Goal: Task Accomplishment & Management: Use online tool/utility

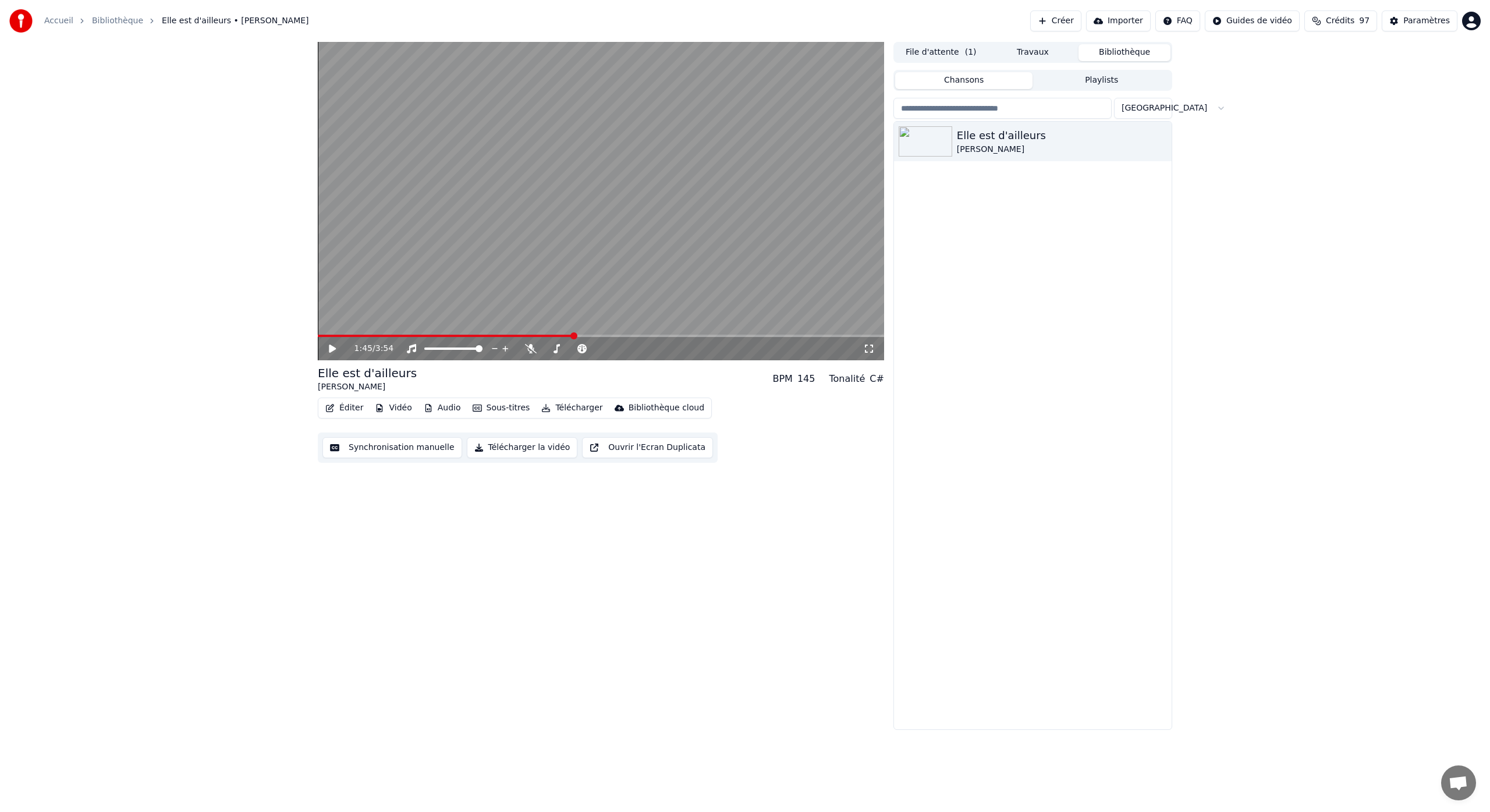
click at [336, 337] on span at bounding box center [446, 336] width 256 height 3
click at [332, 348] on icon at bounding box center [332, 348] width 7 height 8
click at [347, 407] on button "Éditer" at bounding box center [344, 408] width 47 height 16
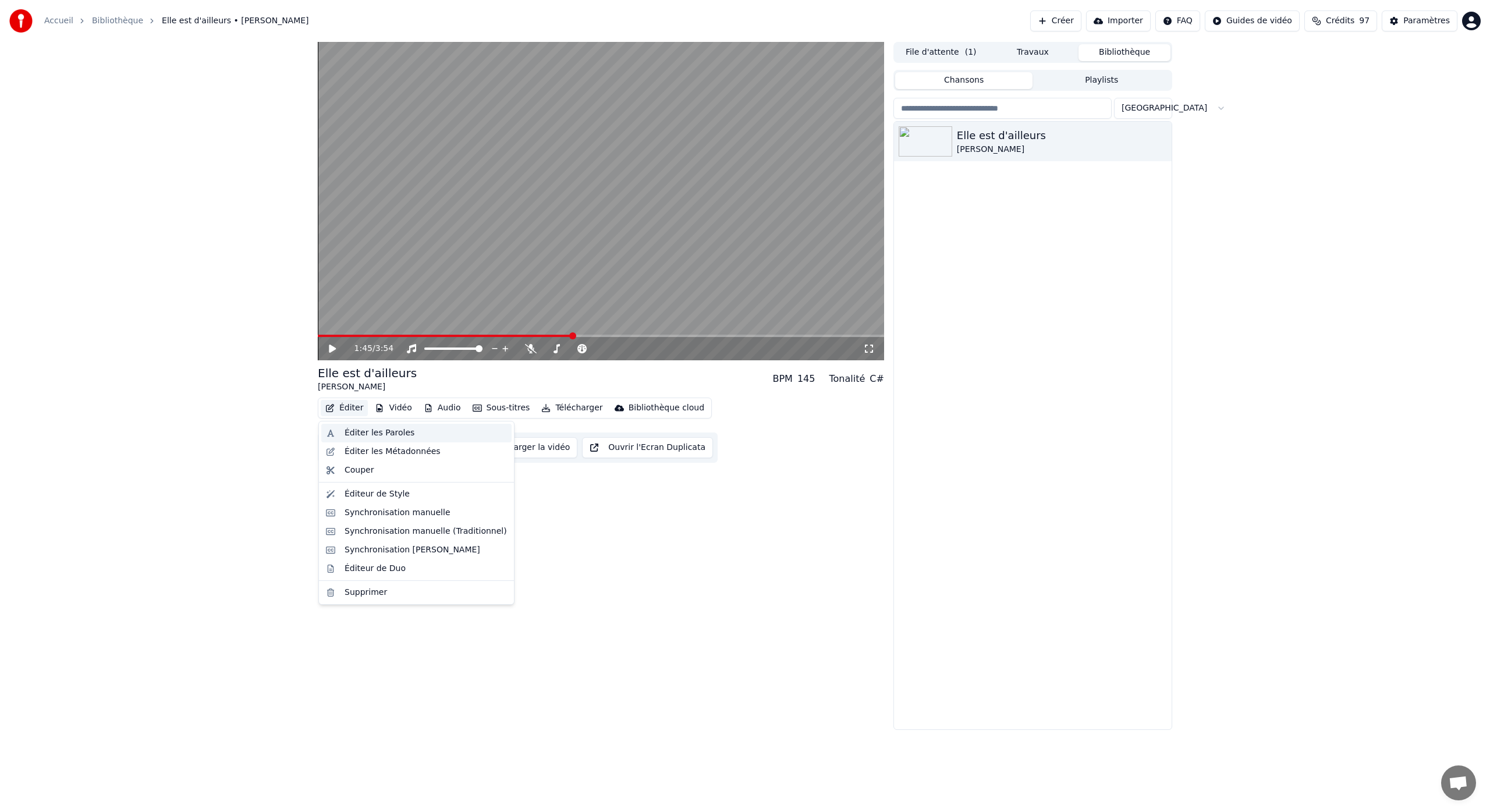
click at [353, 430] on div "Éditer les Paroles" at bounding box center [379, 432] width 69 height 12
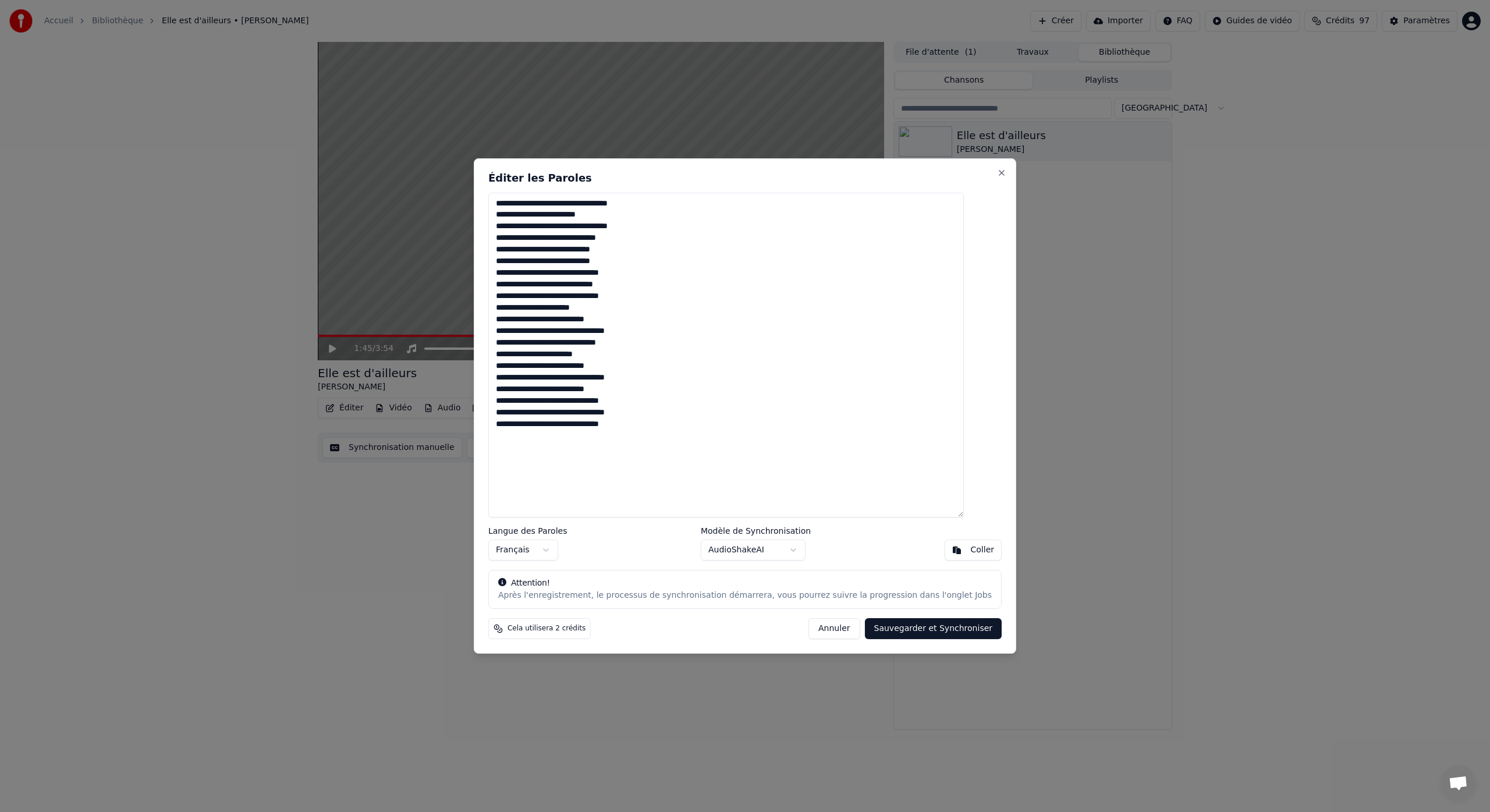
click at [658, 427] on textarea "**********" at bounding box center [726, 355] width 476 height 325
paste textarea "**********"
click at [906, 629] on button "Sauvegarder et Synchroniser" at bounding box center [933, 628] width 137 height 21
type textarea "**********"
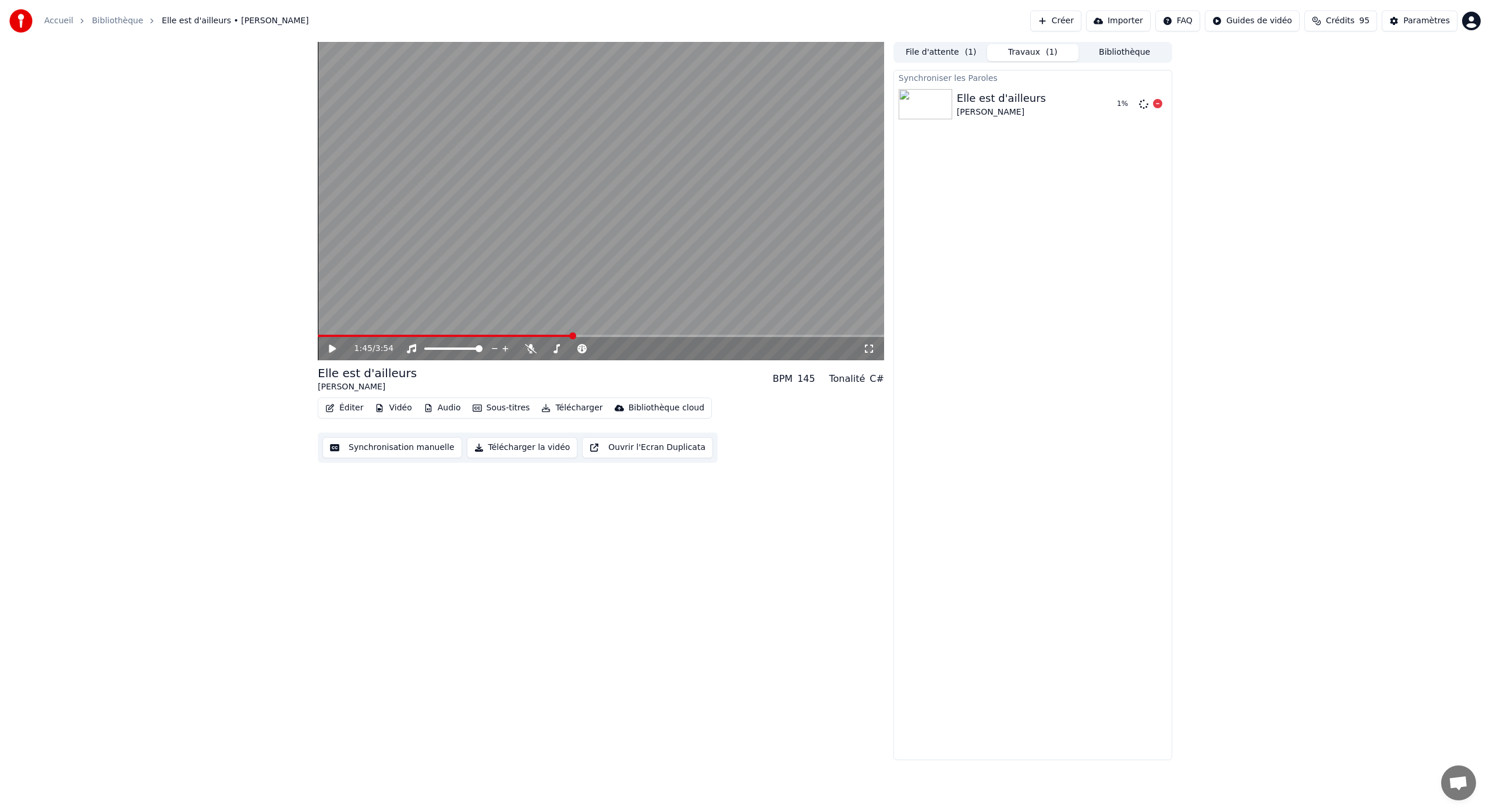
click at [908, 107] on img at bounding box center [925, 105] width 53 height 31
click at [907, 109] on img at bounding box center [925, 105] width 53 height 31
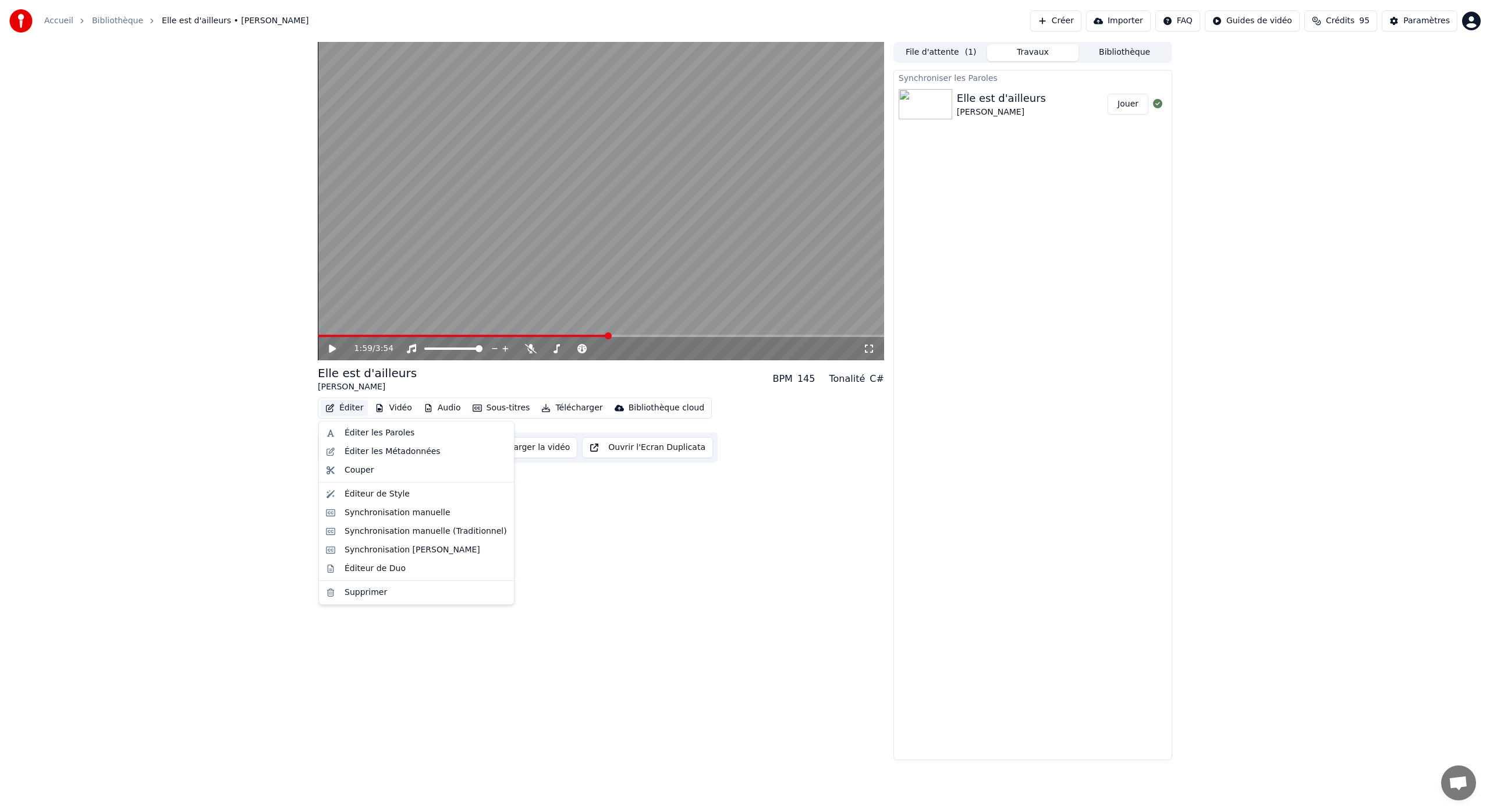
click at [352, 409] on button "Éditer" at bounding box center [344, 408] width 47 height 16
click at [369, 430] on div "Éditer les Paroles" at bounding box center [379, 432] width 69 height 12
click at [355, 407] on button "Éditer" at bounding box center [344, 408] width 47 height 16
click at [429, 512] on div "Synchronisation manuelle" at bounding box center [397, 512] width 106 height 12
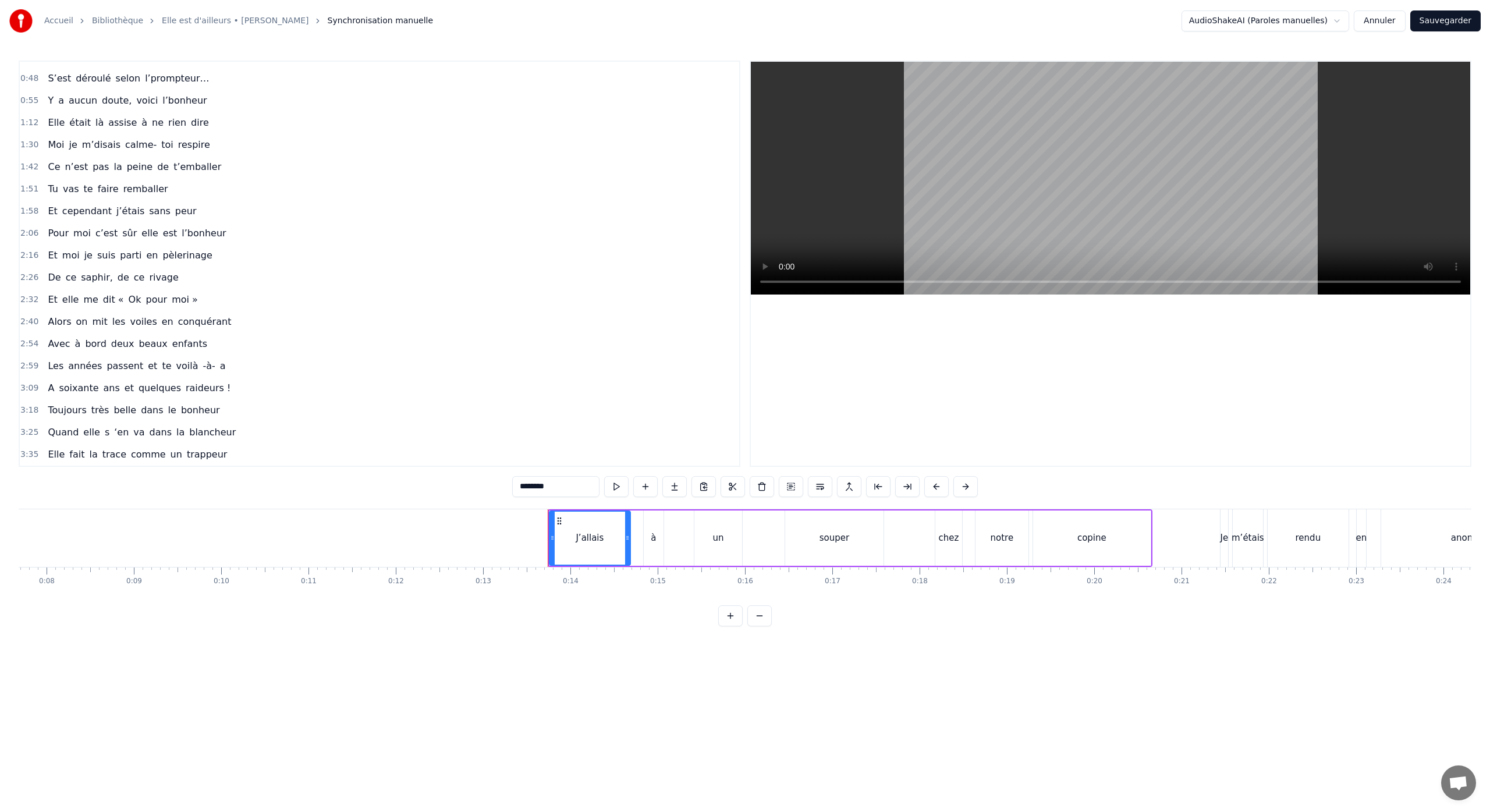
scroll to position [0, 793]
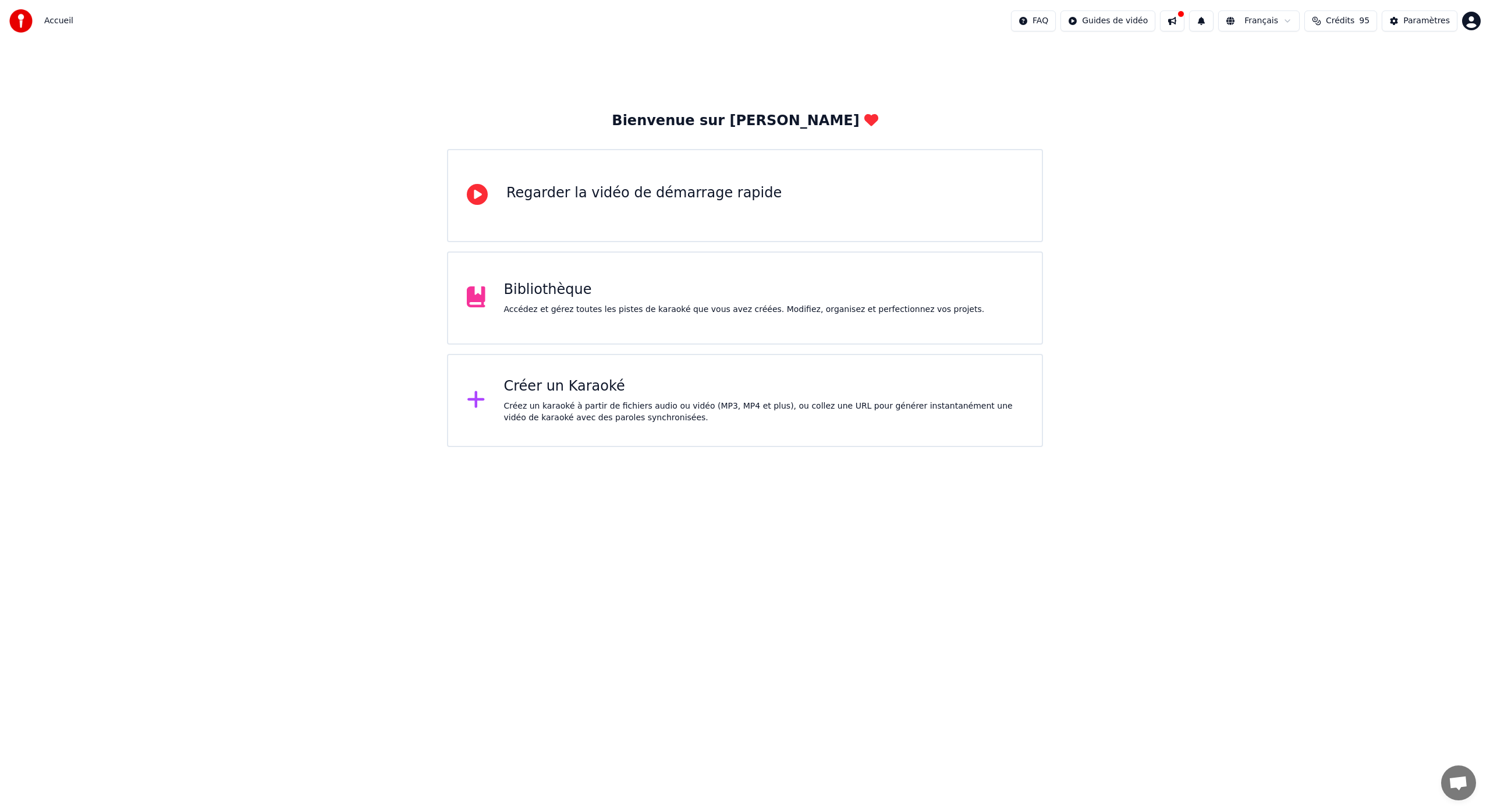
click at [555, 306] on div "Accédez et gérez toutes les pistes de karaoké que vous avez créées. Modifiez, o…" at bounding box center [744, 309] width 481 height 12
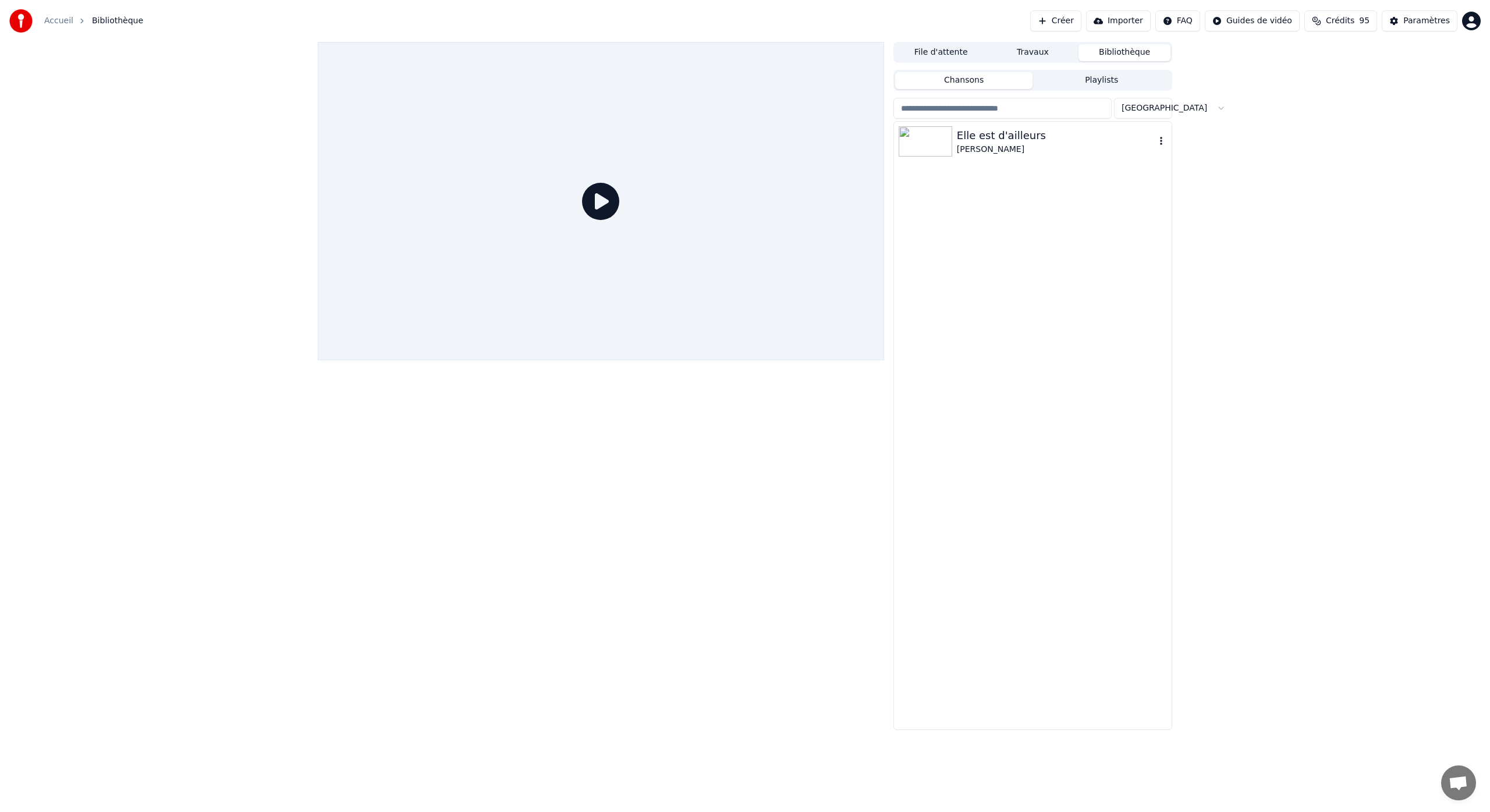
click at [938, 143] on img at bounding box center [925, 142] width 53 height 31
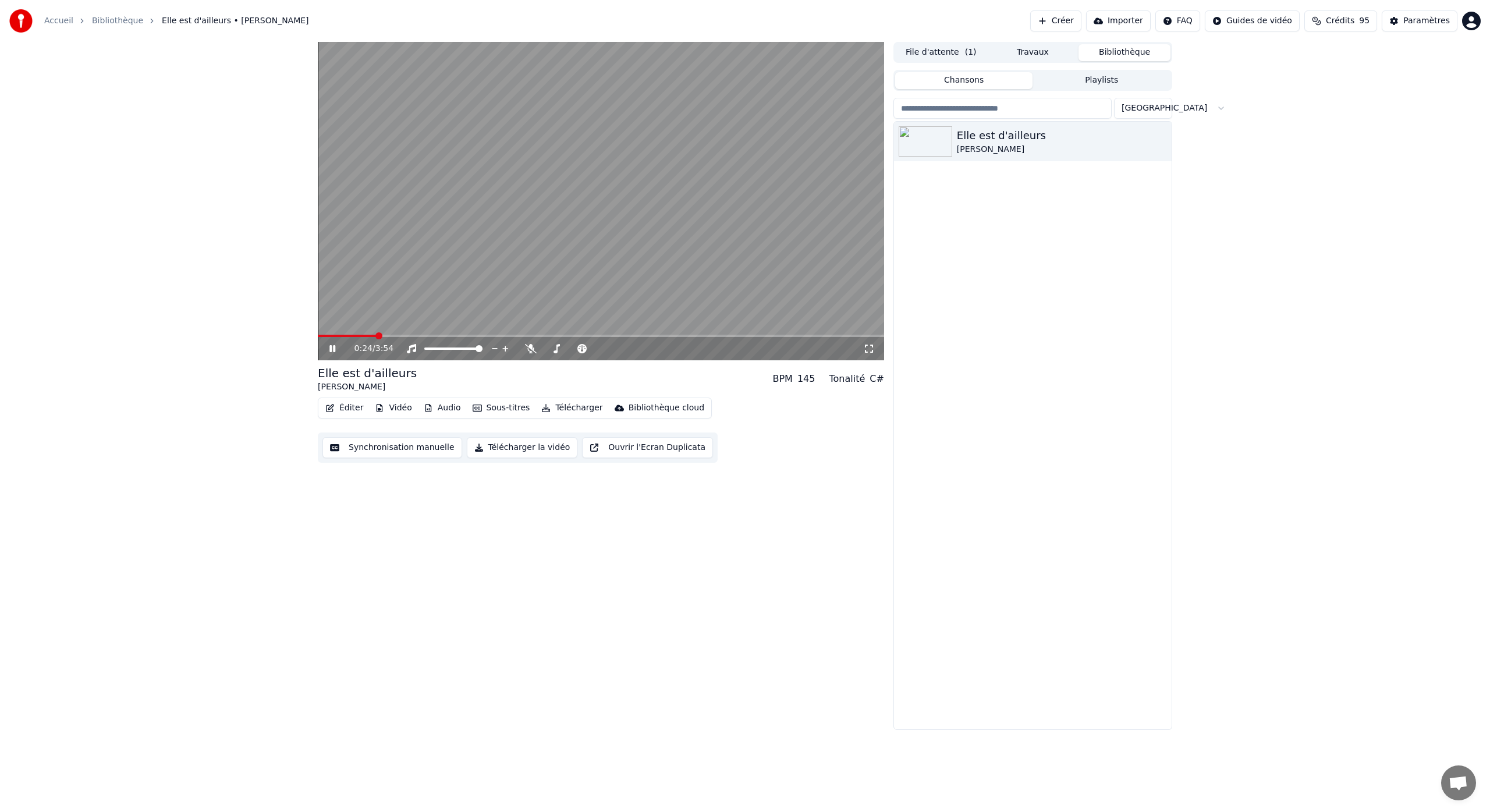
click at [335, 351] on icon at bounding box center [332, 348] width 5 height 7
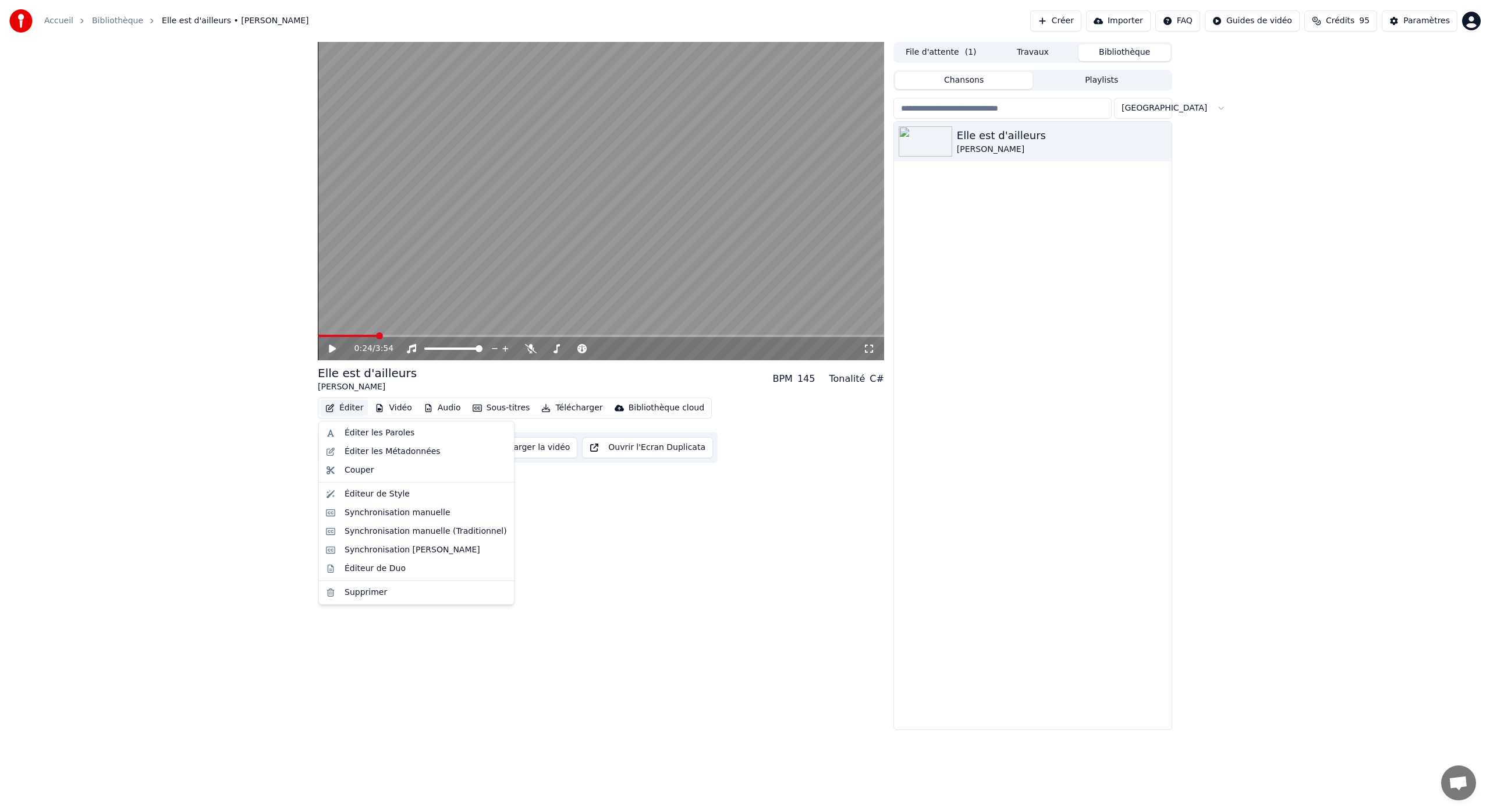
click at [349, 409] on button "Éditer" at bounding box center [344, 408] width 47 height 16
click at [416, 515] on div "Synchronisation manuelle" at bounding box center [397, 512] width 106 height 12
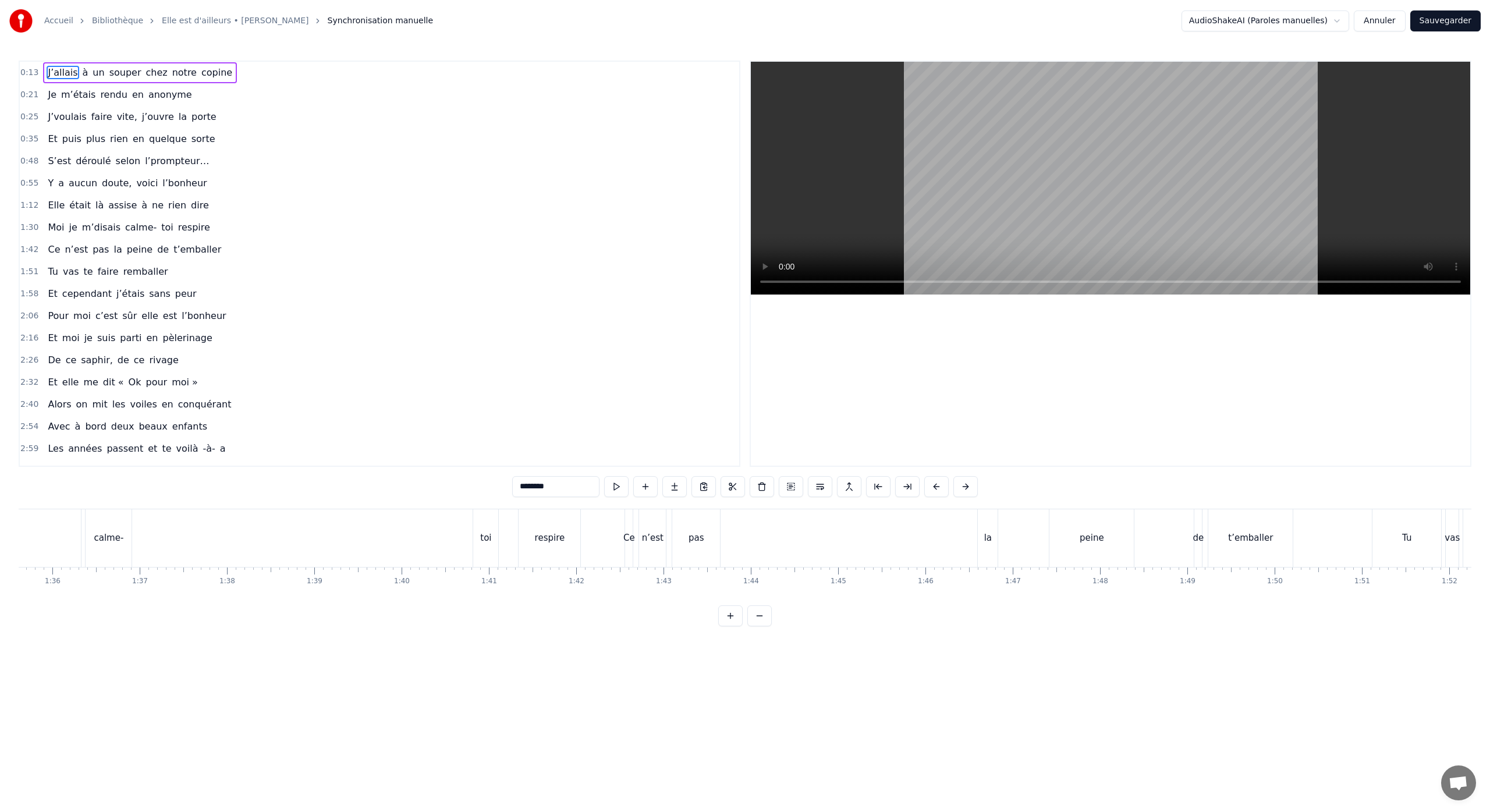
scroll to position [0, 8338]
click at [844, 530] on div "Ce n’est pas la peine de t’emballer" at bounding box center [967, 538] width 671 height 58
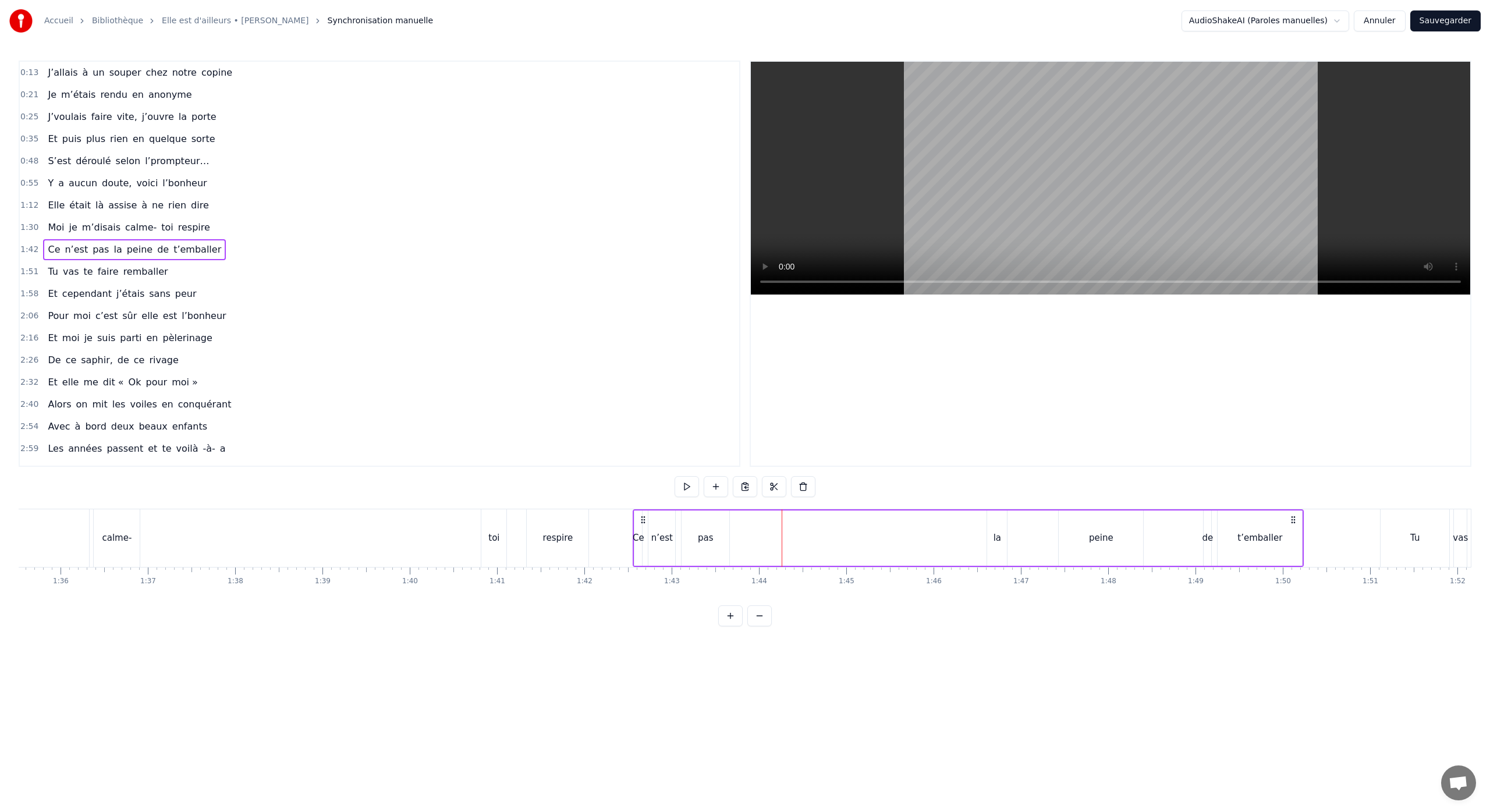
click at [569, 476] on div "0:13 J’allais à un souper chez notre copine 0:21 Je m’étais rendu en anonyme 0:…" at bounding box center [745, 343] width 1452 height 566
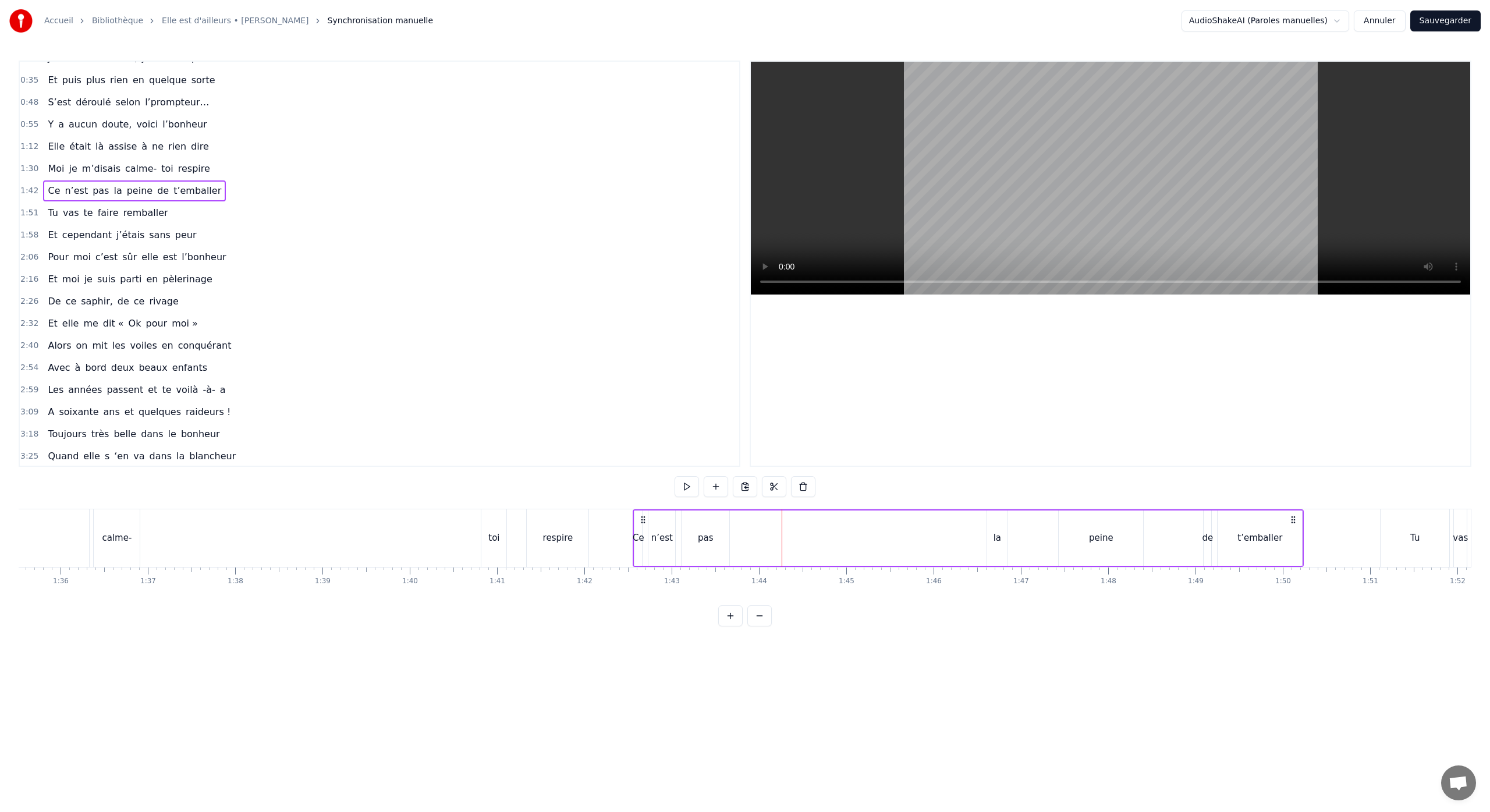
scroll to position [83, 0]
click at [445, 531] on div "Moi je m’disais calme- toi respire" at bounding box center [70, 538] width 1043 height 58
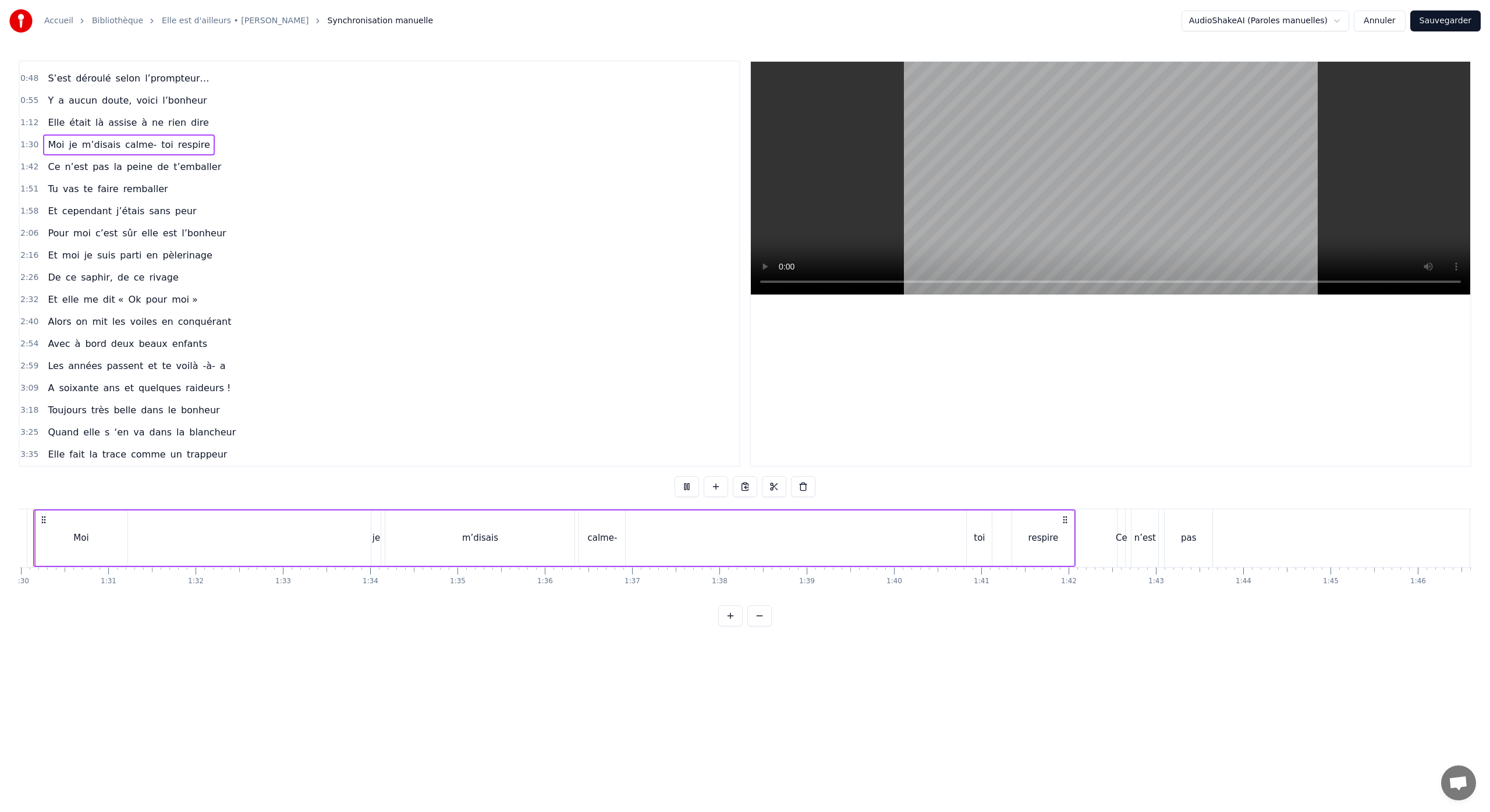
scroll to position [0, 7809]
click at [355, 421] on div "3:25 Quand elle s ‘en va dans la blancheur" at bounding box center [379, 432] width 719 height 23
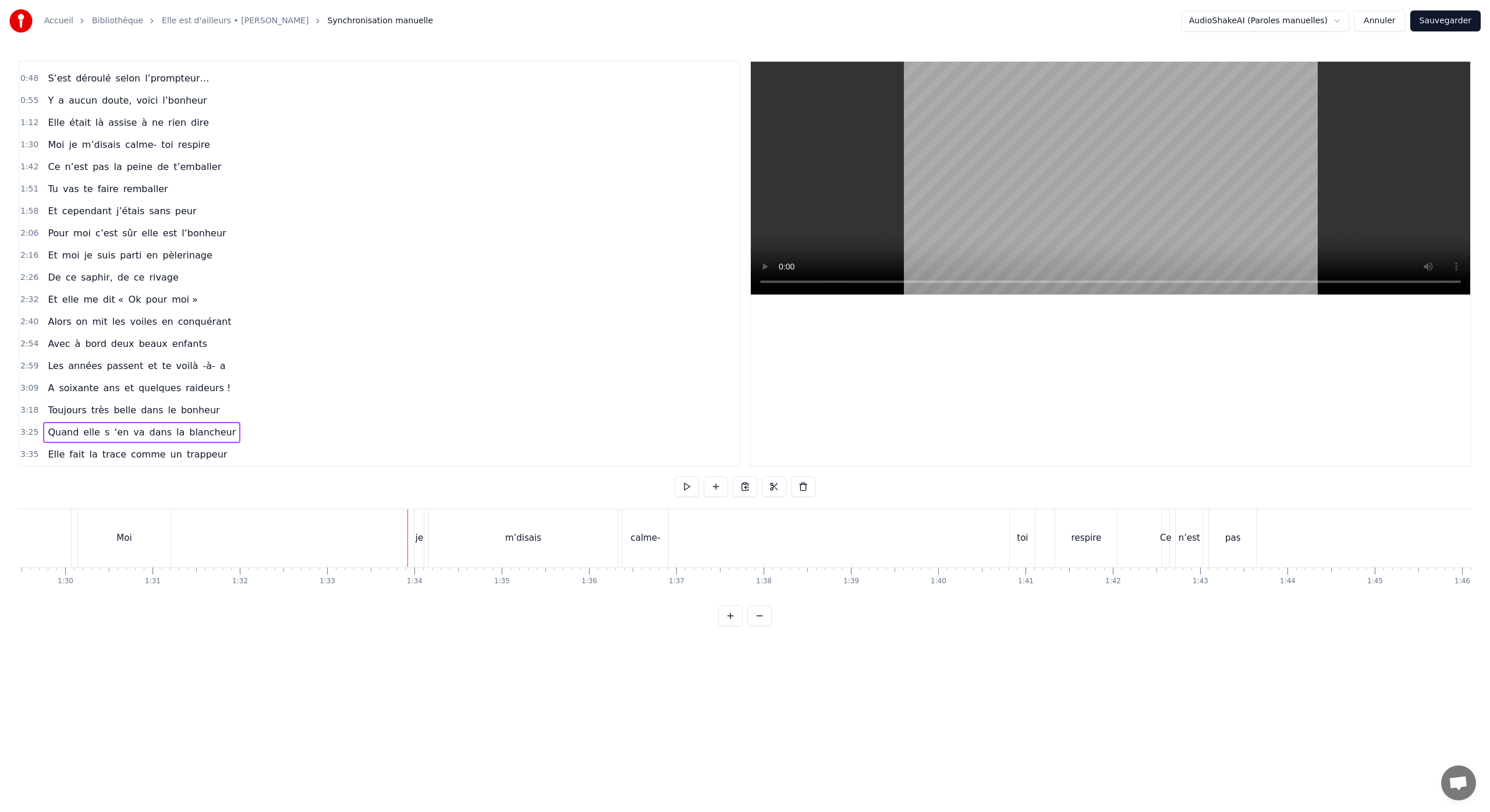
click at [125, 19] on link "Bibliothèque" at bounding box center [117, 21] width 51 height 12
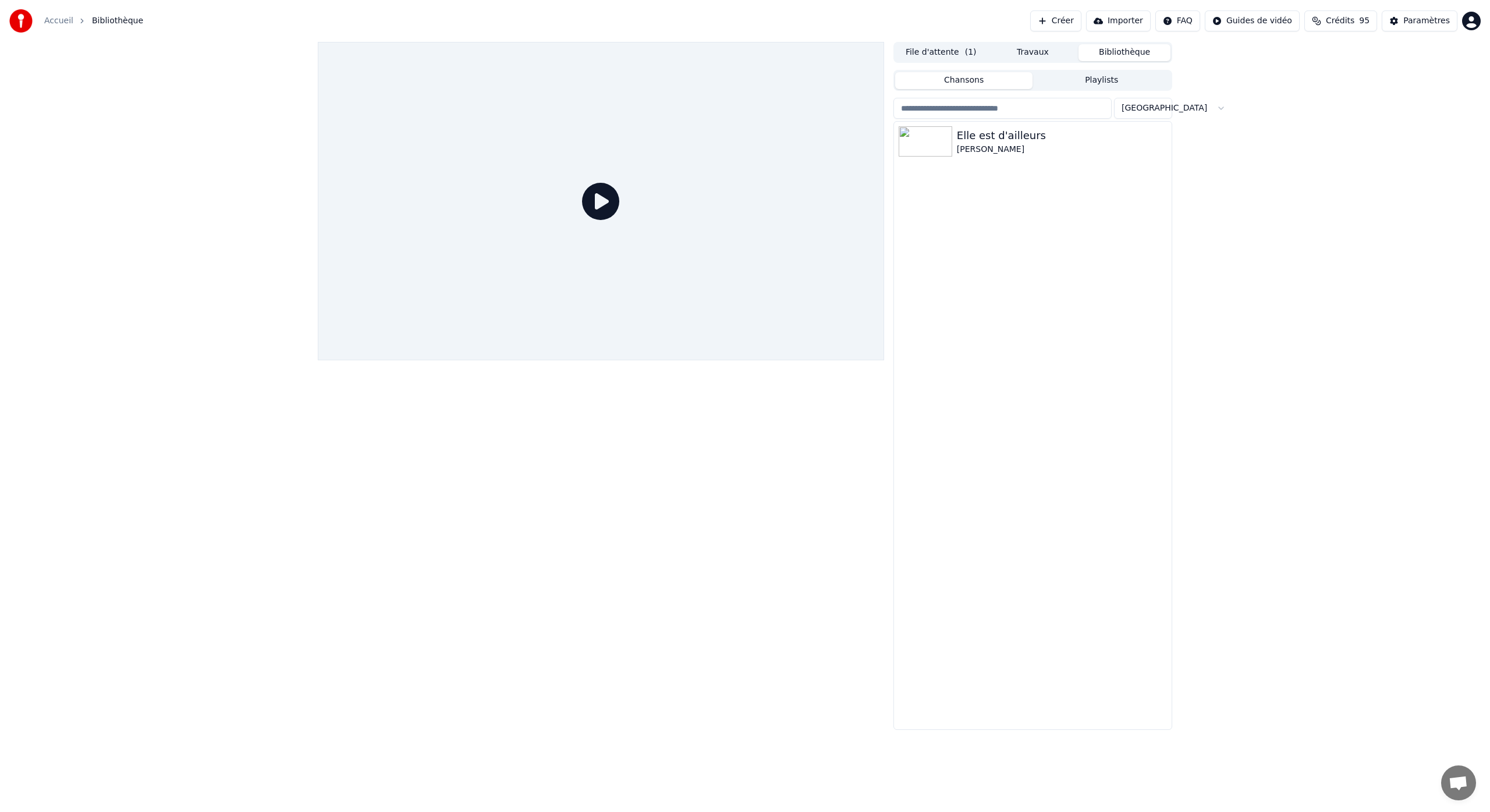
click at [1023, 51] on button "Travaux" at bounding box center [1033, 52] width 92 height 17
click at [958, 53] on button "File d'attente ( 1 )" at bounding box center [941, 52] width 92 height 17
click at [1004, 102] on div "[PERSON_NAME]" at bounding box center [1013, 98] width 89 height 12
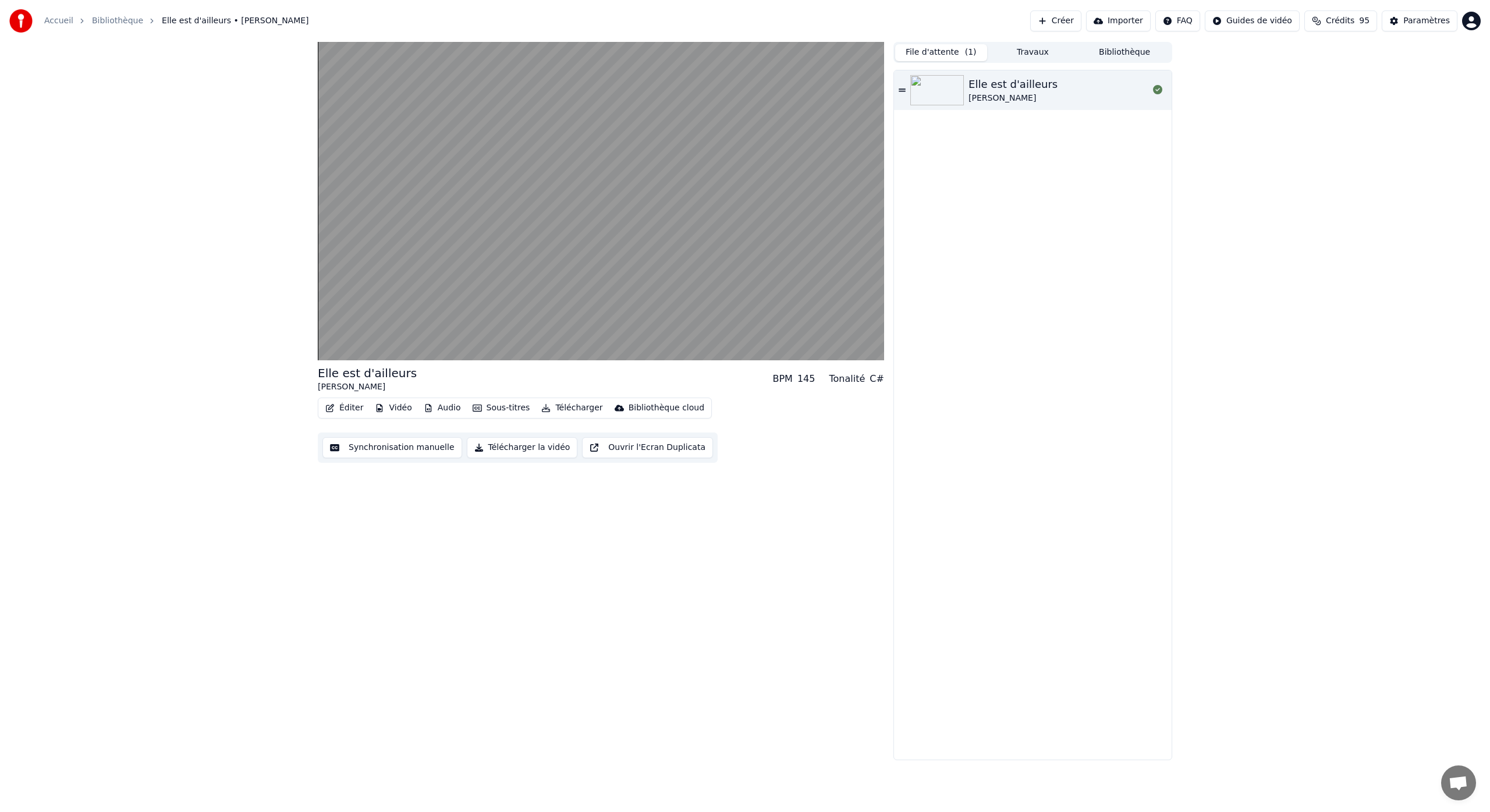
click at [375, 449] on button "Synchronisation manuelle" at bounding box center [392, 447] width 140 height 21
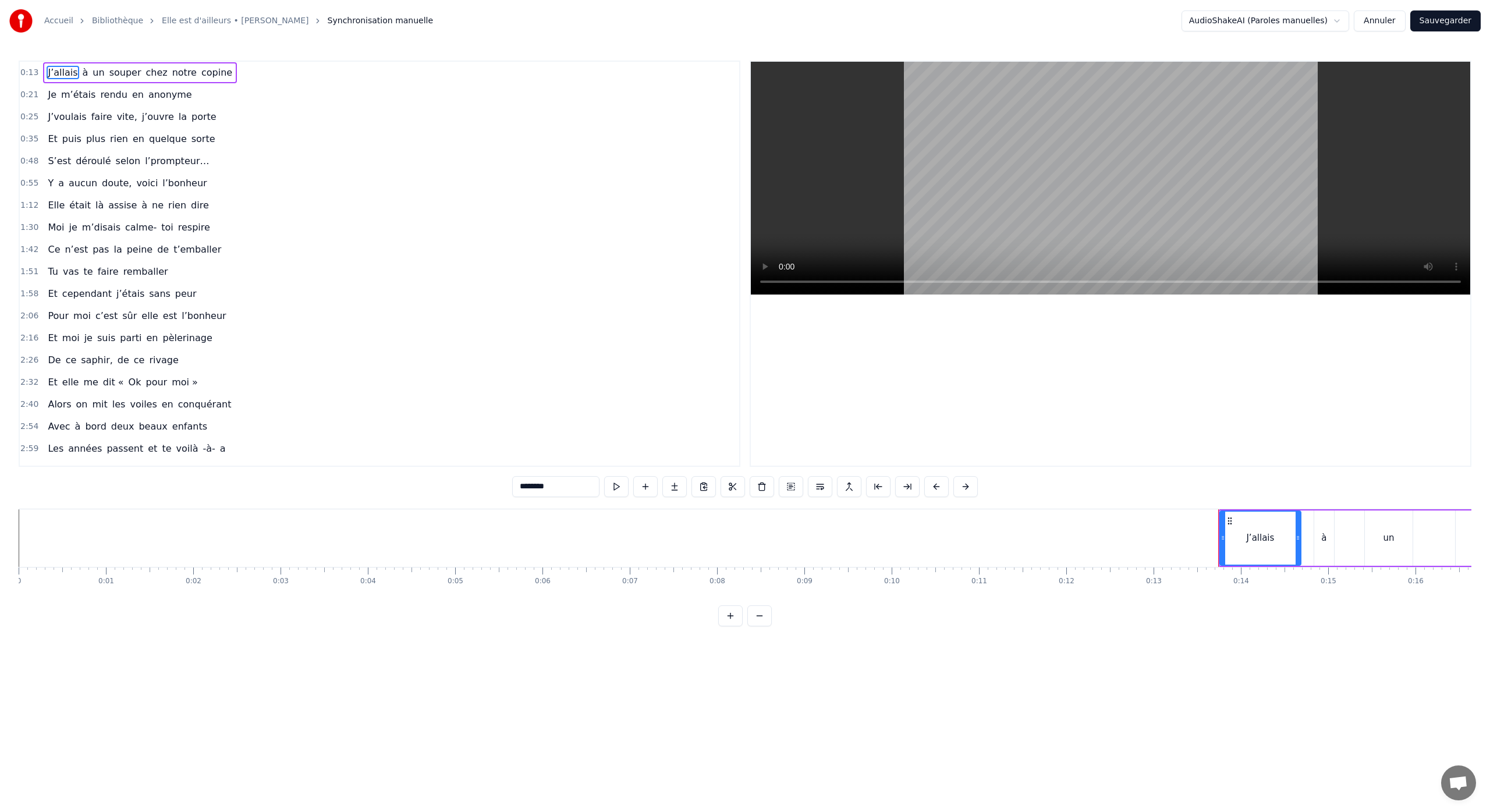
click at [1040, 490] on div "0:13 J’allais à un souper chez notre copine 0:21 Je m’étais rendu en anonyme 0:…" at bounding box center [745, 343] width 1452 height 566
click at [1016, 466] on div "0:13 J’allais à un souper chez notre copine 0:21 Je m’étais rendu en anonyme 0:…" at bounding box center [745, 343] width 1452 height 566
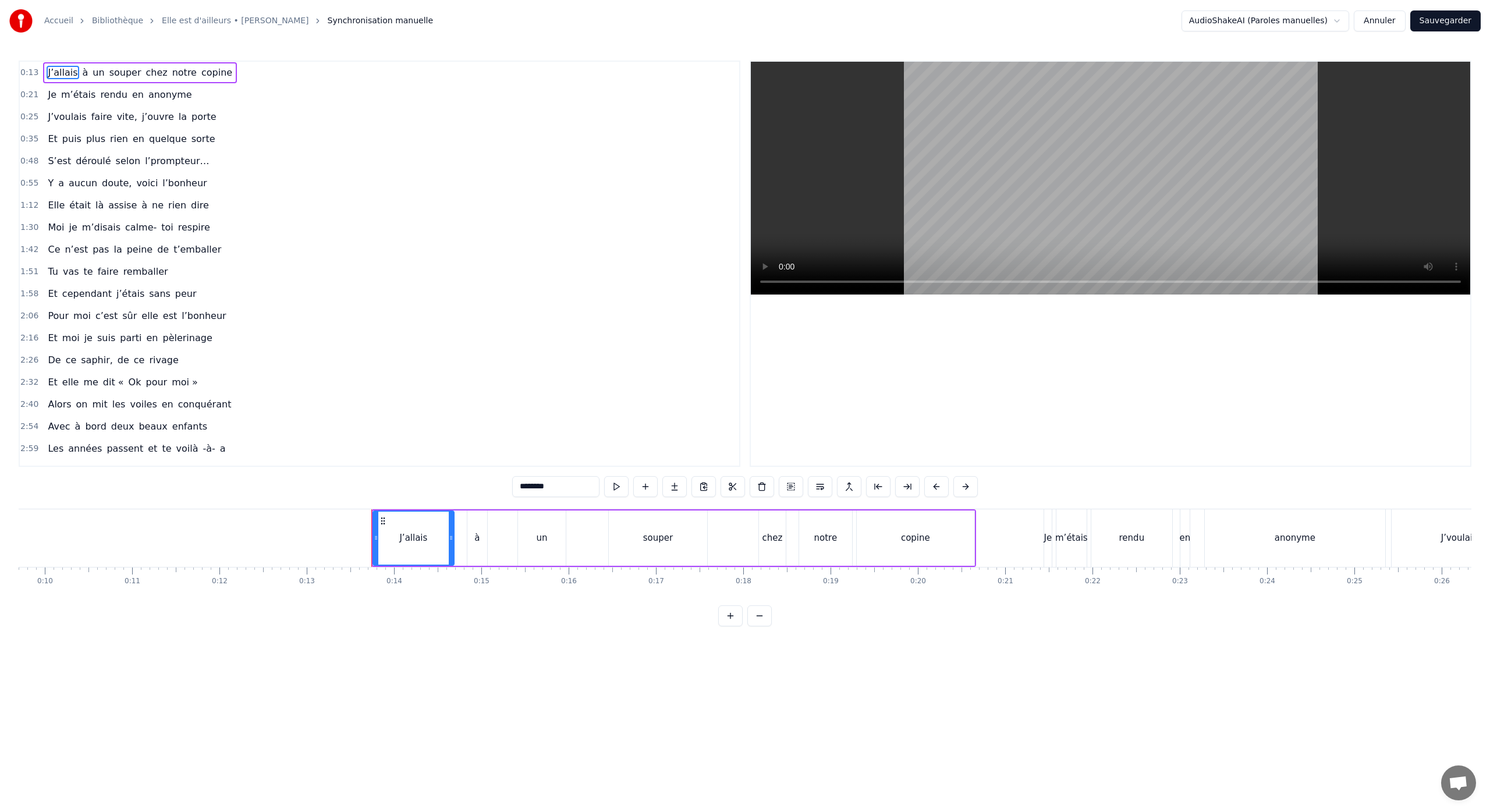
scroll to position [0, 961]
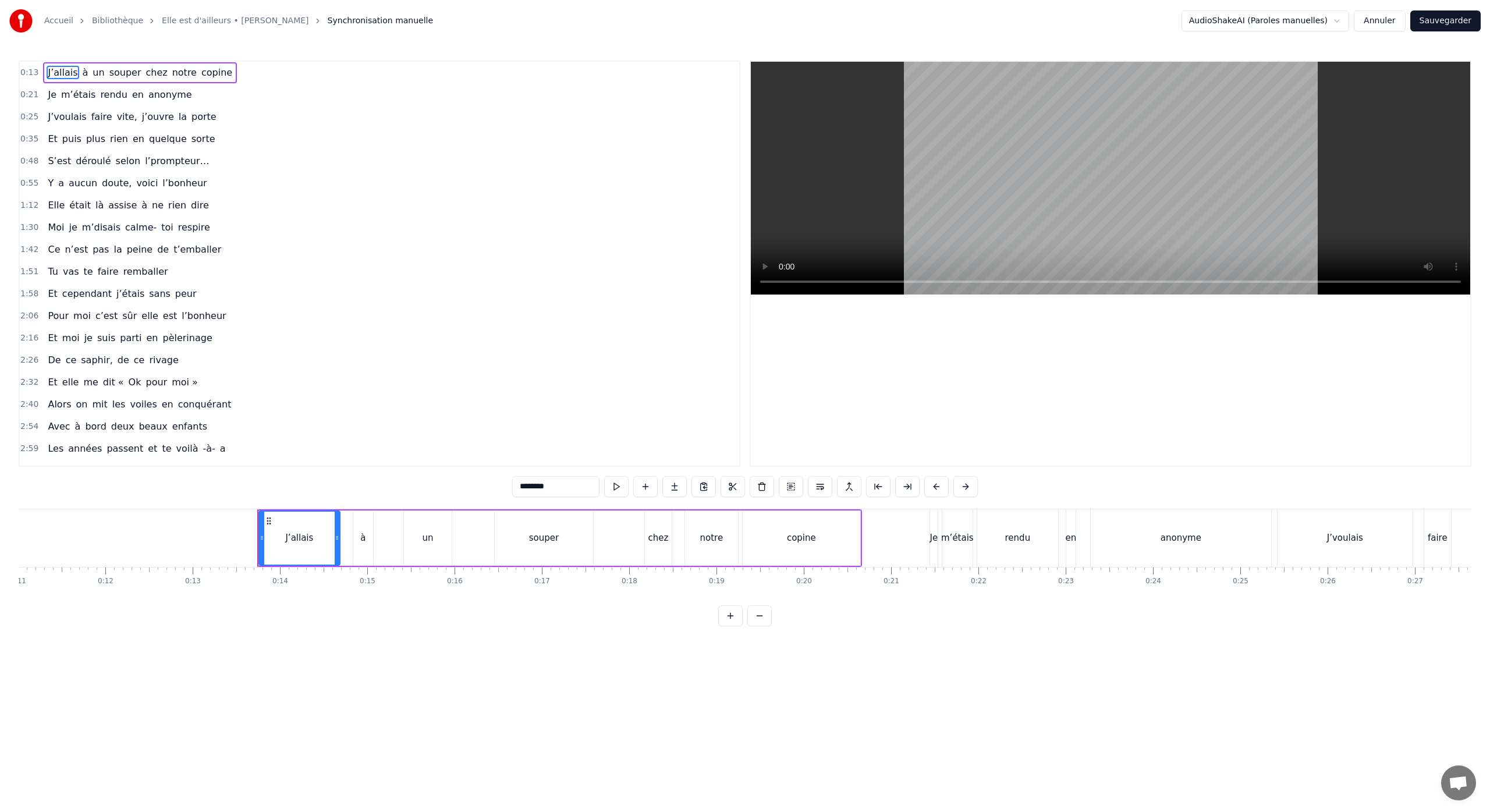
click at [293, 538] on div "J’allais" at bounding box center [299, 538] width 28 height 14
drag, startPoint x: 263, startPoint y: 540, endPoint x: 240, endPoint y: 543, distance: 23.2
click at [240, 543] on div at bounding box center [239, 538] width 5 height 53
drag, startPoint x: 289, startPoint y: 537, endPoint x: 271, endPoint y: 540, distance: 18.2
click at [278, 539] on div "J’allais" at bounding box center [288, 538] width 28 height 14
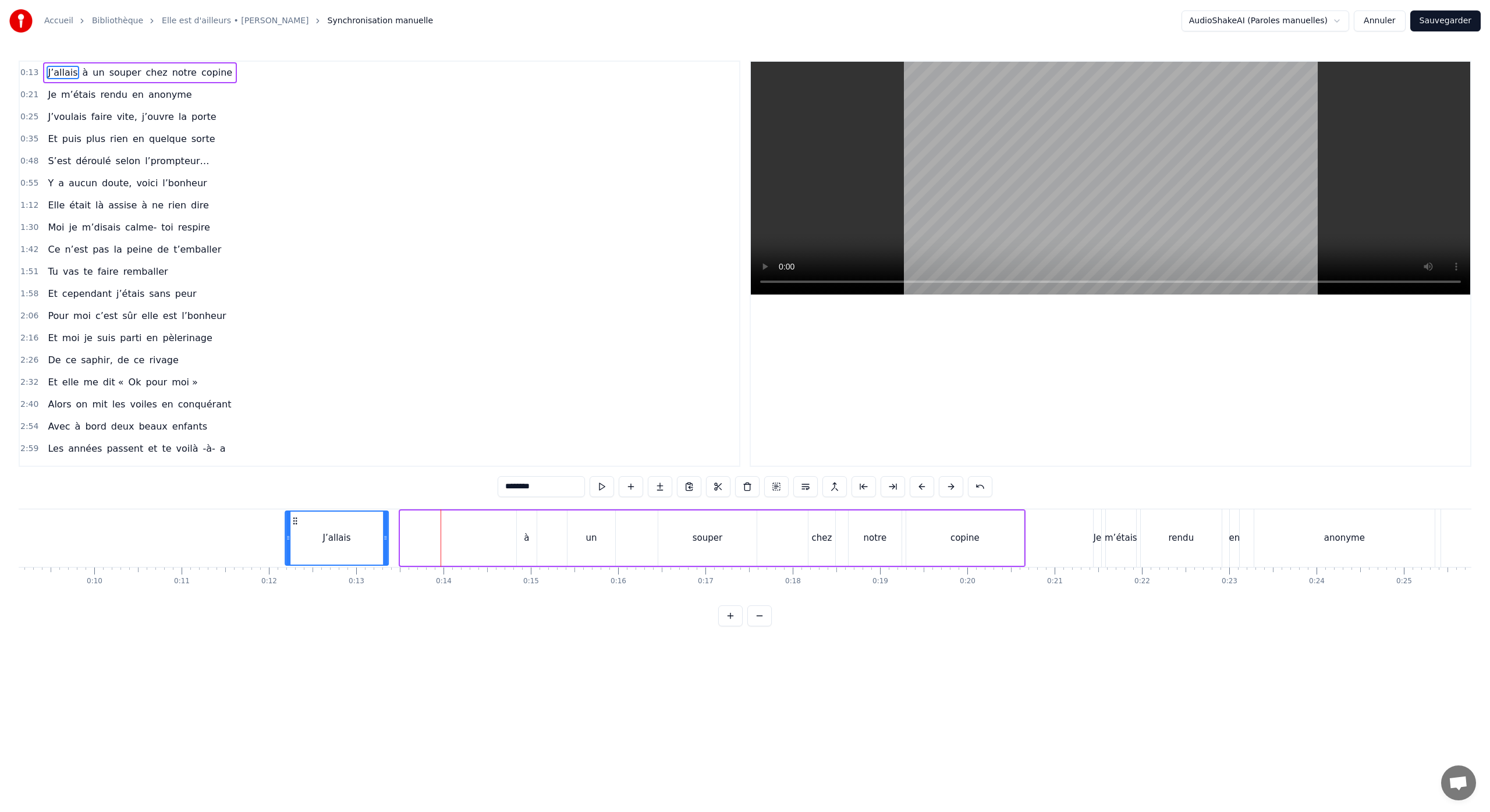
scroll to position [0, 794]
drag, startPoint x: 248, startPoint y: 522, endPoint x: 394, endPoint y: 553, distance: 149.3
click at [394, 553] on div "J’allais" at bounding box center [434, 538] width 102 height 53
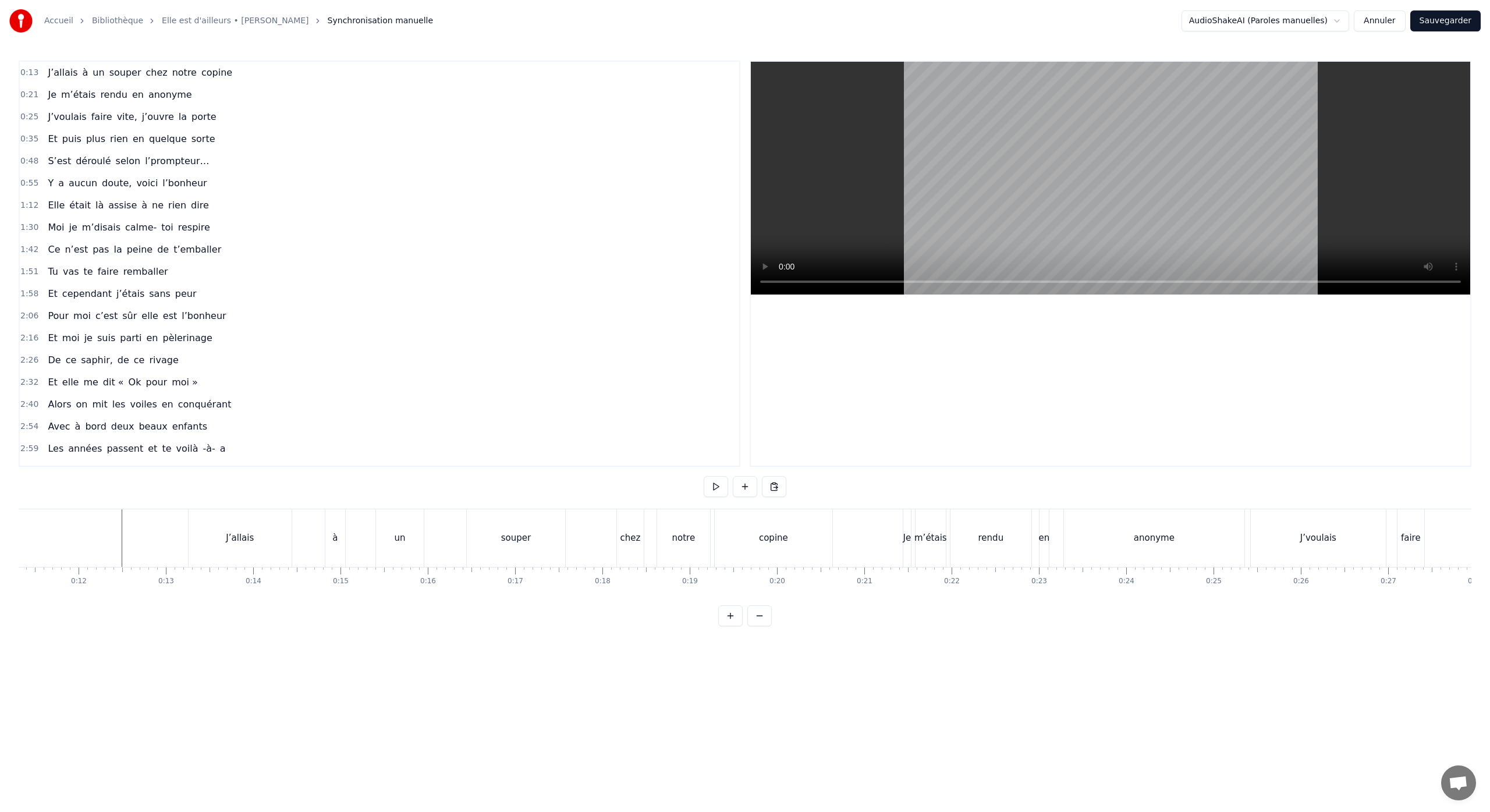
scroll to position [0, 971]
click at [353, 544] on div "à" at bounding box center [352, 538] width 20 height 58
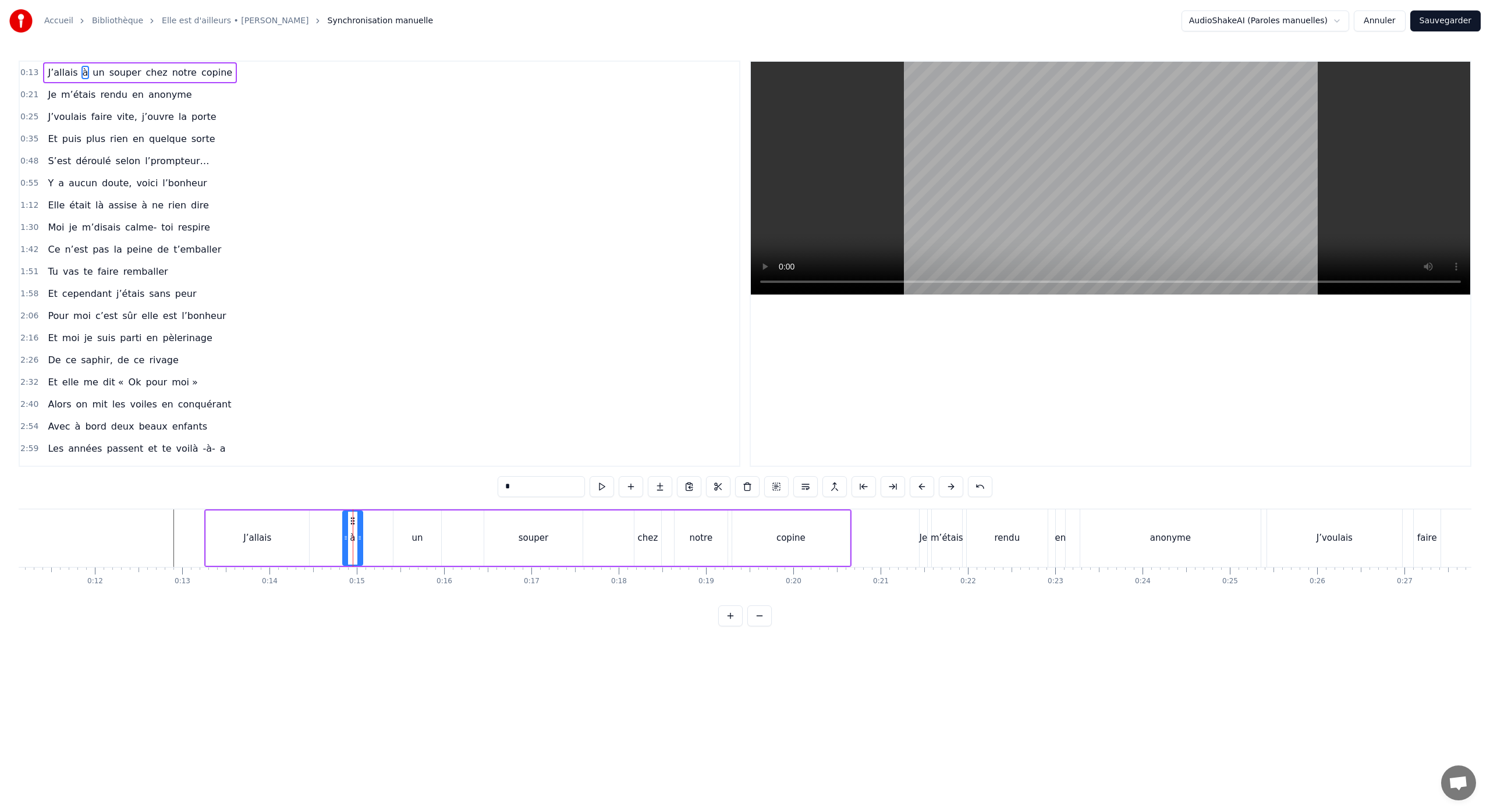
drag, startPoint x: 353, startPoint y: 520, endPoint x: 343, endPoint y: 520, distance: 10.0
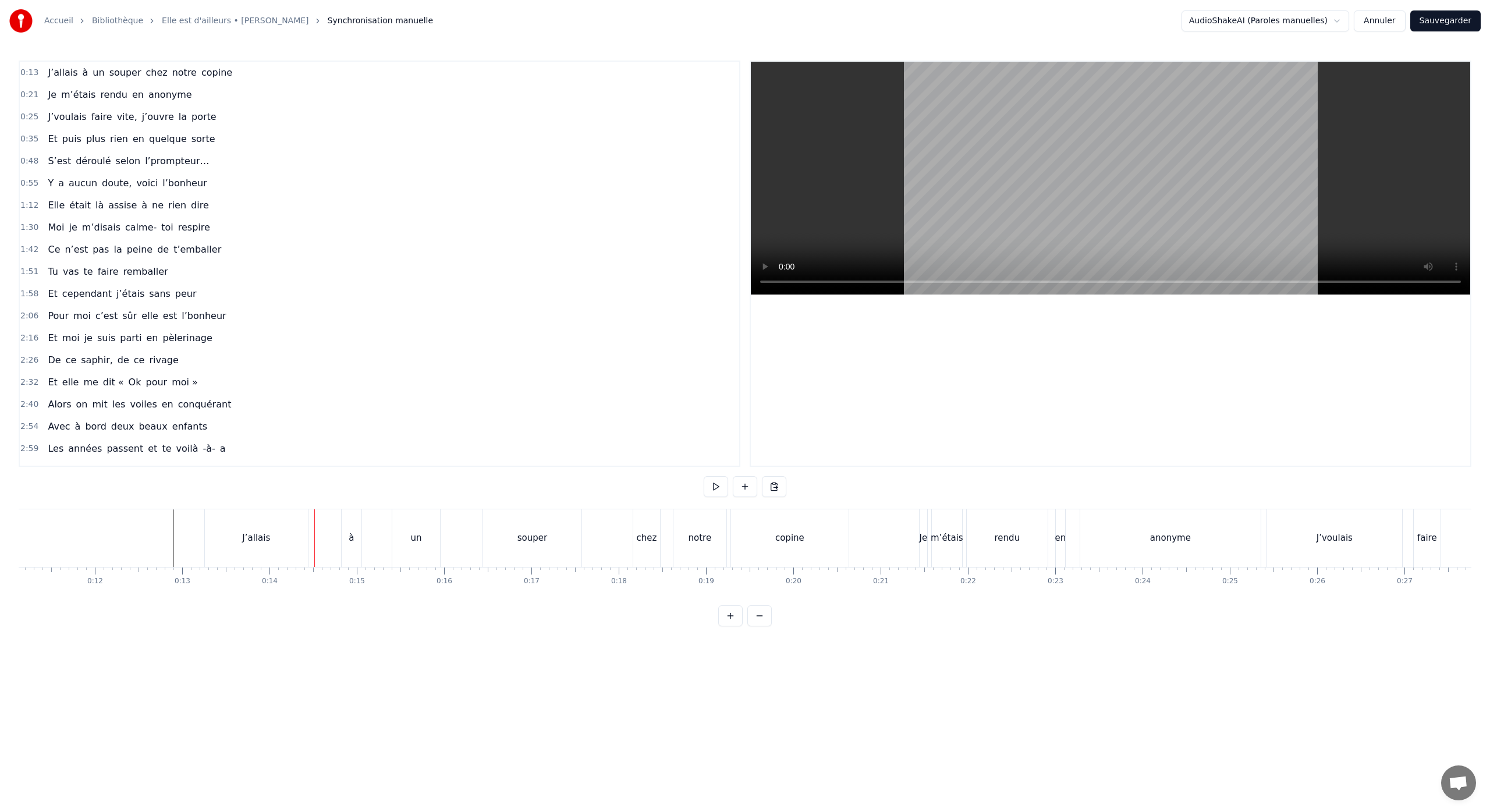
click at [354, 521] on div "à" at bounding box center [352, 538] width 20 height 58
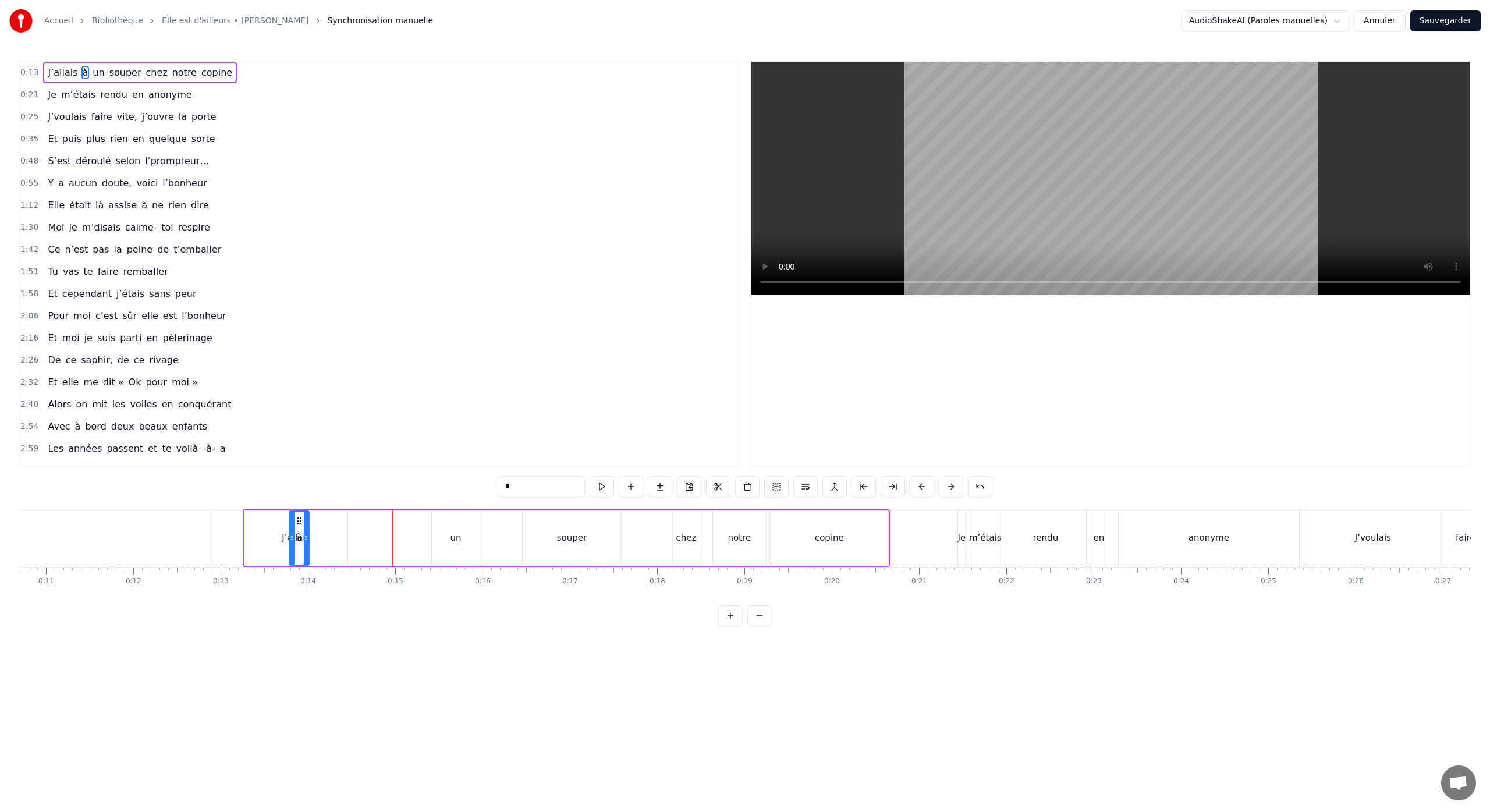
scroll to position [0, 923]
drag, startPoint x: 353, startPoint y: 520, endPoint x: 336, endPoint y: 534, distance: 22.0
click at [336, 534] on div "à" at bounding box center [336, 538] width 19 height 53
click at [461, 540] on div "un" at bounding box center [465, 538] width 11 height 14
drag, startPoint x: 452, startPoint y: 520, endPoint x: 358, endPoint y: 531, distance: 94.6
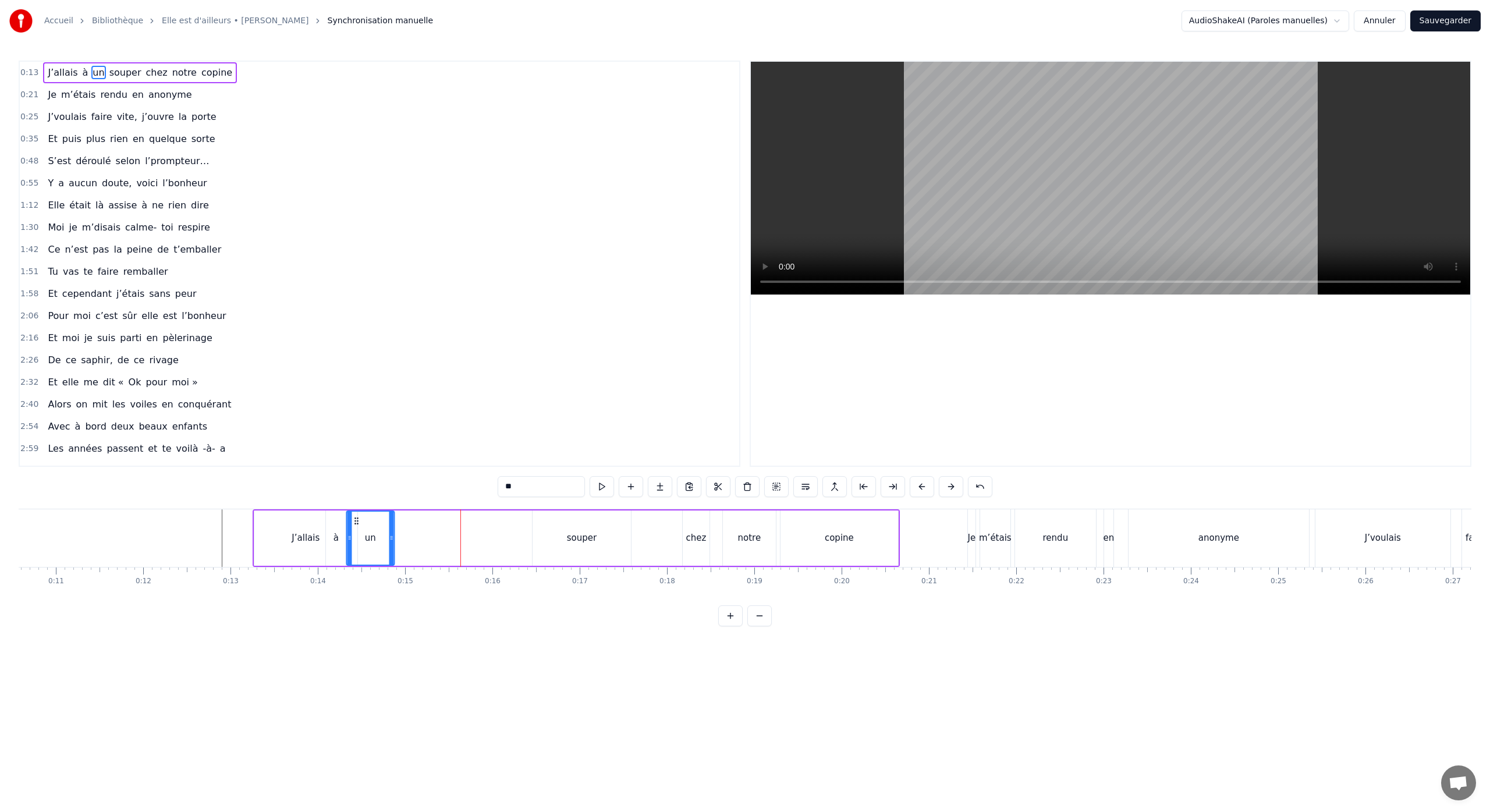
click at [356, 531] on div "un" at bounding box center [370, 538] width 47 height 53
drag, startPoint x: 393, startPoint y: 540, endPoint x: 373, endPoint y: 542, distance: 20.1
click at [373, 542] on div at bounding box center [371, 538] width 5 height 53
click at [584, 535] on div "souper" at bounding box center [581, 538] width 30 height 14
drag, startPoint x: 542, startPoint y: 521, endPoint x: 381, endPoint y: 531, distance: 161.3
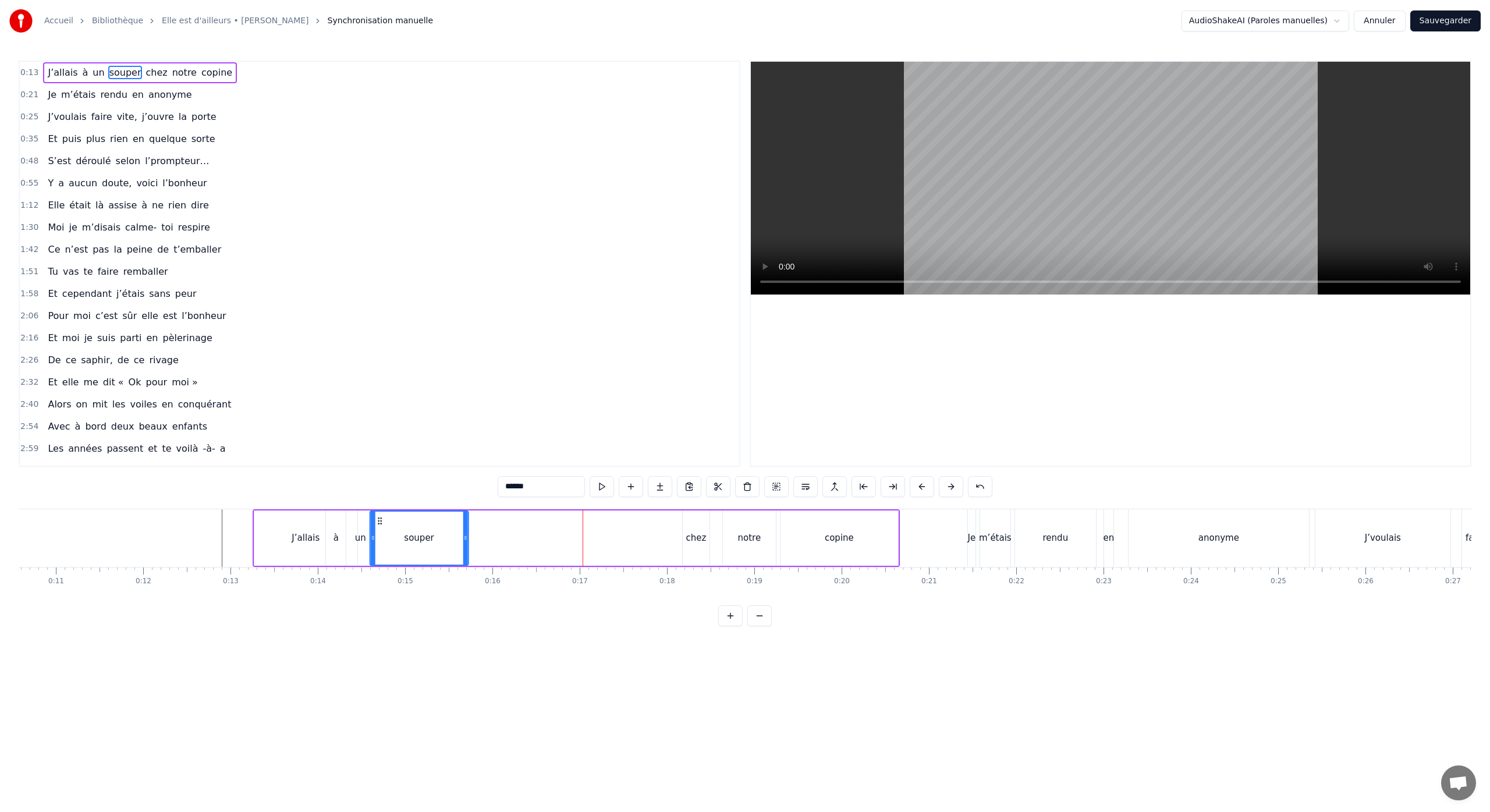
click at [380, 531] on div "souper" at bounding box center [420, 538] width 97 height 53
drag, startPoint x: 467, startPoint y: 541, endPoint x: 415, endPoint y: 544, distance: 52.1
click at [415, 544] on div at bounding box center [412, 538] width 5 height 53
click at [694, 536] on div "chez" at bounding box center [696, 538] width 21 height 14
drag, startPoint x: 693, startPoint y: 521, endPoint x: 504, endPoint y: 546, distance: 190.6
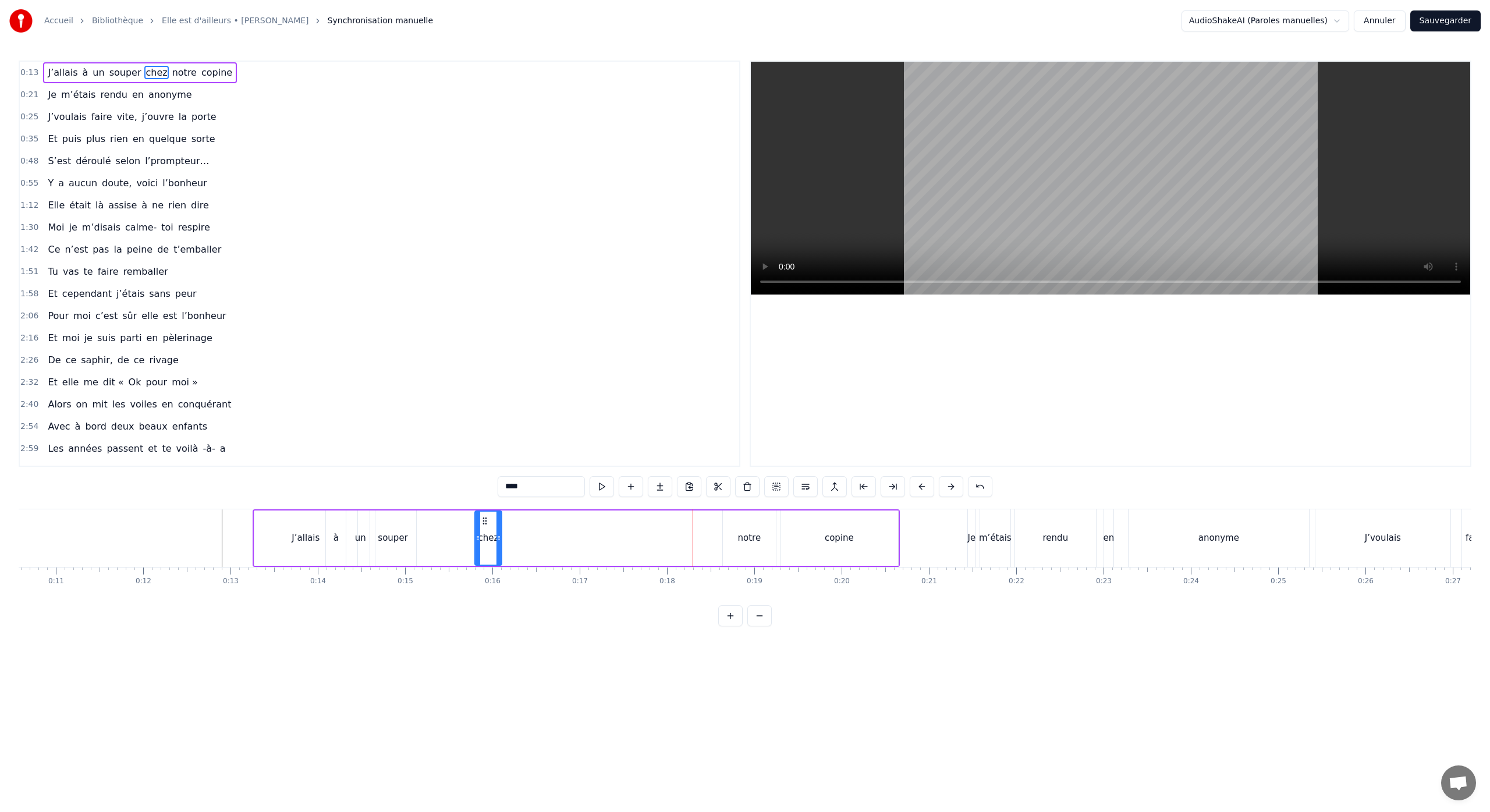
click at [486, 542] on div "chez" at bounding box center [488, 538] width 25 height 53
drag, startPoint x: 485, startPoint y: 522, endPoint x: 429, endPoint y: 530, distance: 56.6
click at [429, 530] on div "chez" at bounding box center [431, 538] width 25 height 53
click at [756, 538] on div "notre" at bounding box center [750, 538] width 23 height 14
drag, startPoint x: 734, startPoint y: 520, endPoint x: 560, endPoint y: 540, distance: 175.1
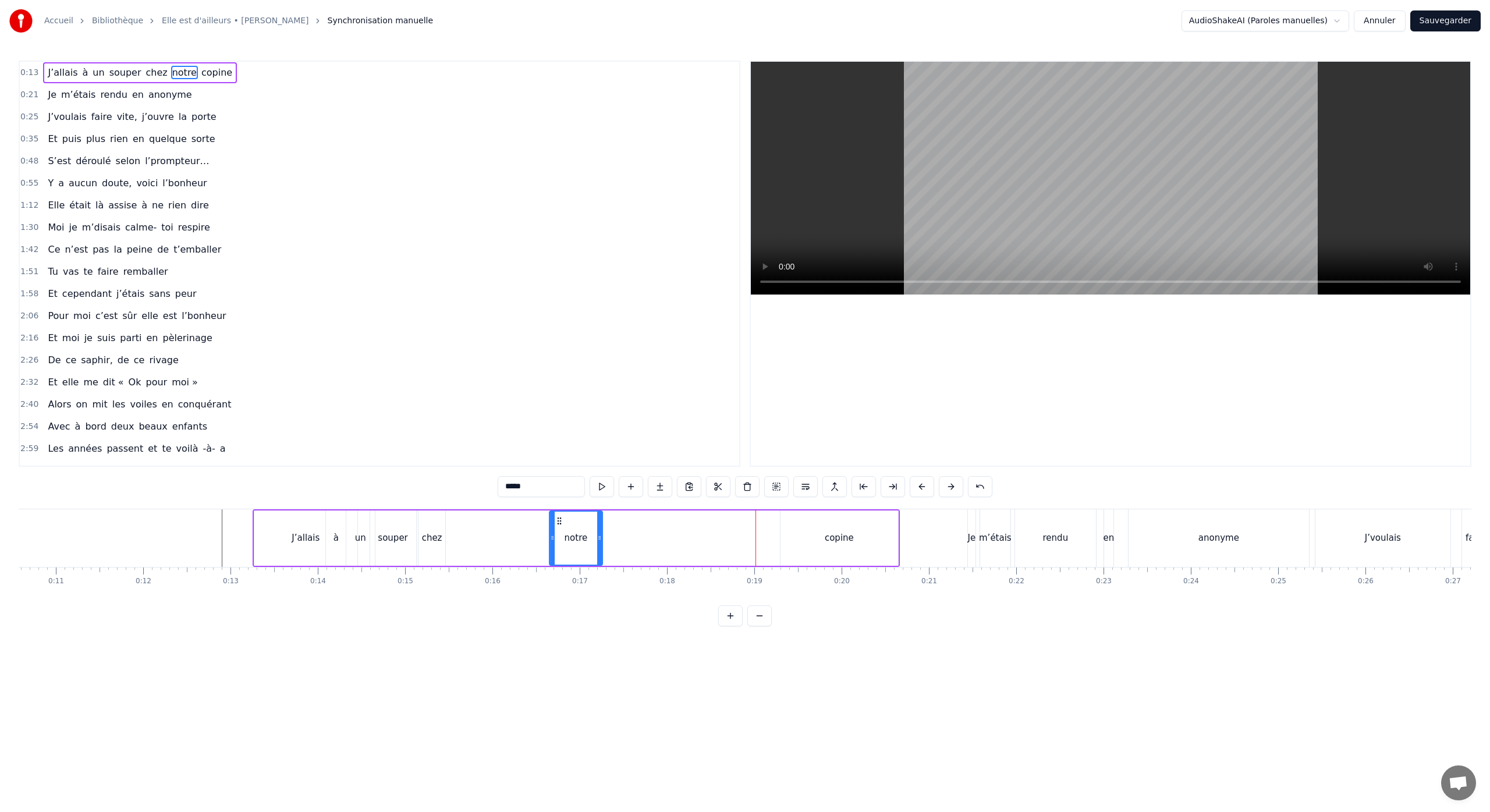
click at [560, 540] on div "notre" at bounding box center [575, 538] width 51 height 53
drag, startPoint x: 561, startPoint y: 523, endPoint x: 478, endPoint y: 523, distance: 83.0
click at [478, 523] on icon at bounding box center [477, 521] width 9 height 9
drag, startPoint x: 479, startPoint y: 521, endPoint x: 462, endPoint y: 522, distance: 17.0
click at [462, 522] on icon at bounding box center [460, 521] width 9 height 9
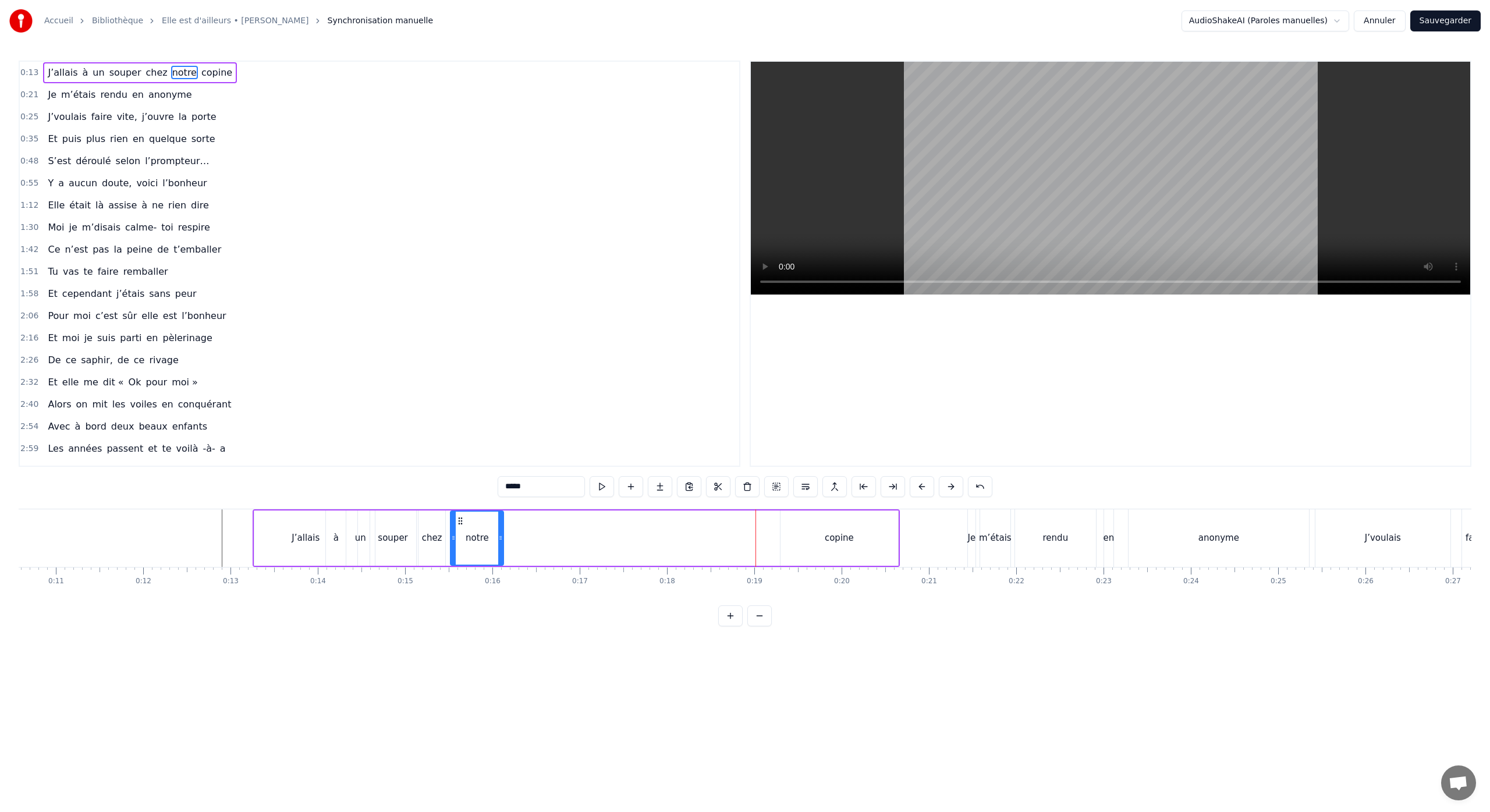
click at [828, 533] on div "copine" at bounding box center [839, 538] width 29 height 14
type input "******"
drag, startPoint x: 791, startPoint y: 521, endPoint x: 550, endPoint y: 518, distance: 241.0
click at [546, 517] on icon at bounding box center [545, 521] width 9 height 9
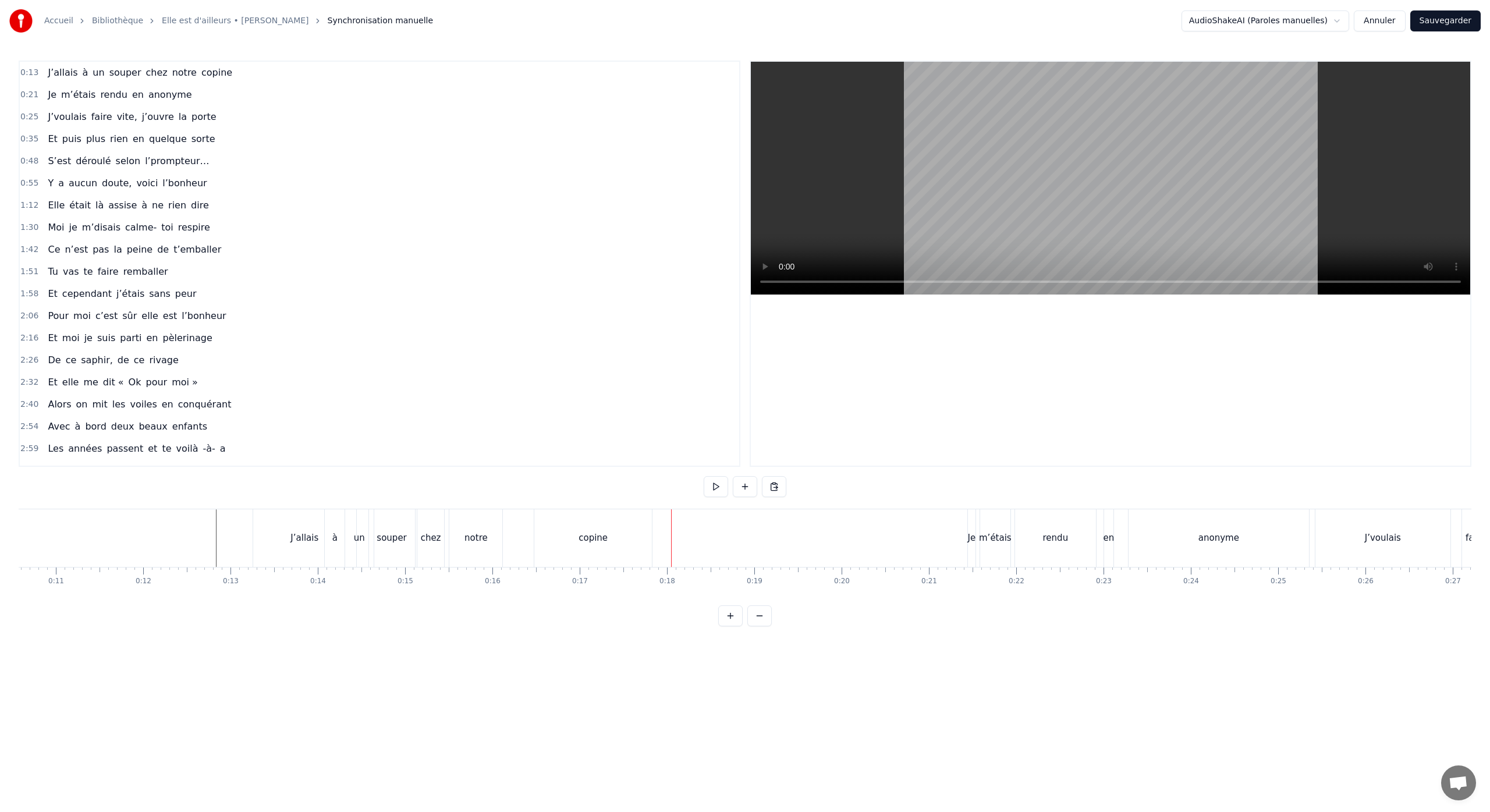
click at [994, 535] on div "m’étais" at bounding box center [995, 538] width 32 height 14
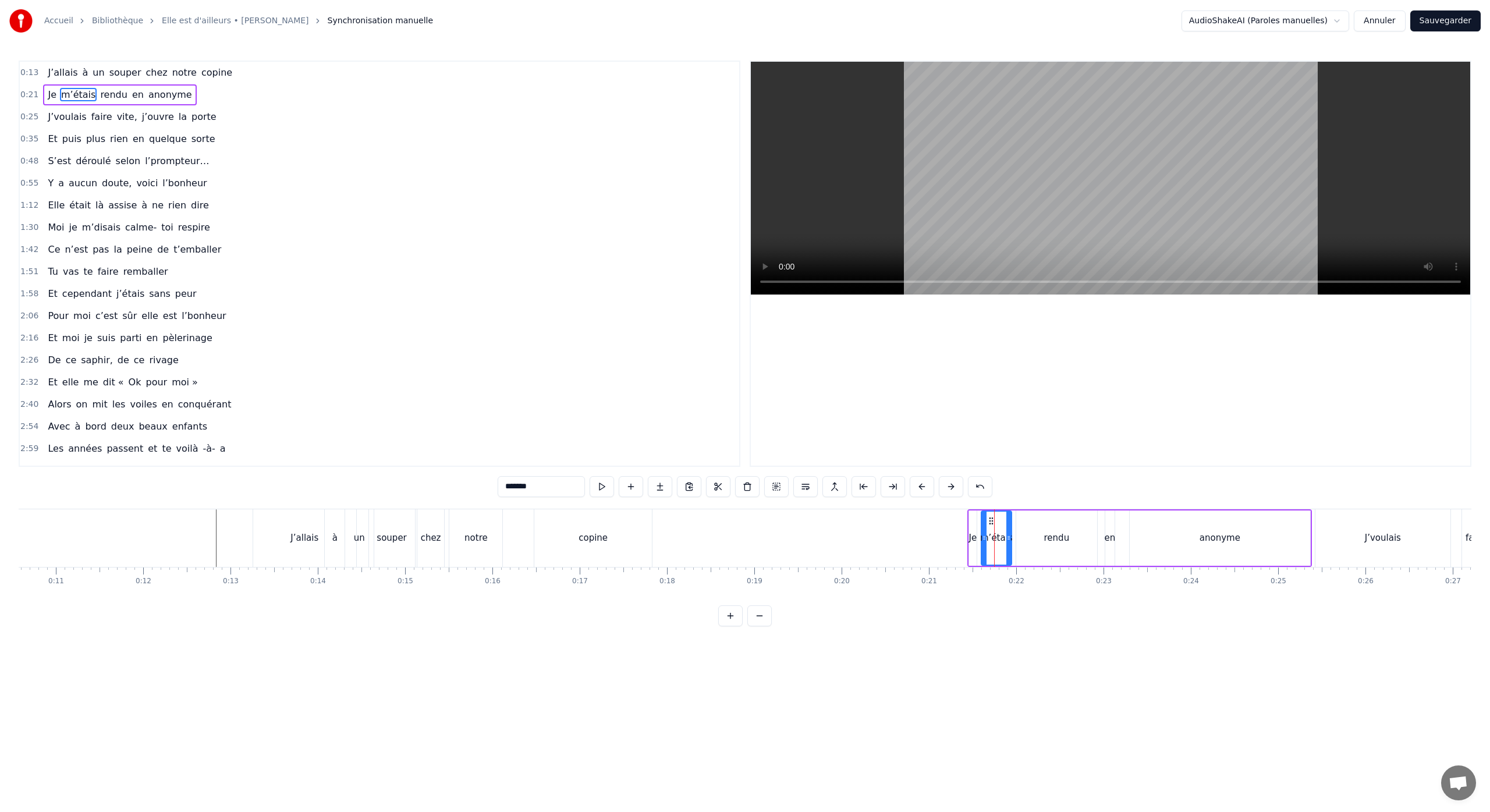
click at [1119, 509] on div "Je m’étais rendu en anonyme" at bounding box center [1140, 538] width 345 height 58
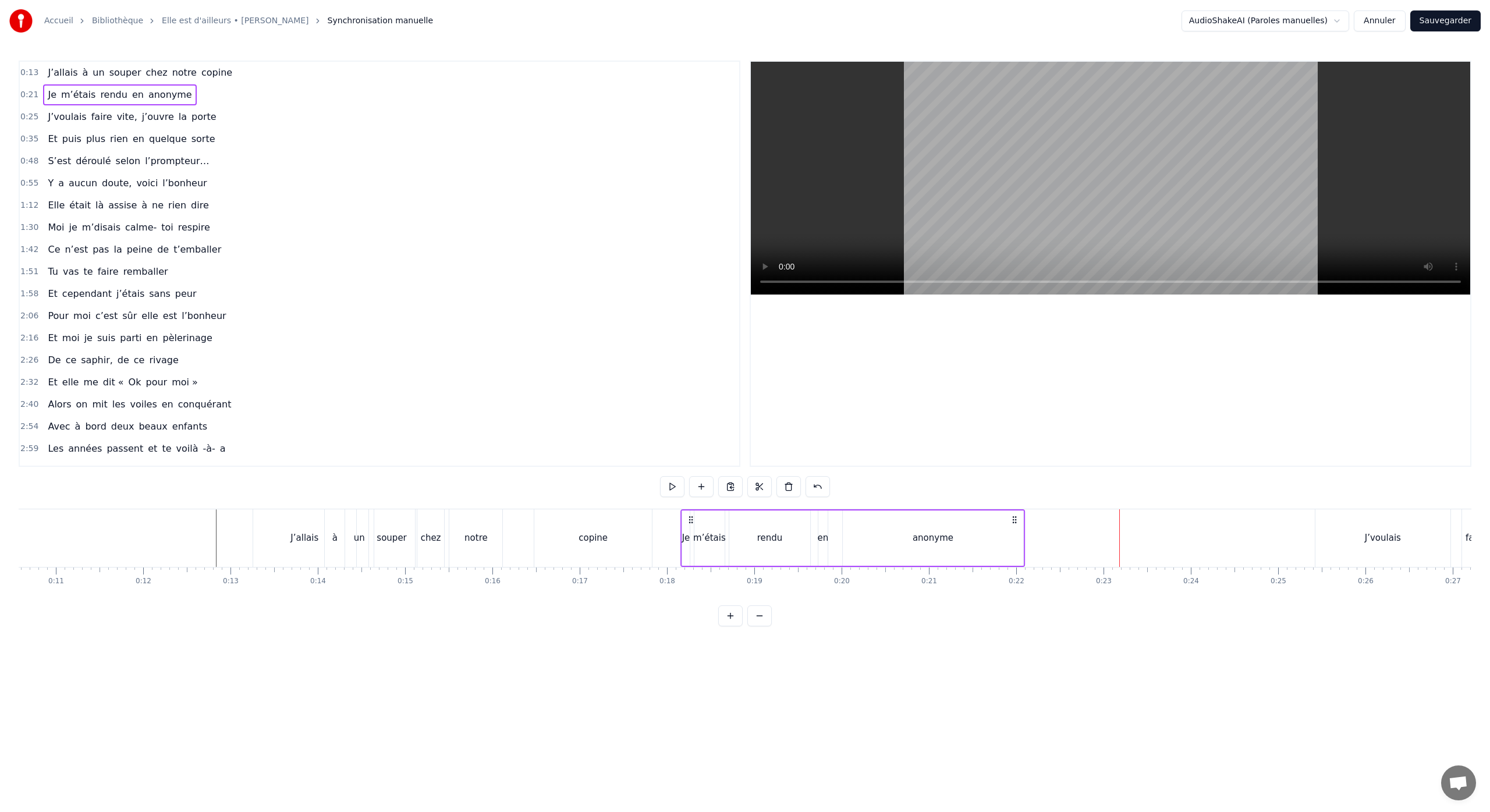
click at [692, 530] on div "Je m’étais rendu en anonyme" at bounding box center [853, 538] width 345 height 58
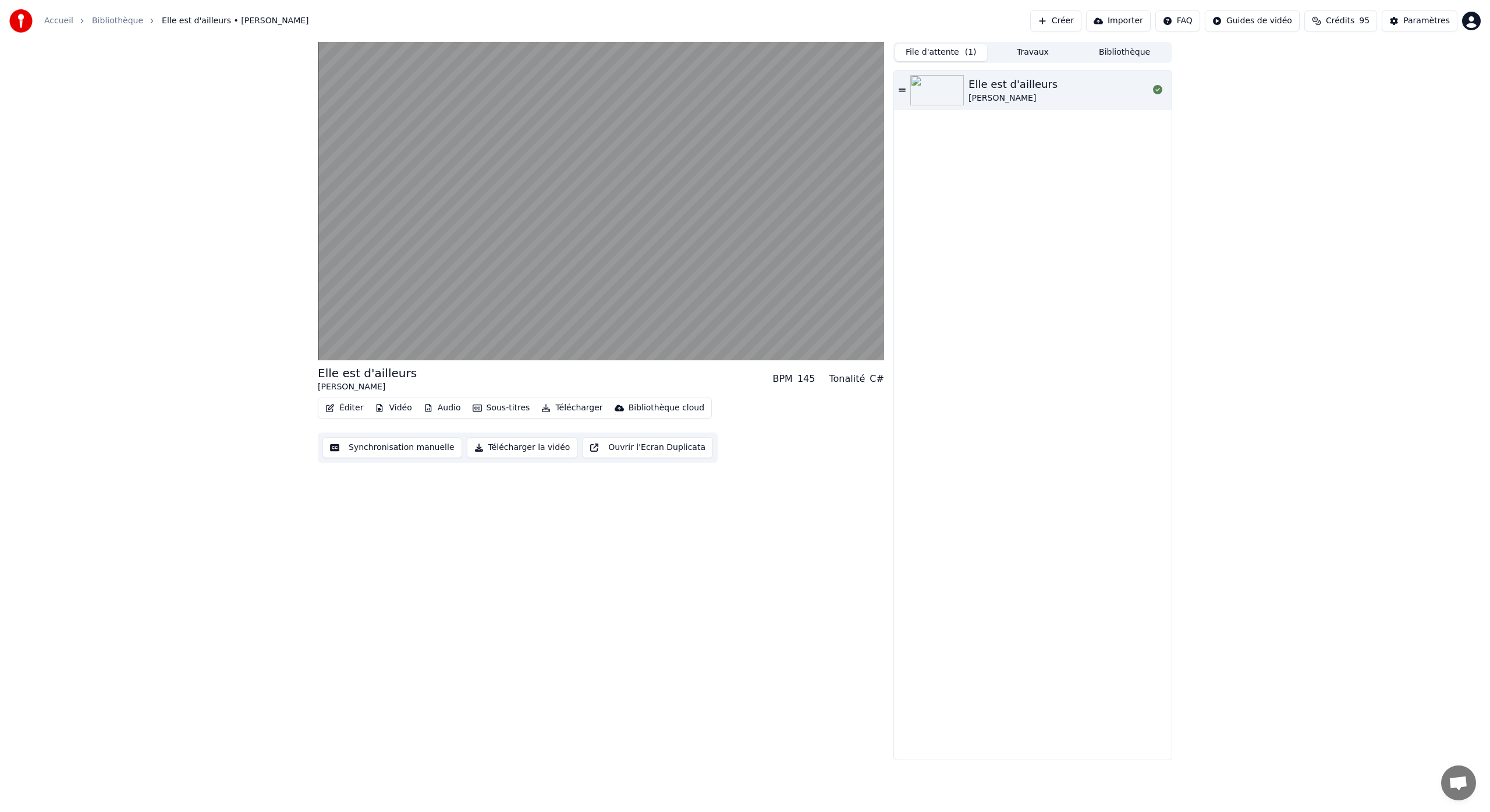
click at [424, 449] on button "Synchronisation manuelle" at bounding box center [392, 447] width 140 height 21
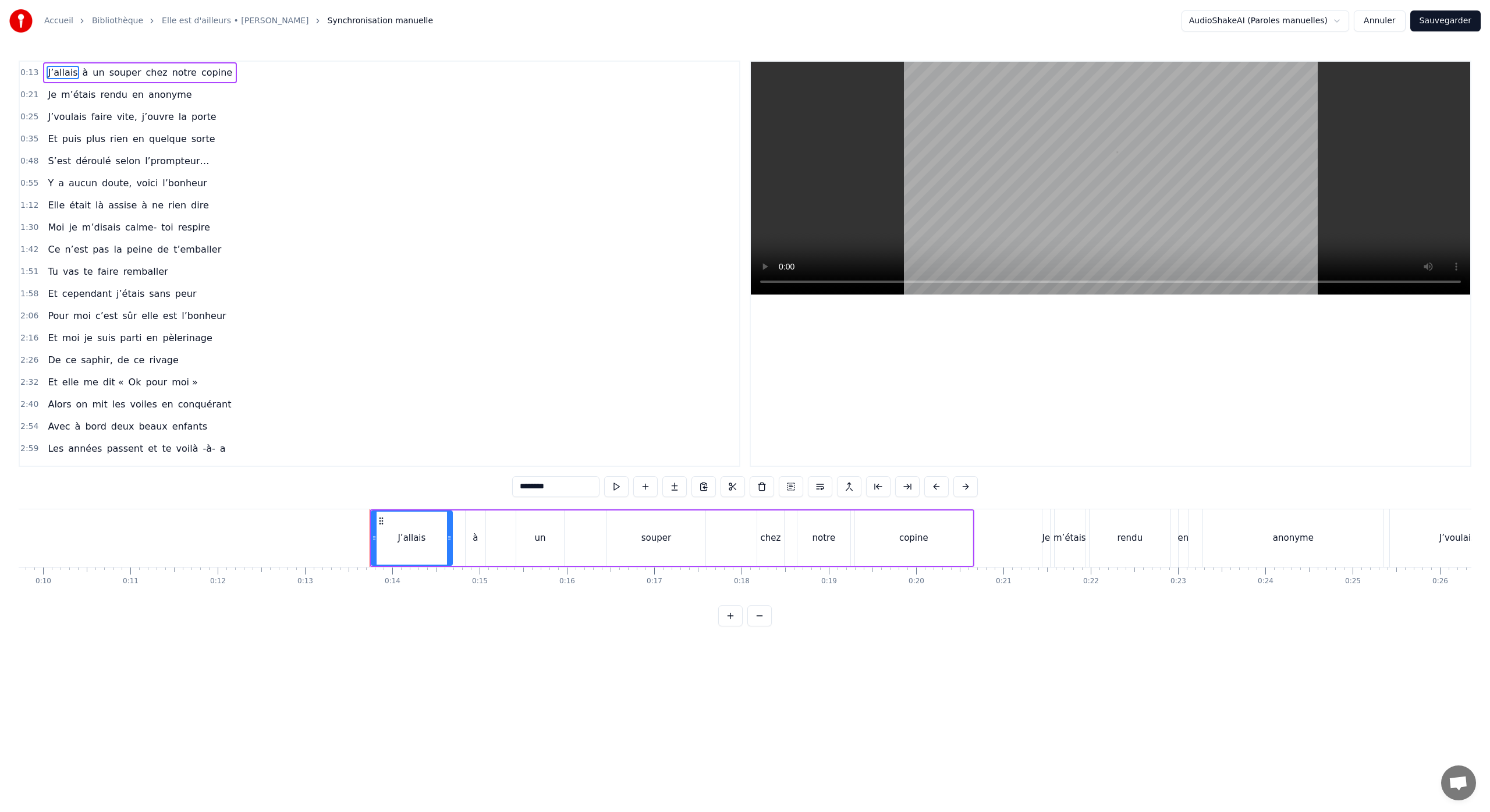
scroll to position [0, 831]
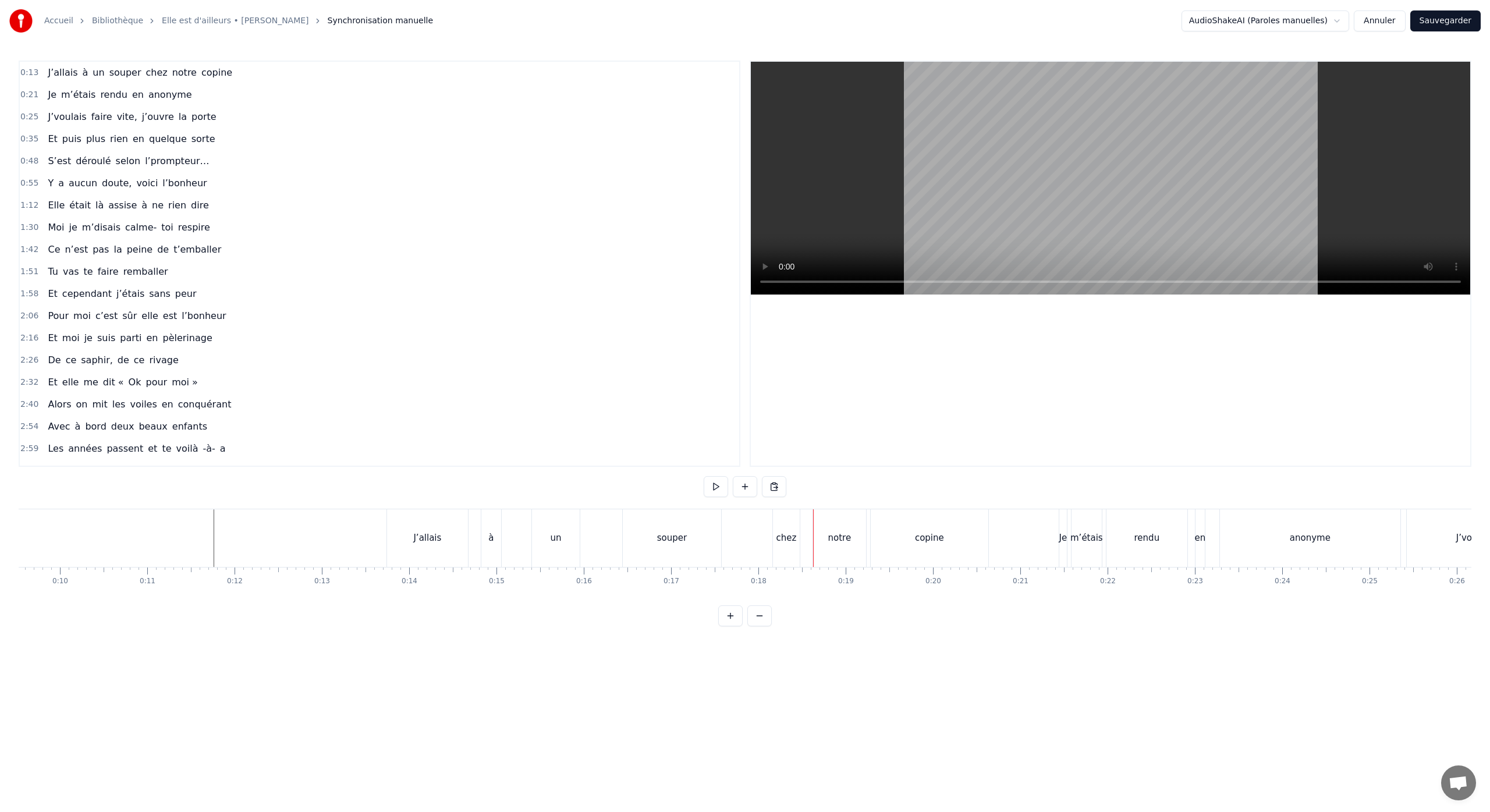
click at [687, 527] on div "souper" at bounding box center [671, 538] width 98 height 58
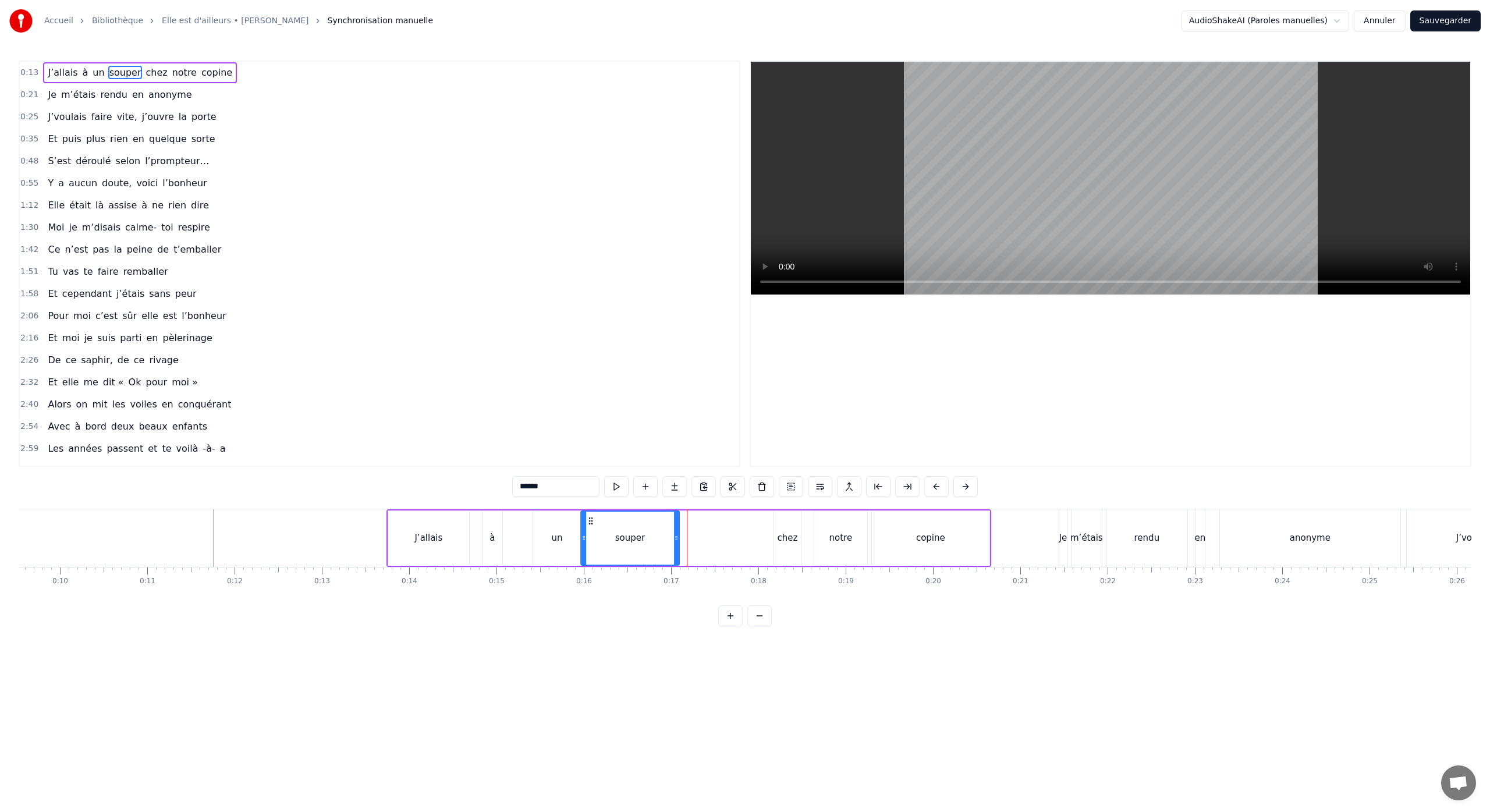
drag, startPoint x: 634, startPoint y: 520, endPoint x: 572, endPoint y: 521, distance: 62.0
click at [588, 519] on icon at bounding box center [590, 521] width 9 height 9
click at [491, 527] on div "à" at bounding box center [493, 538] width 20 height 55
drag, startPoint x: 493, startPoint y: 520, endPoint x: 445, endPoint y: 521, distance: 48.0
click at [453, 520] on icon at bounding box center [453, 521] width 9 height 9
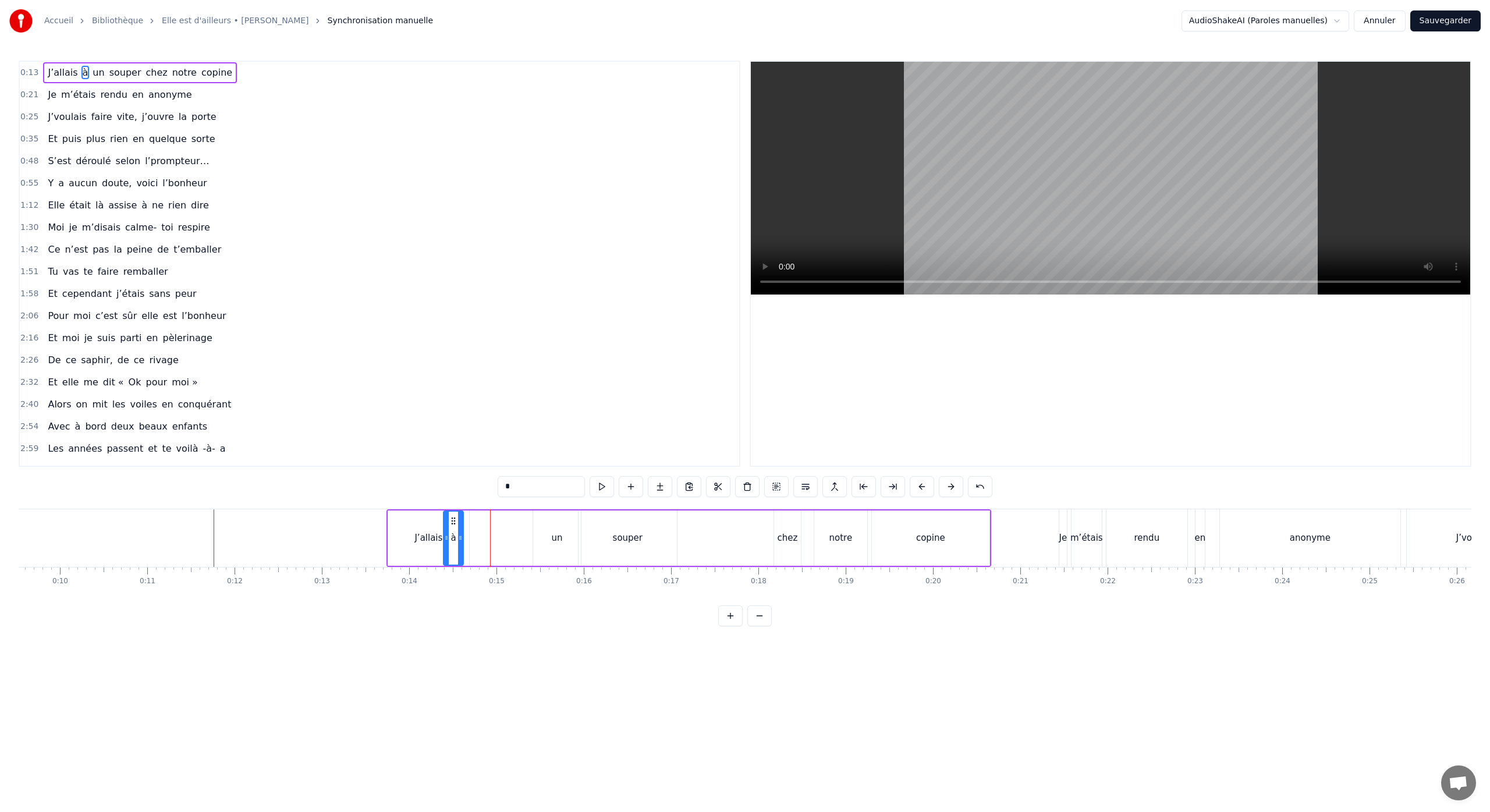
click at [423, 526] on div "J’allais" at bounding box center [429, 538] width 81 height 55
drag, startPoint x: 467, startPoint y: 536, endPoint x: 446, endPoint y: 537, distance: 21.0
click at [446, 537] on icon at bounding box center [445, 538] width 5 height 9
drag, startPoint x: 398, startPoint y: 522, endPoint x: 391, endPoint y: 523, distance: 7.1
click at [389, 523] on icon at bounding box center [388, 521] width 9 height 9
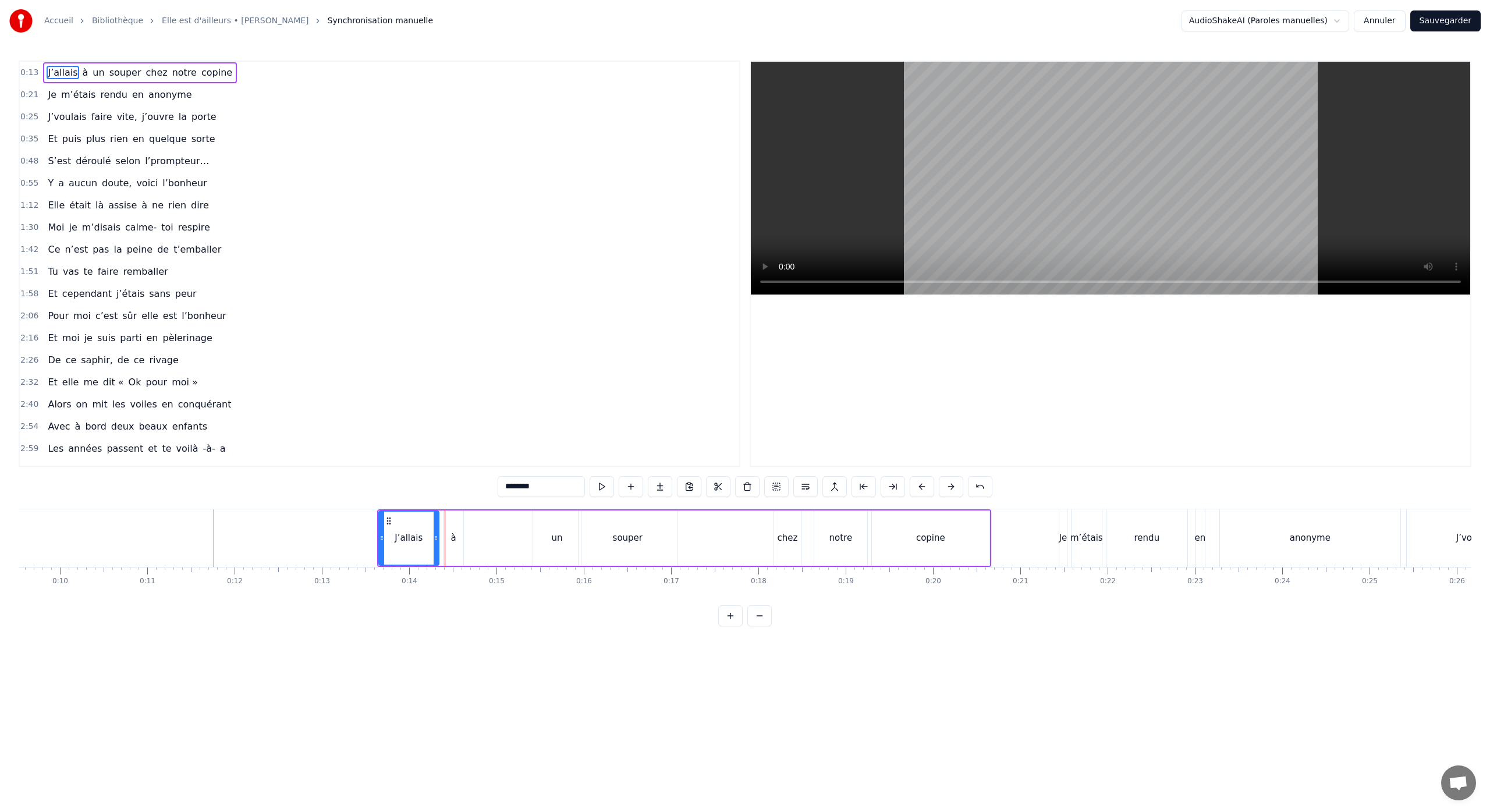
click at [453, 521] on div "à" at bounding box center [453, 538] width 20 height 55
drag, startPoint x: 454, startPoint y: 521, endPoint x: 447, endPoint y: 523, distance: 7.3
click at [447, 523] on icon at bounding box center [447, 521] width 9 height 9
click at [556, 532] on div "un" at bounding box center [557, 538] width 11 height 14
drag, startPoint x: 543, startPoint y: 521, endPoint x: 469, endPoint y: 526, distance: 74.2
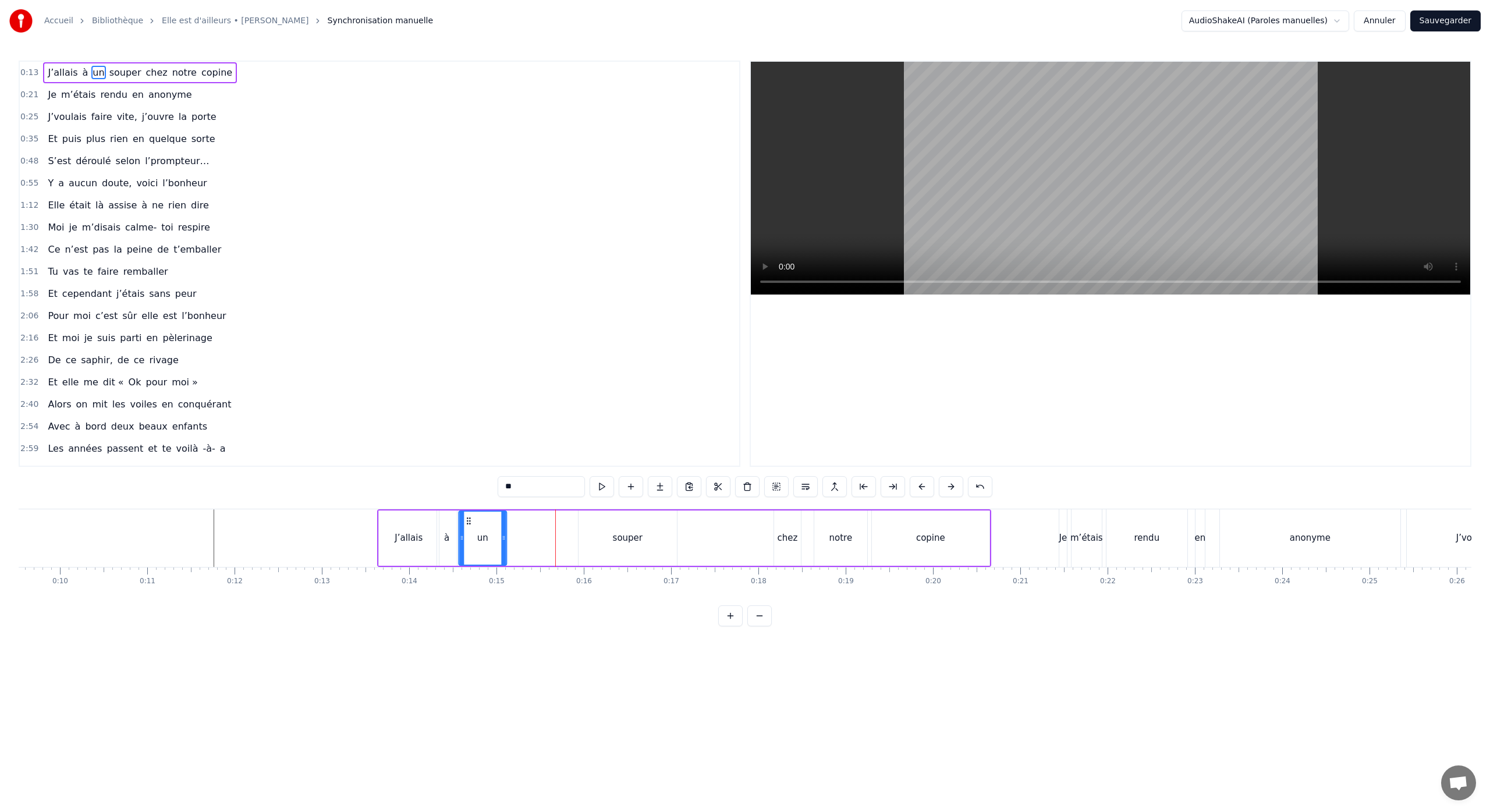
click at [469, 526] on div "un" at bounding box center [483, 538] width 47 height 53
drag, startPoint x: 504, startPoint y: 538, endPoint x: 483, endPoint y: 541, distance: 21.2
click at [483, 541] on icon at bounding box center [482, 538] width 5 height 9
click at [615, 543] on div "souper" at bounding box center [627, 538] width 30 height 14
drag, startPoint x: 588, startPoint y: 521, endPoint x: 493, endPoint y: 529, distance: 95.3
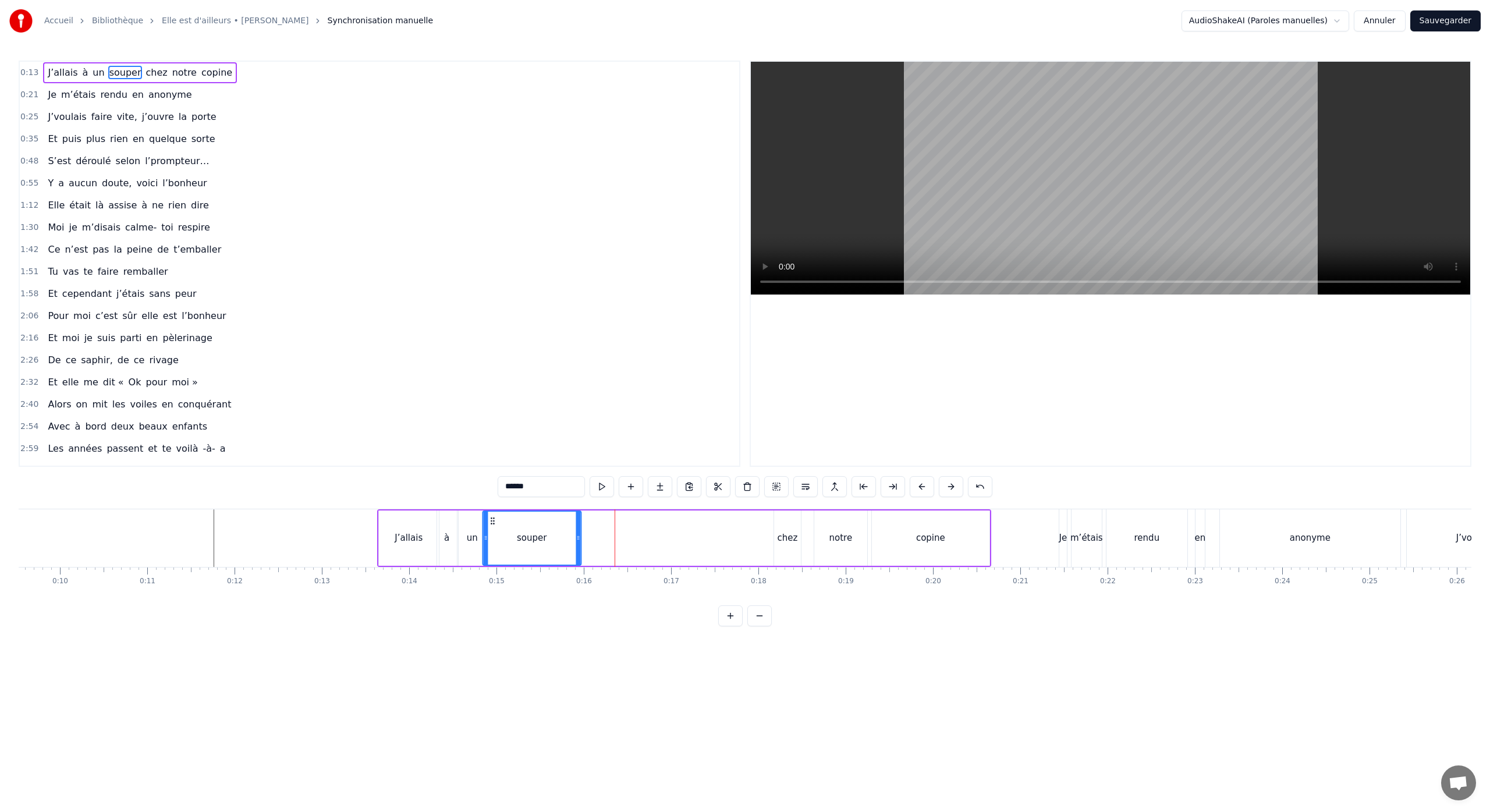
click at [493, 529] on div "souper" at bounding box center [532, 538] width 97 height 53
click at [785, 542] on div "chez" at bounding box center [787, 538] width 21 height 14
type input "****"
drag, startPoint x: 784, startPoint y: 521, endPoint x: 655, endPoint y: 530, distance: 129.3
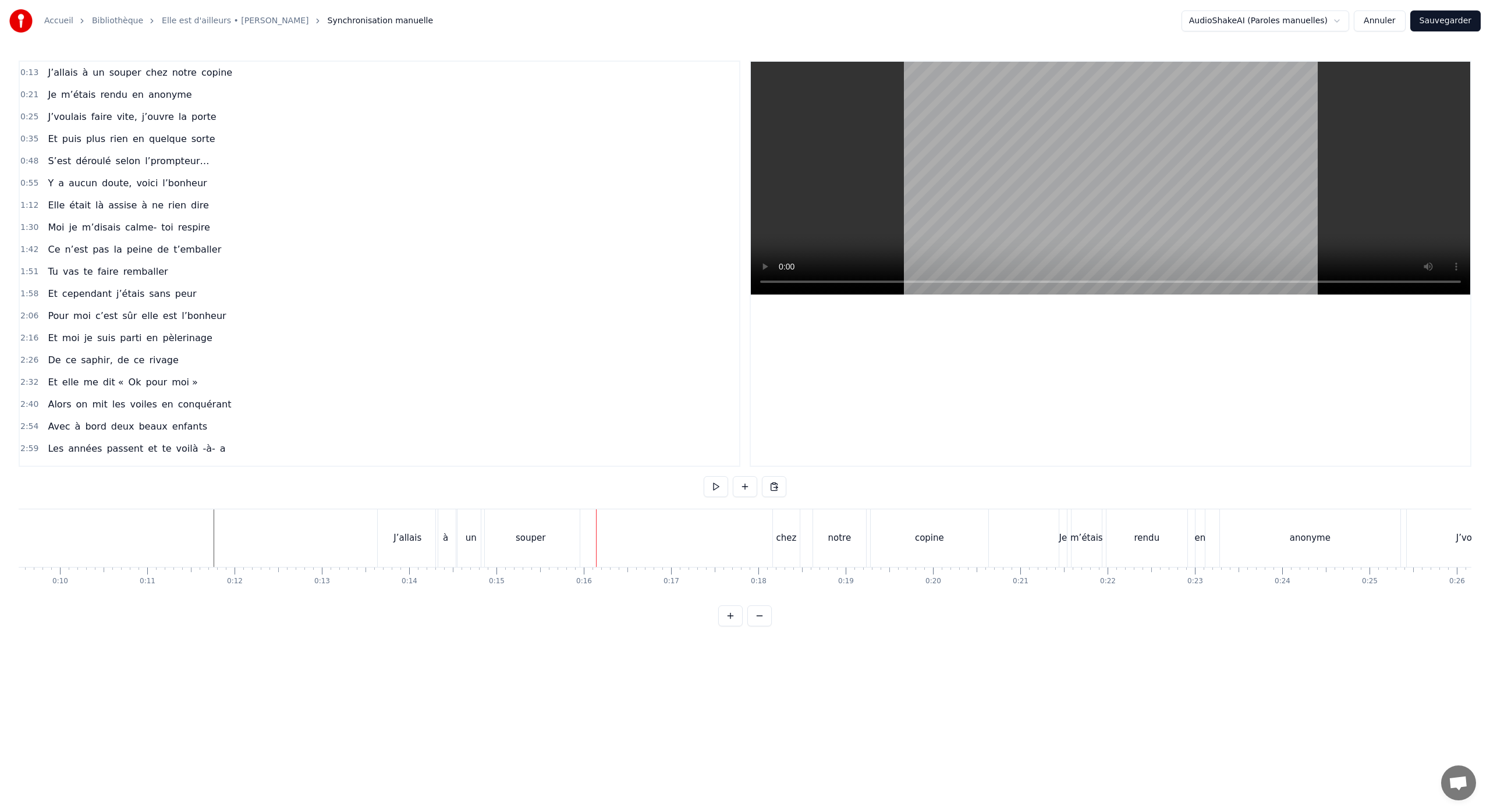
click at [791, 531] on div "chez" at bounding box center [786, 538] width 21 height 14
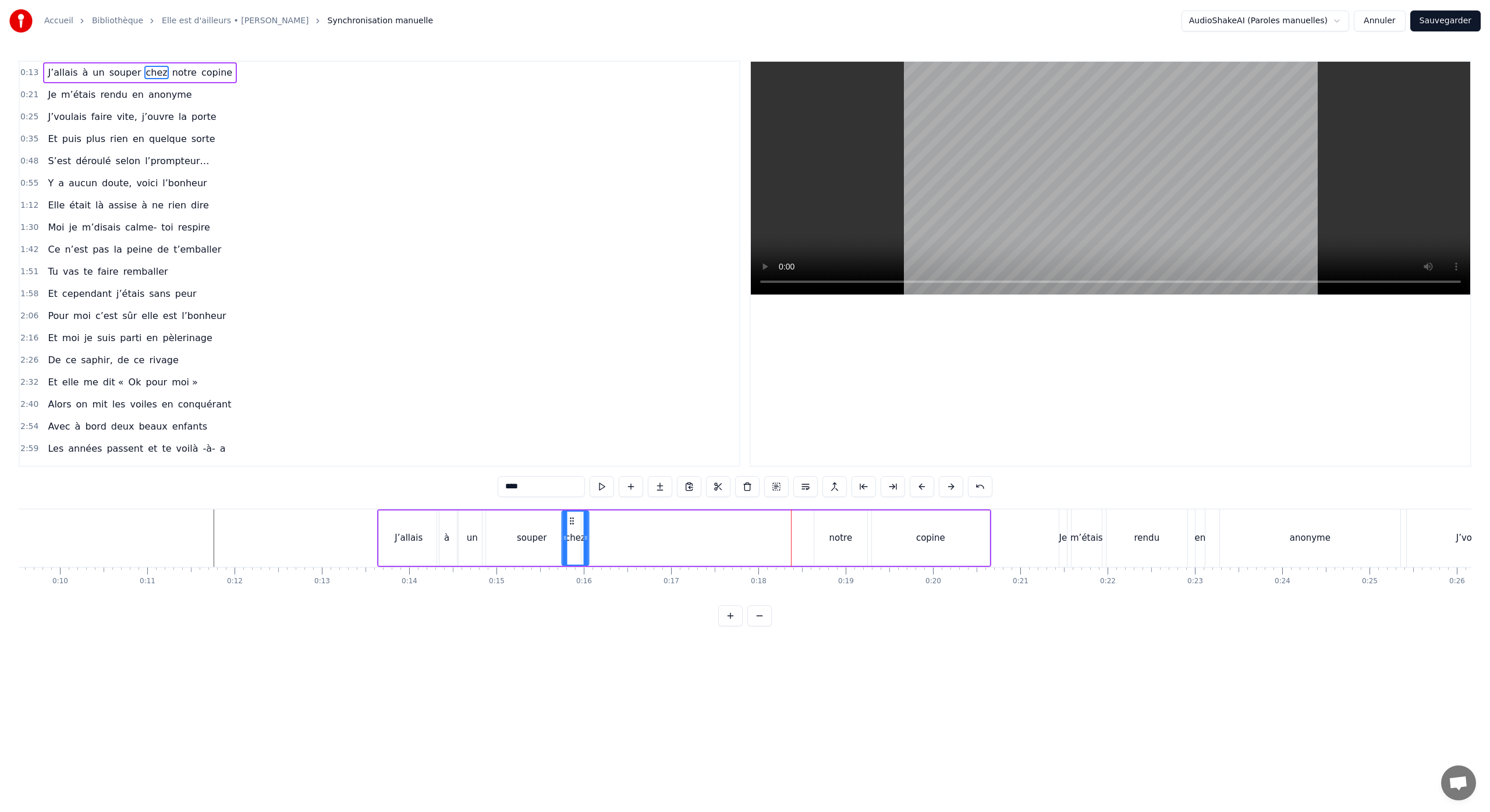
drag, startPoint x: 784, startPoint y: 521, endPoint x: 571, endPoint y: 524, distance: 213.0
click at [571, 524] on icon at bounding box center [571, 521] width 9 height 9
click at [837, 533] on div "notre" at bounding box center [841, 538] width 23 height 14
type input "*****"
drag, startPoint x: 824, startPoint y: 521, endPoint x: 627, endPoint y: 522, distance: 197.0
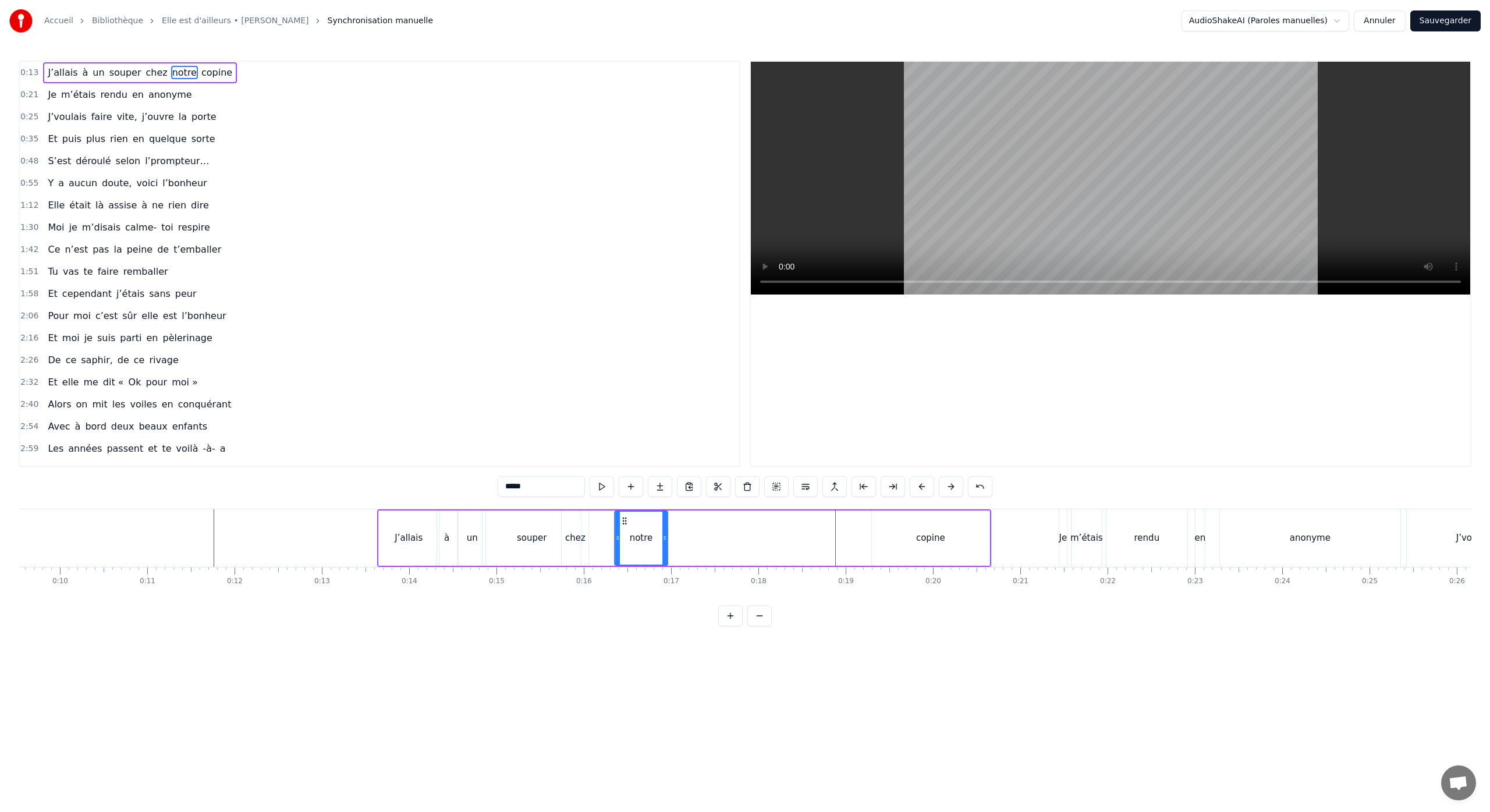
click at [627, 522] on icon at bounding box center [625, 521] width 9 height 9
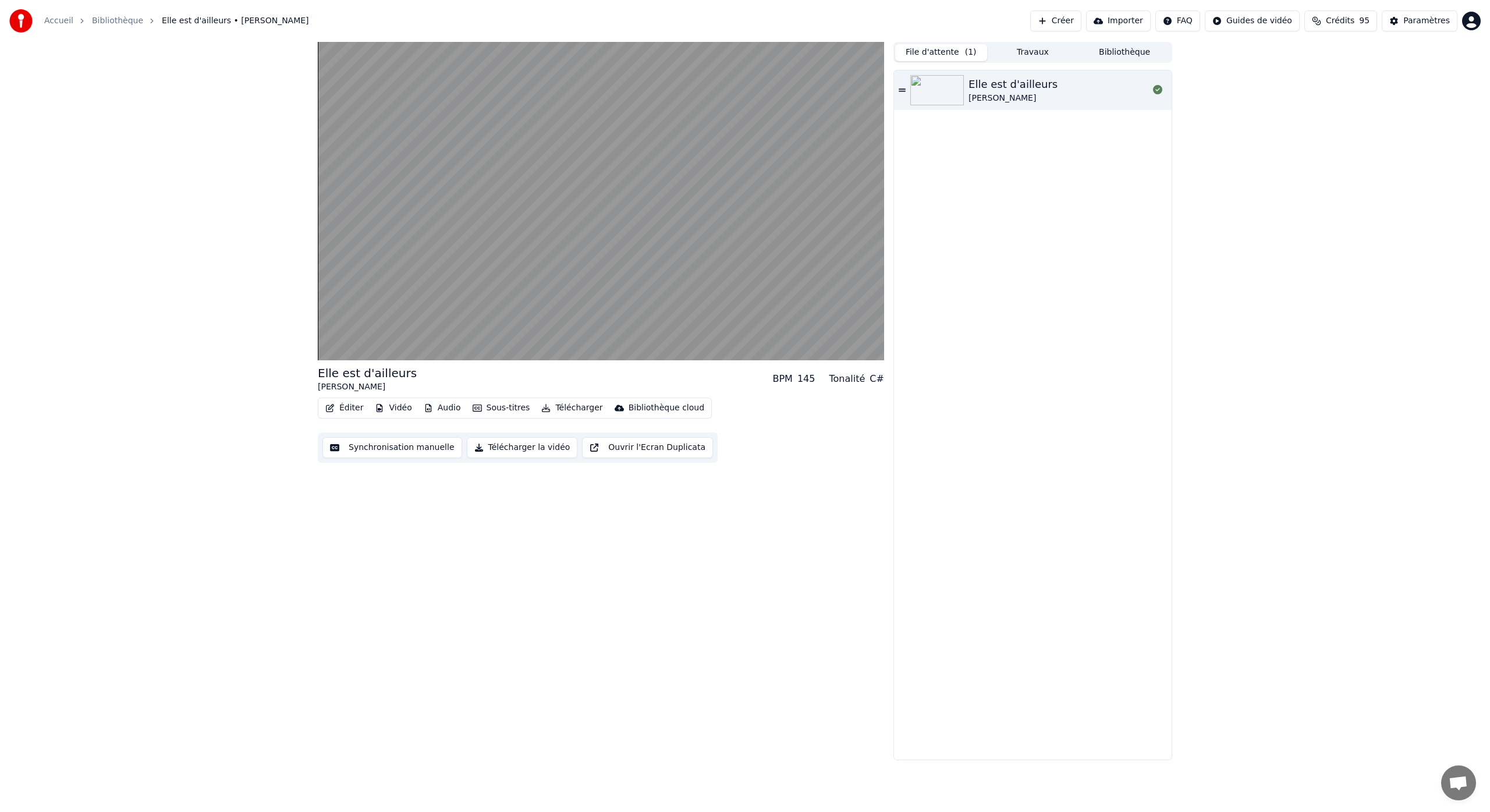
click at [419, 447] on button "Synchronisation manuelle" at bounding box center [392, 447] width 140 height 21
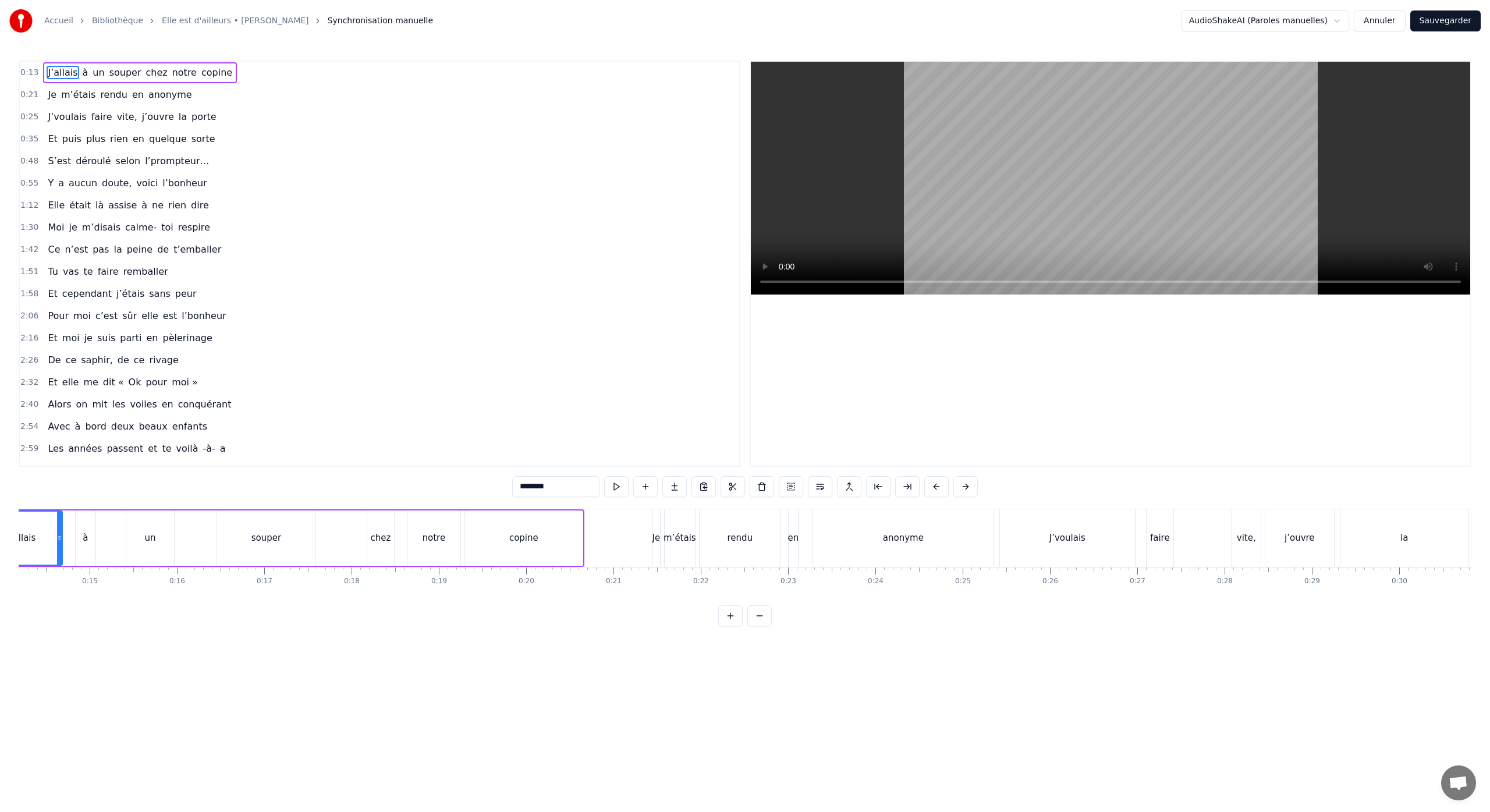
scroll to position [0, 1025]
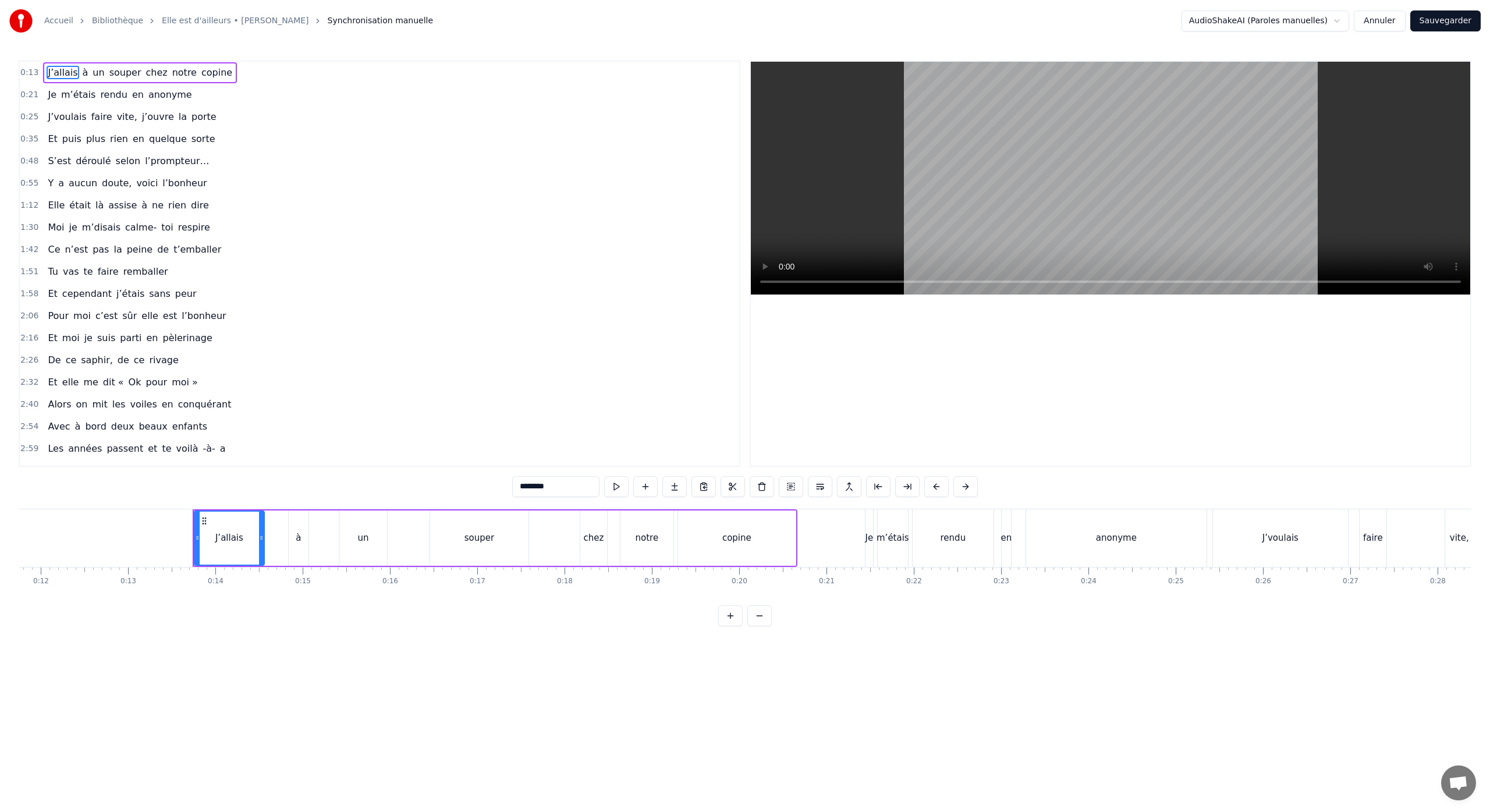
drag, startPoint x: 273, startPoint y: 538, endPoint x: 262, endPoint y: 540, distance: 11.2
click at [262, 540] on icon at bounding box center [261, 538] width 5 height 9
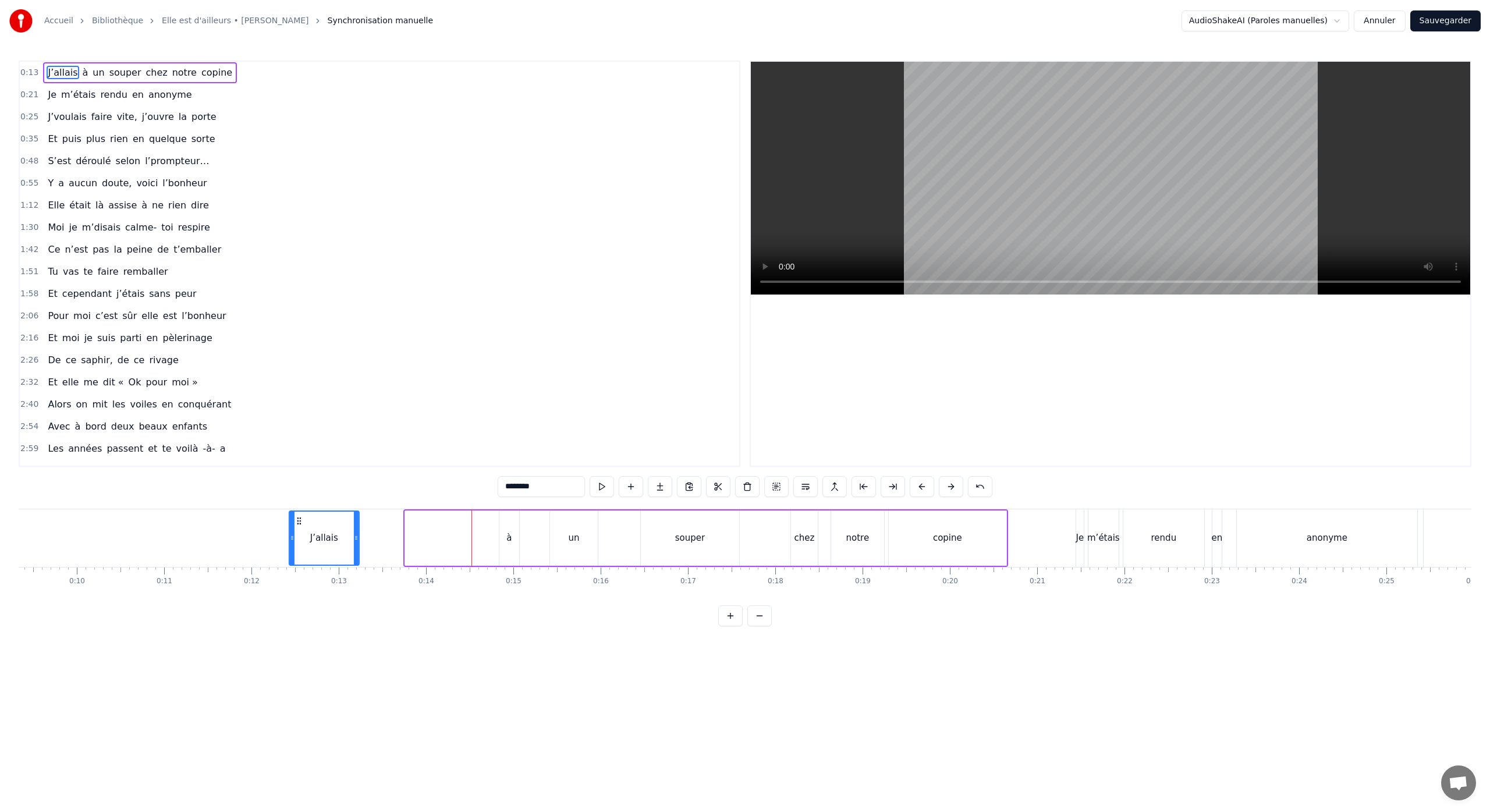
scroll to position [0, 807]
drag, startPoint x: 206, startPoint y: 521, endPoint x: 395, endPoint y: 543, distance: 190.3
click at [399, 544] on div "J’allais" at bounding box center [423, 538] width 69 height 53
click at [514, 536] on div "à" at bounding box center [516, 538] width 5 height 14
drag, startPoint x: 518, startPoint y: 521, endPoint x: 455, endPoint y: 530, distance: 63.6
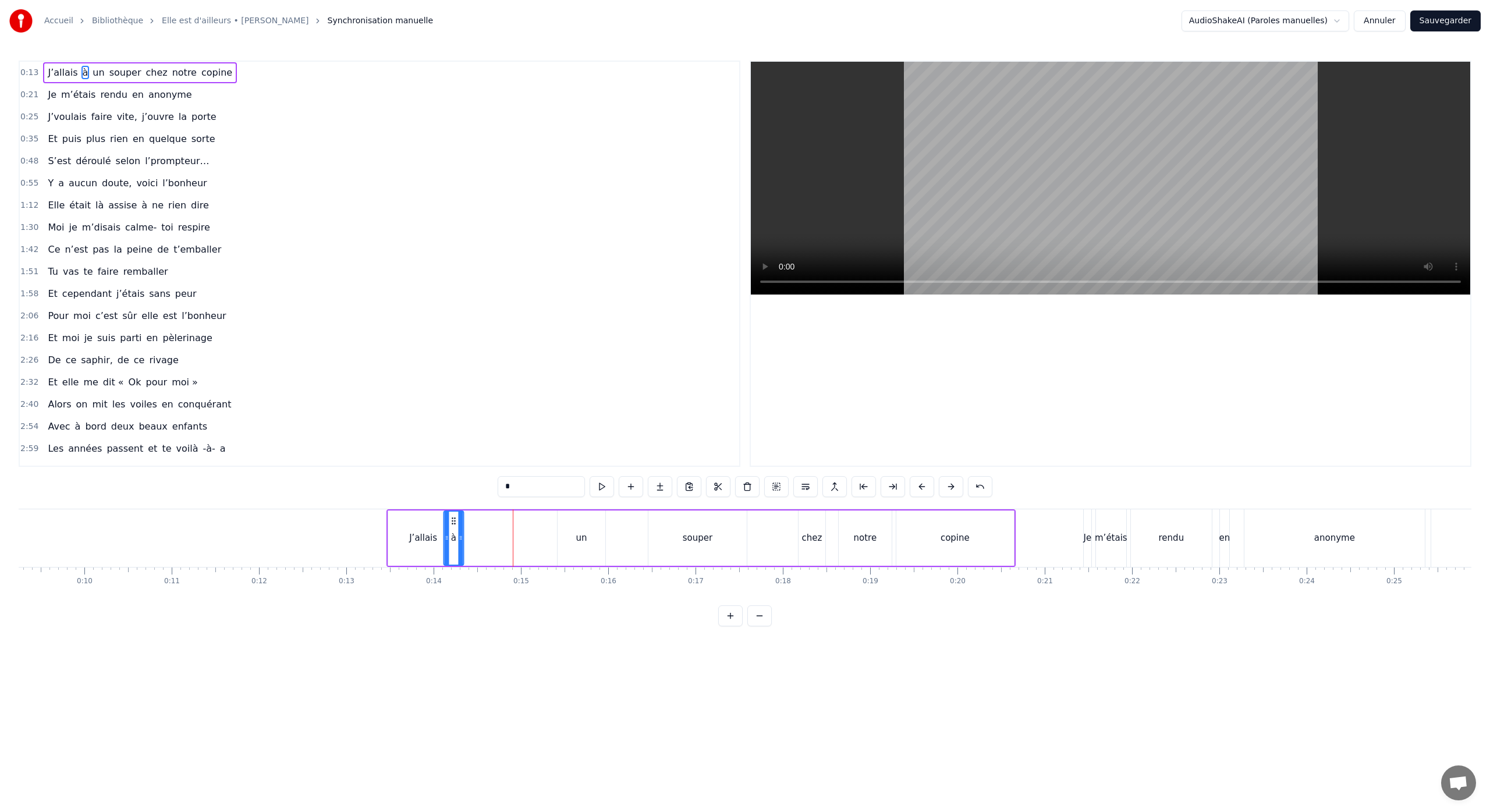
click at [455, 530] on div "à" at bounding box center [453, 538] width 19 height 53
click at [574, 538] on div "un" at bounding box center [581, 538] width 48 height 55
drag, startPoint x: 568, startPoint y: 522, endPoint x: 471, endPoint y: 528, distance: 97.2
click at [471, 528] on div "un" at bounding box center [485, 538] width 47 height 53
drag, startPoint x: 506, startPoint y: 538, endPoint x: 486, endPoint y: 543, distance: 20.6
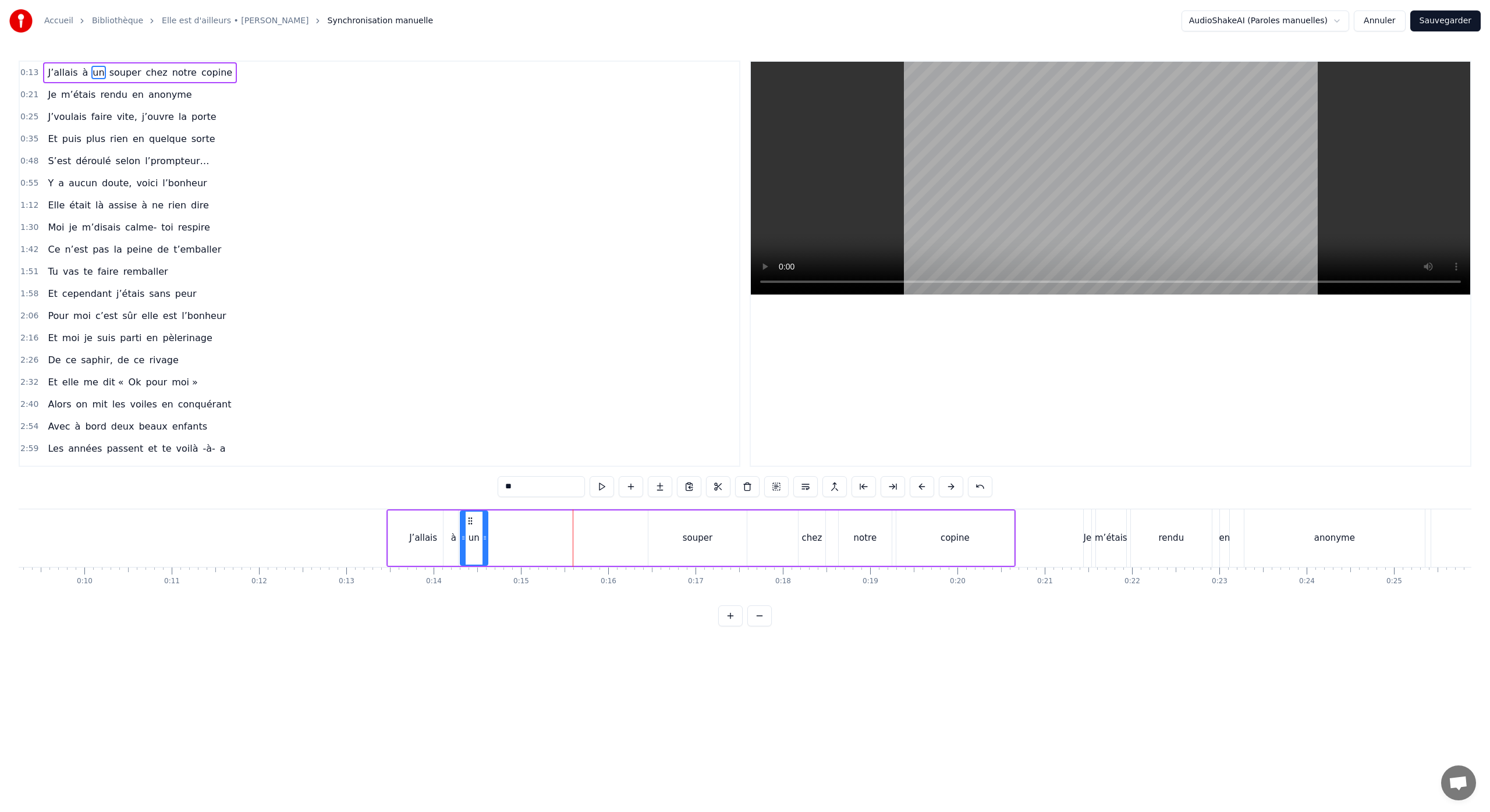
click at [486, 543] on div at bounding box center [485, 538] width 5 height 53
click at [700, 548] on div "souper" at bounding box center [697, 538] width 98 height 55
drag, startPoint x: 656, startPoint y: 522, endPoint x: 501, endPoint y: 531, distance: 155.3
click at [501, 531] on div "souper" at bounding box center [539, 538] width 97 height 53
drag, startPoint x: 585, startPoint y: 540, endPoint x: 546, endPoint y: 543, distance: 39.1
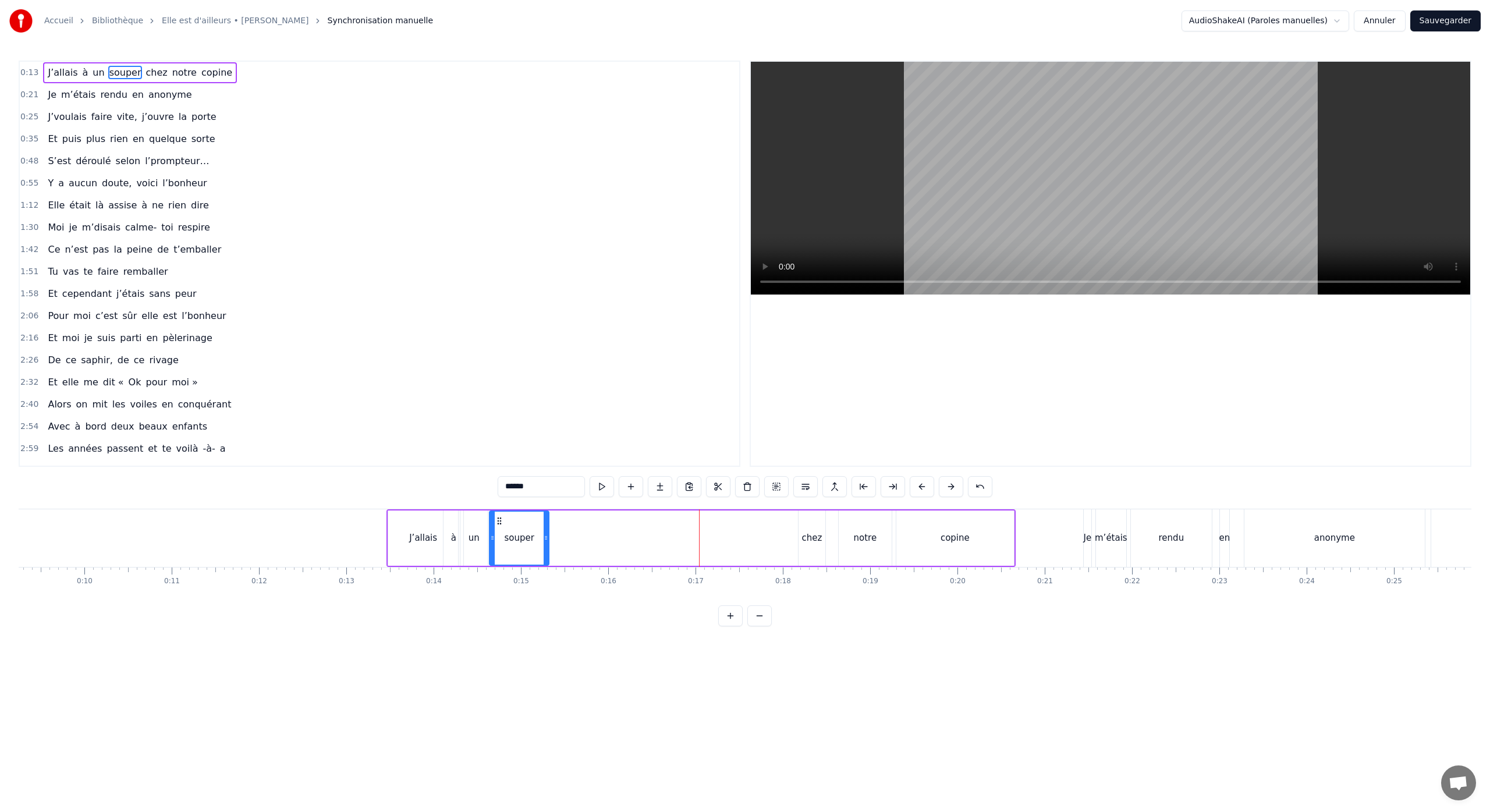
click at [546, 543] on div at bounding box center [545, 538] width 5 height 53
click at [813, 546] on div "chez" at bounding box center [812, 538] width 27 height 55
drag, startPoint x: 809, startPoint y: 521, endPoint x: 551, endPoint y: 539, distance: 258.6
click at [551, 539] on div "chez" at bounding box center [554, 538] width 25 height 53
click at [859, 542] on div "notre" at bounding box center [865, 538] width 23 height 14
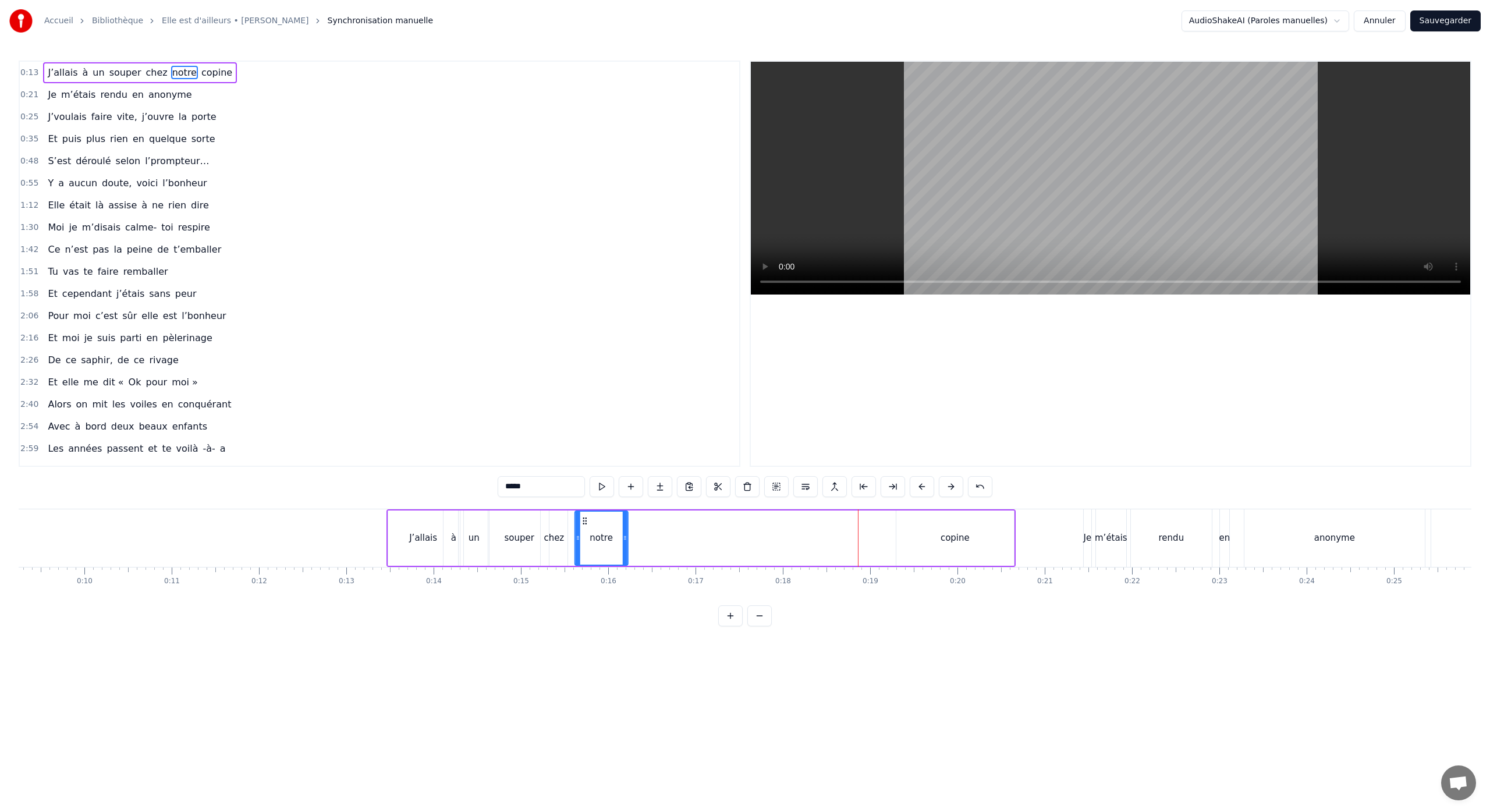
drag, startPoint x: 849, startPoint y: 521, endPoint x: 587, endPoint y: 532, distance: 262.2
click at [586, 532] on div "notre" at bounding box center [601, 538] width 51 height 53
click at [937, 538] on div "copine" at bounding box center [955, 538] width 117 height 55
type input "******"
drag, startPoint x: 907, startPoint y: 521, endPoint x: 644, endPoint y: 535, distance: 263.4
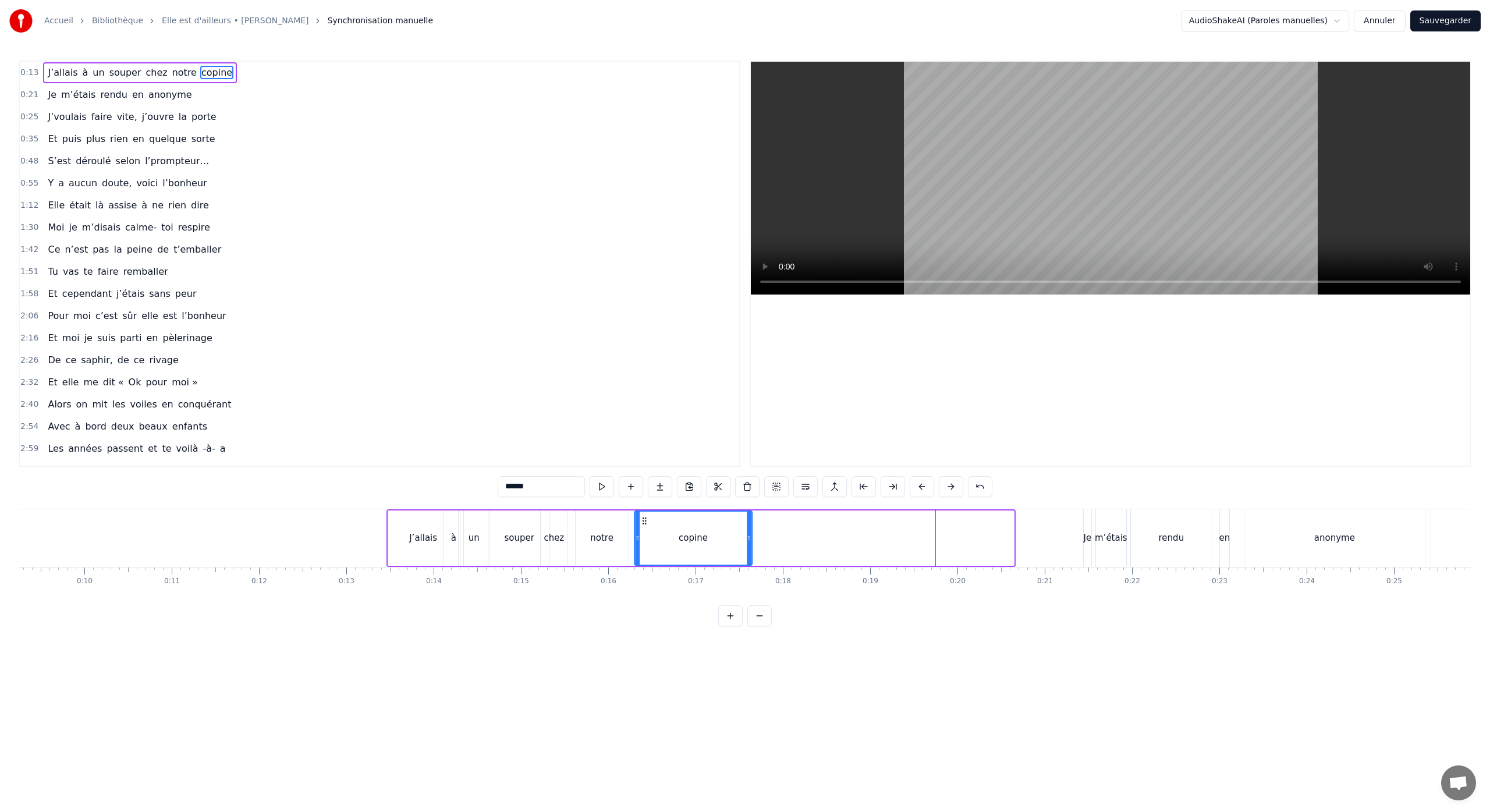
click at [644, 535] on div "copine" at bounding box center [692, 538] width 116 height 53
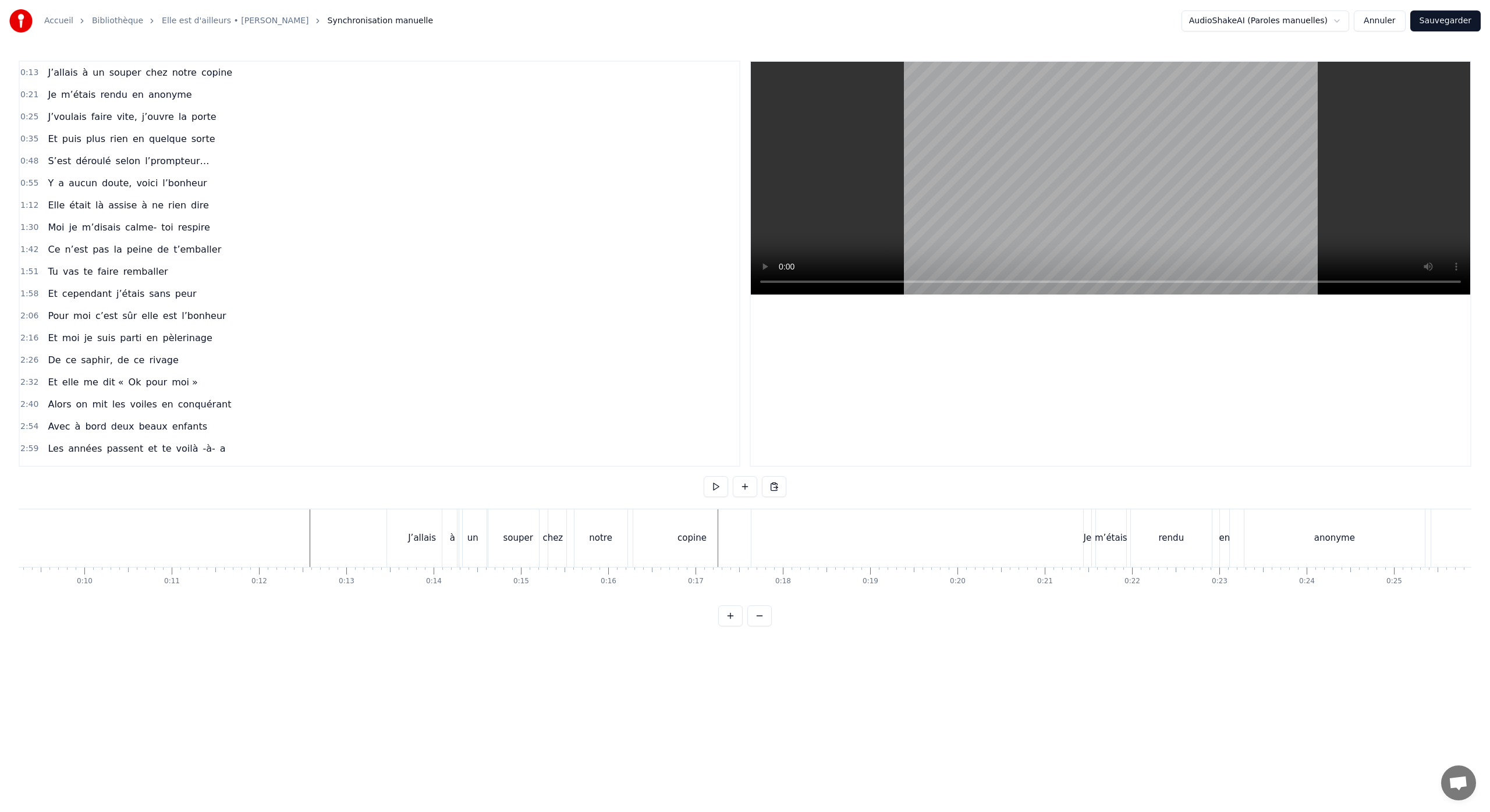
click at [554, 547] on div "chez" at bounding box center [553, 538] width 27 height 58
click at [593, 547] on div "notre" at bounding box center [602, 538] width 53 height 55
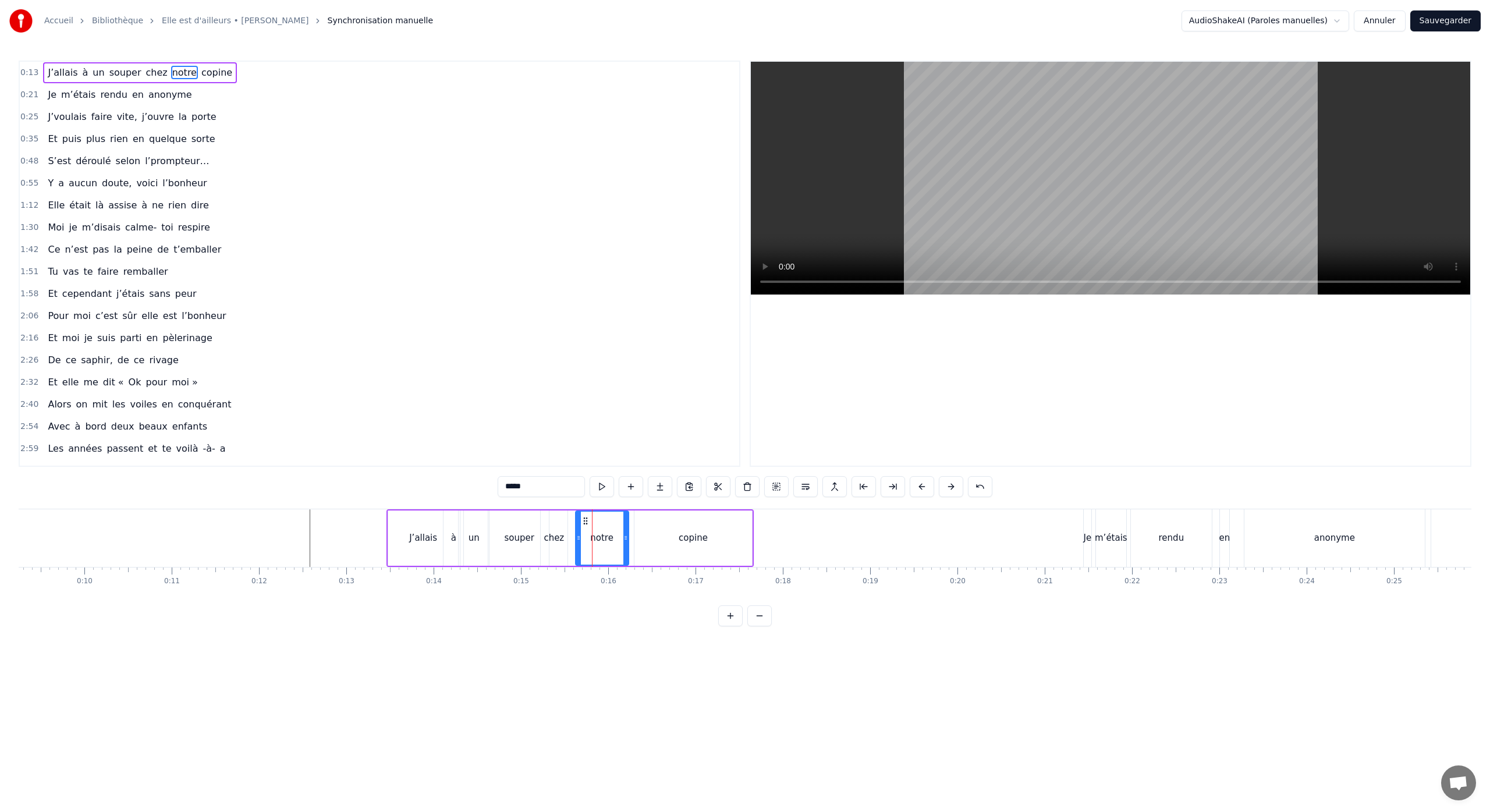
click at [681, 544] on div "copine" at bounding box center [693, 538] width 117 height 55
drag, startPoint x: 645, startPoint y: 521, endPoint x: 673, endPoint y: 525, distance: 28.3
click at [673, 526] on div "copine" at bounding box center [720, 538] width 116 height 53
click at [601, 536] on div "notre" at bounding box center [602, 538] width 23 height 14
drag, startPoint x: 586, startPoint y: 521, endPoint x: 620, endPoint y: 523, distance: 34.1
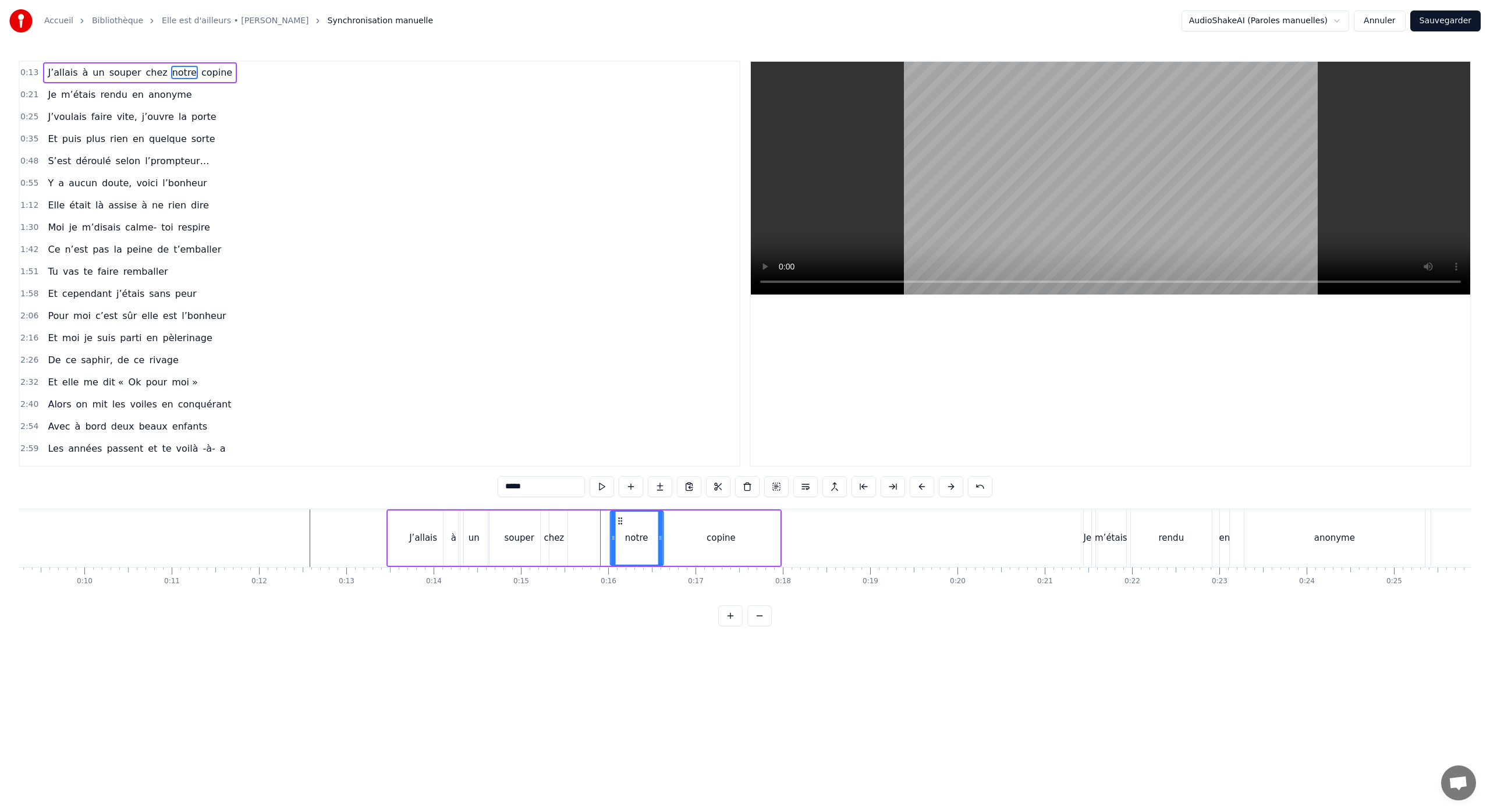
click at [620, 523] on icon at bounding box center [620, 521] width 9 height 9
click at [558, 531] on div "chez" at bounding box center [553, 538] width 21 height 14
type input "****"
drag, startPoint x: 550, startPoint y: 521, endPoint x: 568, endPoint y: 521, distance: 18.0
click at [568, 521] on icon at bounding box center [568, 521] width 9 height 9
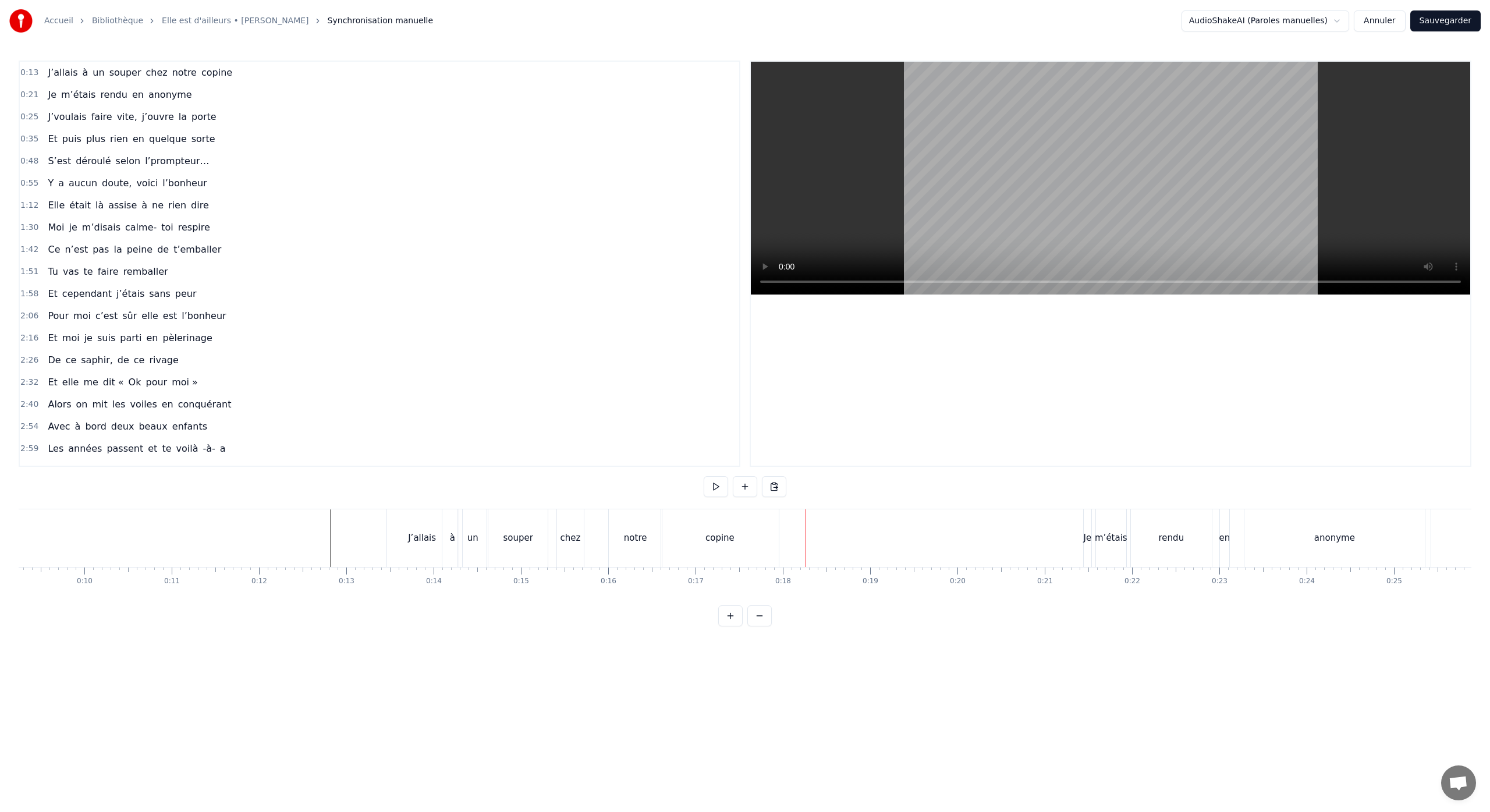
click at [720, 540] on div "copine" at bounding box center [720, 538] width 29 height 14
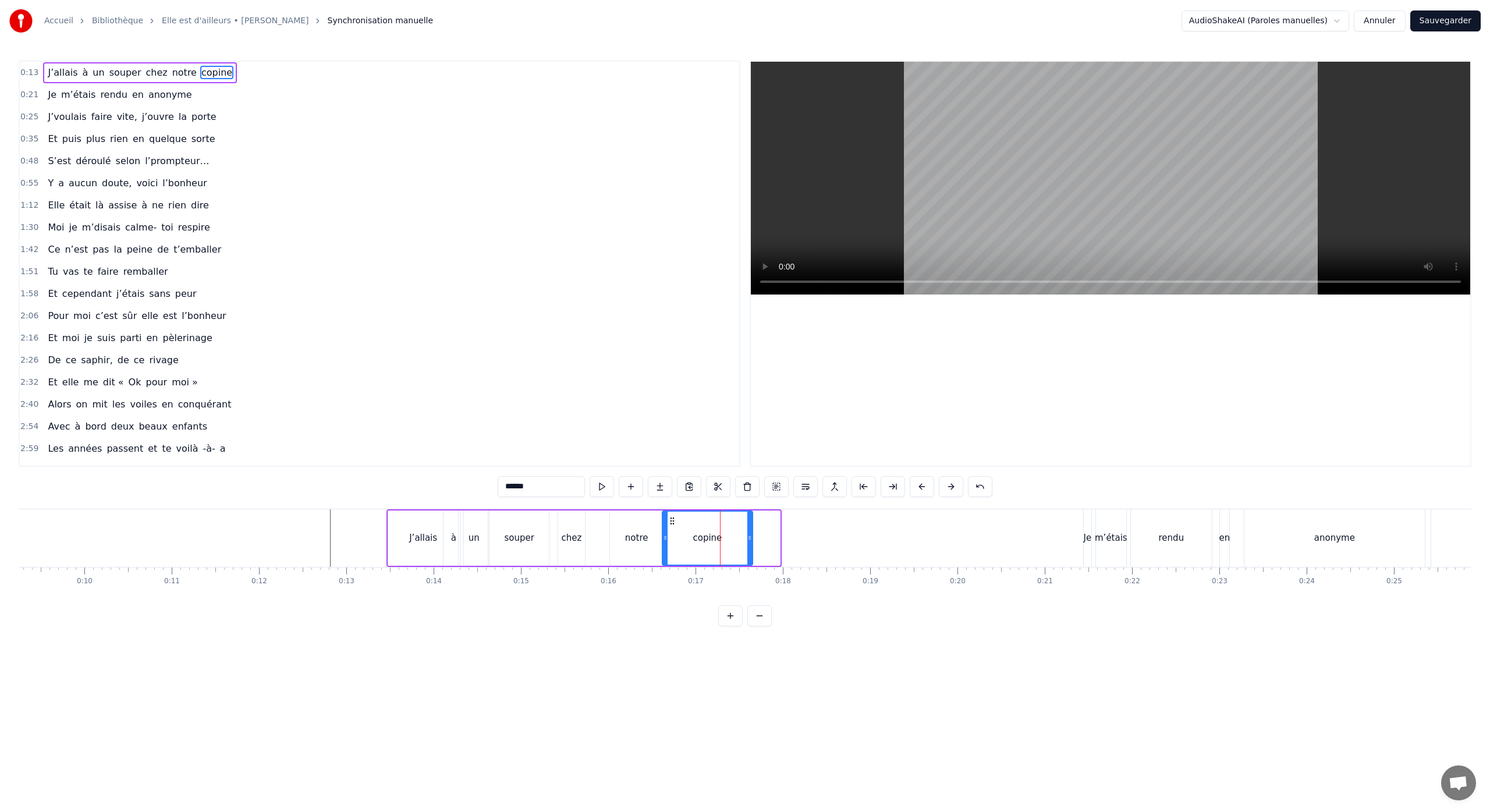
drag, startPoint x: 779, startPoint y: 538, endPoint x: 751, endPoint y: 543, distance: 28.4
click at [751, 543] on div at bounding box center [749, 538] width 5 height 53
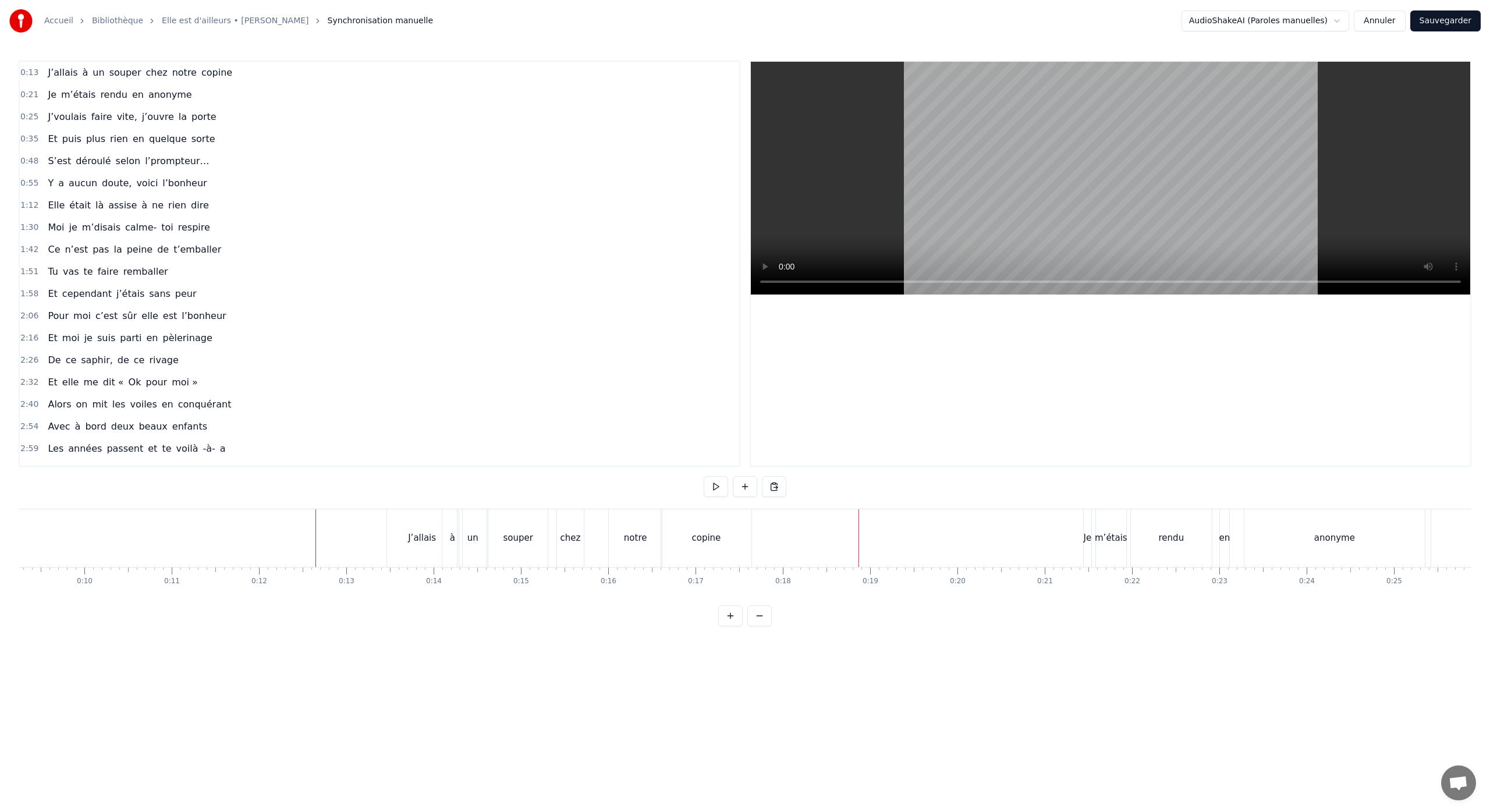
click at [1093, 510] on div "Je m’étais rendu en anonyme" at bounding box center [1255, 538] width 345 height 58
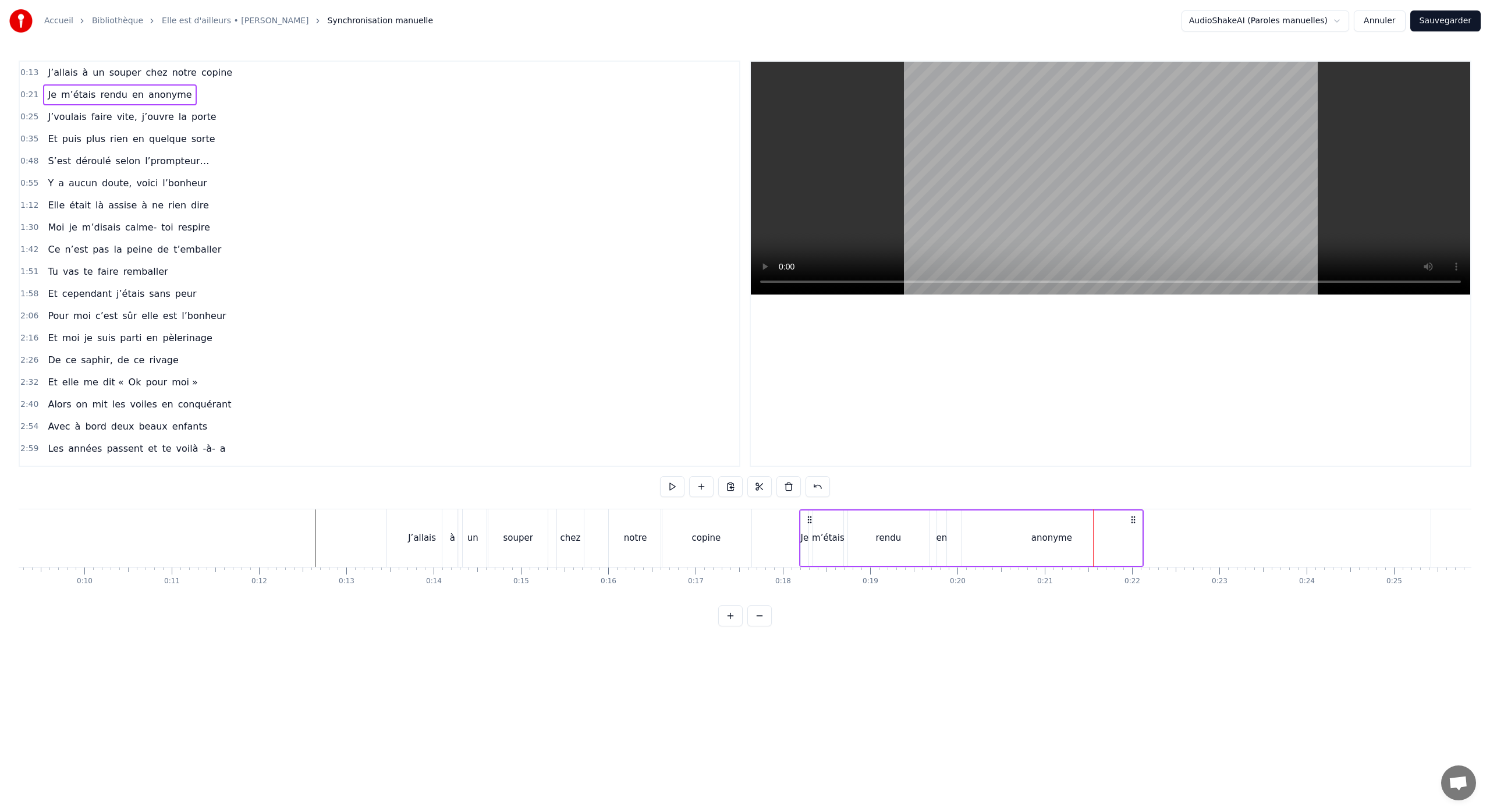
drag, startPoint x: 1094, startPoint y: 520, endPoint x: 810, endPoint y: 541, distance: 284.8
click at [810, 540] on div "Je m’étais rendu en anonyme" at bounding box center [971, 538] width 345 height 58
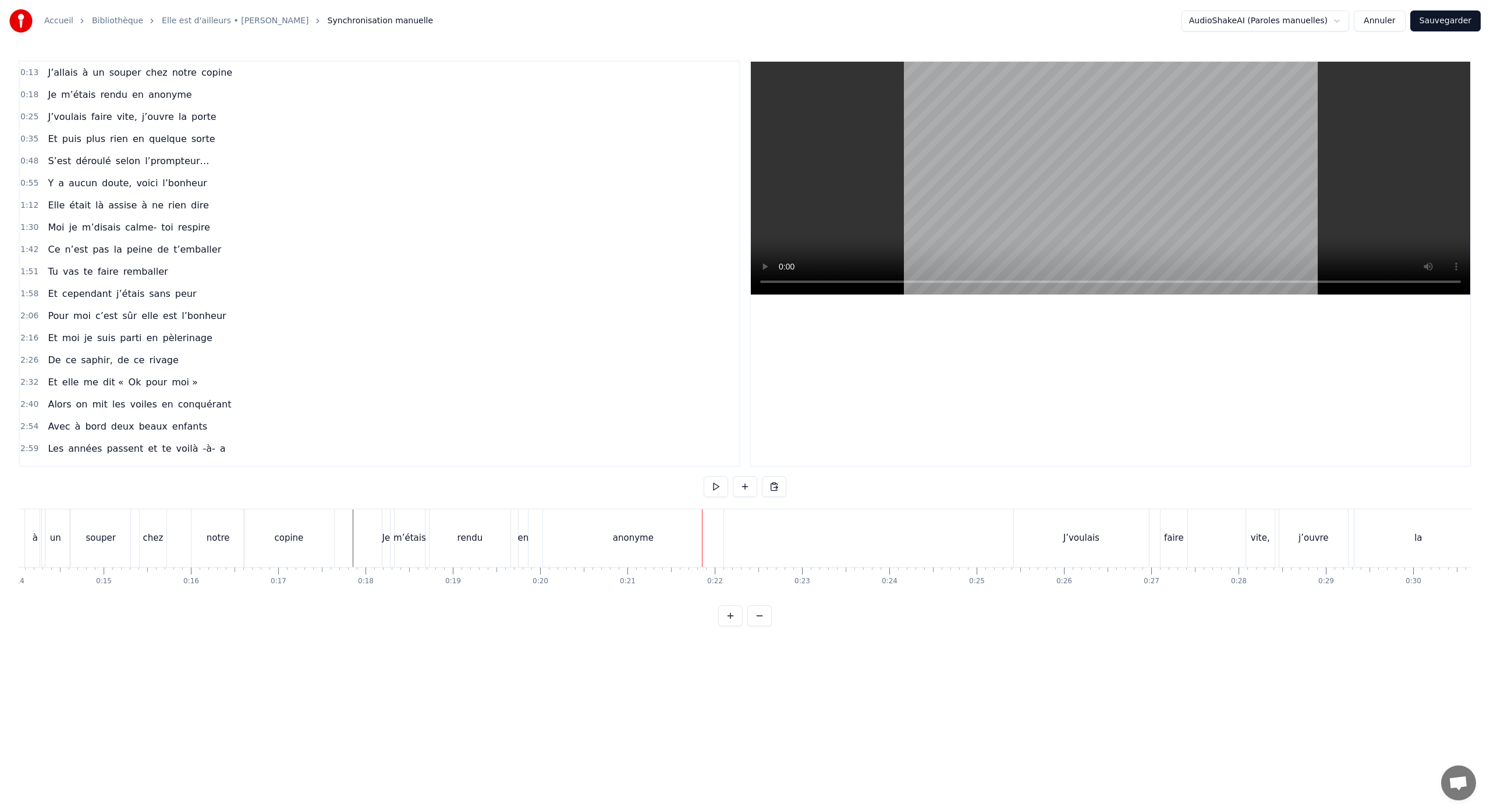
scroll to position [0, 1233]
click at [1431, 24] on button "Sauvegarder" at bounding box center [1445, 21] width 70 height 21
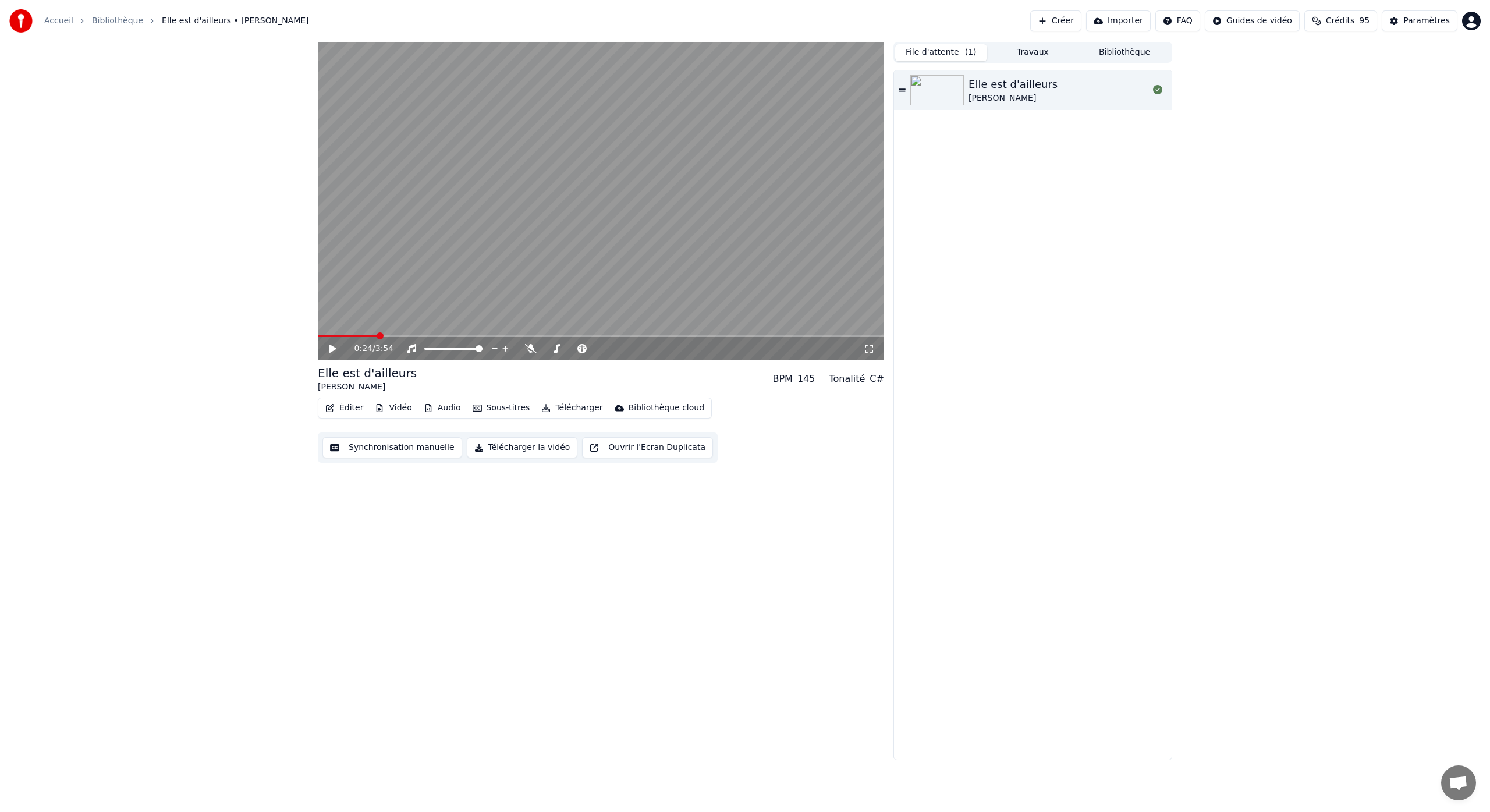
click at [352, 406] on button "Éditer" at bounding box center [344, 408] width 47 height 16
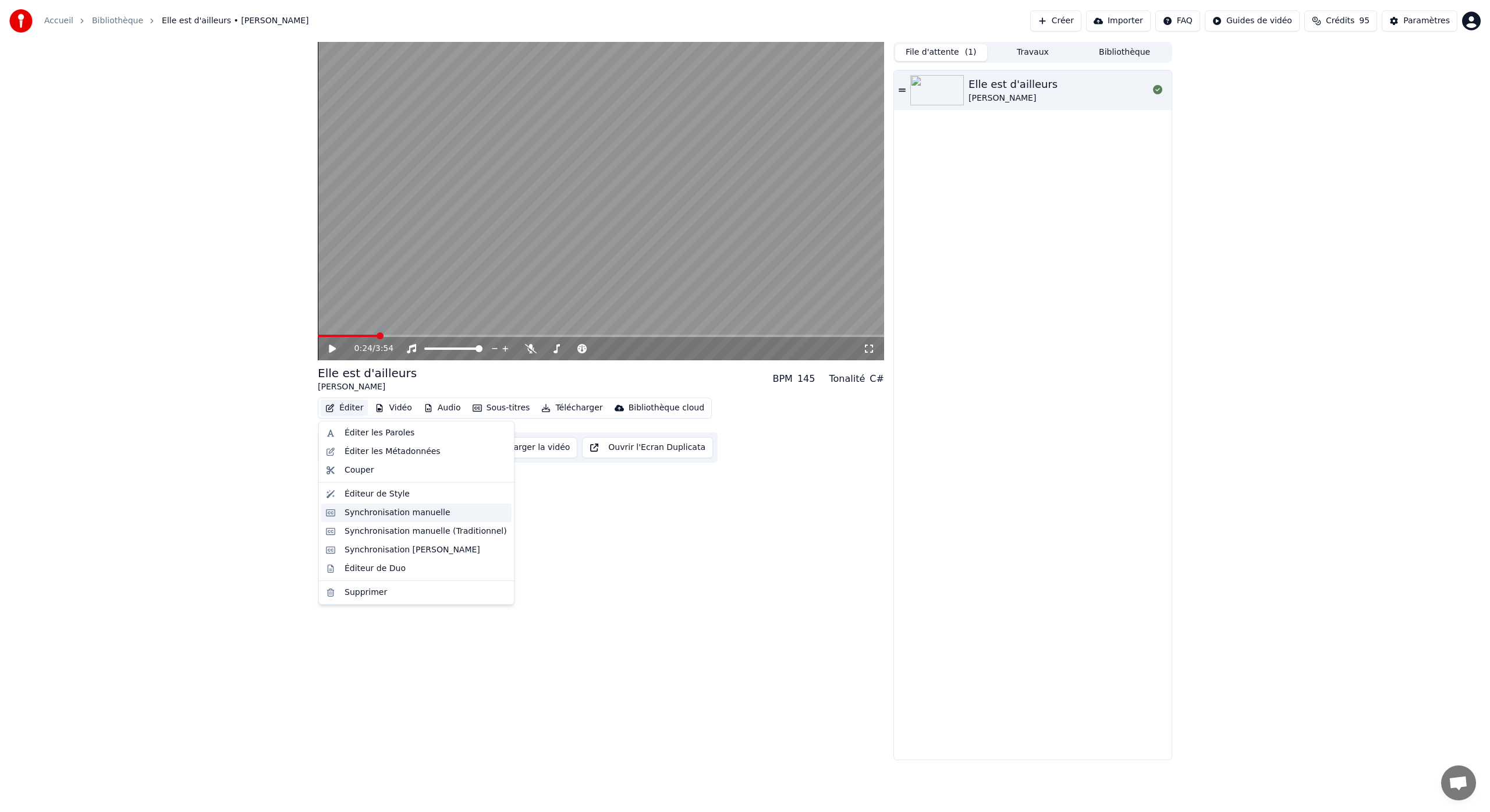
click at [421, 514] on div "Synchronisation manuelle" at bounding box center [397, 512] width 106 height 12
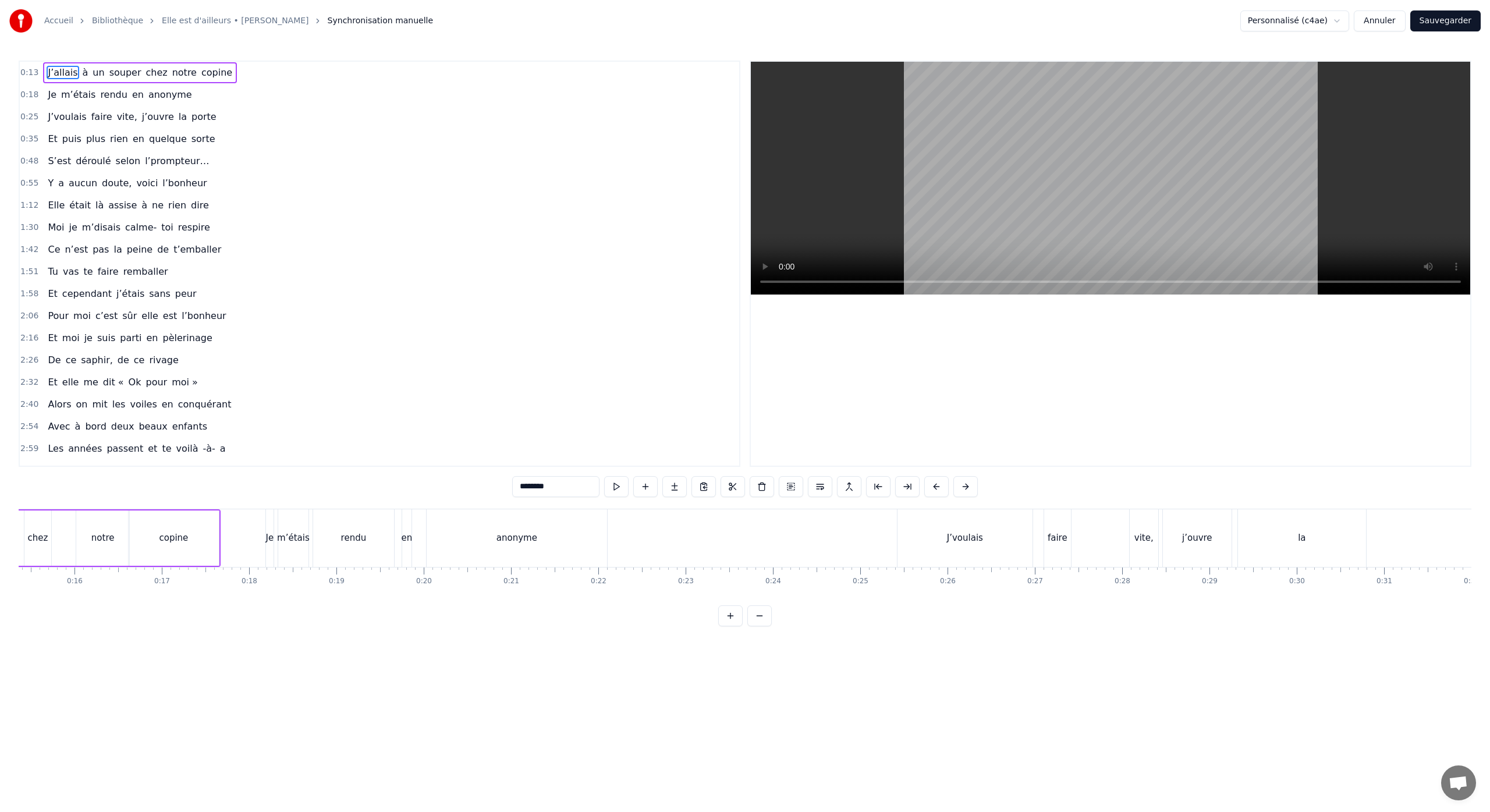
scroll to position [0, 1300]
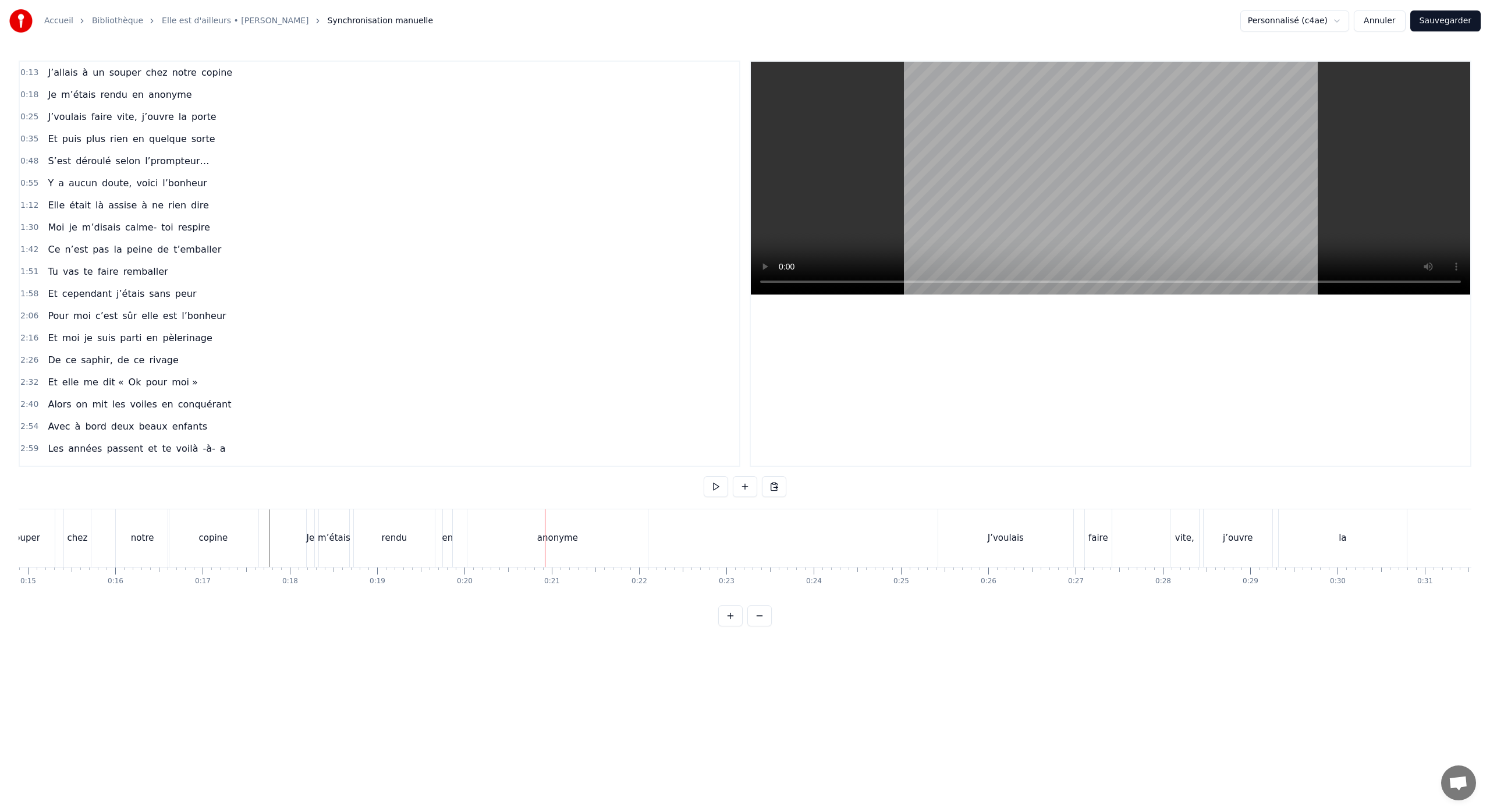
click at [535, 547] on div "anonyme" at bounding box center [558, 538] width 180 height 58
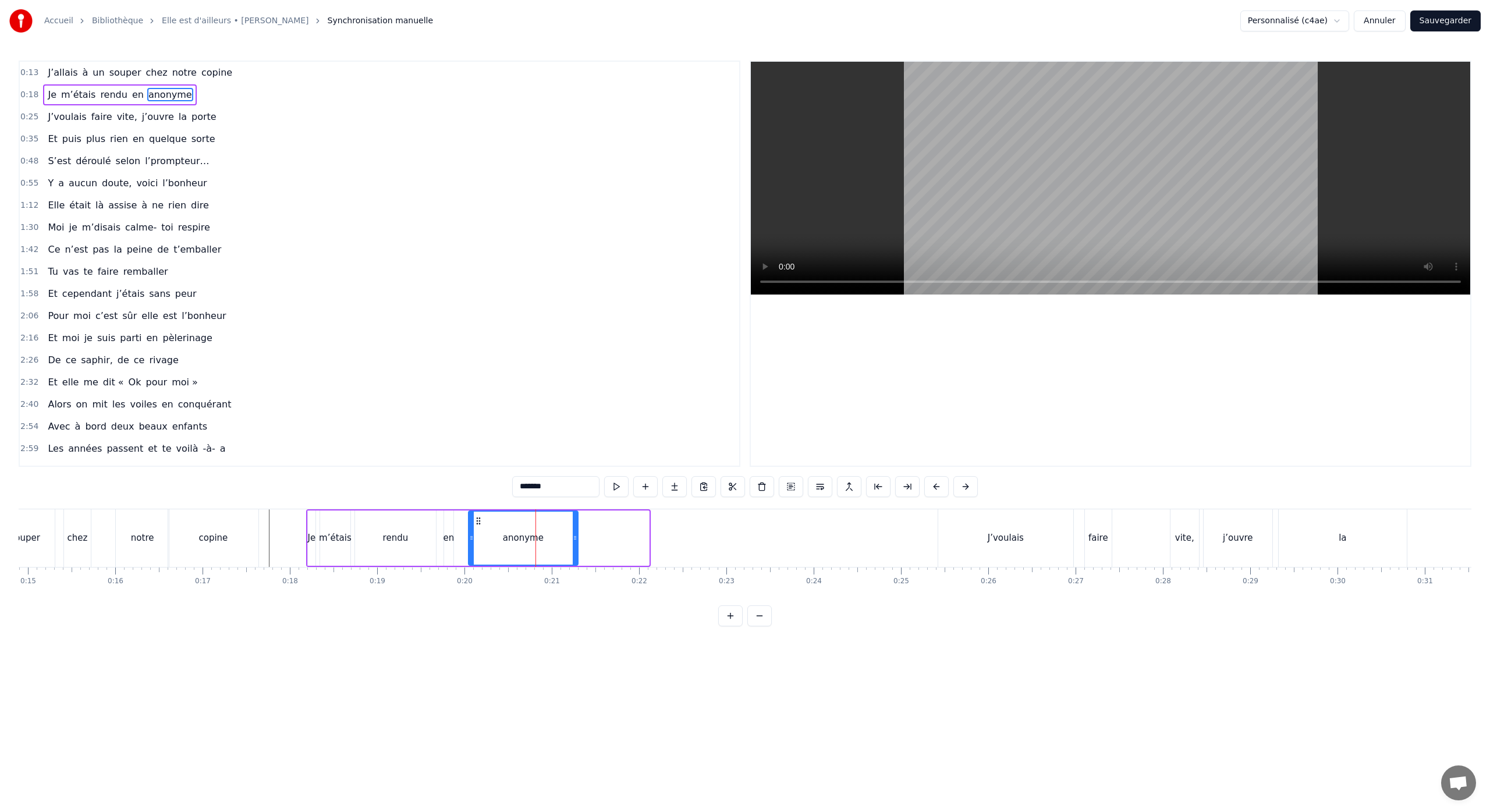
drag, startPoint x: 644, startPoint y: 535, endPoint x: 574, endPoint y: 537, distance: 70.0
click at [574, 537] on icon at bounding box center [575, 538] width 5 height 9
drag, startPoint x: 478, startPoint y: 521, endPoint x: 468, endPoint y: 522, distance: 10.0
click at [468, 522] on icon at bounding box center [469, 521] width 9 height 9
drag, startPoint x: 564, startPoint y: 537, endPoint x: 552, endPoint y: 538, distance: 12.0
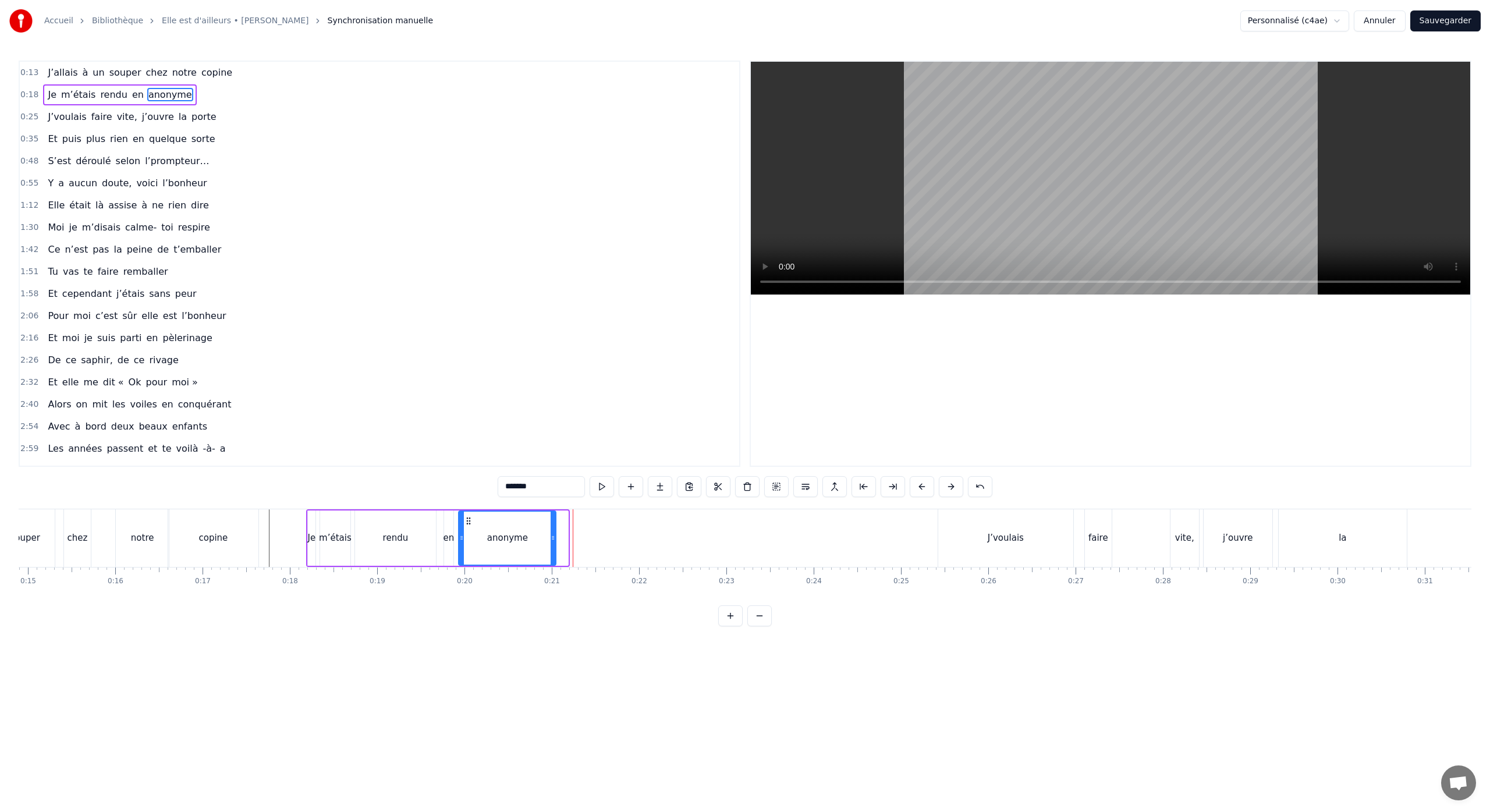
click at [552, 538] on icon at bounding box center [552, 538] width 5 height 9
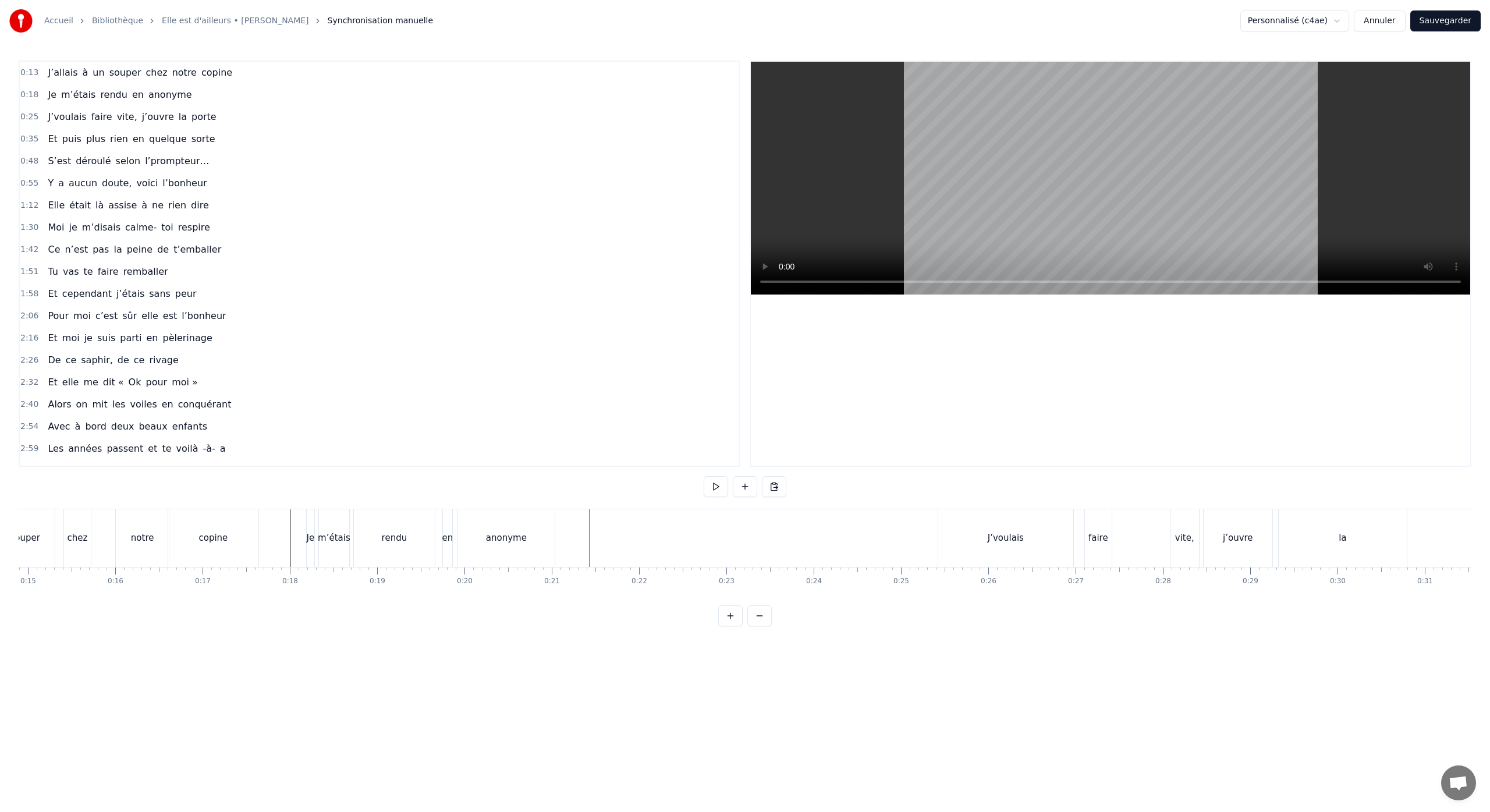
click at [1043, 510] on div "J’voulais" at bounding box center [1005, 538] width 135 height 58
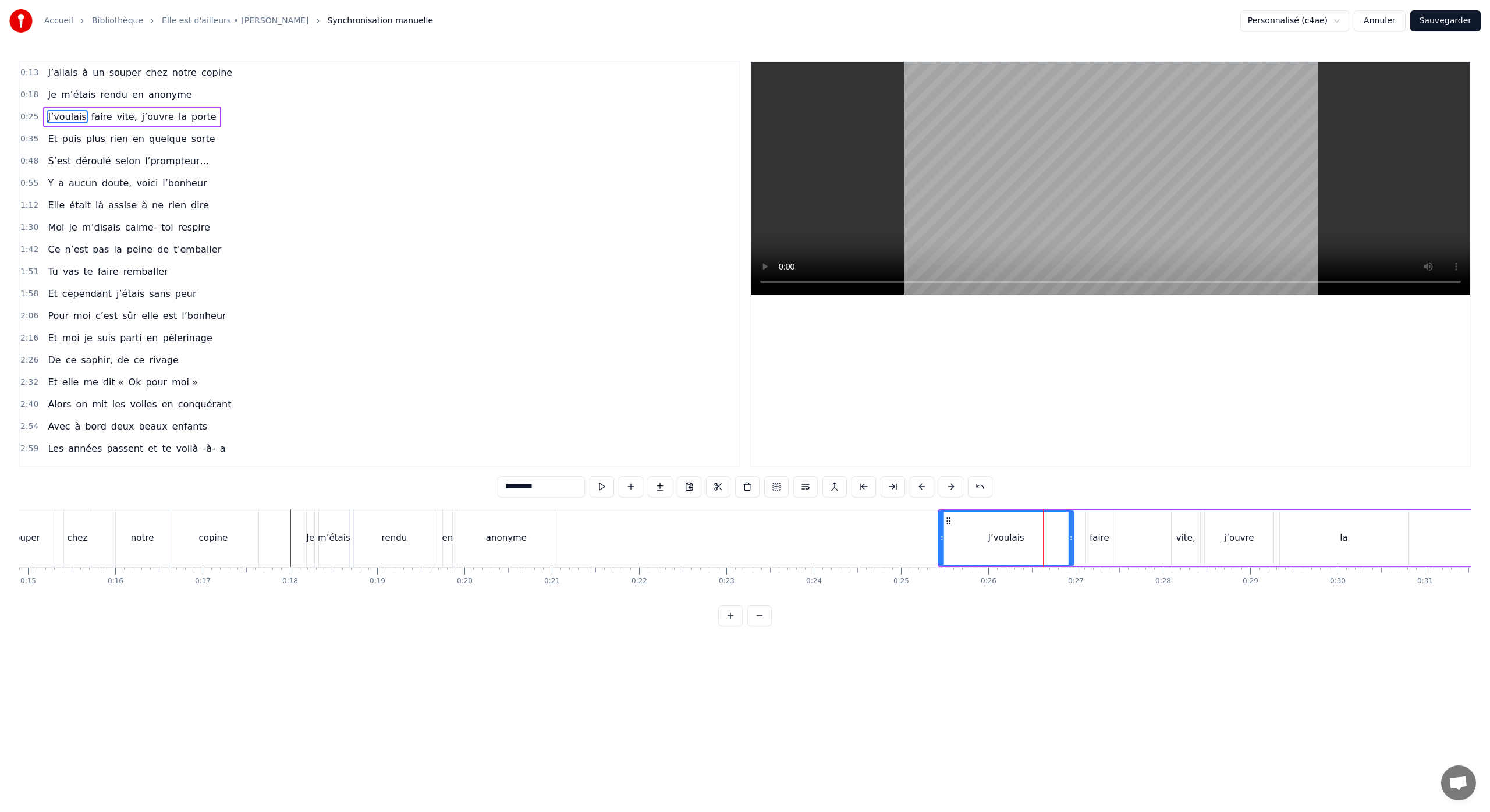
drag, startPoint x: 949, startPoint y: 521, endPoint x: 948, endPoint y: 548, distance: 27.0
click at [948, 548] on div "J’voulais" at bounding box center [1006, 538] width 134 height 53
click at [1130, 565] on div "J’voulais faire vite, j’ouvre la porte" at bounding box center [1371, 538] width 869 height 58
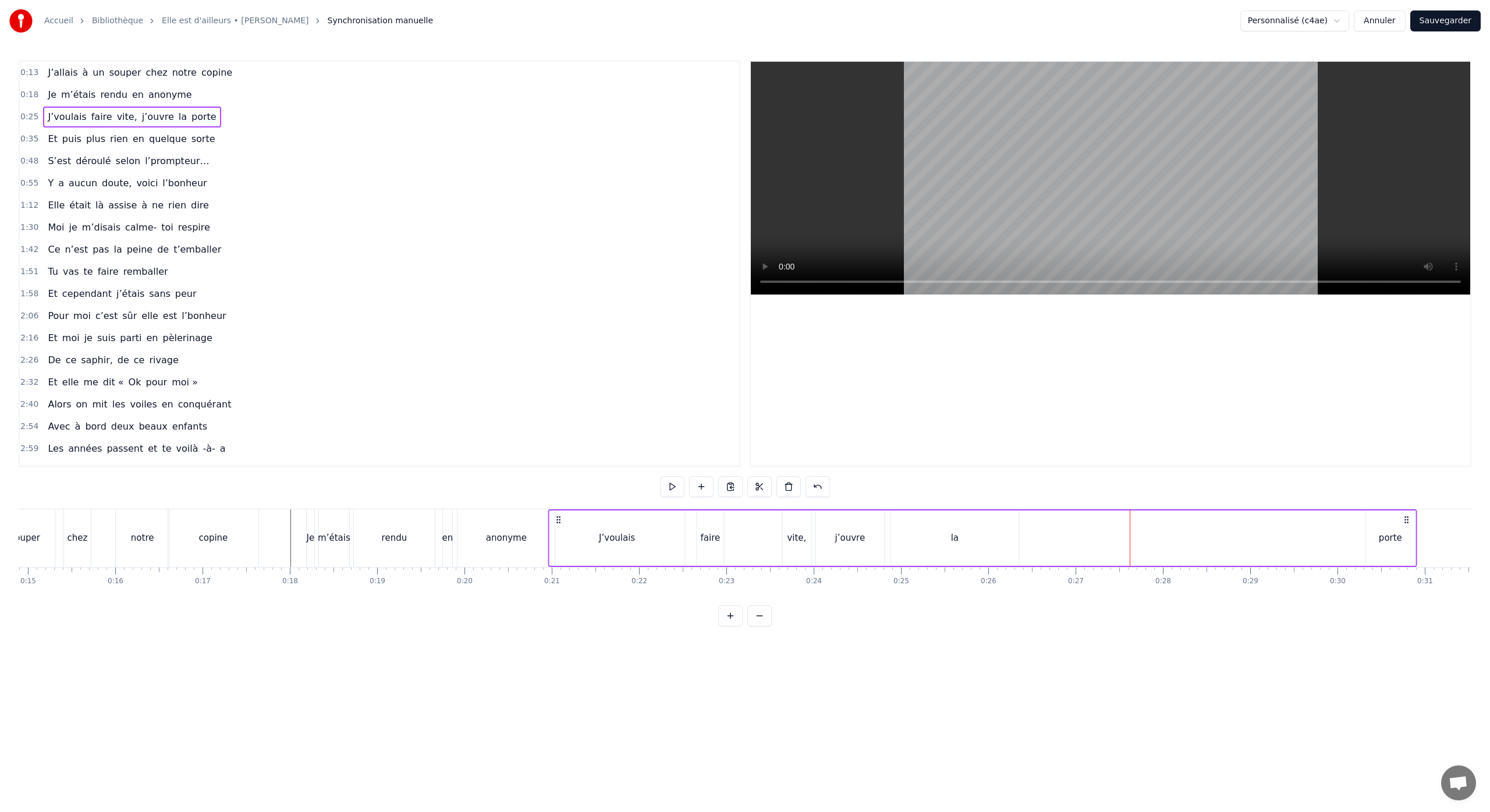
drag, startPoint x: 948, startPoint y: 521, endPoint x: 558, endPoint y: 535, distance: 390.3
click at [558, 535] on div "J’voulais faire vite, j’ouvre la porte" at bounding box center [982, 538] width 869 height 58
click at [716, 538] on div "faire" at bounding box center [710, 538] width 20 height 14
drag, startPoint x: 707, startPoint y: 521, endPoint x: 655, endPoint y: 528, distance: 52.5
click at [655, 528] on div "faire" at bounding box center [659, 538] width 25 height 53
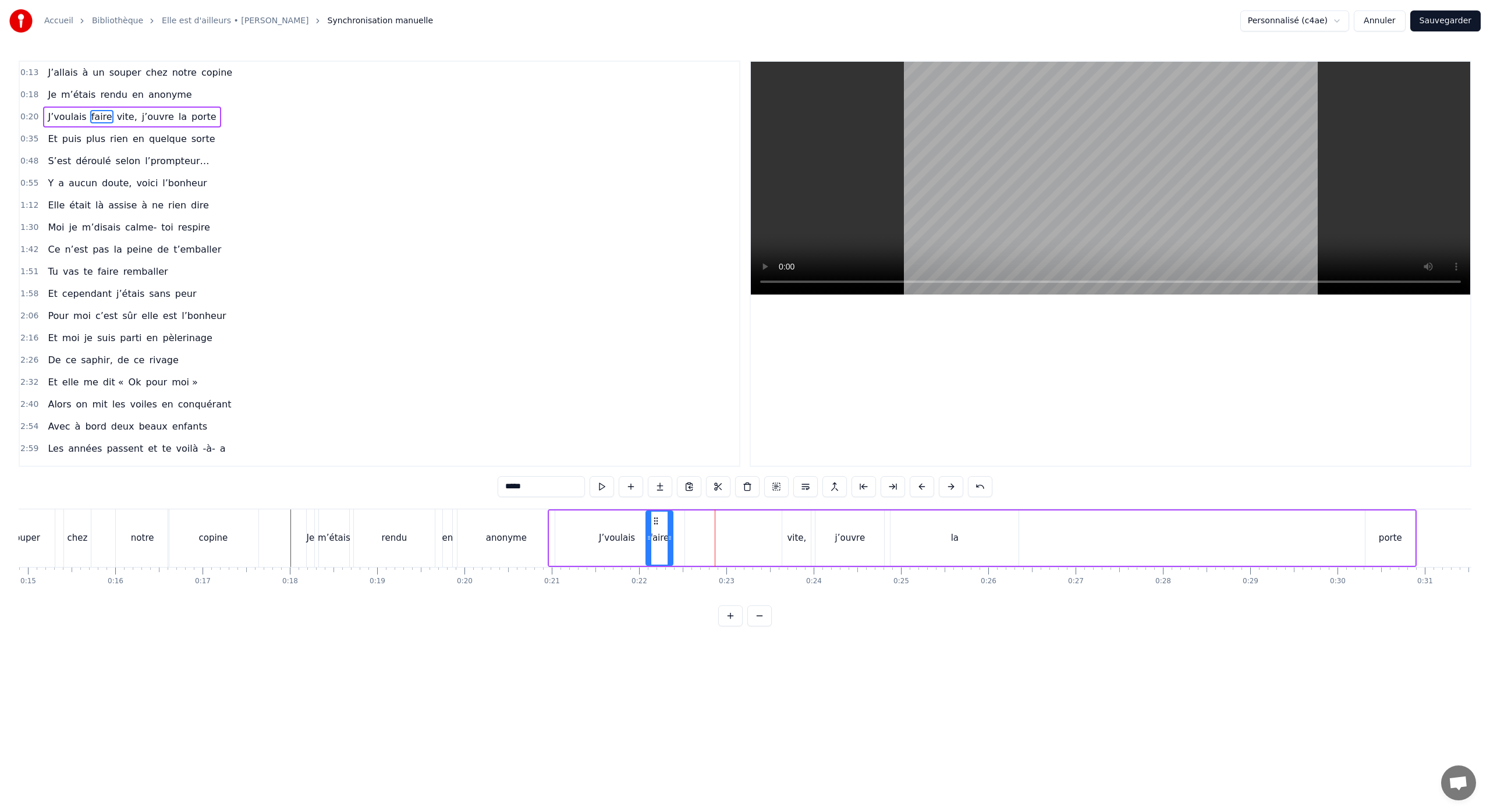
click at [794, 538] on div "vite," at bounding box center [796, 538] width 19 height 14
drag, startPoint x: 792, startPoint y: 521, endPoint x: 680, endPoint y: 527, distance: 112.2
click at [680, 527] on div "vite," at bounding box center [684, 538] width 27 height 53
click at [850, 533] on div "j’ouvre" at bounding box center [850, 538] width 31 height 14
drag, startPoint x: 826, startPoint y: 523, endPoint x: 710, endPoint y: 528, distance: 116.1
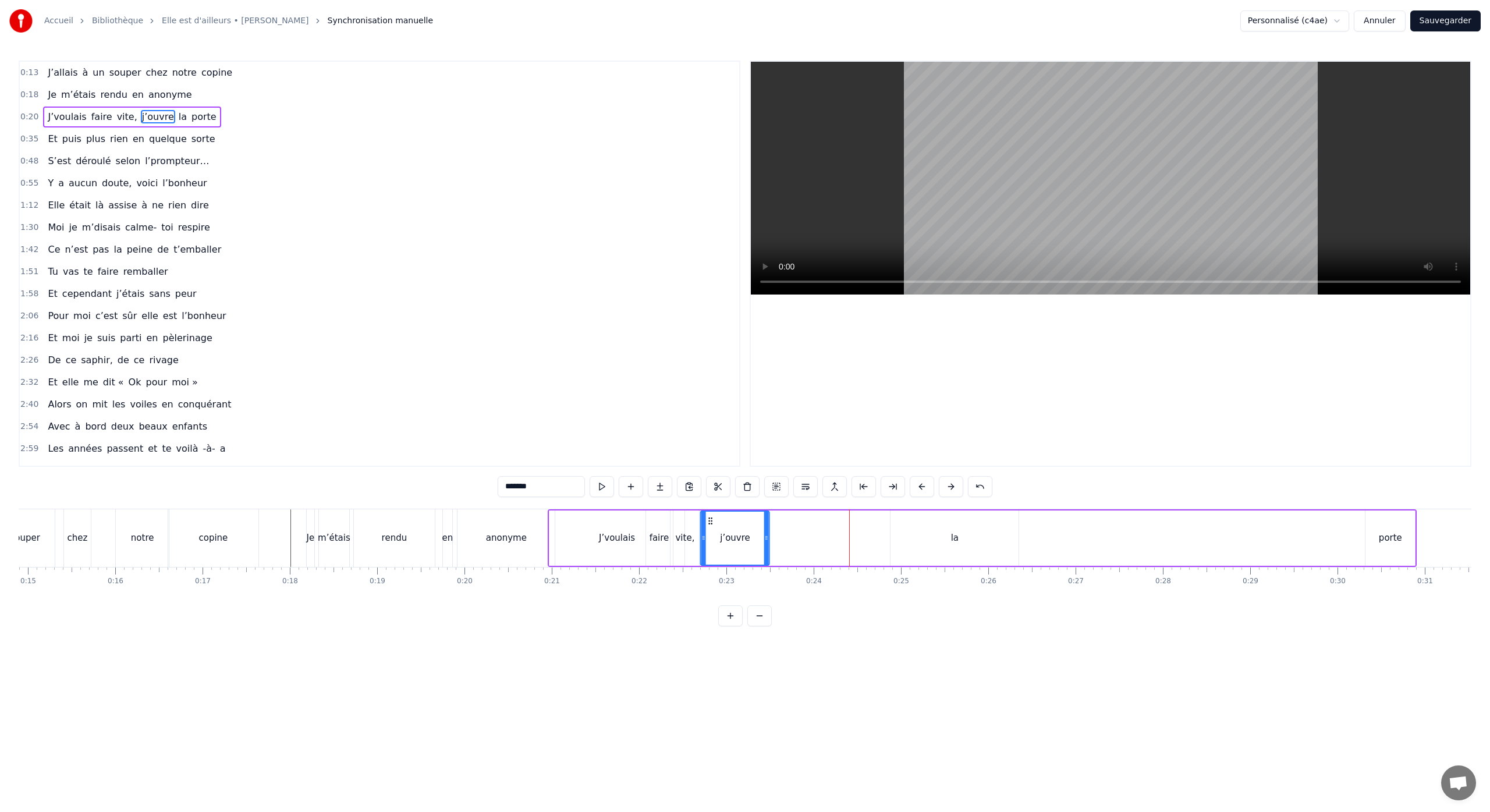
click at [710, 528] on div "j’ouvre" at bounding box center [735, 538] width 68 height 53
click at [963, 534] on div "la" at bounding box center [955, 538] width 128 height 55
drag, startPoint x: 901, startPoint y: 521, endPoint x: 764, endPoint y: 522, distance: 137.0
click at [764, 522] on icon at bounding box center [764, 521] width 9 height 9
drag, startPoint x: 881, startPoint y: 540, endPoint x: 793, endPoint y: 545, distance: 88.1
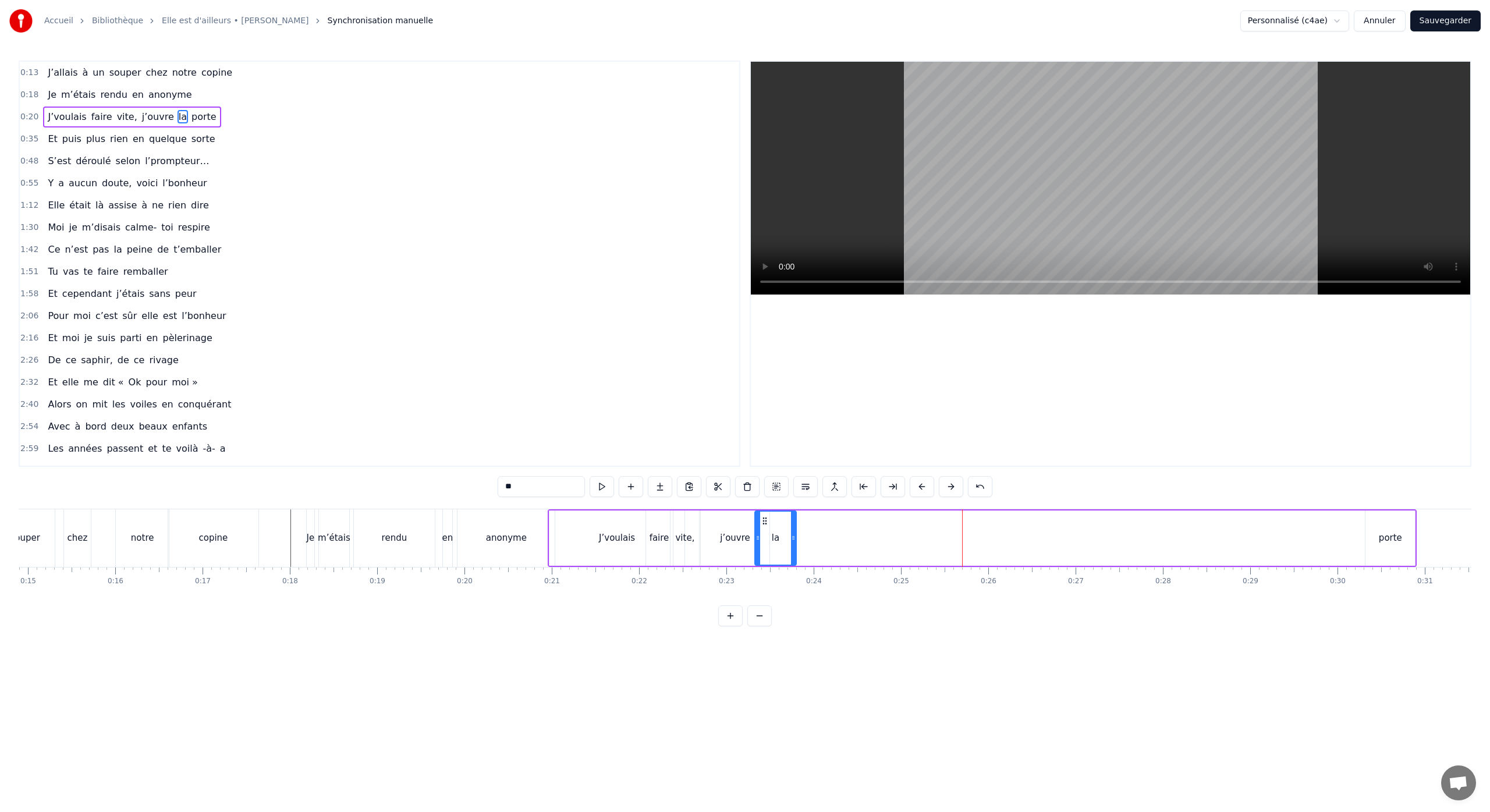
click at [793, 545] on div at bounding box center [792, 538] width 5 height 53
click at [1392, 543] on div "porte" at bounding box center [1391, 538] width 23 height 14
type input "*****"
drag, startPoint x: 1377, startPoint y: 521, endPoint x: 790, endPoint y: 548, distance: 587.6
click at [790, 548] on div "porte" at bounding box center [803, 538] width 49 height 53
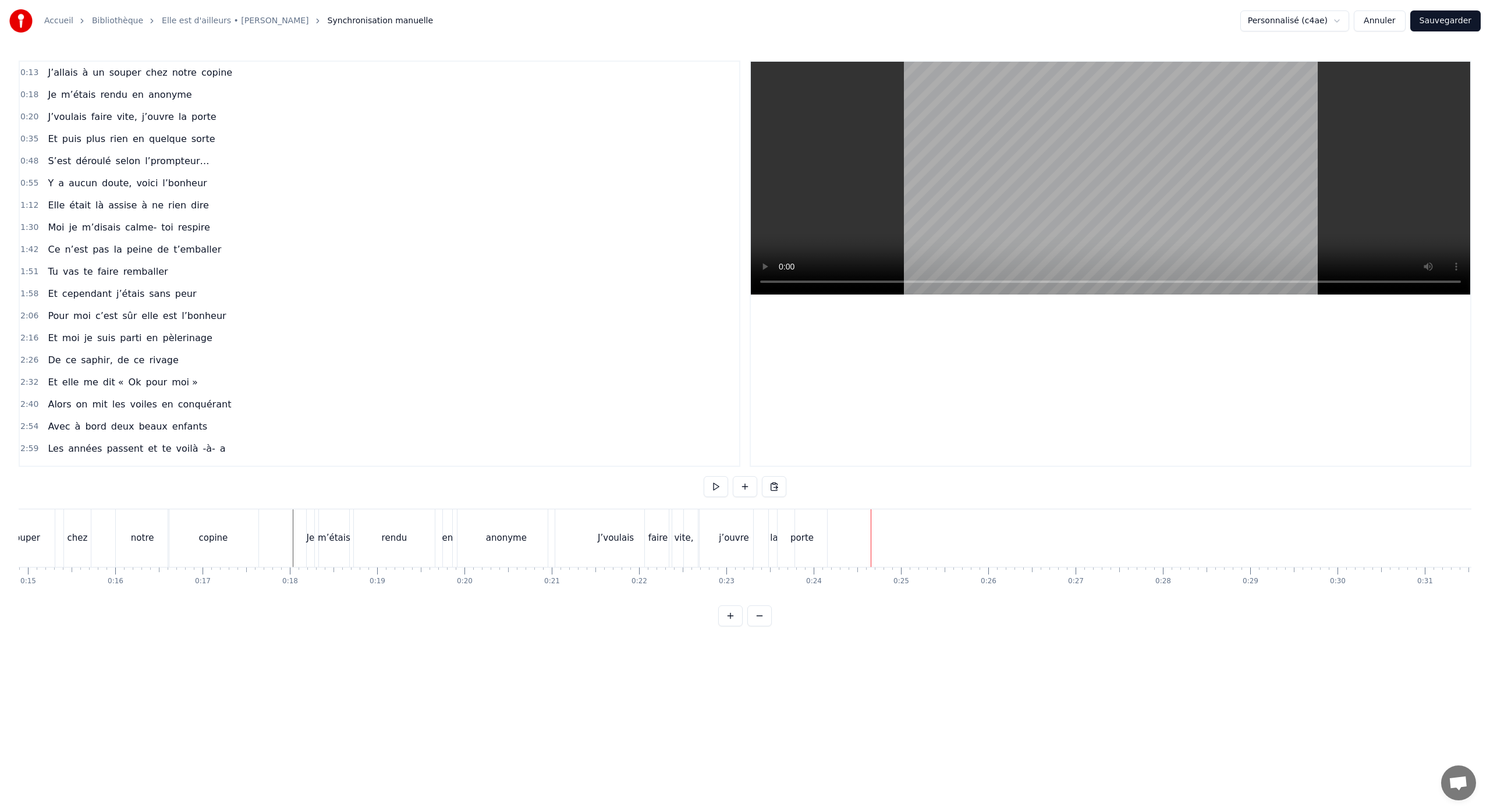
click at [555, 538] on div "J’voulais" at bounding box center [615, 538] width 135 height 58
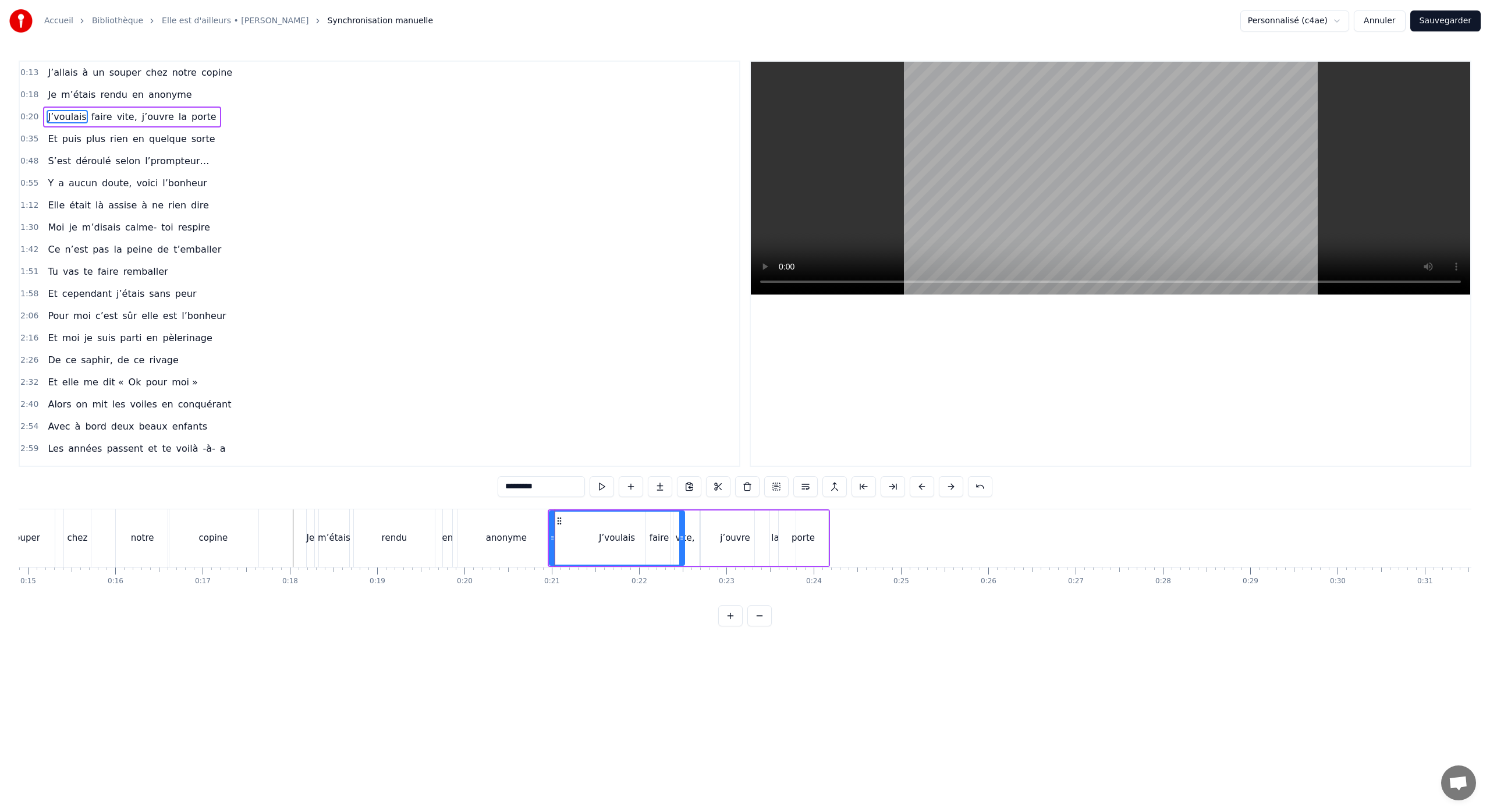
click at [543, 540] on div "anonyme" at bounding box center [506, 538] width 97 height 58
type input "*******"
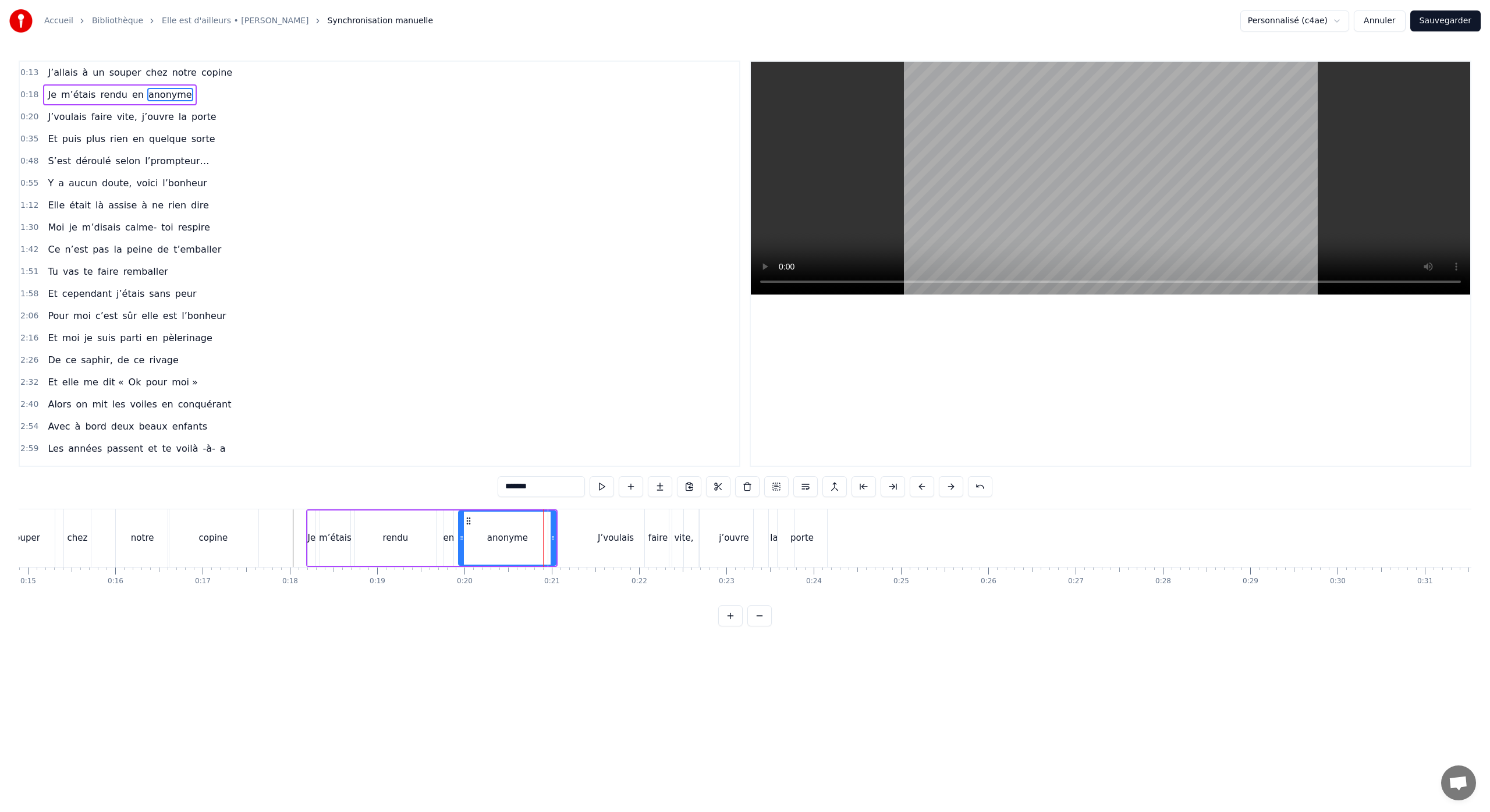
click at [555, 491] on input "*******" at bounding box center [541, 485] width 88 height 21
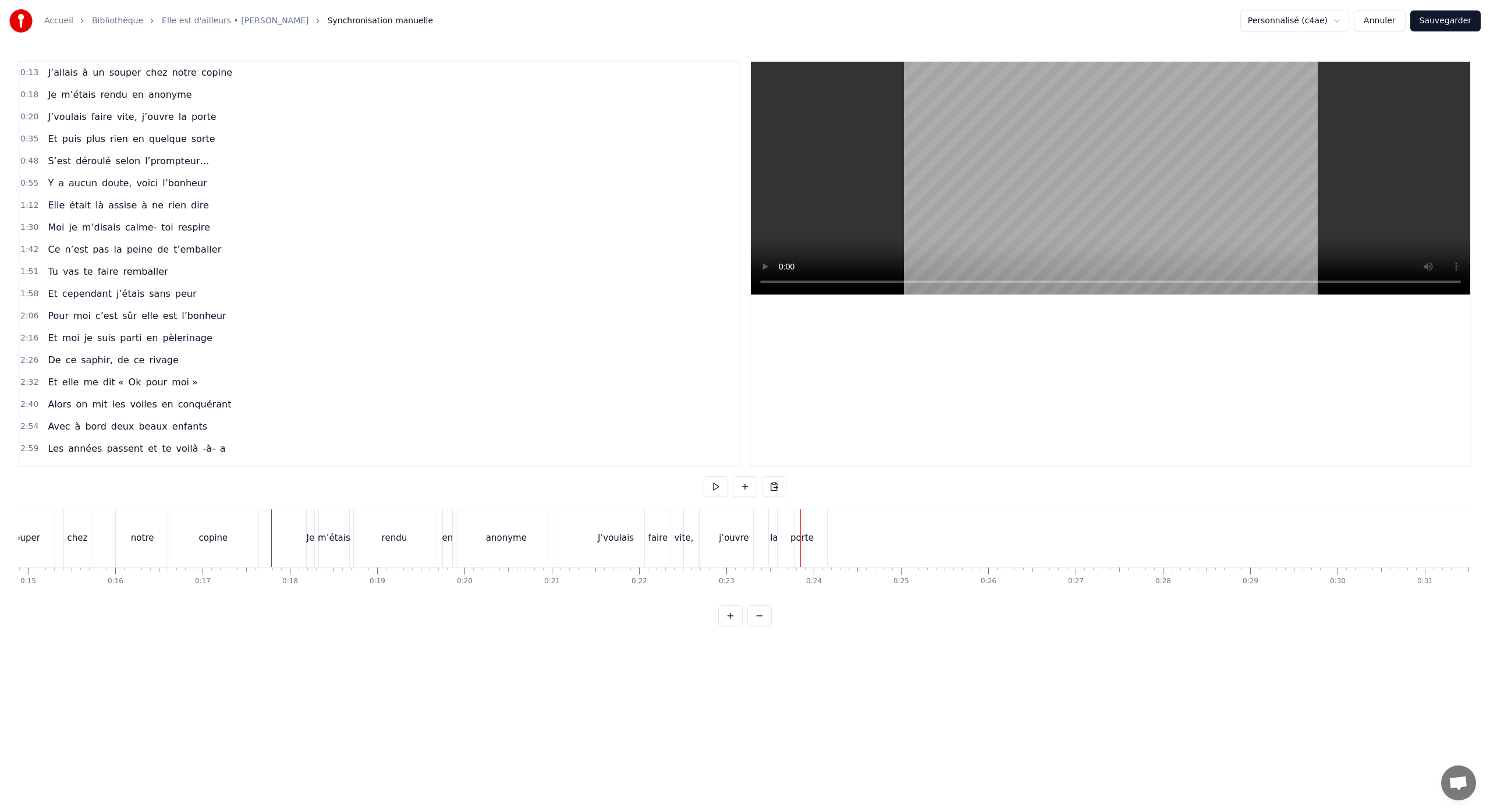
click at [708, 540] on div "j’ouvre" at bounding box center [734, 538] width 69 height 58
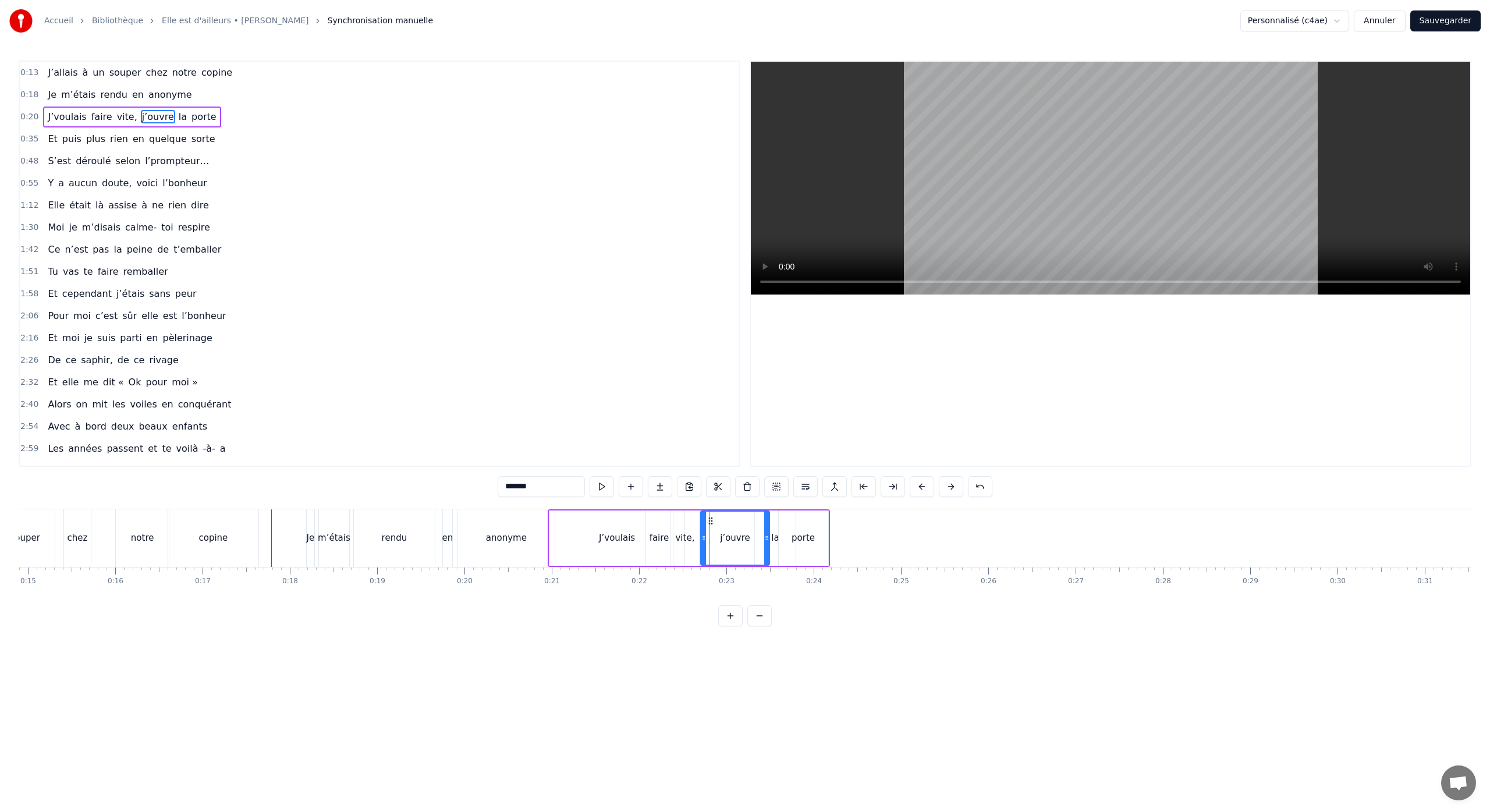
click at [688, 545] on div "vite," at bounding box center [685, 538] width 29 height 55
click at [715, 545] on div "j’ouvre" at bounding box center [735, 538] width 69 height 55
drag, startPoint x: 712, startPoint y: 522, endPoint x: 721, endPoint y: 523, distance: 9.1
click at [721, 523] on icon at bounding box center [719, 521] width 9 height 9
click at [694, 530] on div "vite," at bounding box center [685, 538] width 29 height 55
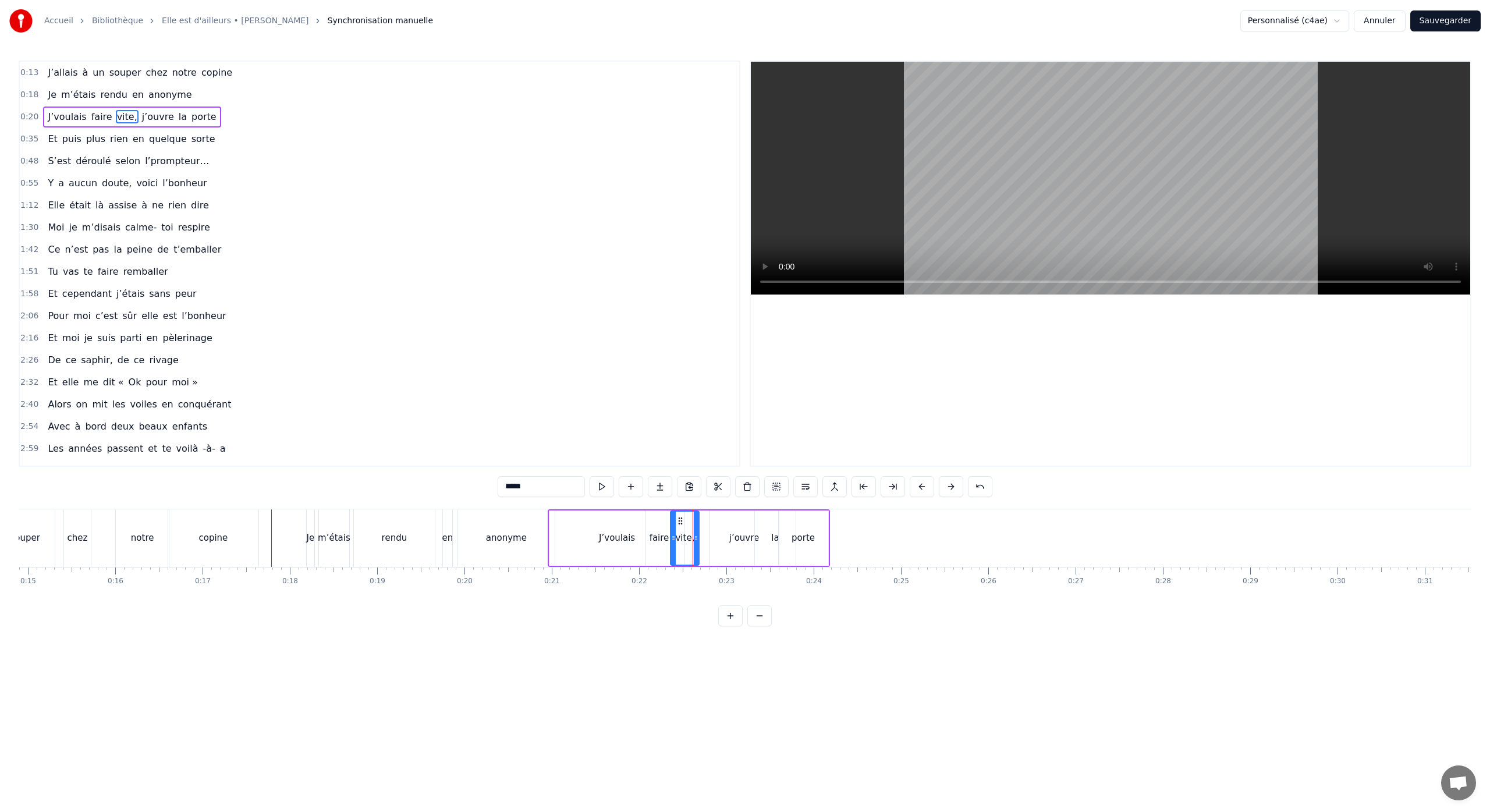
click at [774, 538] on div "la" at bounding box center [774, 538] width 7 height 14
drag, startPoint x: 766, startPoint y: 521, endPoint x: 775, endPoint y: 524, distance: 9.5
click at [773, 522] on icon at bounding box center [772, 521] width 9 height 9
click at [821, 540] on div "porte" at bounding box center [803, 538] width 50 height 55
click at [754, 531] on div "j’ouvre" at bounding box center [745, 538] width 31 height 14
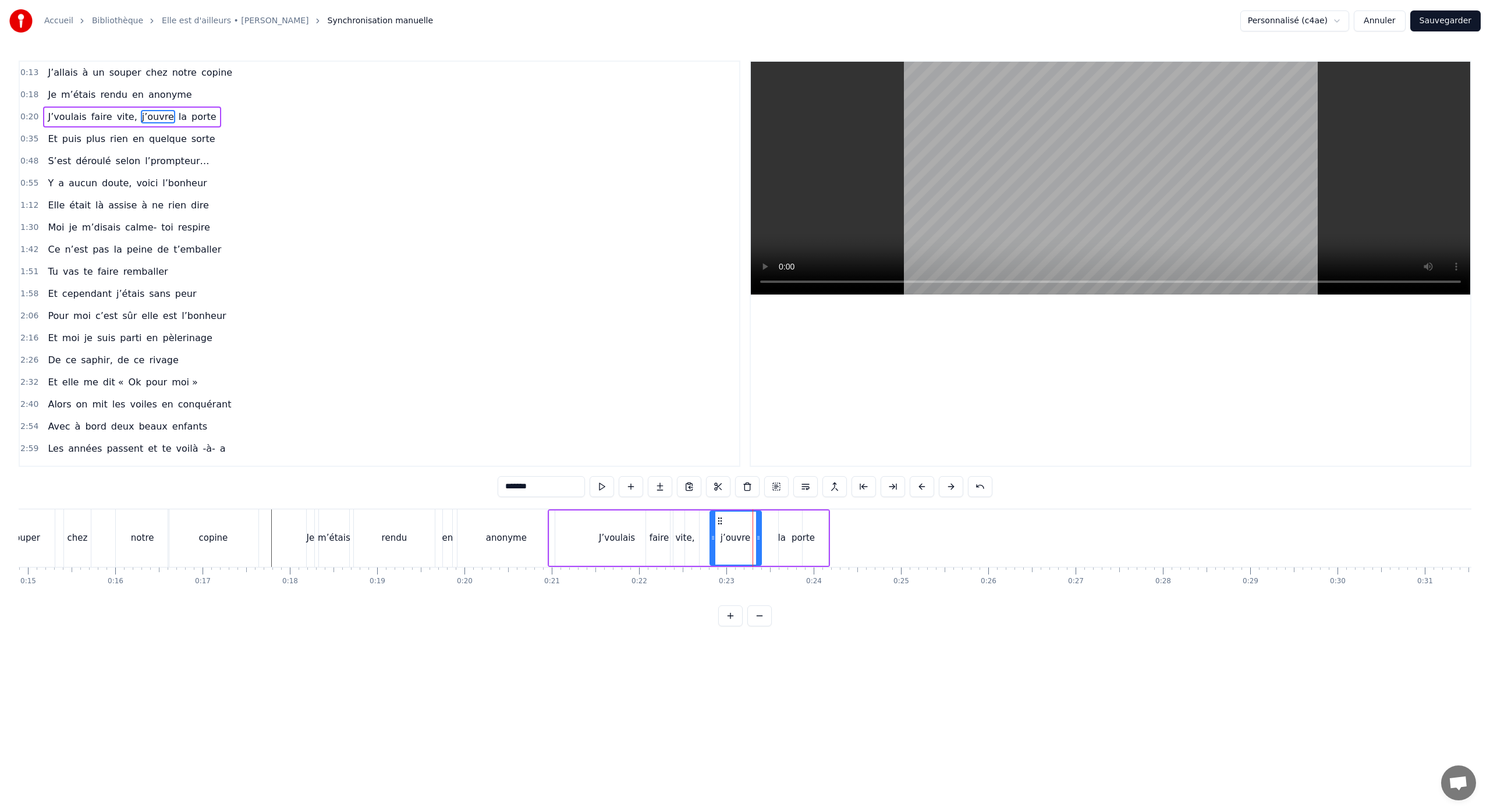
drag, startPoint x: 777, startPoint y: 539, endPoint x: 741, endPoint y: 529, distance: 37.4
click at [759, 540] on icon at bounding box center [758, 538] width 5 height 9
click at [718, 522] on icon at bounding box center [716, 521] width 9 height 9
click at [786, 525] on div "porte" at bounding box center [803, 538] width 50 height 55
drag, startPoint x: 789, startPoint y: 519, endPoint x: 801, endPoint y: 523, distance: 12.6
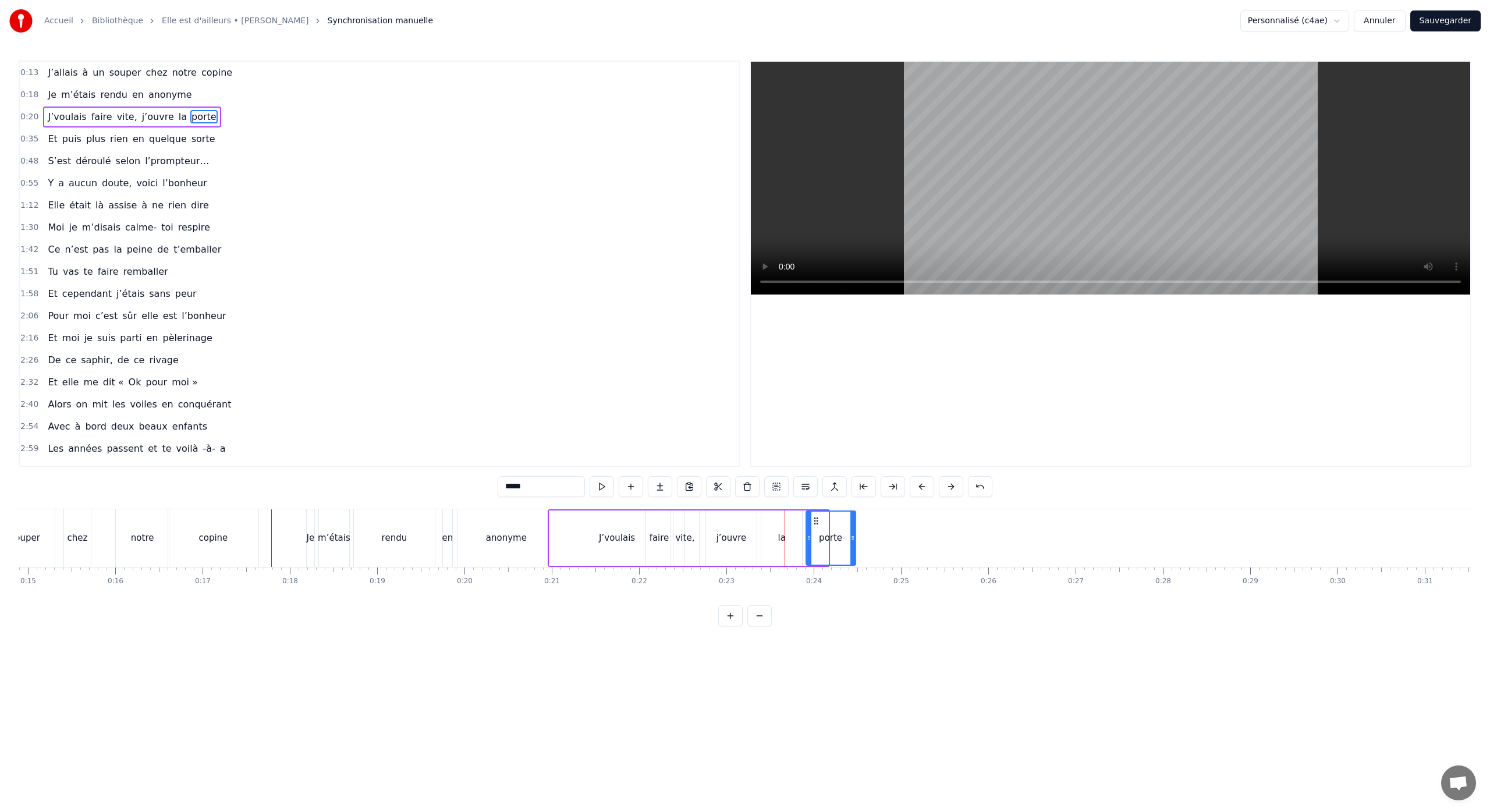
click at [815, 521] on icon at bounding box center [816, 521] width 9 height 9
click at [780, 528] on div "la" at bounding box center [781, 538] width 41 height 55
drag, startPoint x: 772, startPoint y: 520, endPoint x: 756, endPoint y: 521, distance: 16.0
click at [757, 521] on circle at bounding box center [757, 520] width 1 height 1
drag, startPoint x: 783, startPoint y: 540, endPoint x: 770, endPoint y: 540, distance: 13.0
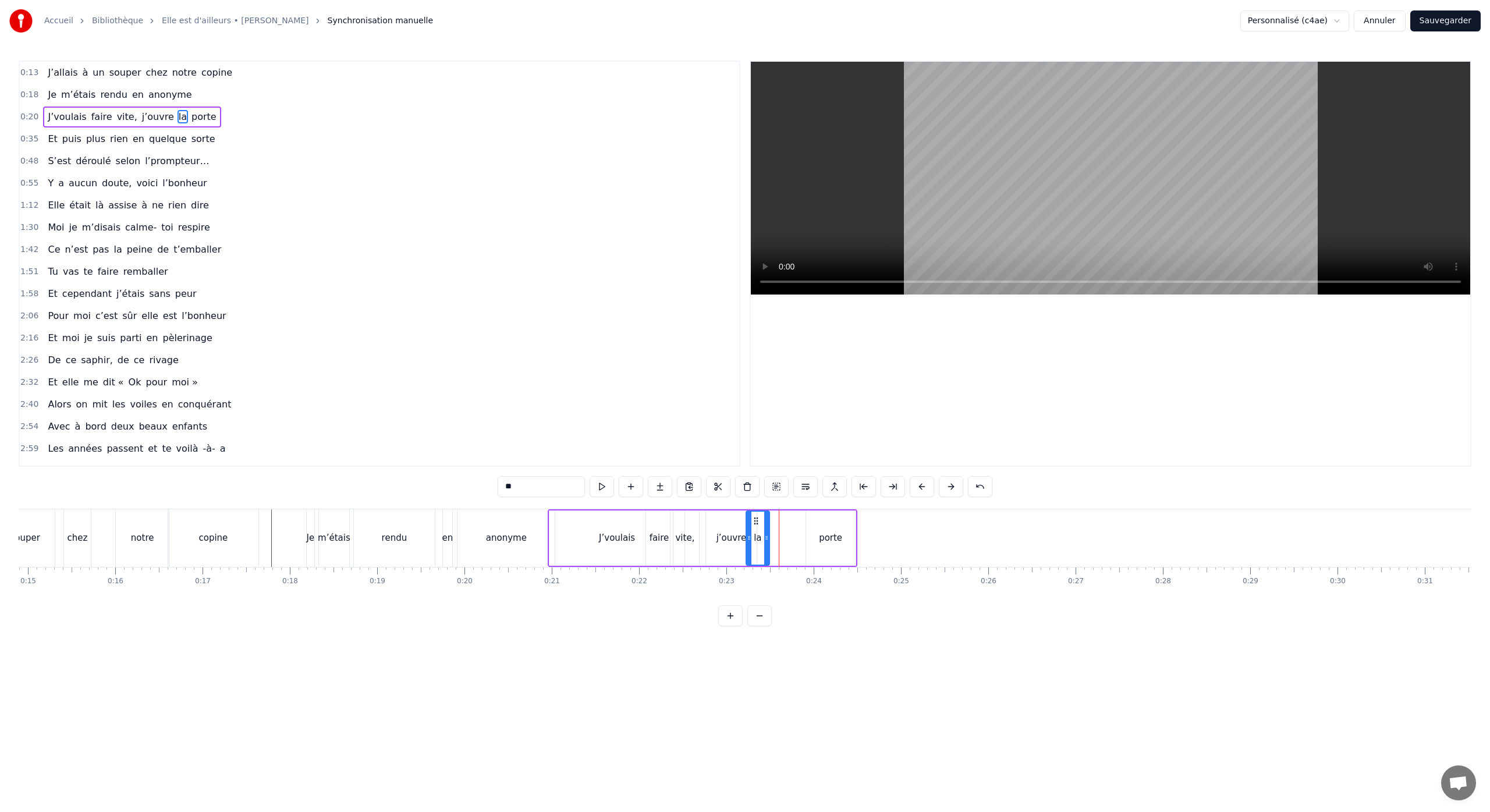
click at [766, 541] on icon at bounding box center [766, 538] width 5 height 9
click at [816, 535] on div "porte" at bounding box center [830, 538] width 50 height 55
type input "*****"
drag, startPoint x: 817, startPoint y: 522, endPoint x: 782, endPoint y: 526, distance: 35.2
click at [785, 525] on div "porte" at bounding box center [799, 538] width 49 height 53
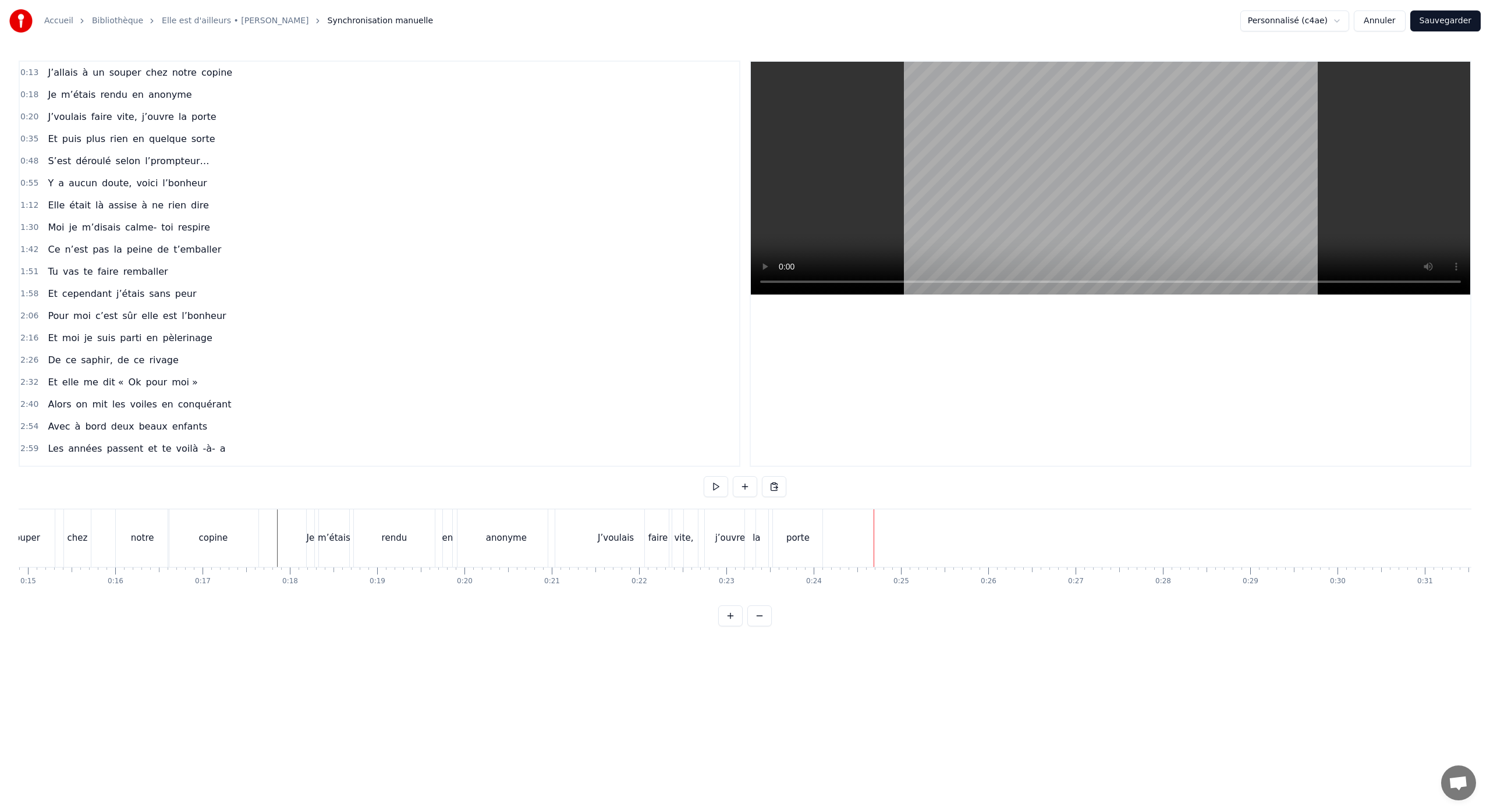
click at [610, 543] on div "J’voulais" at bounding box center [615, 538] width 36 height 14
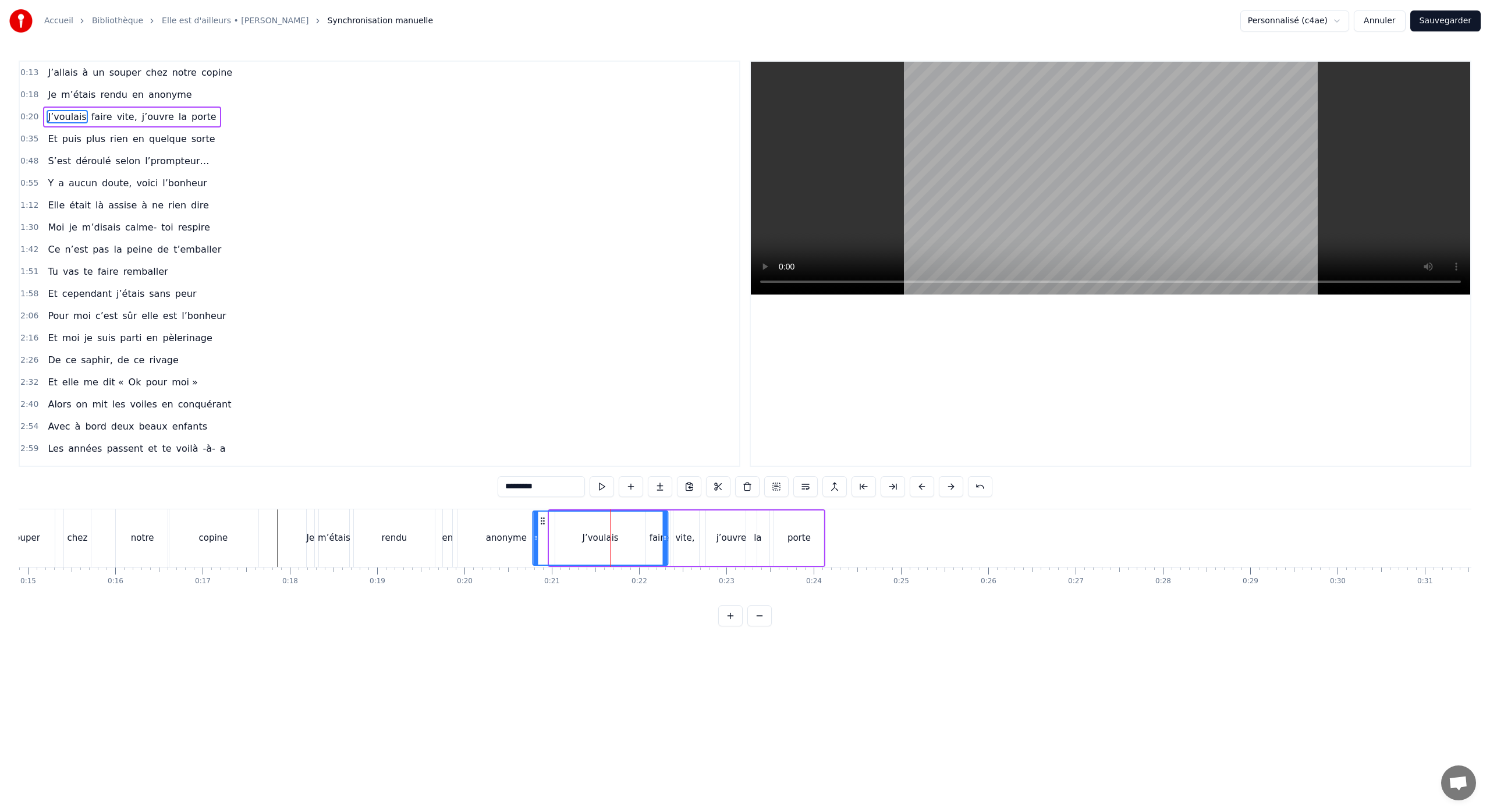
drag, startPoint x: 560, startPoint y: 523, endPoint x: 544, endPoint y: 526, distance: 16.3
click at [543, 526] on div "J’voulais" at bounding box center [600, 538] width 134 height 53
click at [656, 540] on div "J’voulais" at bounding box center [600, 538] width 134 height 53
click at [678, 540] on div "vite," at bounding box center [684, 538] width 19 height 14
click at [634, 541] on div "J’voulais" at bounding box center [601, 538] width 135 height 55
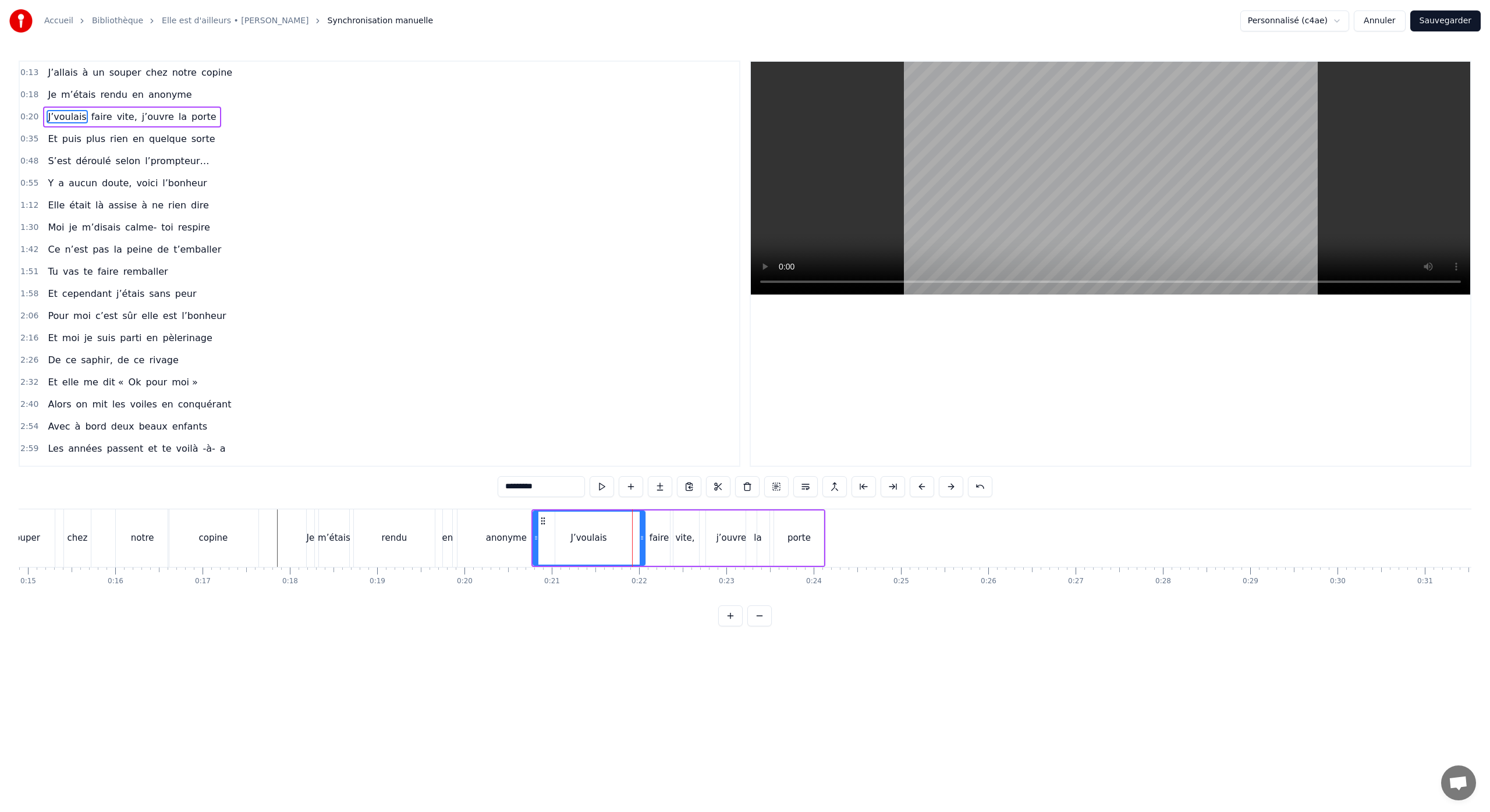
drag, startPoint x: 662, startPoint y: 541, endPoint x: 640, endPoint y: 544, distance: 22.2
click at [640, 544] on div at bounding box center [642, 538] width 5 height 53
click at [656, 540] on div "faire" at bounding box center [660, 538] width 20 height 14
click at [689, 544] on div "vite," at bounding box center [684, 538] width 19 height 14
type input "*****"
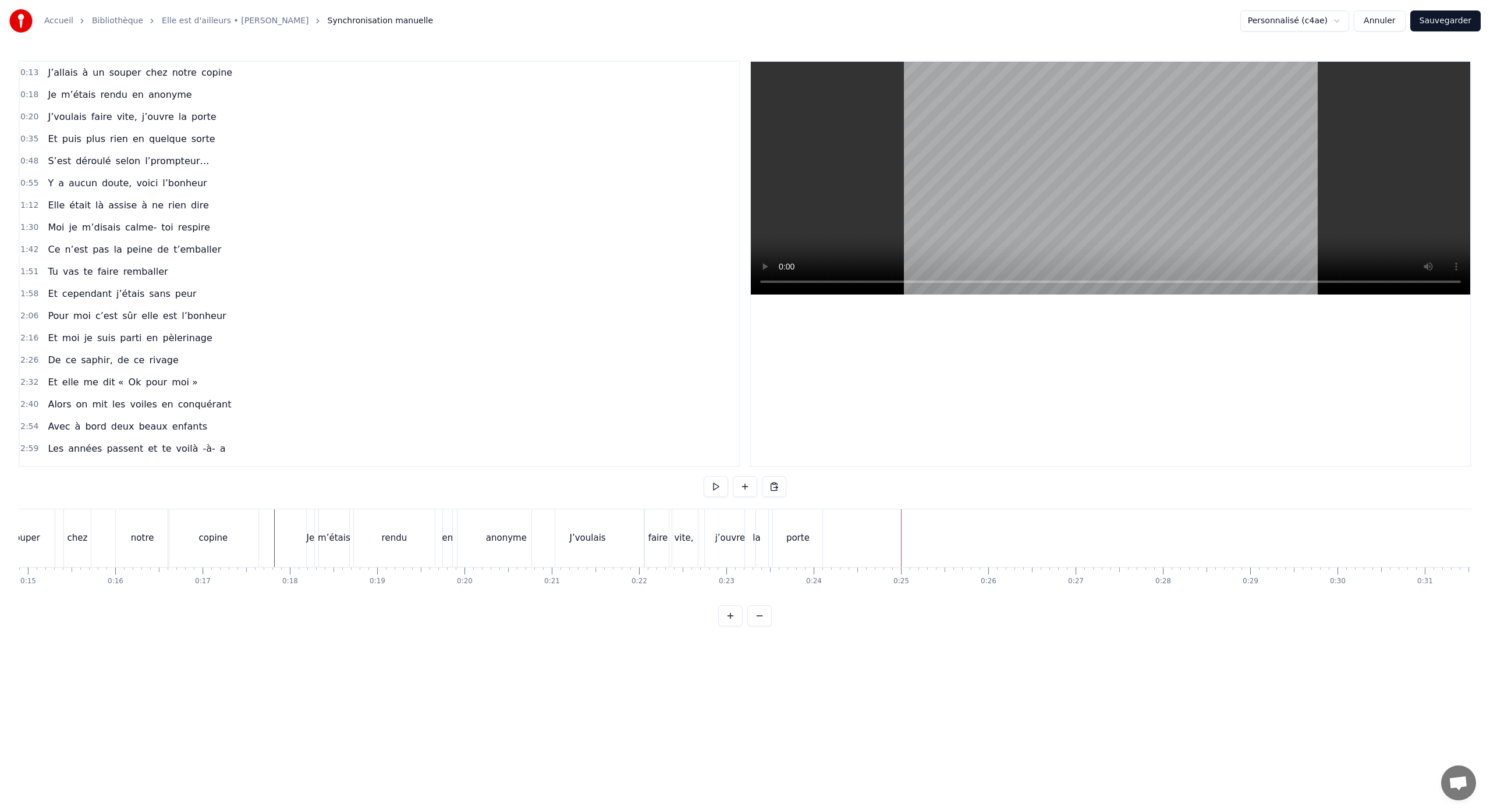
click at [552, 565] on div "J’voulais" at bounding box center [588, 538] width 113 height 58
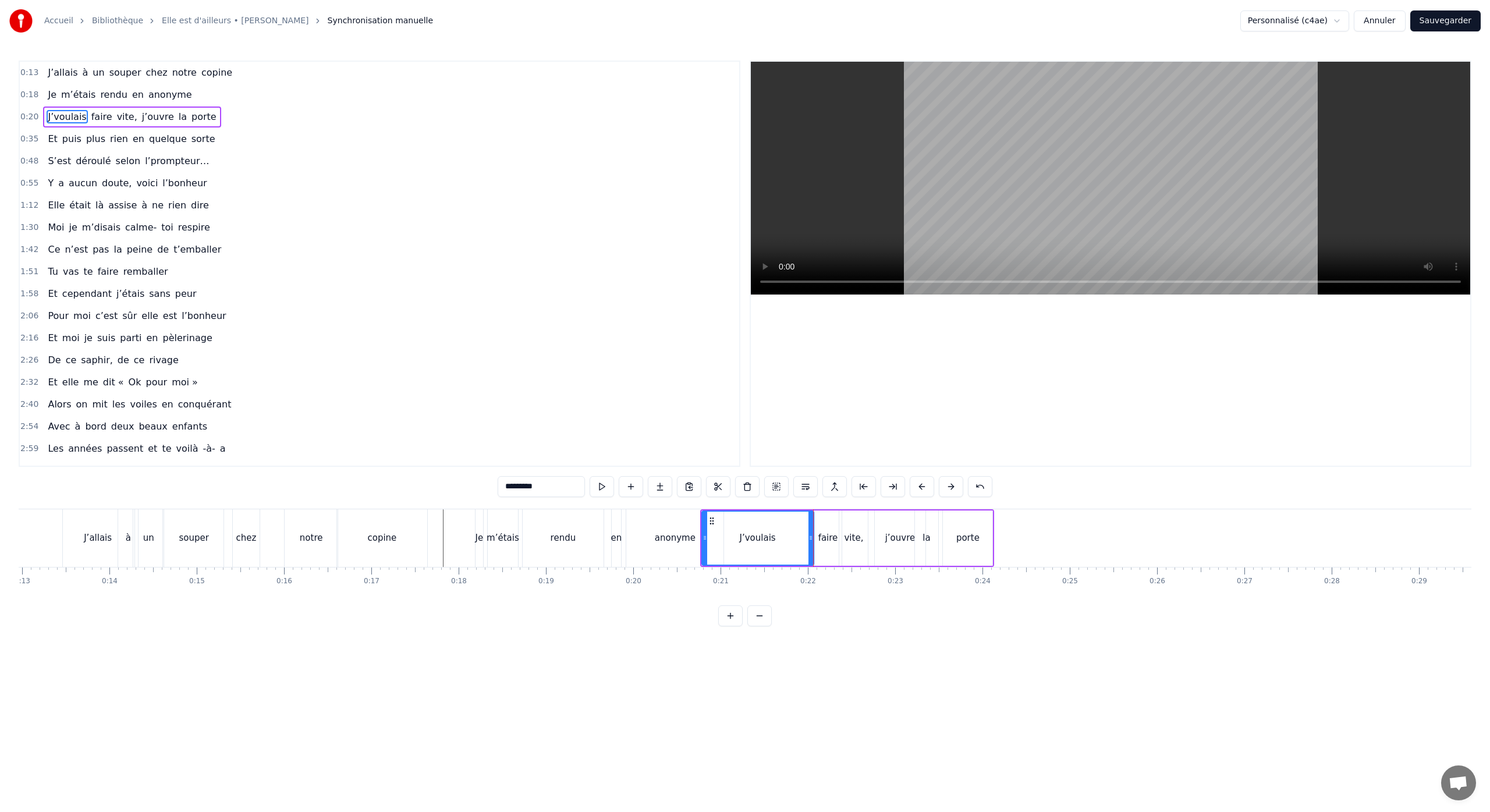
scroll to position [0, 1106]
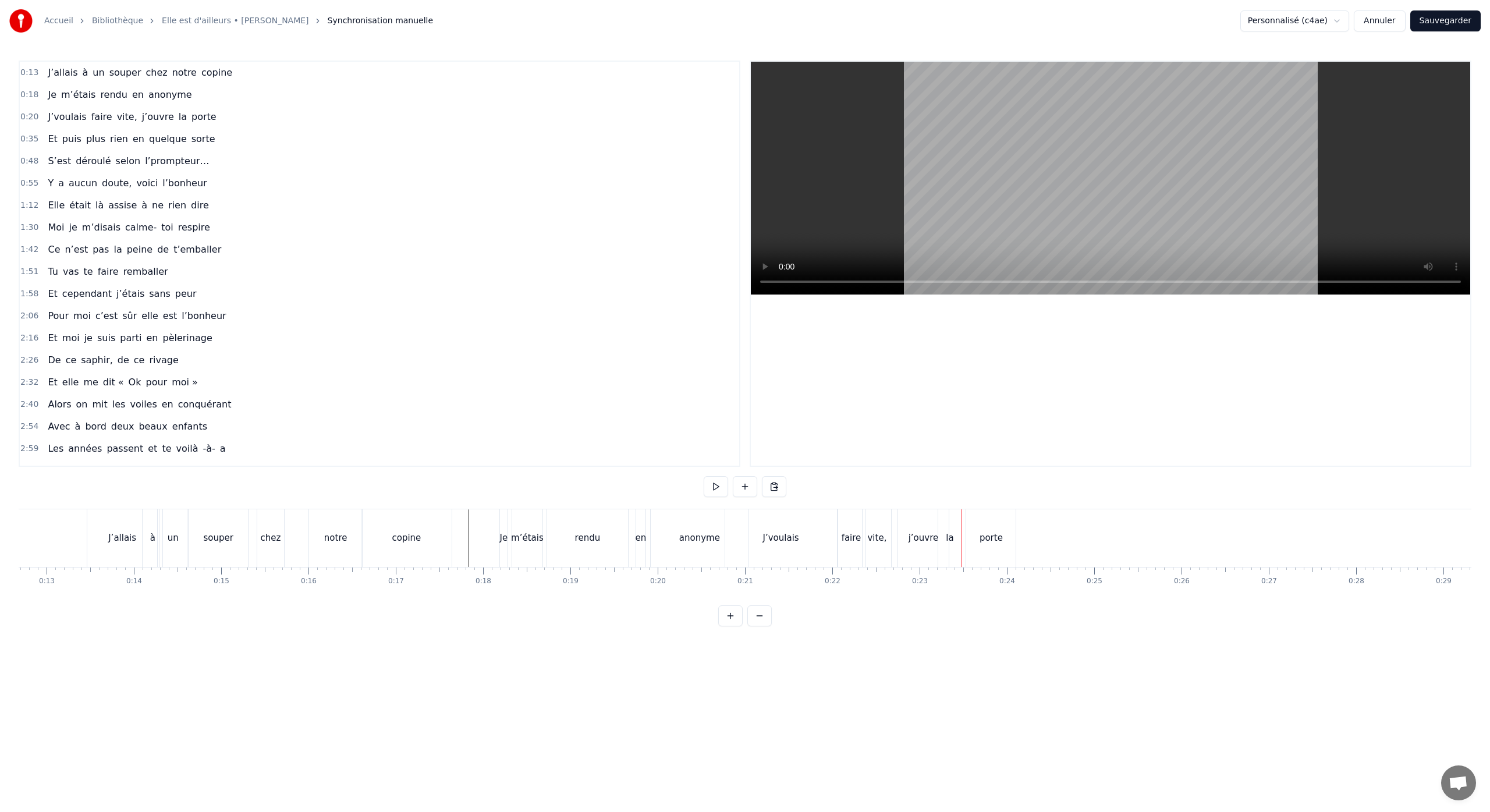
click at [851, 528] on div "faire" at bounding box center [852, 538] width 27 height 58
drag, startPoint x: 847, startPoint y: 520, endPoint x: 845, endPoint y: 525, distance: 5.4
click at [845, 525] on icon at bounding box center [845, 521] width 9 height 9
click at [815, 533] on div "J’voulais" at bounding box center [782, 538] width 112 height 55
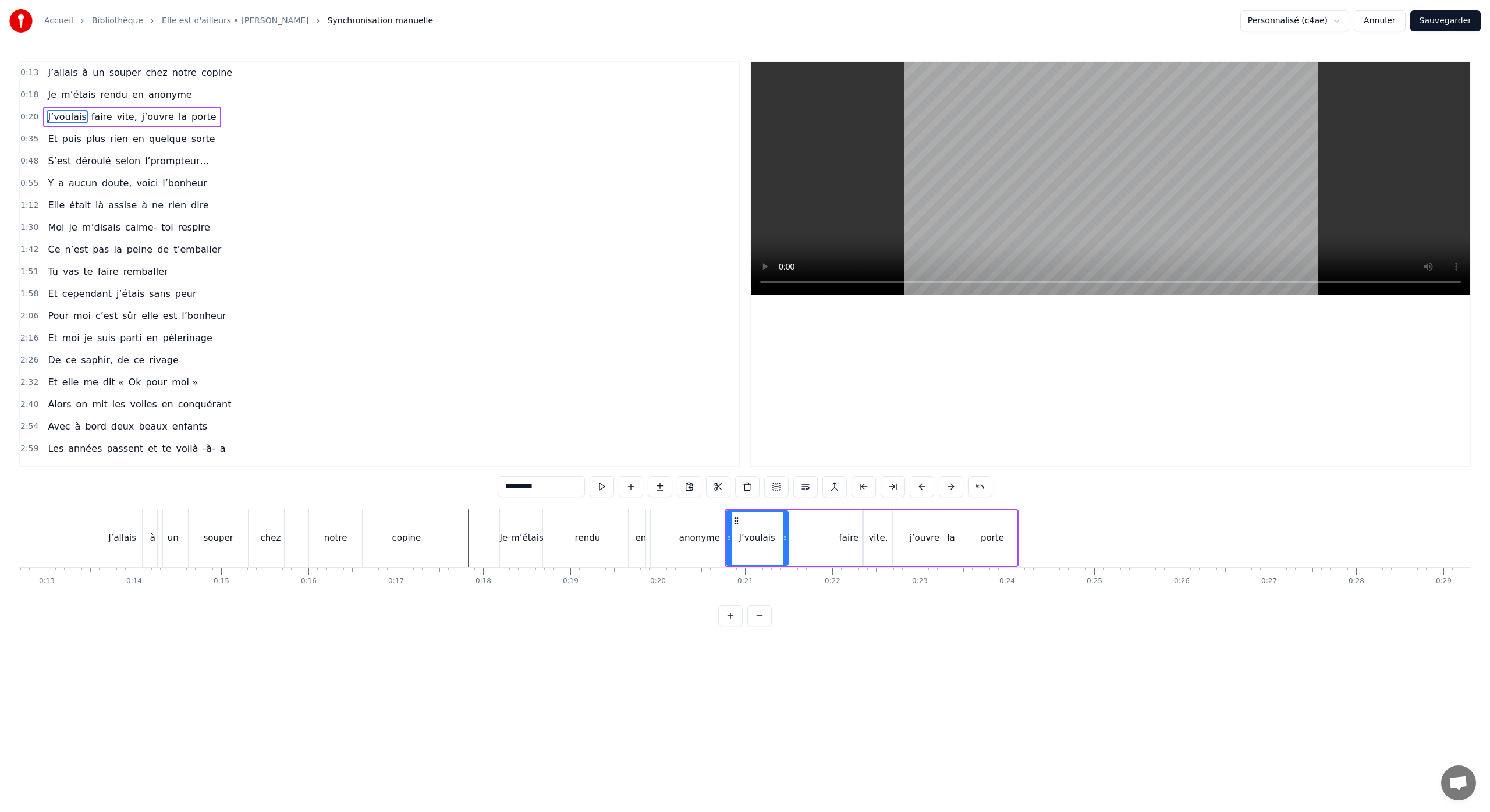
drag, startPoint x: 835, startPoint y: 539, endPoint x: 784, endPoint y: 545, distance: 51.4
click at [784, 545] on div at bounding box center [784, 538] width 5 height 53
drag, startPoint x: 735, startPoint y: 521, endPoint x: 777, endPoint y: 525, distance: 42.2
click at [776, 525] on icon at bounding box center [776, 521] width 9 height 9
click at [843, 531] on div "faire" at bounding box center [849, 538] width 20 height 14
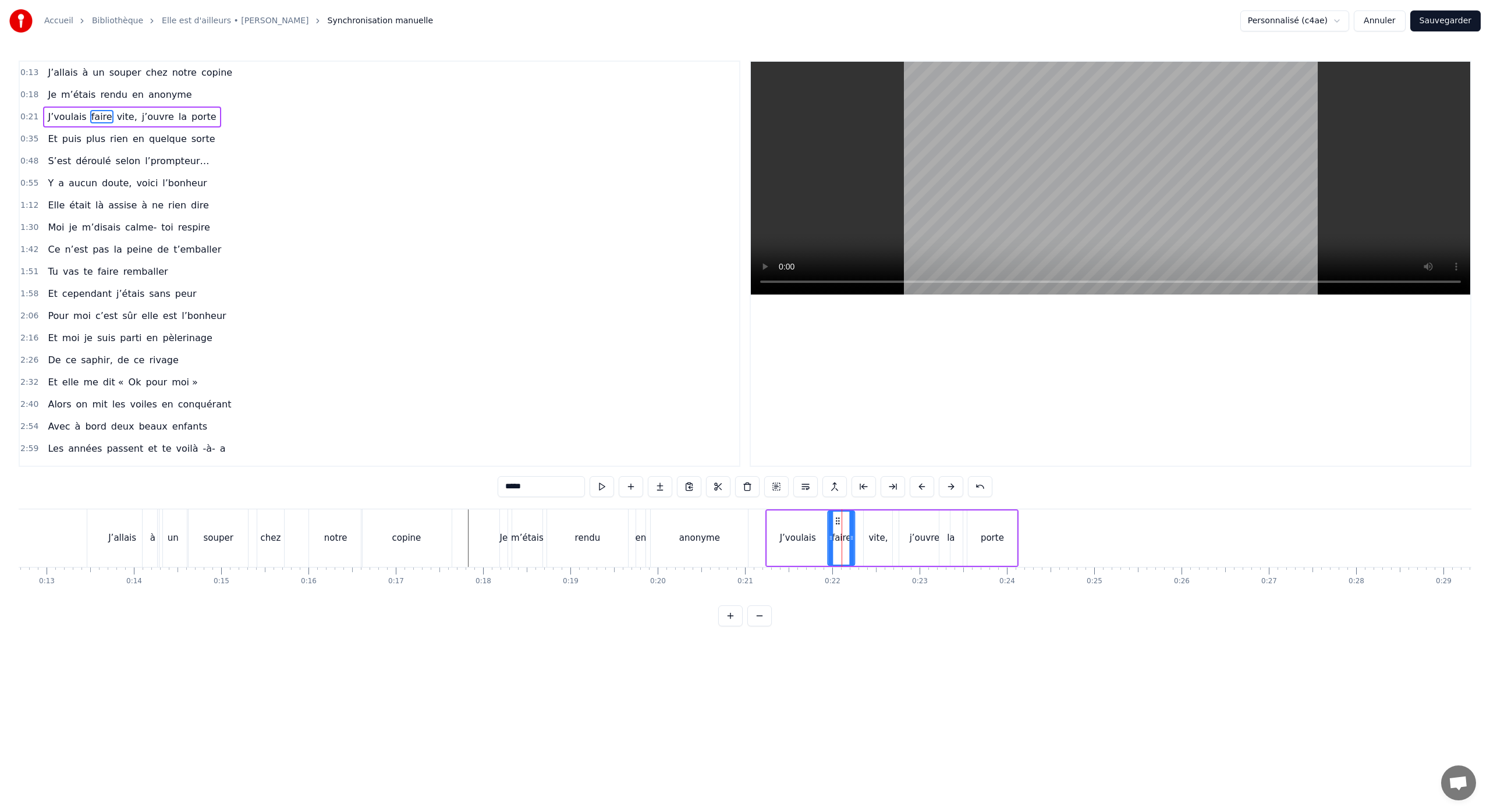
drag, startPoint x: 844, startPoint y: 521, endPoint x: 837, endPoint y: 521, distance: 7.0
click at [837, 521] on icon at bounding box center [838, 521] width 9 height 9
click at [870, 527] on div "vite," at bounding box center [878, 538] width 29 height 55
drag, startPoint x: 874, startPoint y: 521, endPoint x: 855, endPoint y: 525, distance: 19.4
click at [861, 523] on icon at bounding box center [862, 521] width 9 height 9
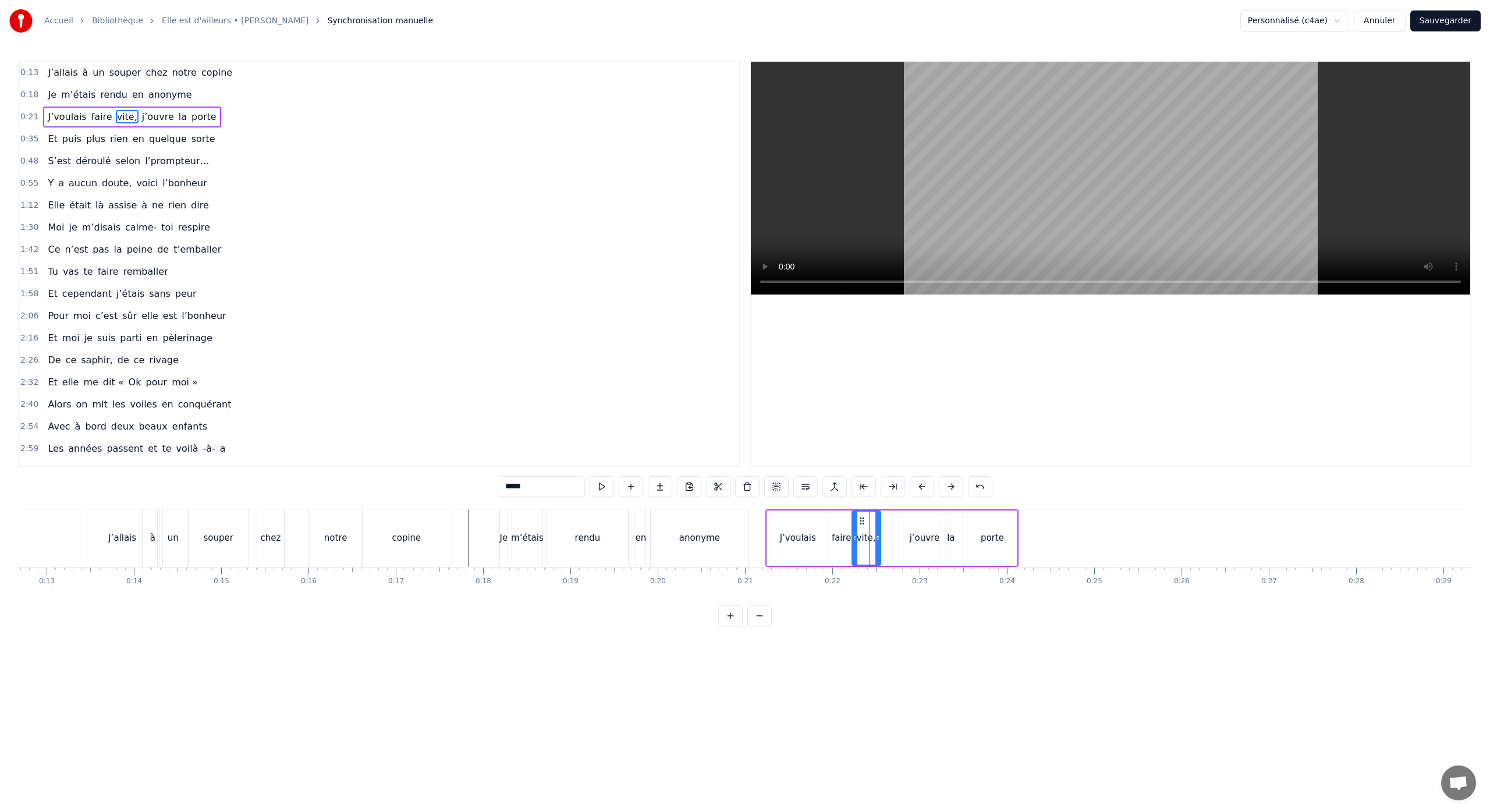
click at [813, 531] on div "J’voulais" at bounding box center [798, 538] width 36 height 14
drag, startPoint x: 825, startPoint y: 538, endPoint x: 813, endPoint y: 540, distance: 12.2
click at [813, 540] on icon at bounding box center [813, 538] width 5 height 9
click at [838, 532] on div "faire" at bounding box center [841, 538] width 20 height 14
type input "*****"
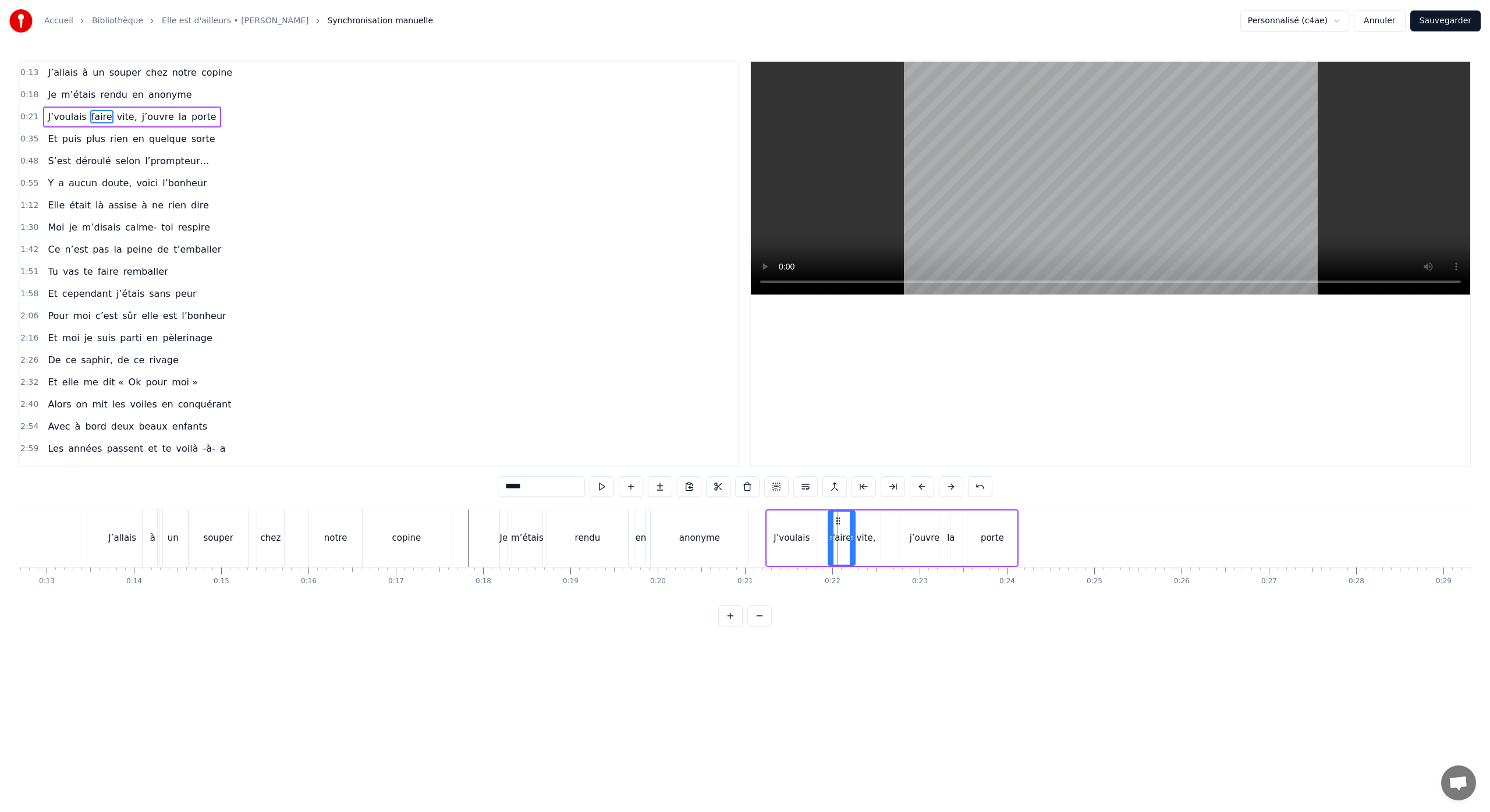
click at [838, 521] on div "faire" at bounding box center [840, 538] width 27 height 58
click at [830, 523] on icon at bounding box center [830, 521] width 9 height 9
click at [863, 531] on div "vite," at bounding box center [865, 538] width 19 height 14
type input "*****"
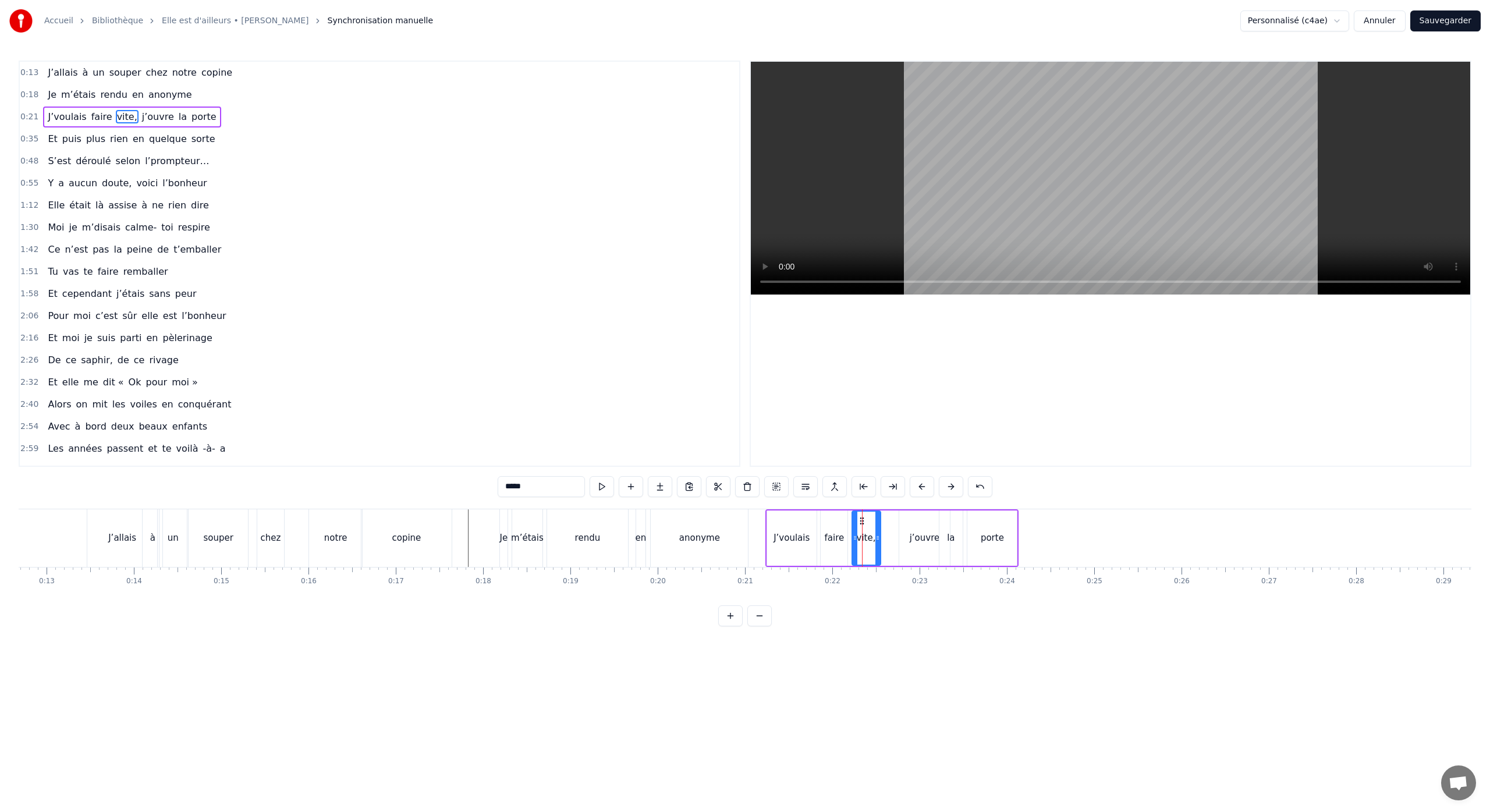
click at [860, 523] on div "vite," at bounding box center [865, 538] width 29 height 58
click at [857, 523] on icon at bounding box center [856, 521] width 9 height 9
click at [981, 545] on div "porte" at bounding box center [990, 538] width 50 height 58
drag, startPoint x: 1013, startPoint y: 538, endPoint x: 999, endPoint y: 538, distance: 14.0
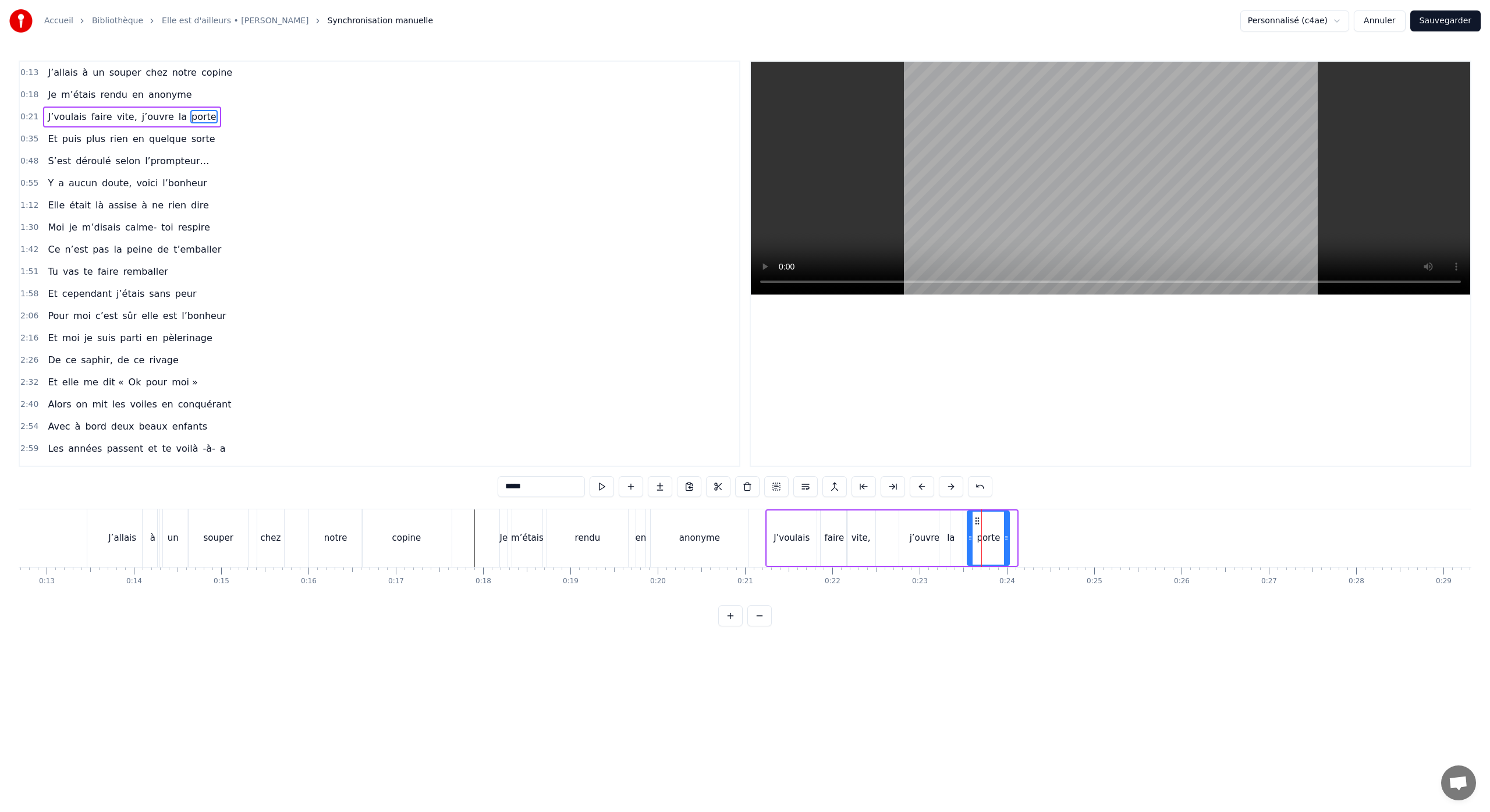
click at [1004, 540] on icon at bounding box center [1005, 538] width 5 height 9
click at [974, 521] on icon at bounding box center [974, 521] width 9 height 9
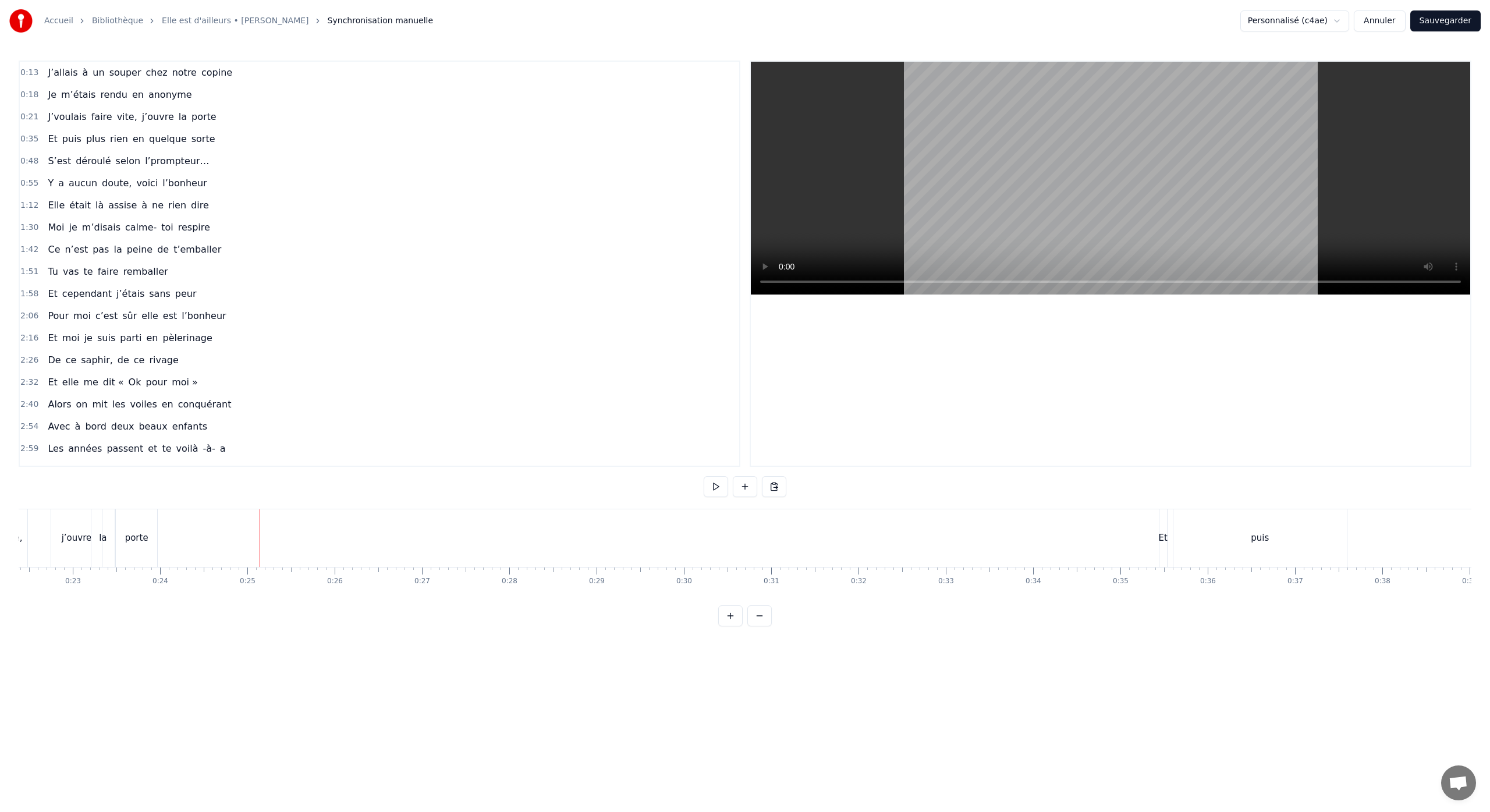
scroll to position [0, 1970]
click at [1176, 564] on div "puis" at bounding box center [1244, 538] width 173 height 58
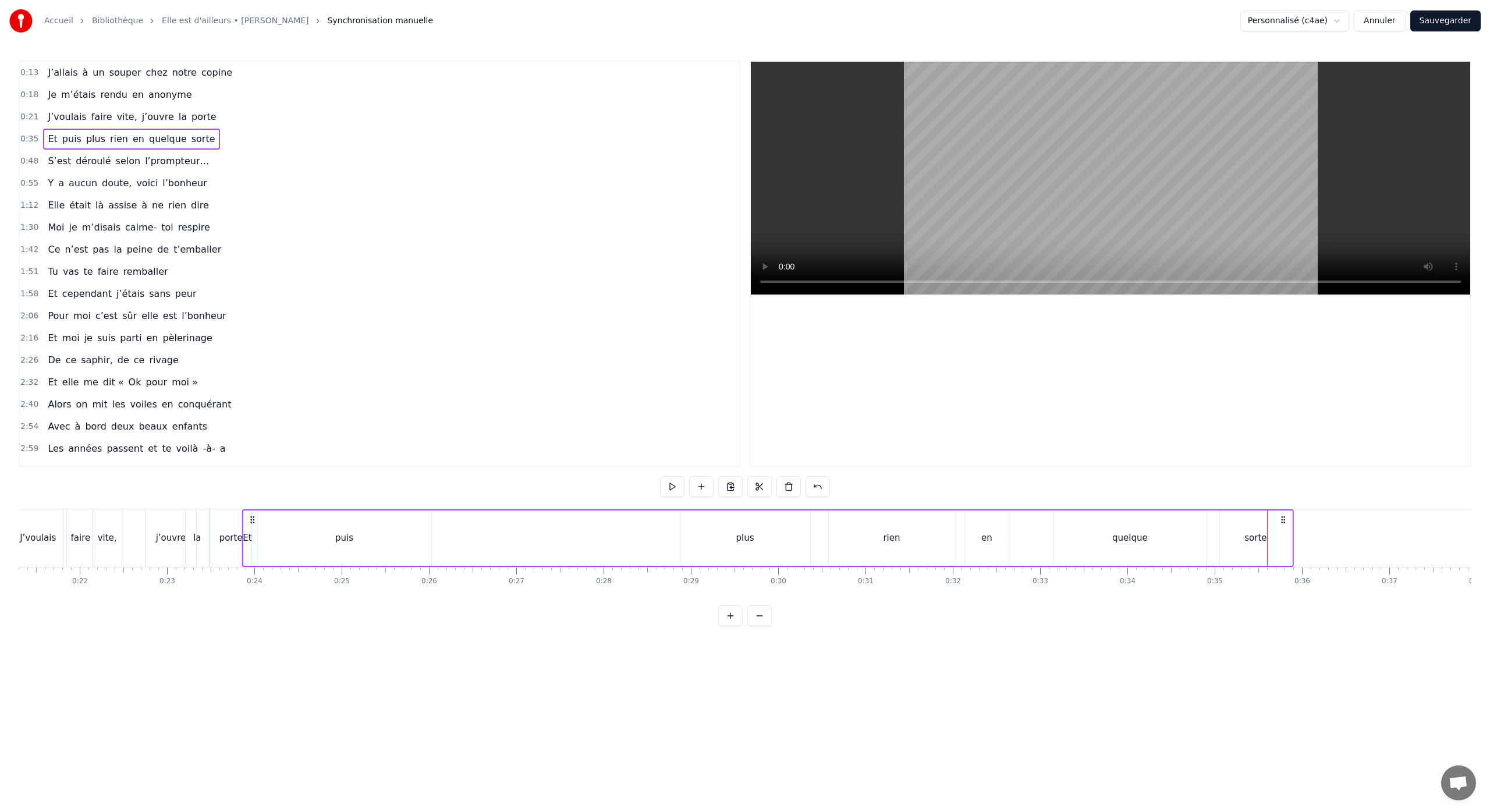
scroll to position [0, 1854]
drag, startPoint x: 1152, startPoint y: 520, endPoint x: 335, endPoint y: 566, distance: 818.3
click at [335, 566] on div "J’allais à un souper chez notre copine Je m’étais rendu en anonyme J’voulais fa…" at bounding box center [745, 552] width 1452 height 88
click at [427, 545] on div "puis" at bounding box center [426, 538] width 173 height 55
drag, startPoint x: 512, startPoint y: 541, endPoint x: 375, endPoint y: 548, distance: 137.2
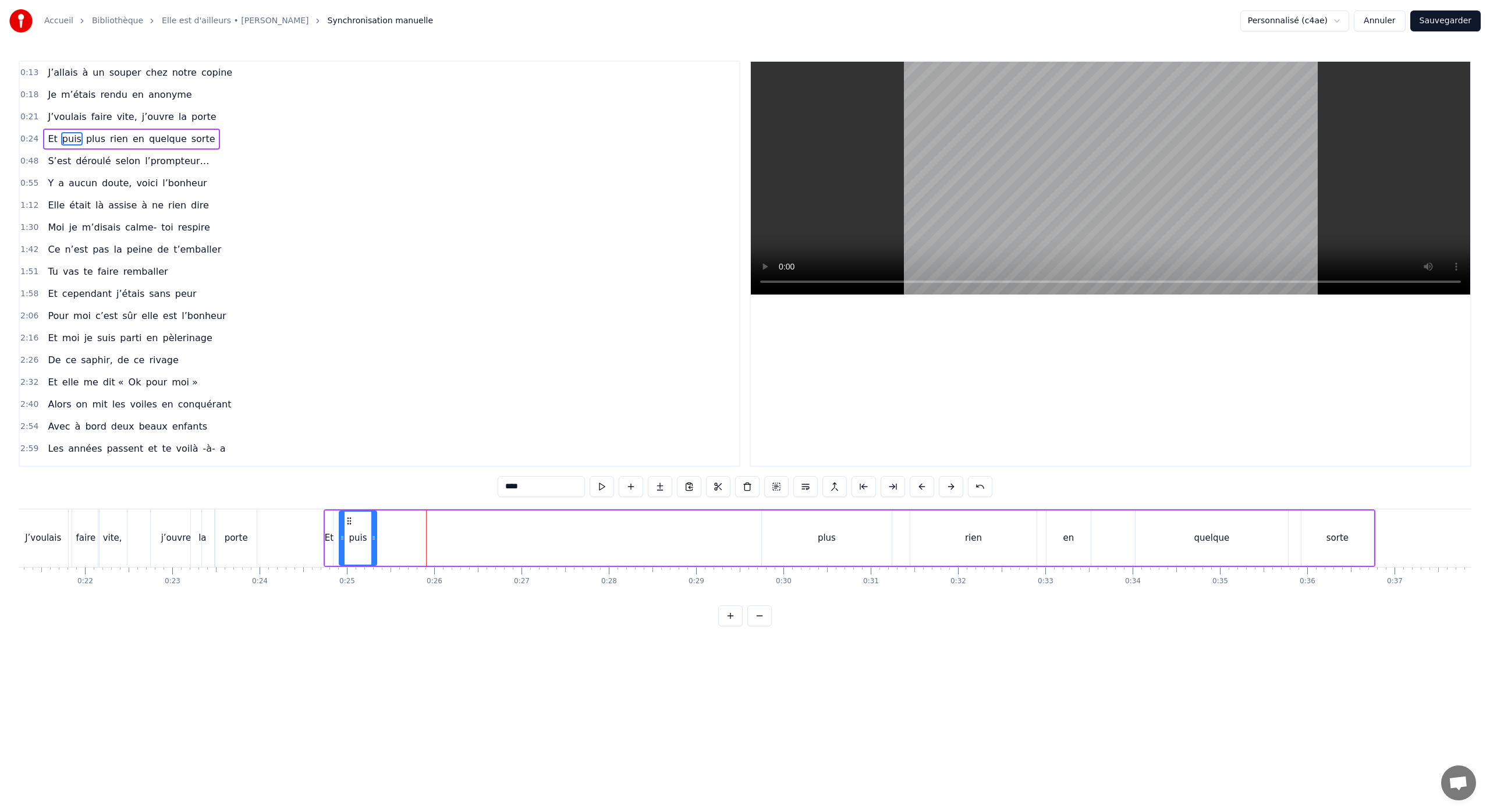
click at [375, 548] on div at bounding box center [373, 538] width 5 height 53
click at [835, 549] on div "plus" at bounding box center [827, 538] width 130 height 55
drag, startPoint x: 771, startPoint y: 519, endPoint x: 393, endPoint y: 529, distance: 378.1
click at [383, 523] on icon at bounding box center [383, 521] width 9 height 9
drag, startPoint x: 501, startPoint y: 540, endPoint x: 401, endPoint y: 540, distance: 100.0
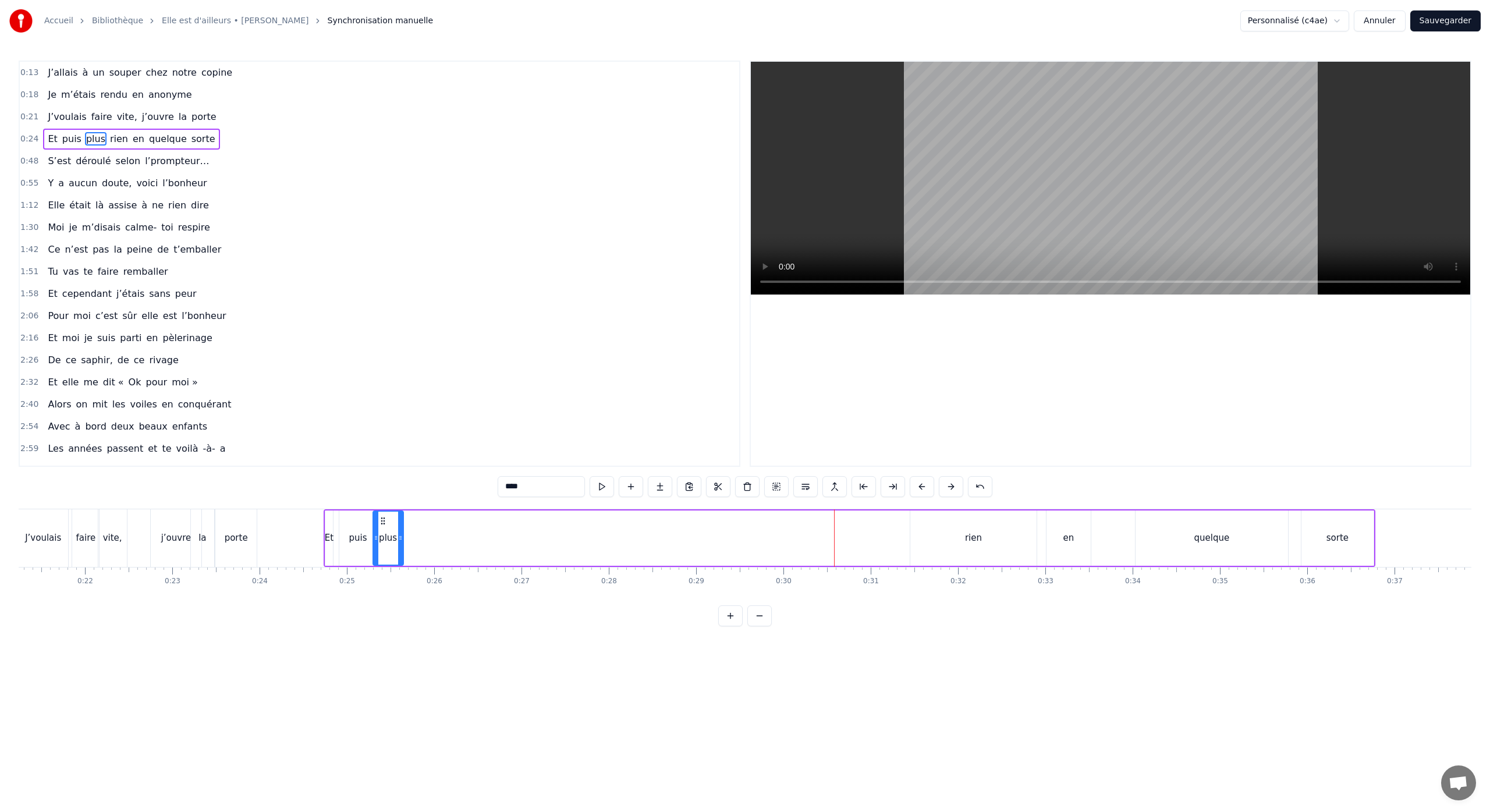
click at [401, 540] on icon at bounding box center [400, 538] width 5 height 9
click at [975, 537] on div "rien" at bounding box center [973, 538] width 17 height 14
drag, startPoint x: 919, startPoint y: 521, endPoint x: 413, endPoint y: 528, distance: 506.0
click at [413, 528] on div "rien" at bounding box center [467, 538] width 125 height 53
drag, startPoint x: 528, startPoint y: 540, endPoint x: 444, endPoint y: 542, distance: 84.0
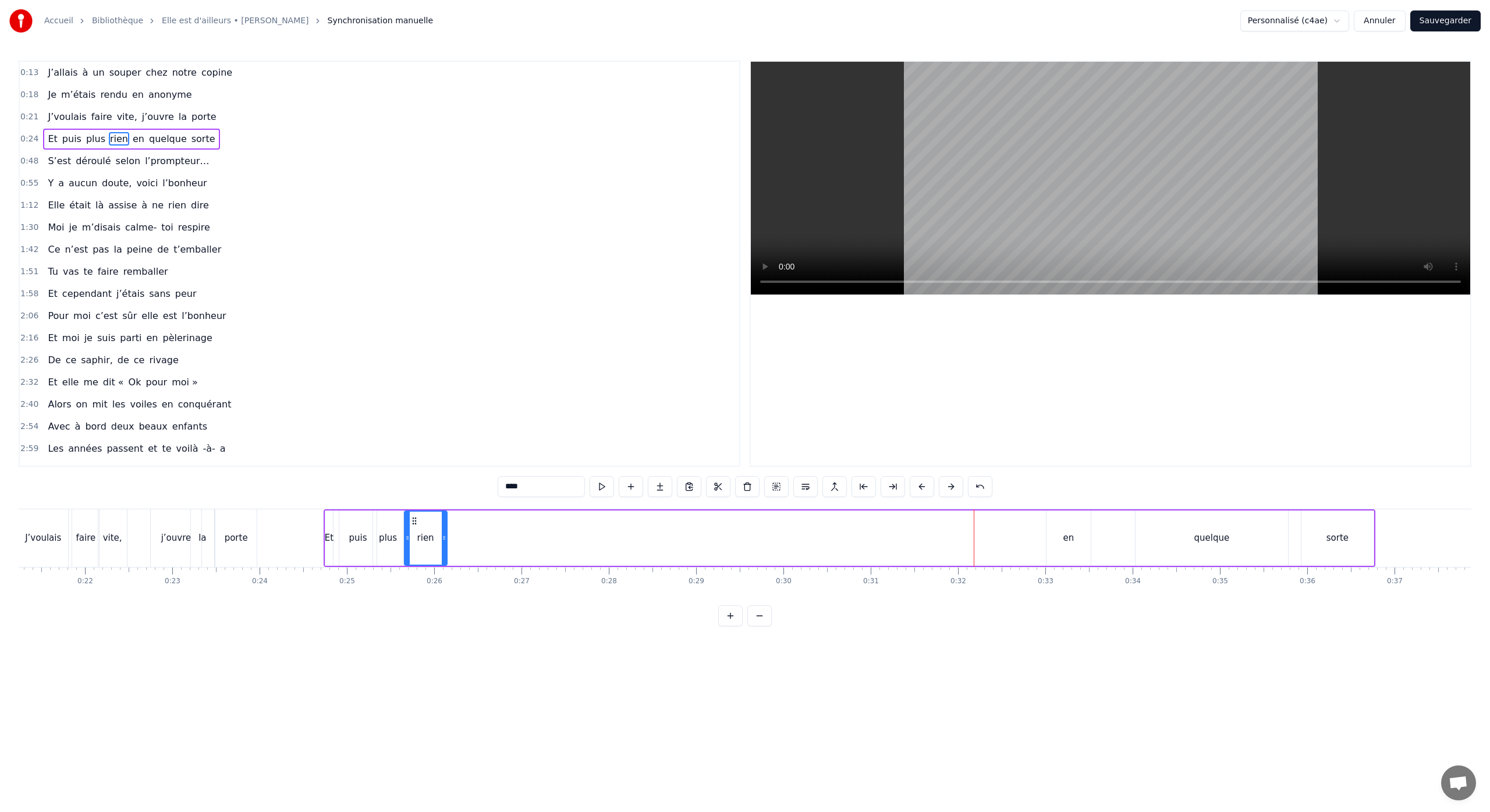
click at [444, 542] on div at bounding box center [443, 538] width 5 height 53
click at [1080, 541] on div "en" at bounding box center [1068, 538] width 44 height 55
drag, startPoint x: 1054, startPoint y: 521, endPoint x: 446, endPoint y: 540, distance: 608.3
click at [445, 538] on div "en" at bounding box center [458, 538] width 43 height 53
click at [1214, 551] on div "quelque" at bounding box center [1211, 538] width 153 height 55
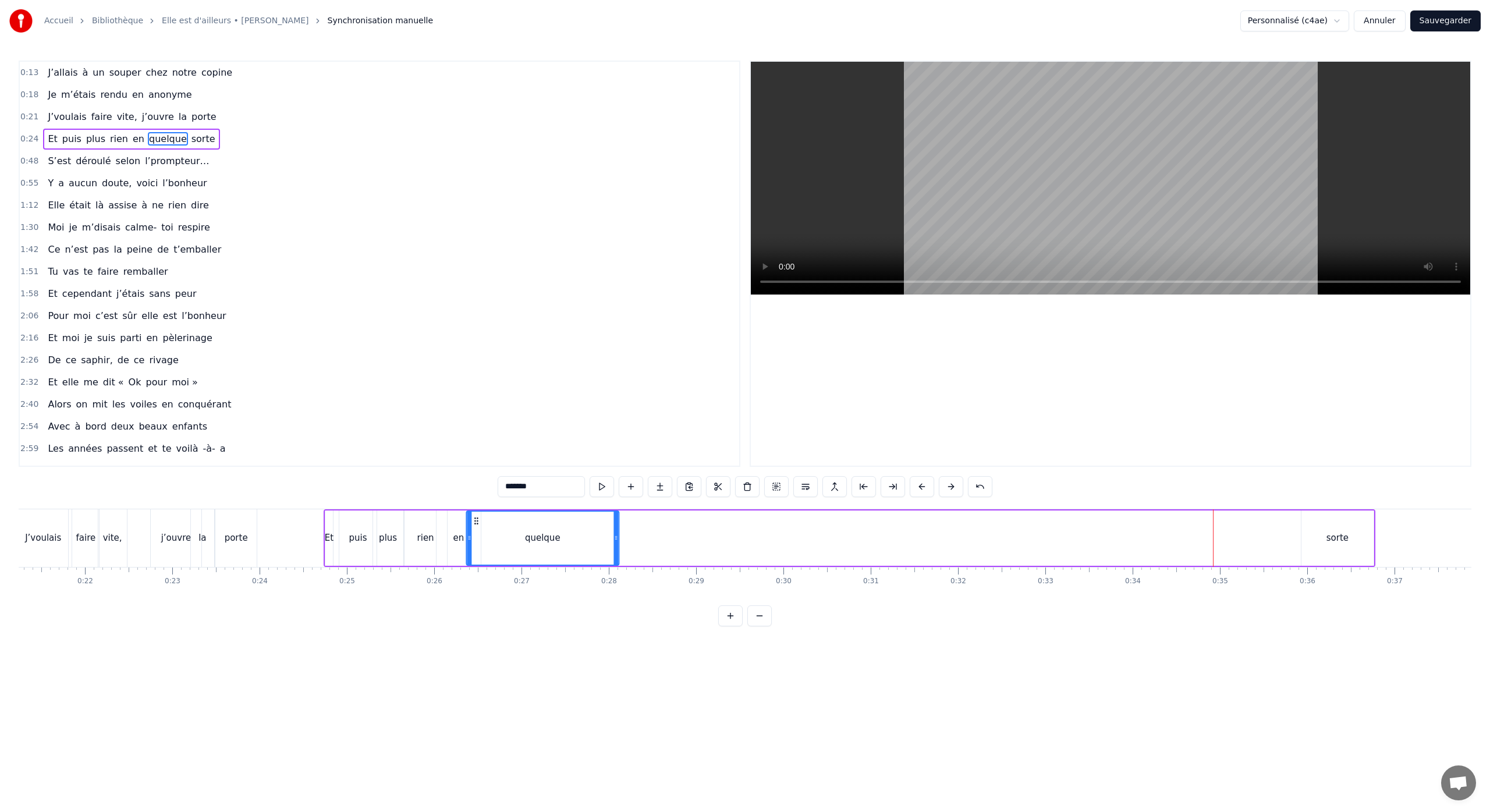
drag, startPoint x: 1145, startPoint y: 520, endPoint x: 477, endPoint y: 542, distance: 668.4
click at [477, 542] on div "quelque" at bounding box center [542, 538] width 152 height 53
drag, startPoint x: 615, startPoint y: 540, endPoint x: 522, endPoint y: 546, distance: 93.2
click at [514, 545] on div at bounding box center [514, 538] width 5 height 53
click at [1331, 545] on div "sorte" at bounding box center [1337, 538] width 72 height 55
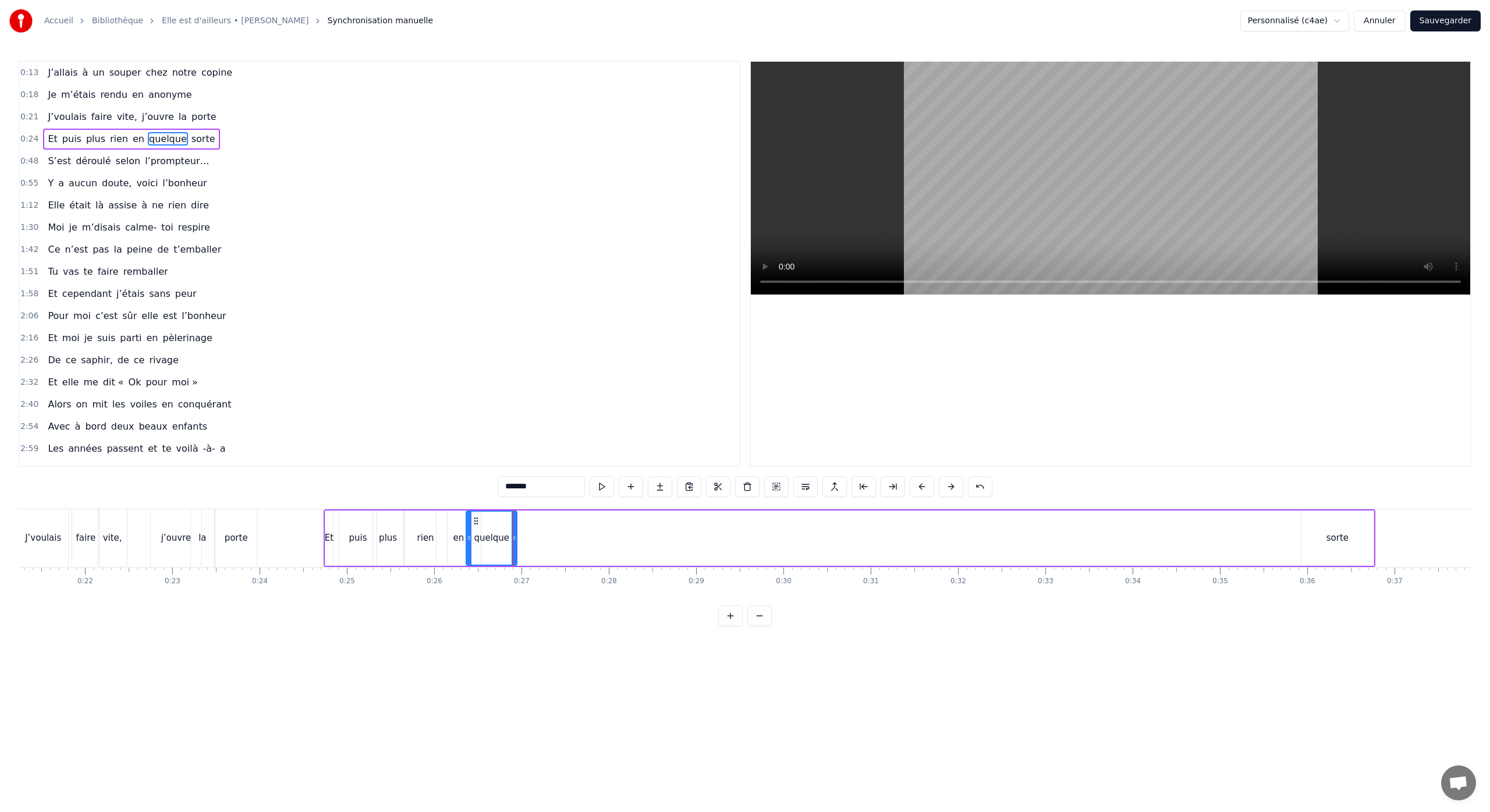
type input "*****"
drag, startPoint x: 1312, startPoint y: 521, endPoint x: 522, endPoint y: 521, distance: 790.0
click at [522, 521] on icon at bounding box center [521, 521] width 9 height 9
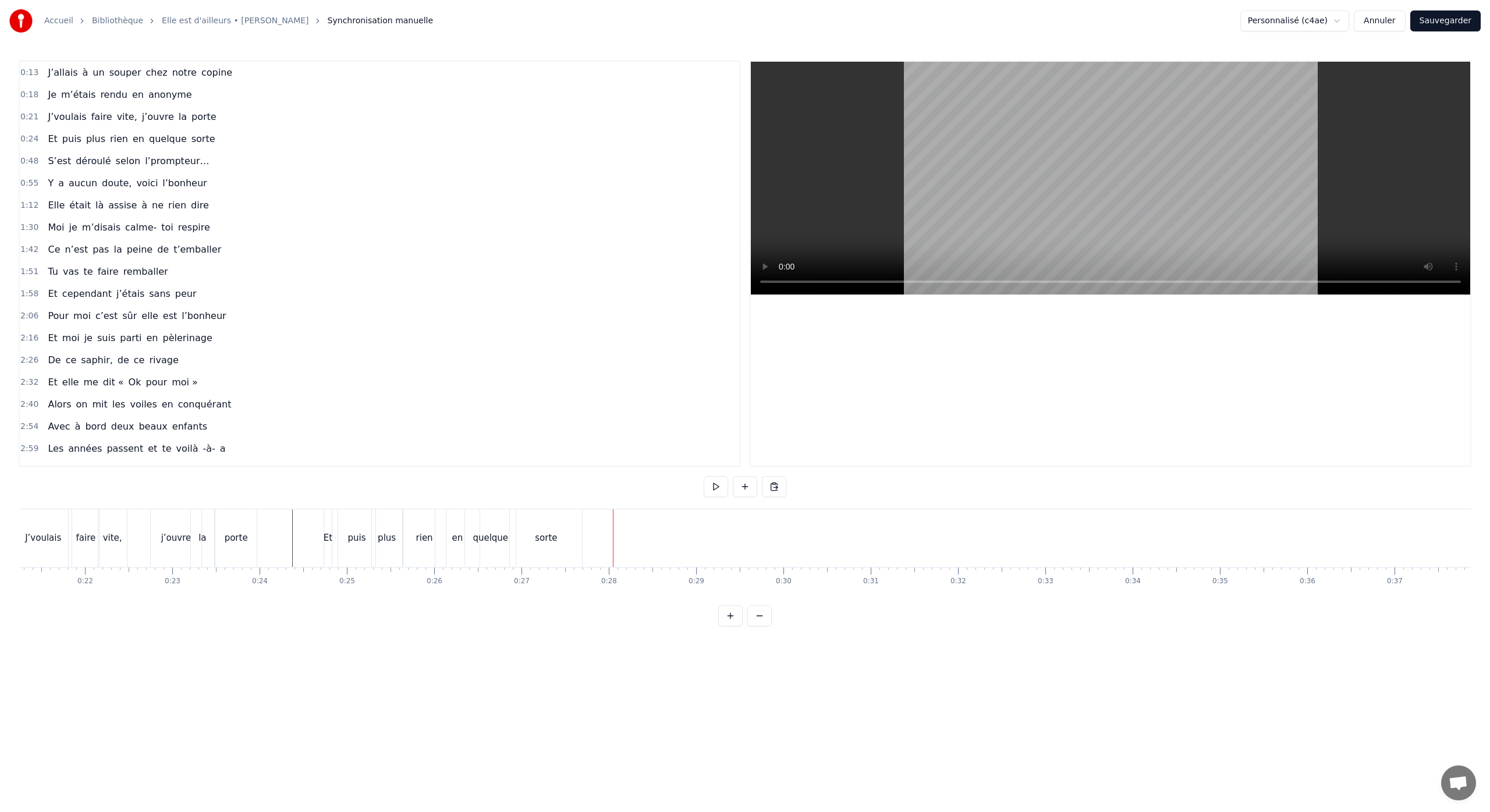
click at [530, 531] on div "sorte" at bounding box center [546, 538] width 72 height 58
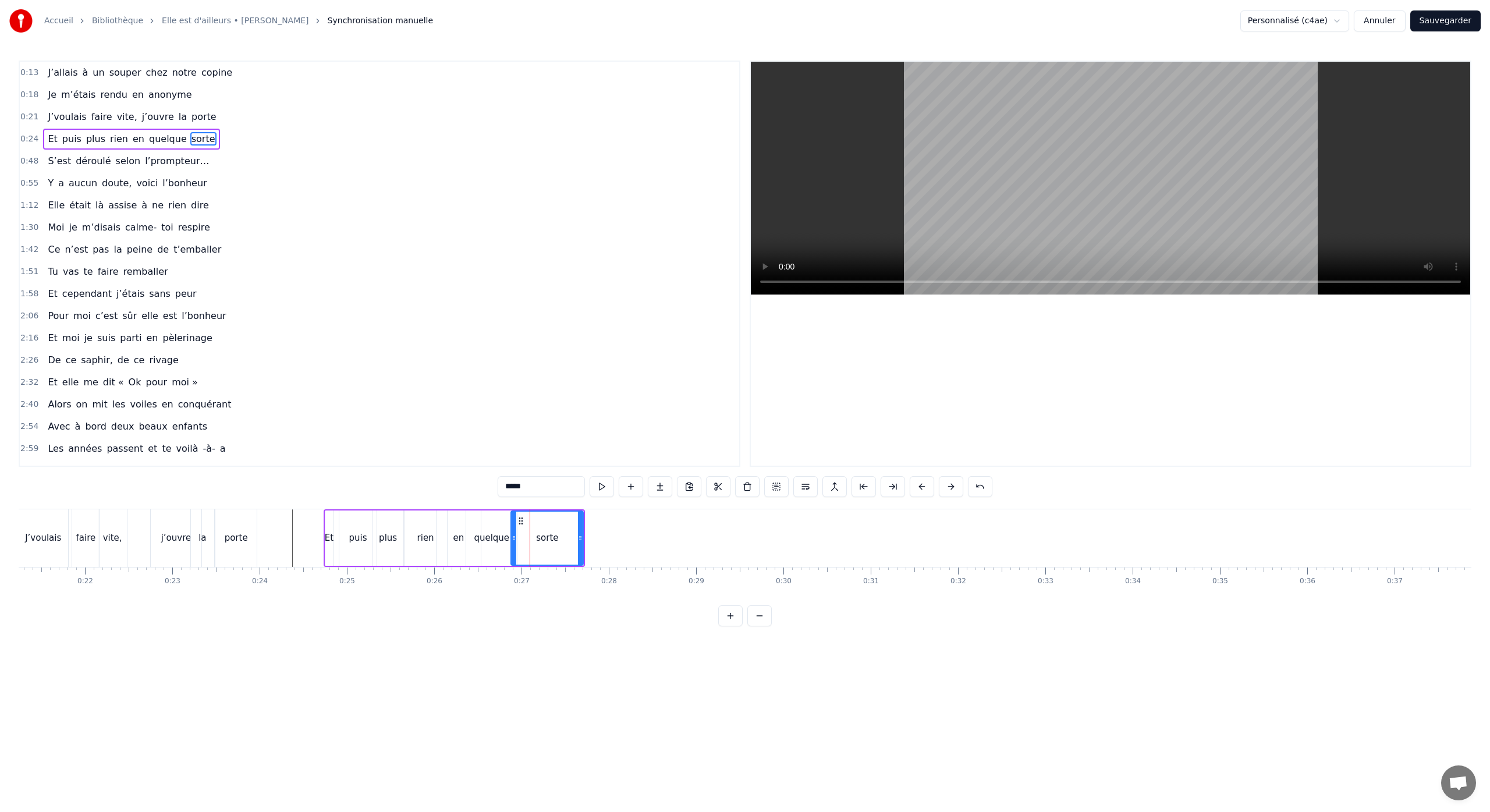
click at [522, 523] on circle at bounding box center [522, 523] width 1 height 1
drag, startPoint x: 581, startPoint y: 541, endPoint x: 569, endPoint y: 541, distance: 12.0
click at [569, 541] on icon at bounding box center [568, 538] width 5 height 9
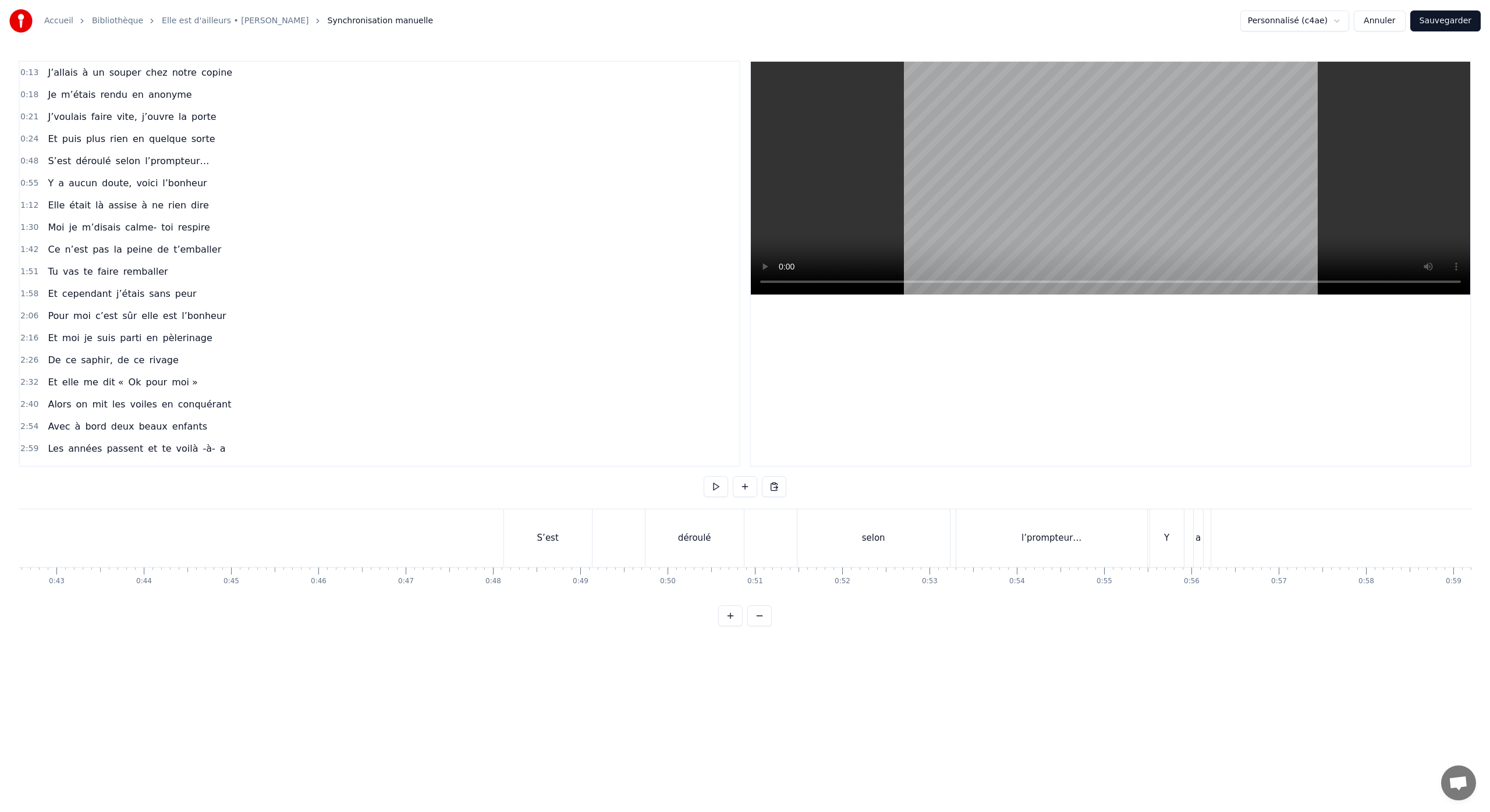
scroll to position [0, 4043]
click at [295, 559] on div "S’est déroulé selon l’prompteur…" at bounding box center [499, 538] width 646 height 58
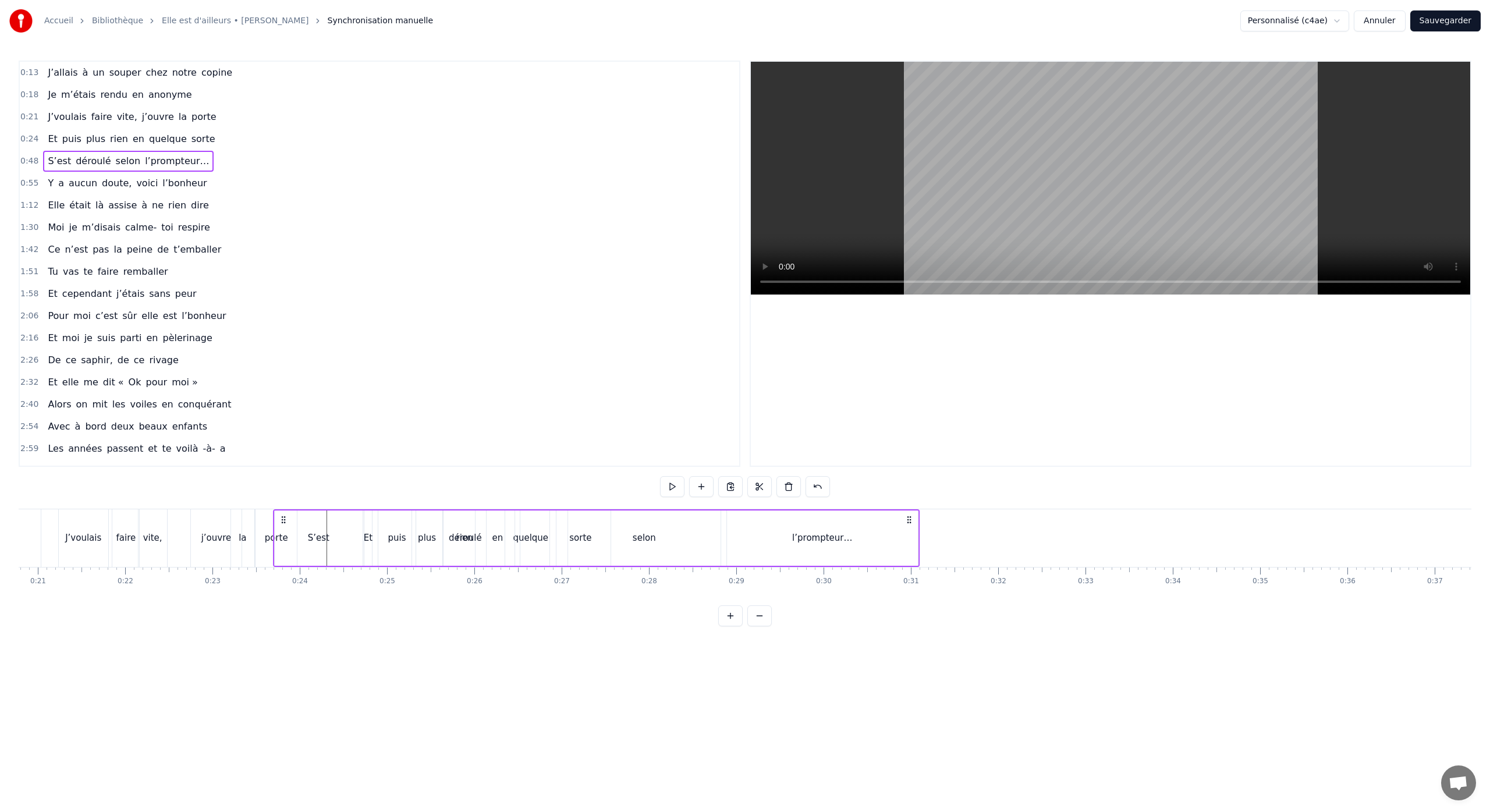
scroll to position [0, 1782]
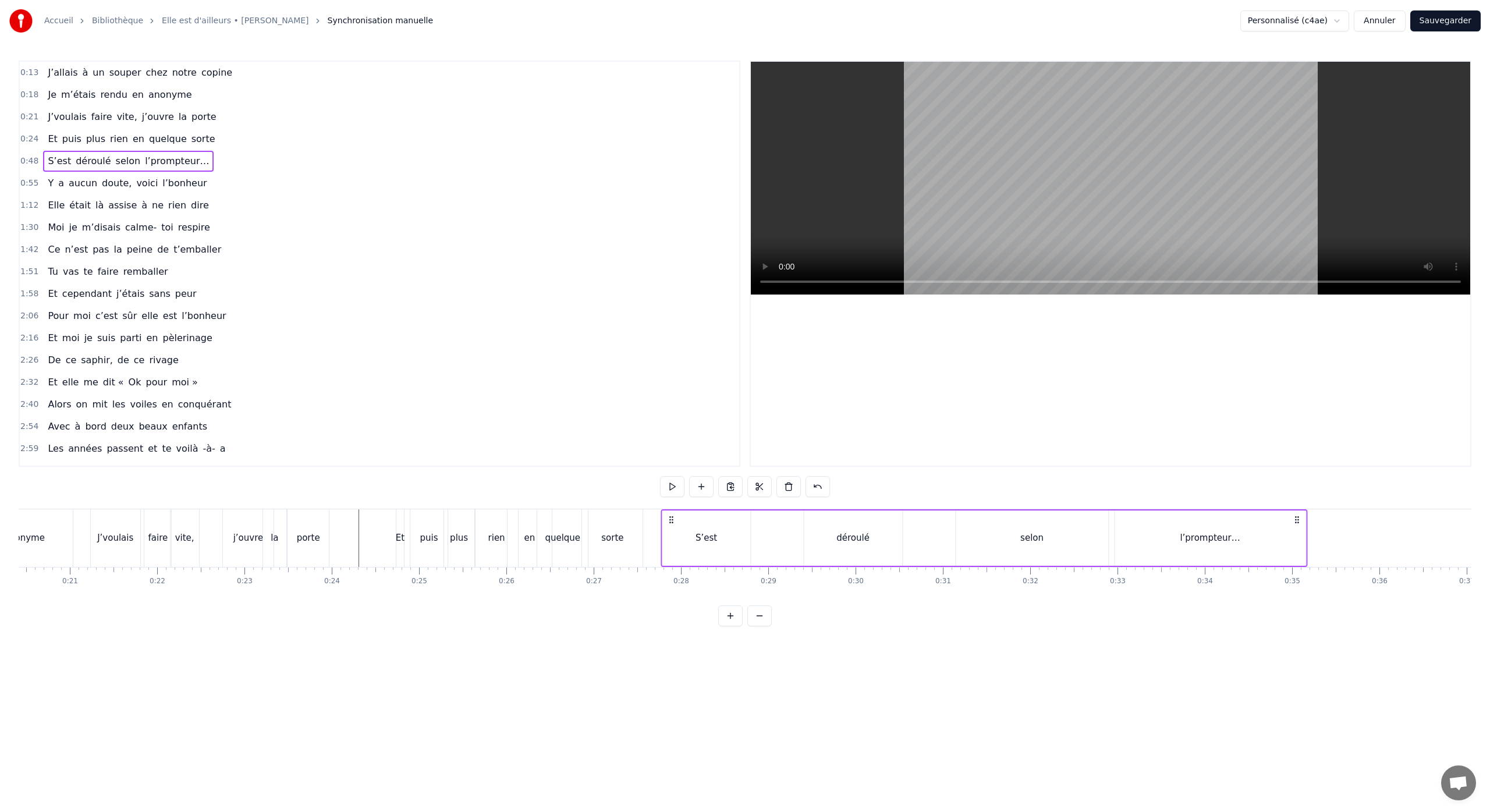
drag, startPoint x: 187, startPoint y: 519, endPoint x: 671, endPoint y: 590, distance: 489.2
click at [671, 589] on div "J’allais à un souper chez notre copine Je m’étais rendu en anonyme J’voulais fa…" at bounding box center [745, 552] width 1452 height 88
click at [725, 558] on div "S’est" at bounding box center [706, 538] width 88 height 55
drag, startPoint x: 666, startPoint y: 540, endPoint x: 676, endPoint y: 543, distance: 10.4
click at [676, 541] on icon at bounding box center [675, 538] width 5 height 9
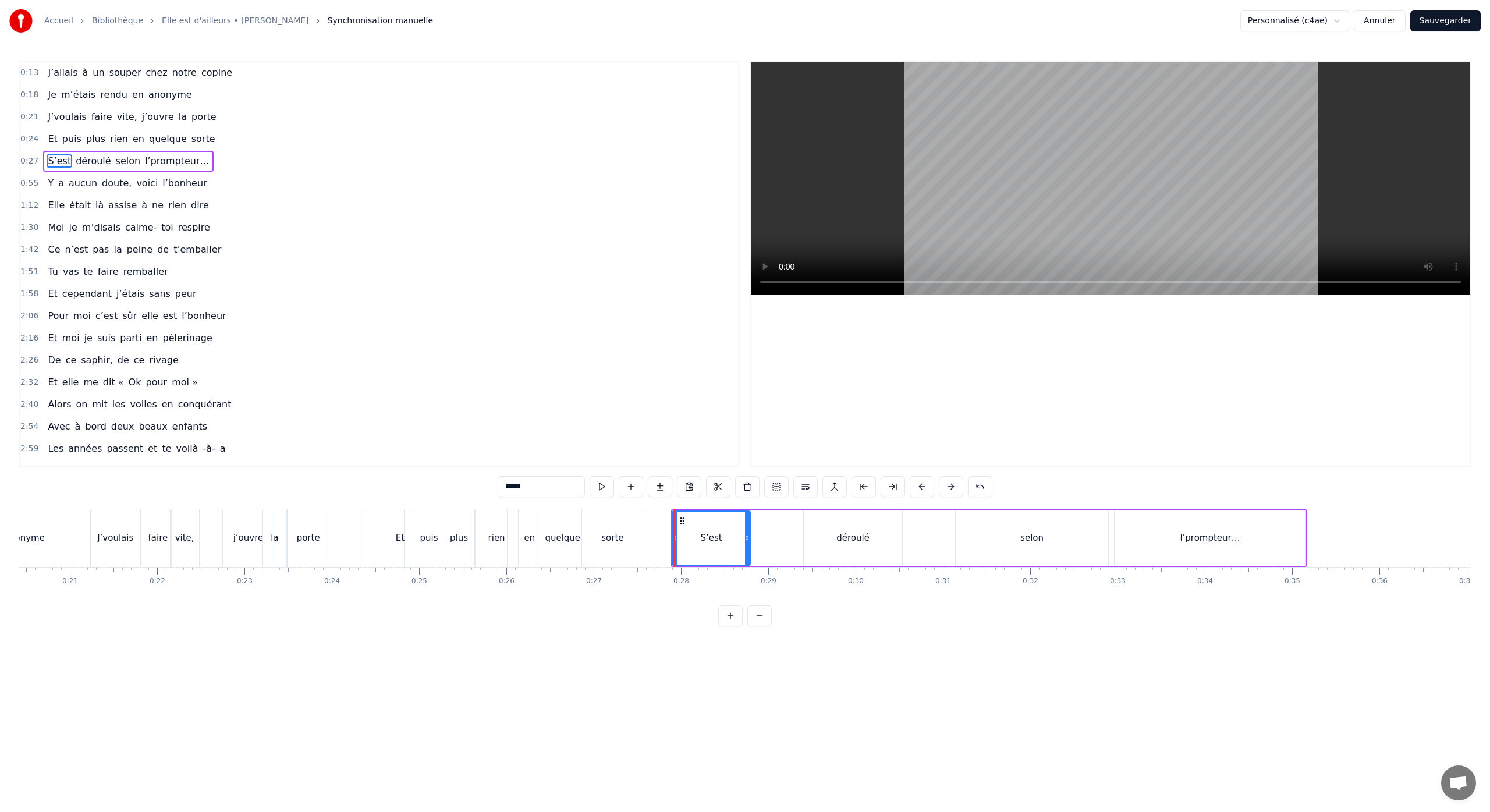
click at [832, 545] on div "déroulé" at bounding box center [852, 538] width 98 height 55
drag, startPoint x: 813, startPoint y: 520, endPoint x: 741, endPoint y: 530, distance: 72.7
click at [741, 530] on div "déroulé" at bounding box center [781, 538] width 97 height 53
drag, startPoint x: 828, startPoint y: 538, endPoint x: 784, endPoint y: 544, distance: 44.4
click at [784, 544] on div at bounding box center [782, 538] width 5 height 53
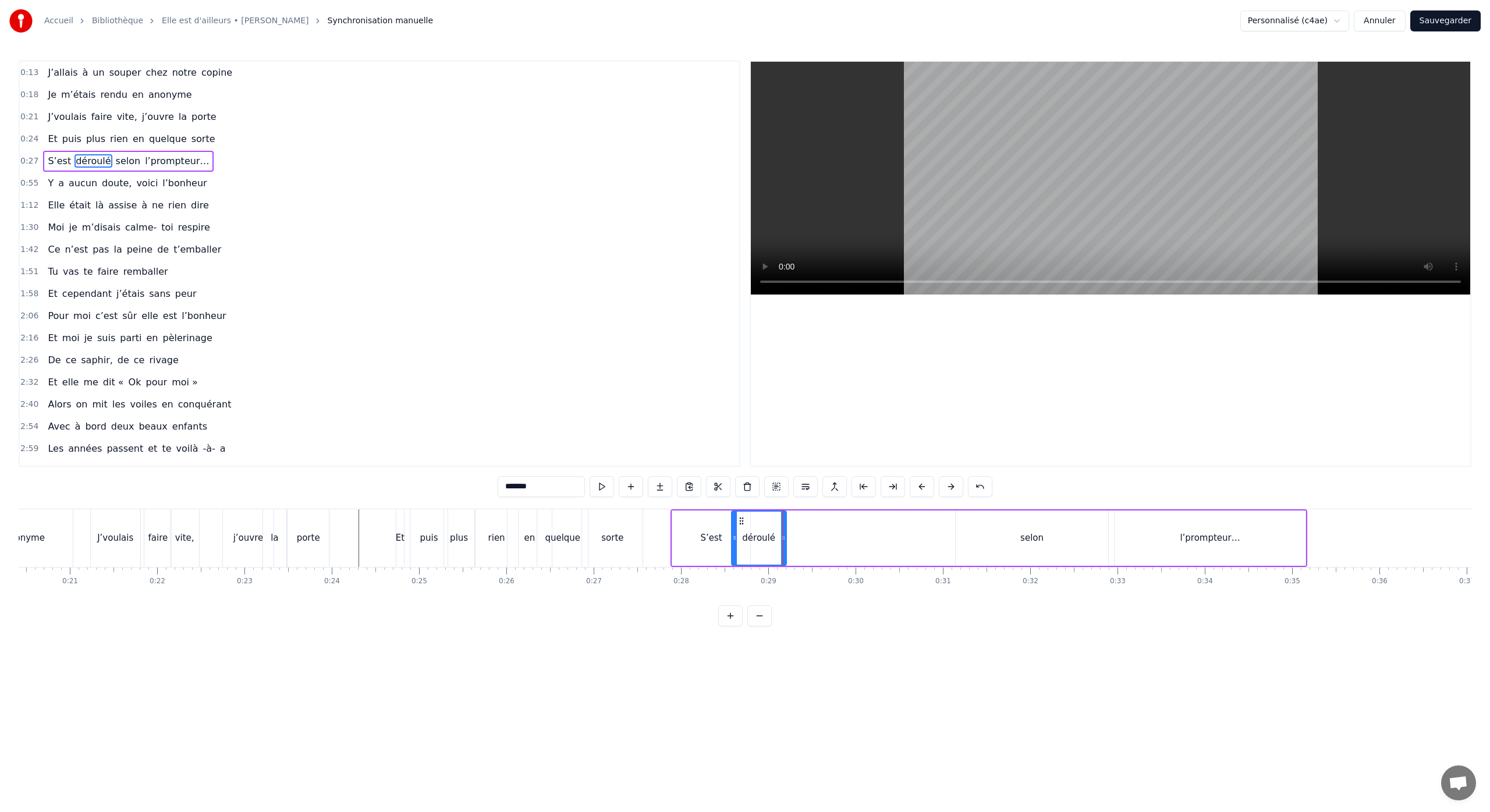
drag, startPoint x: 1012, startPoint y: 541, endPoint x: 995, endPoint y: 535, distance: 18.0
click at [1012, 541] on div "selon" at bounding box center [1032, 538] width 153 height 55
drag, startPoint x: 967, startPoint y: 520, endPoint x: 794, endPoint y: 538, distance: 173.9
click at [794, 538] on div "selon" at bounding box center [859, 538] width 152 height 53
drag, startPoint x: 932, startPoint y: 538, endPoint x: 836, endPoint y: 541, distance: 96.0
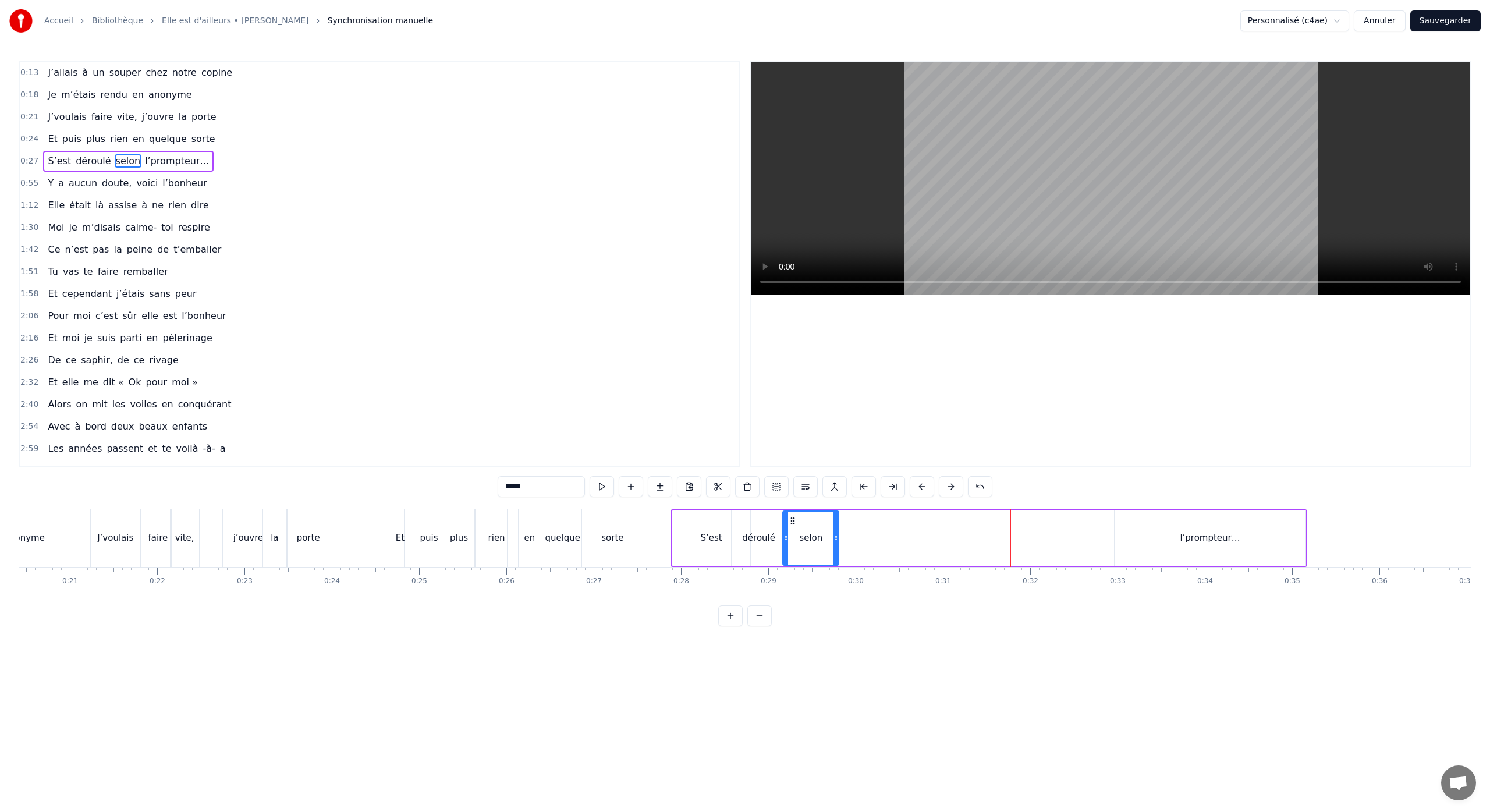
click at [836, 541] on icon at bounding box center [835, 538] width 5 height 9
click at [1216, 555] on div "l’prompteur…" at bounding box center [1210, 538] width 191 height 55
type input "**********"
drag, startPoint x: 1124, startPoint y: 521, endPoint x: 838, endPoint y: 545, distance: 287.0
click at [838, 545] on div "l’prompteur…" at bounding box center [924, 538] width 190 height 53
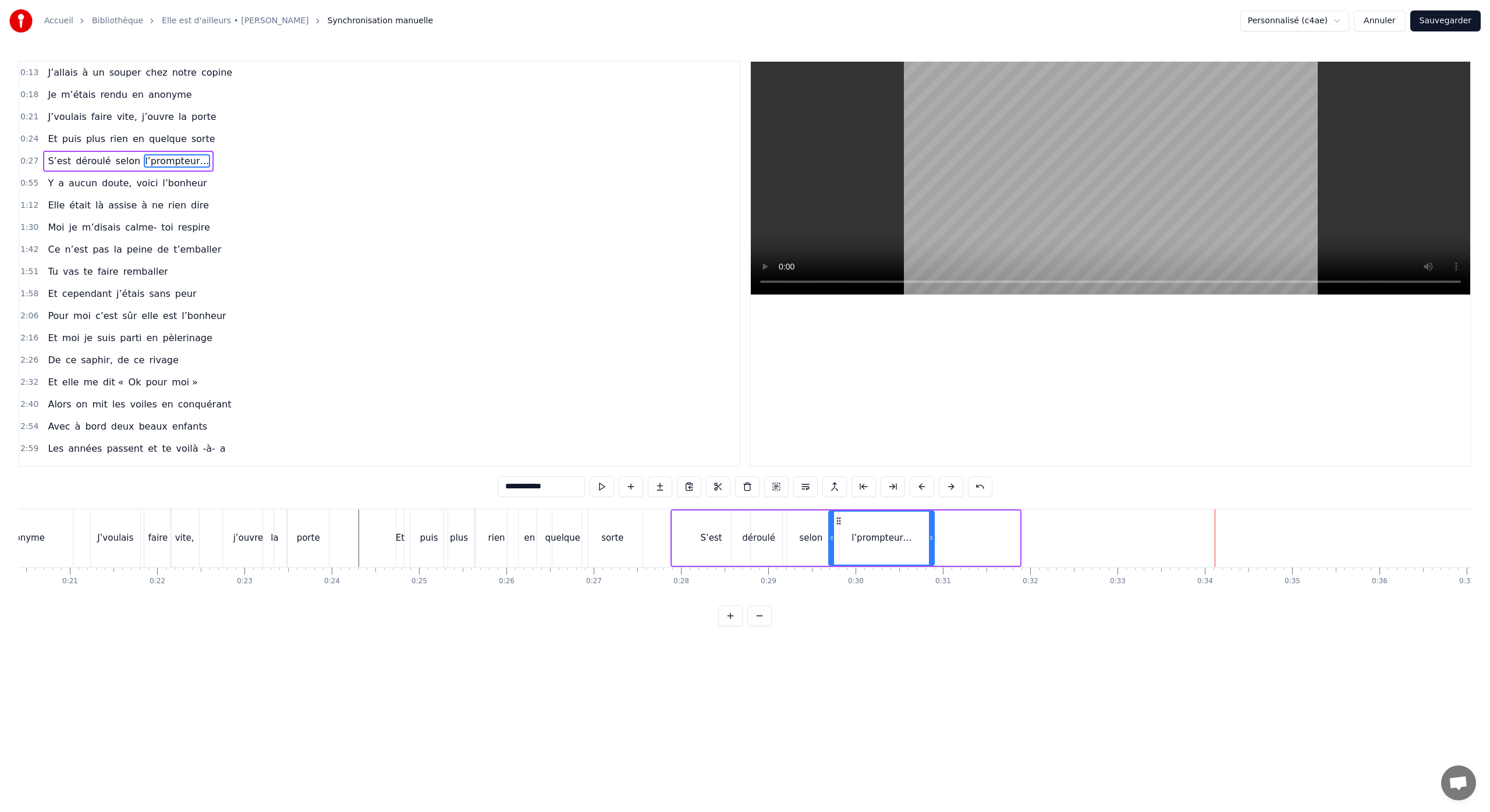
drag, startPoint x: 1017, startPoint y: 541, endPoint x: 931, endPoint y: 542, distance: 86.0
click at [931, 542] on div at bounding box center [930, 538] width 5 height 53
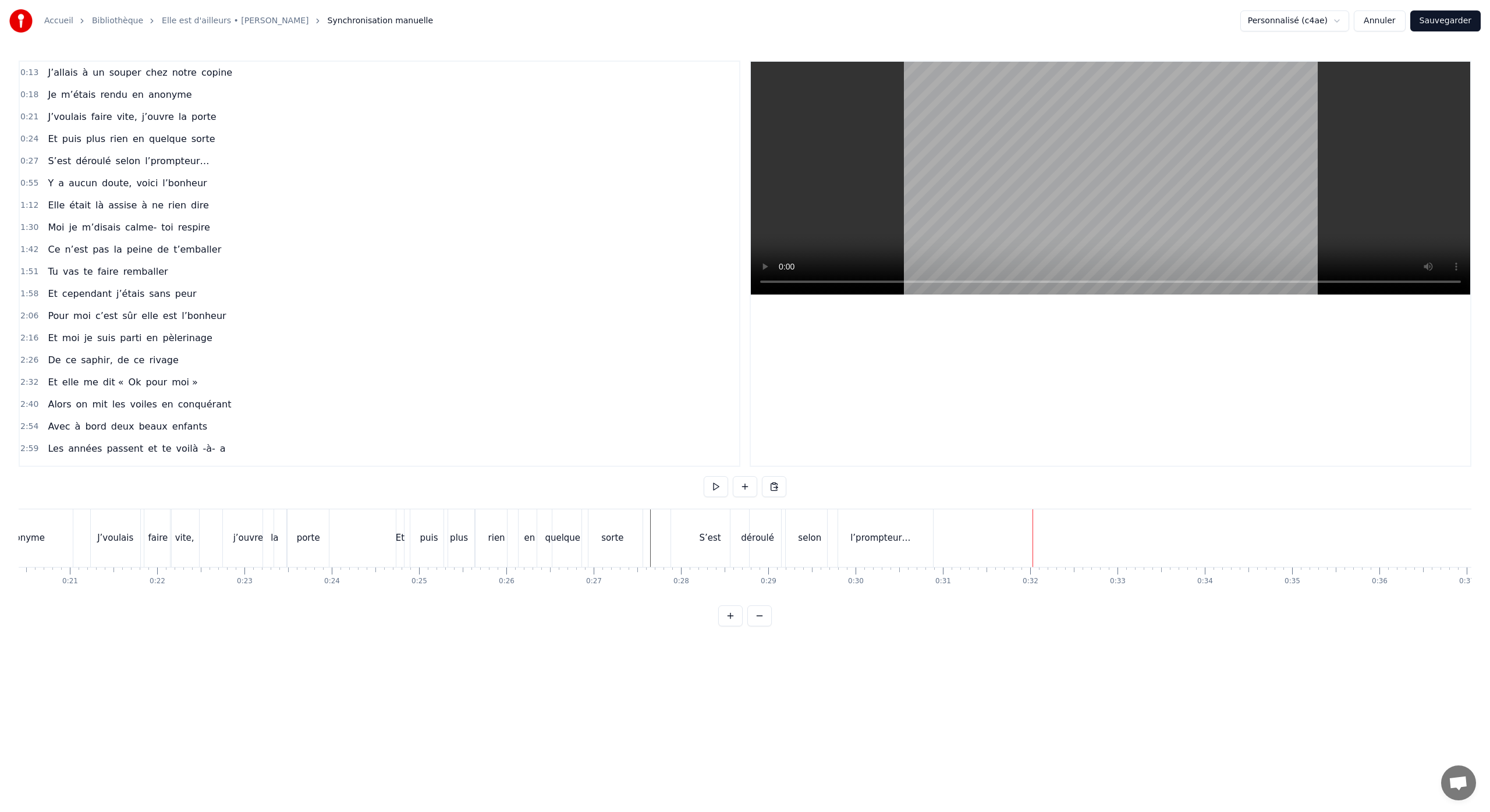
click at [1449, 22] on button "Sauvegarder" at bounding box center [1445, 21] width 70 height 21
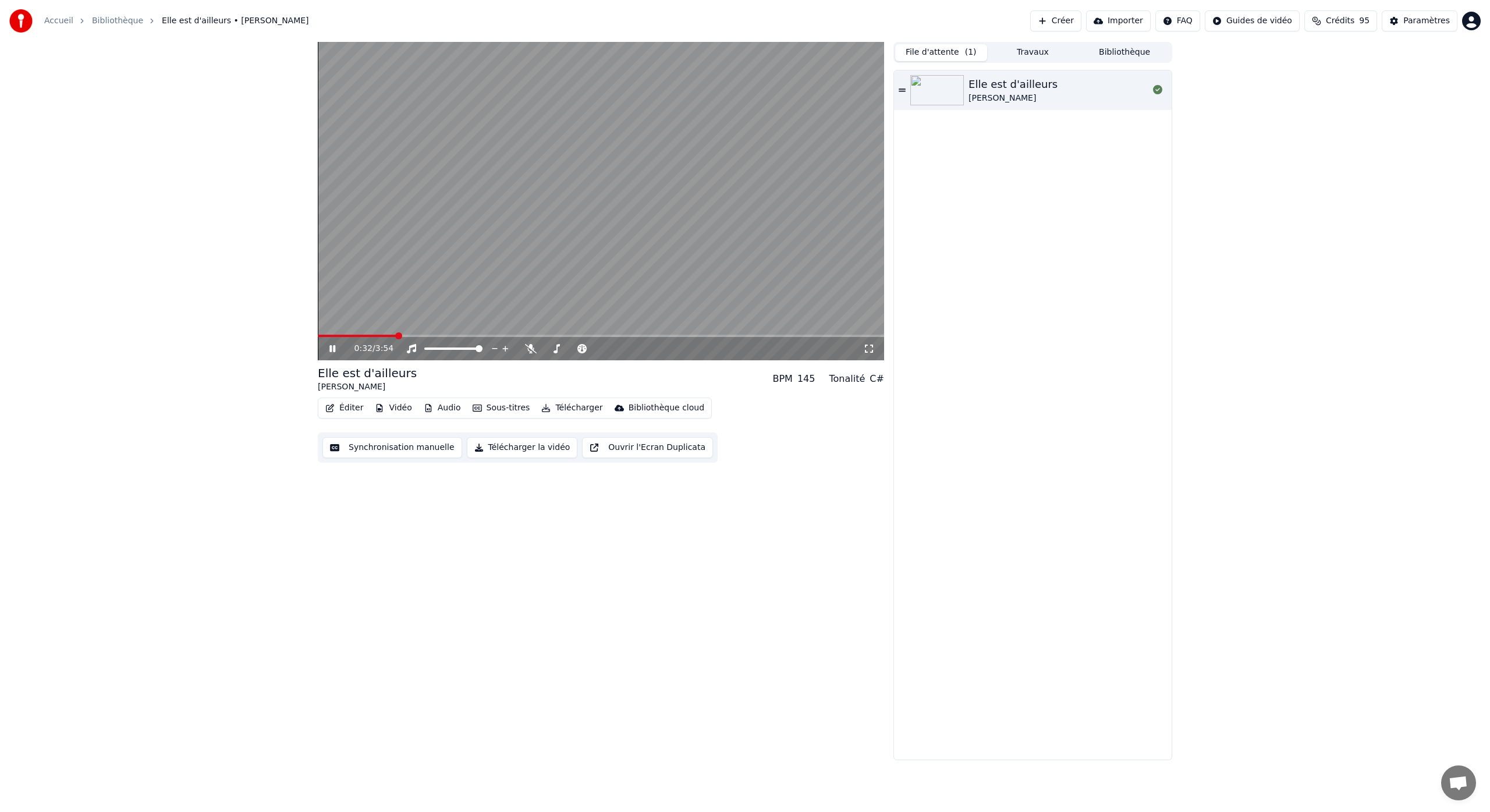
click at [764, 168] on video at bounding box center [600, 200] width 566 height 318
click at [609, 445] on button "Ouvrir l'Ecran Duplicata" at bounding box center [647, 447] width 131 height 21
click at [350, 338] on div "0:36 / 3:54" at bounding box center [600, 348] width 566 height 23
click at [351, 337] on span at bounding box center [334, 336] width 33 height 3
click at [811, 376] on div "145" at bounding box center [806, 378] width 18 height 14
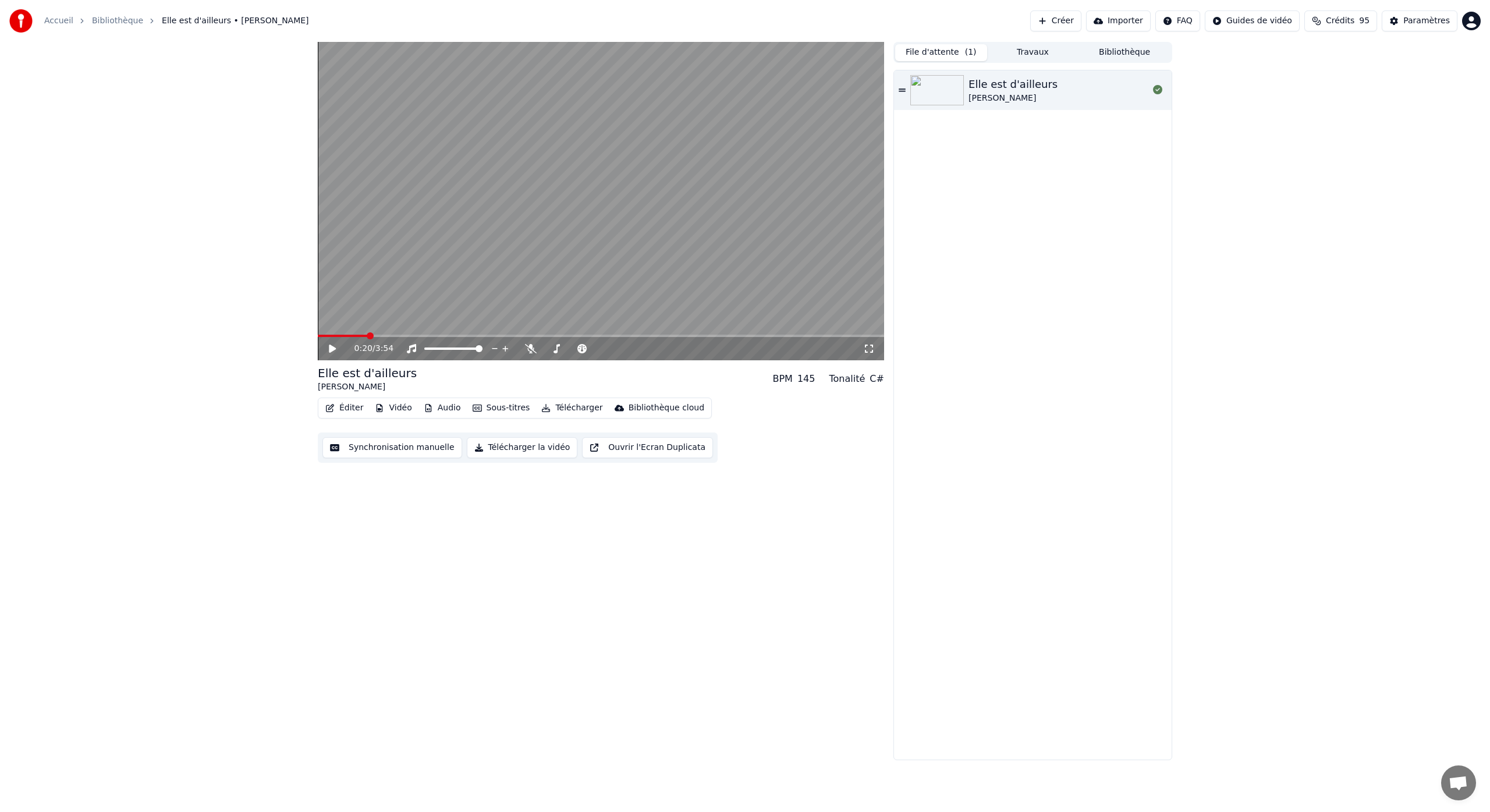
click at [876, 377] on div "C#" at bounding box center [876, 378] width 14 height 14
click at [351, 405] on button "Éditer" at bounding box center [344, 408] width 47 height 16
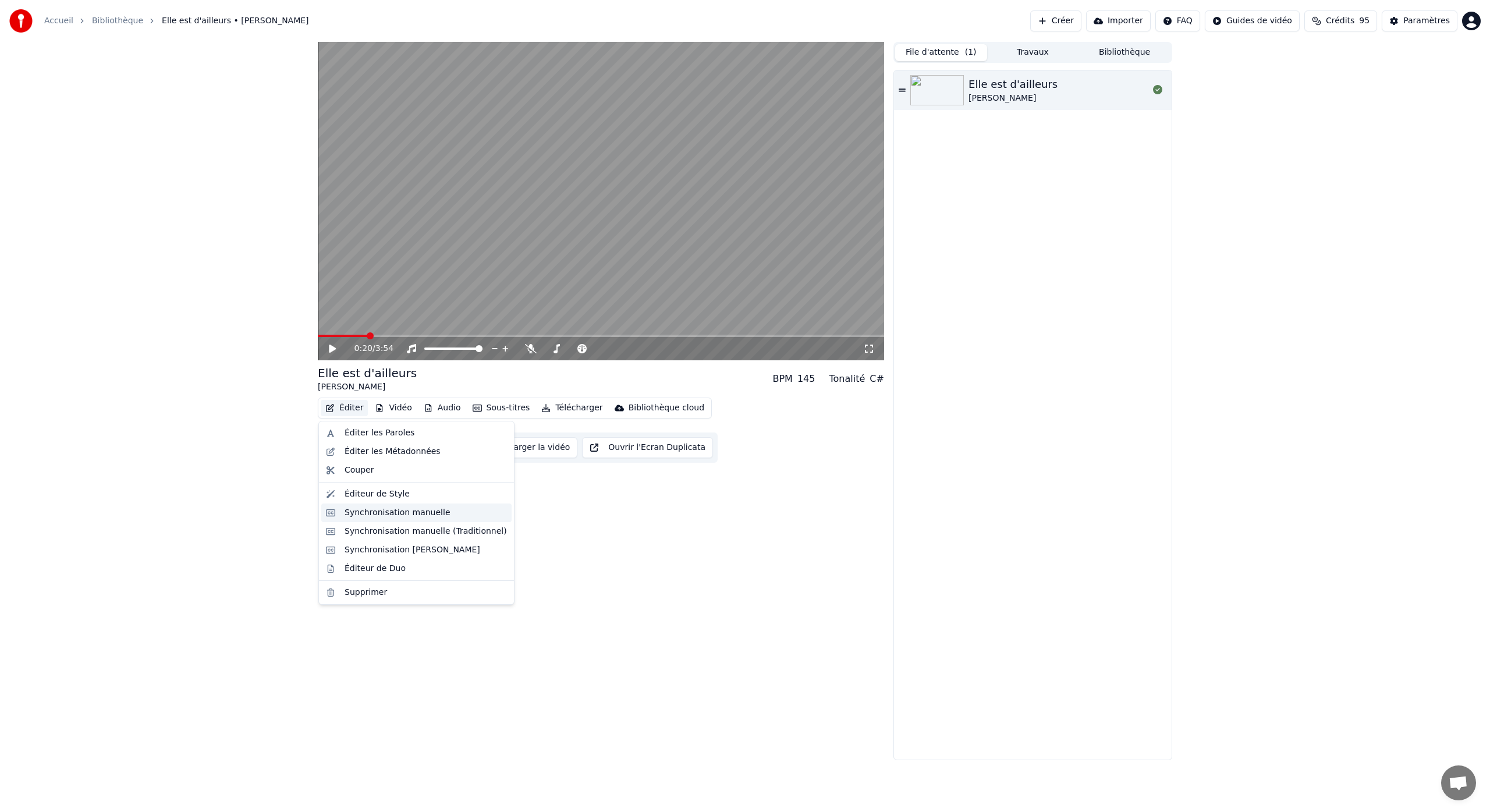
click at [430, 512] on div "Synchronisation manuelle" at bounding box center [397, 512] width 106 height 12
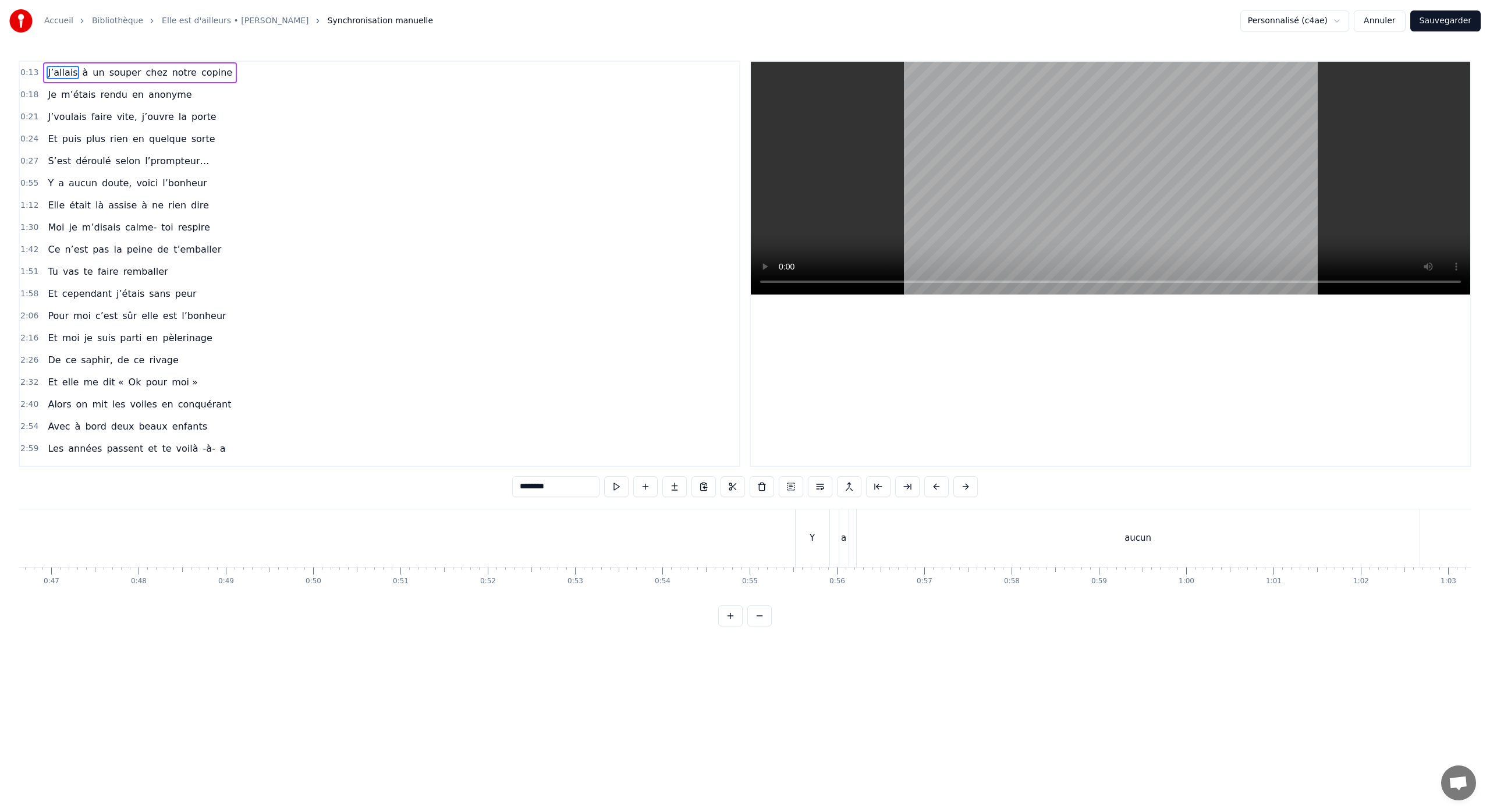
scroll to position [0, 4086]
click at [812, 565] on div "Y" at bounding box center [796, 538] width 35 height 58
type input "*"
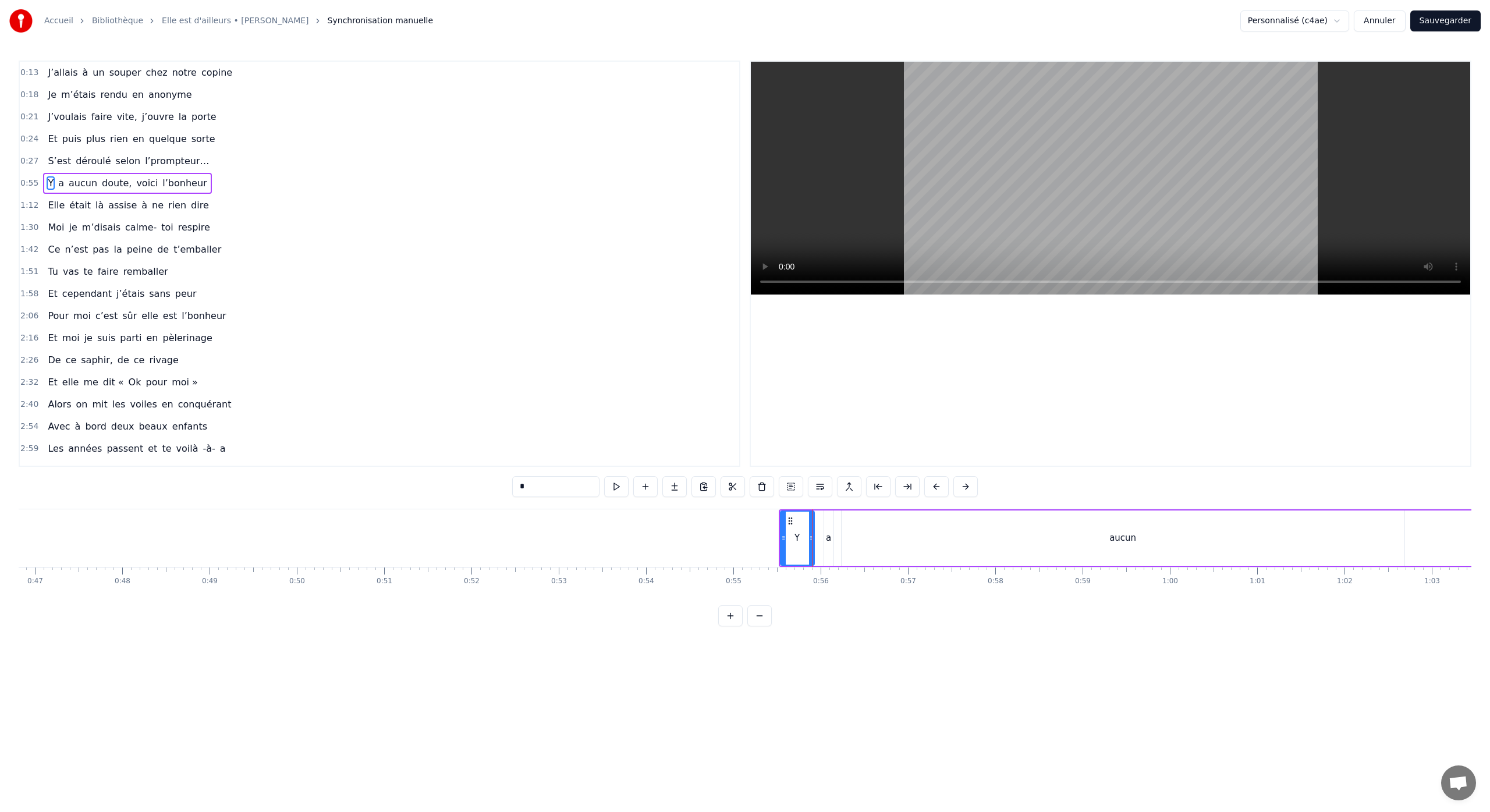
click at [825, 566] on div "Y a aucun doute, voici l’bonheur" at bounding box center [1513, 538] width 1467 height 58
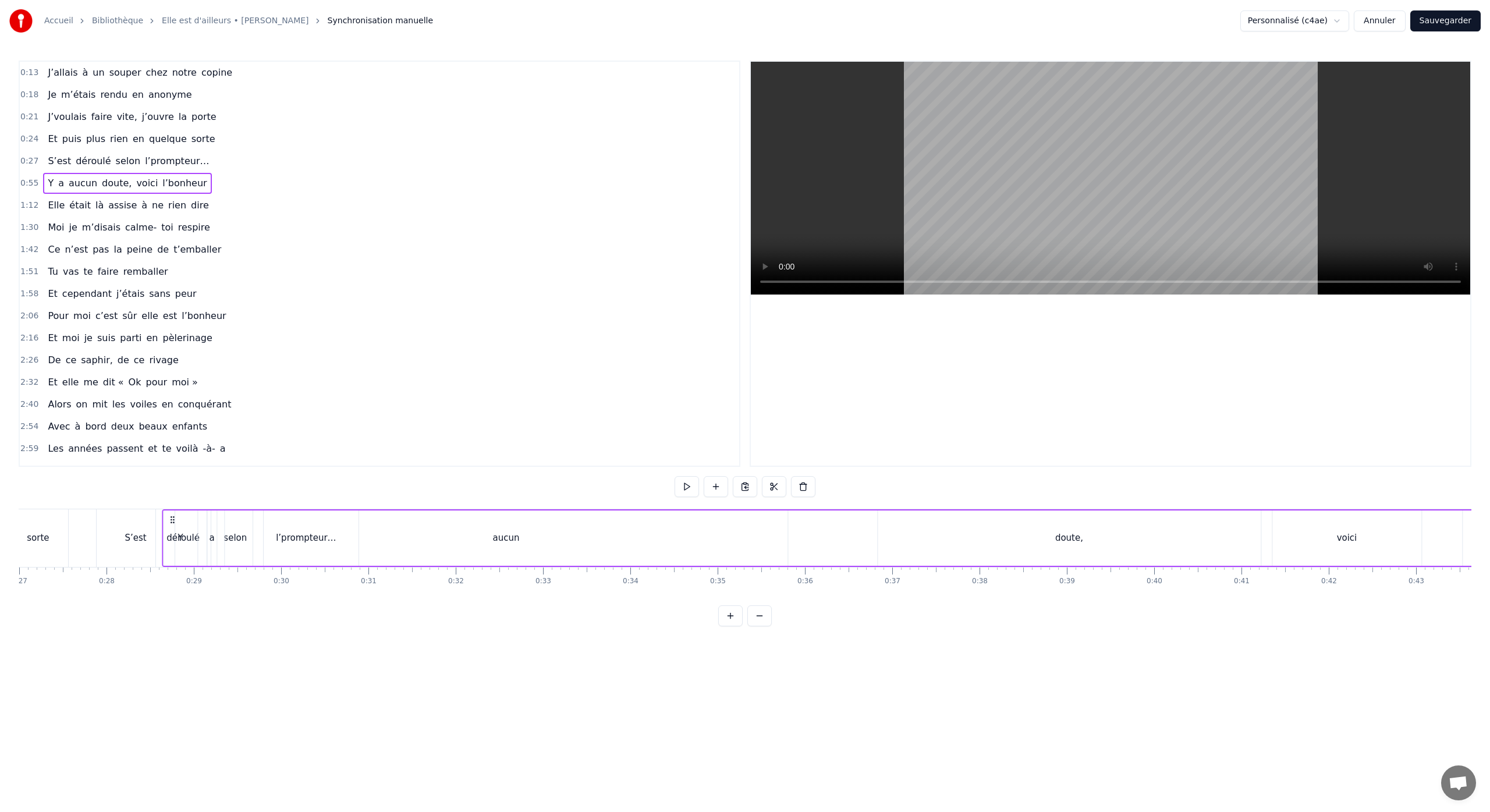
scroll to position [0, 2326]
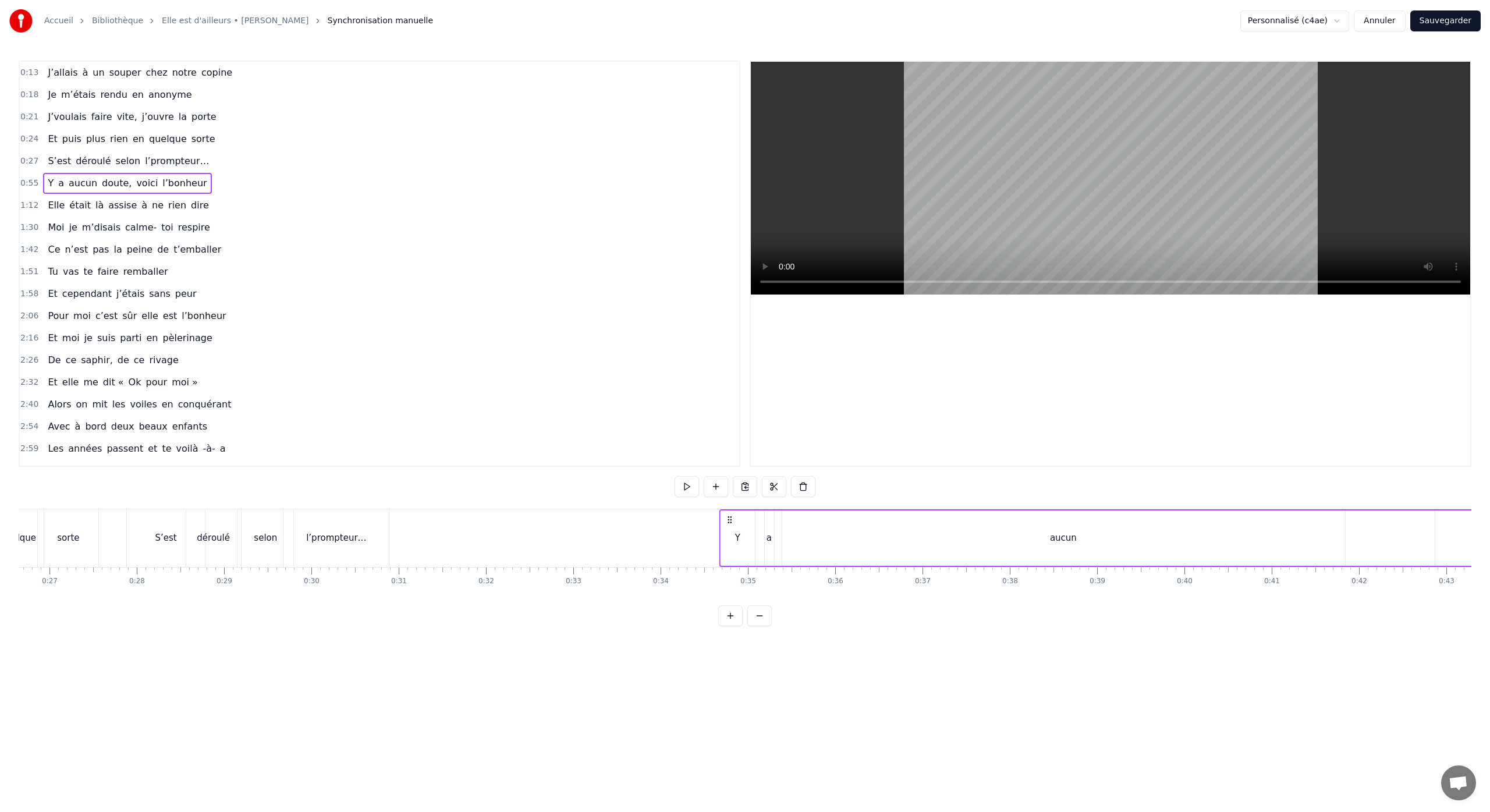
drag, startPoint x: 791, startPoint y: 520, endPoint x: 731, endPoint y: 593, distance: 94.5
click at [731, 593] on div "J’allais à un souper chez notre copine Je m’étais rendu en anonyme J’voulais fa…" at bounding box center [745, 552] width 1452 height 88
click at [744, 544] on div "Y" at bounding box center [736, 538] width 33 height 55
click at [769, 540] on div "a" at bounding box center [769, 538] width 5 height 14
drag, startPoint x: 772, startPoint y: 540, endPoint x: 784, endPoint y: 542, distance: 12.2
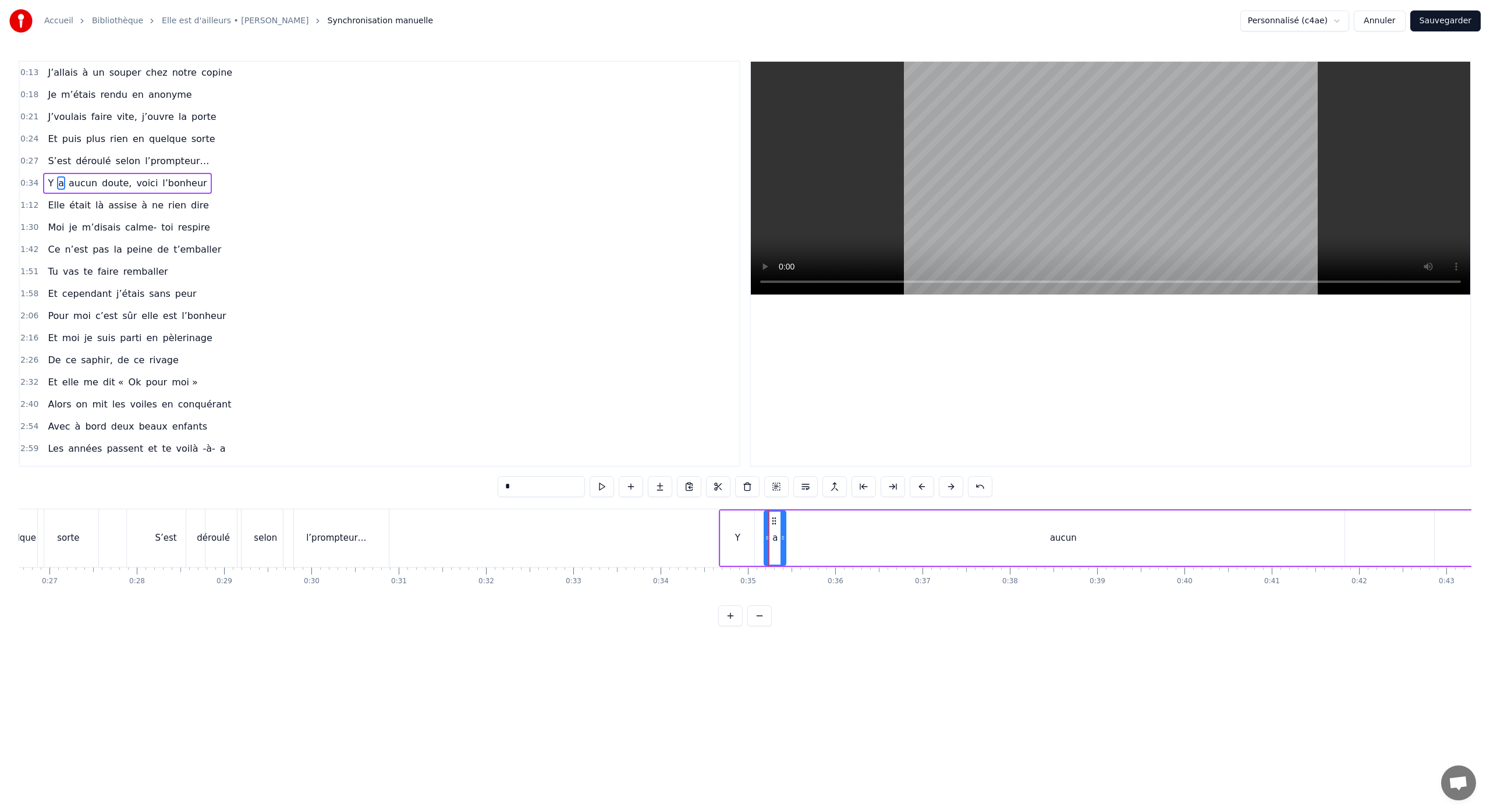
click at [784, 542] on div at bounding box center [782, 538] width 5 height 53
drag, startPoint x: 774, startPoint y: 523, endPoint x: 763, endPoint y: 525, distance: 11.2
click at [763, 525] on icon at bounding box center [762, 521] width 9 height 9
click at [943, 529] on div "aucun" at bounding box center [1063, 538] width 563 height 55
drag, startPoint x: 1340, startPoint y: 540, endPoint x: 833, endPoint y: 556, distance: 507.3
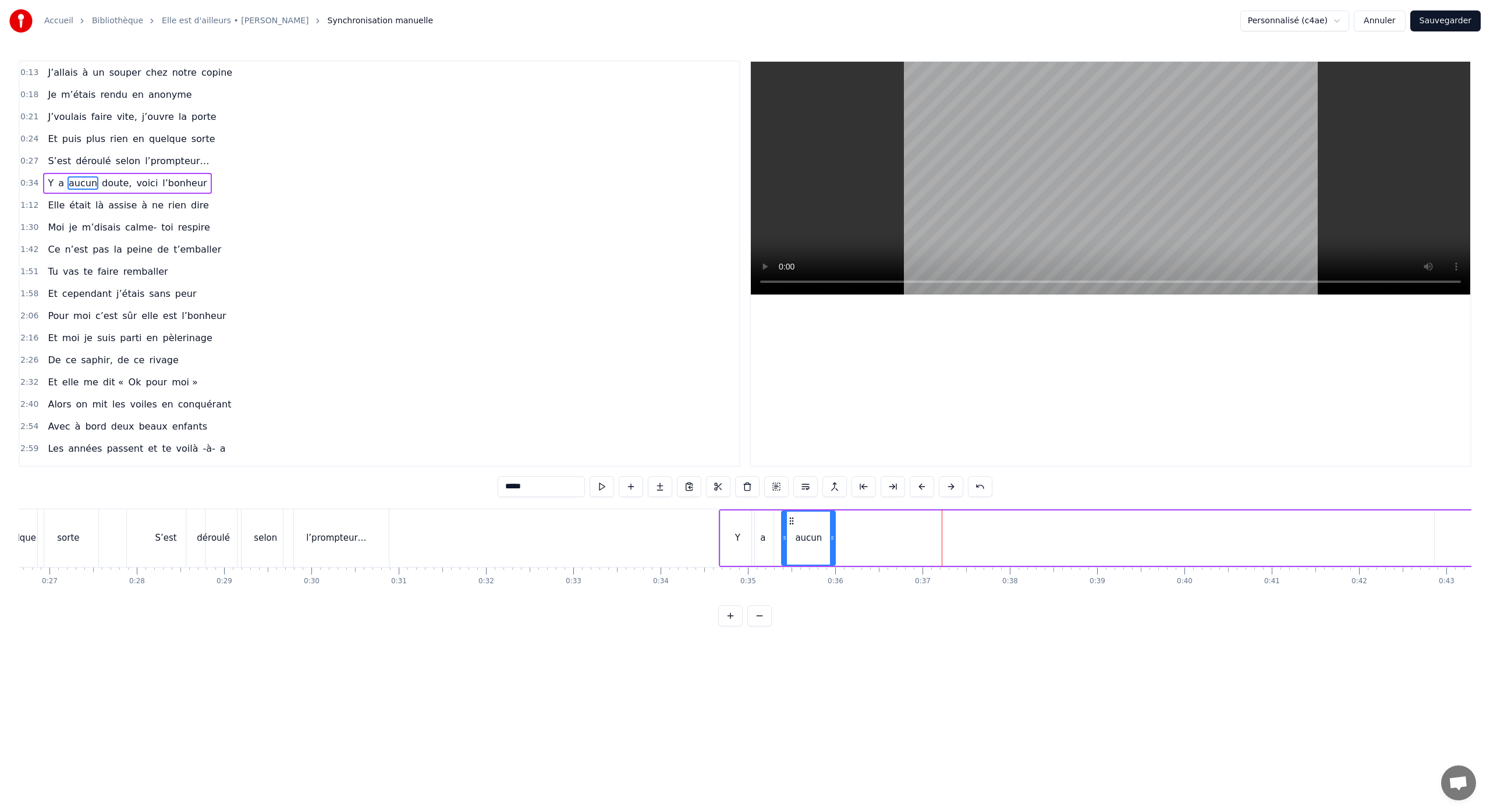
click at [833, 556] on div at bounding box center [832, 538] width 5 height 53
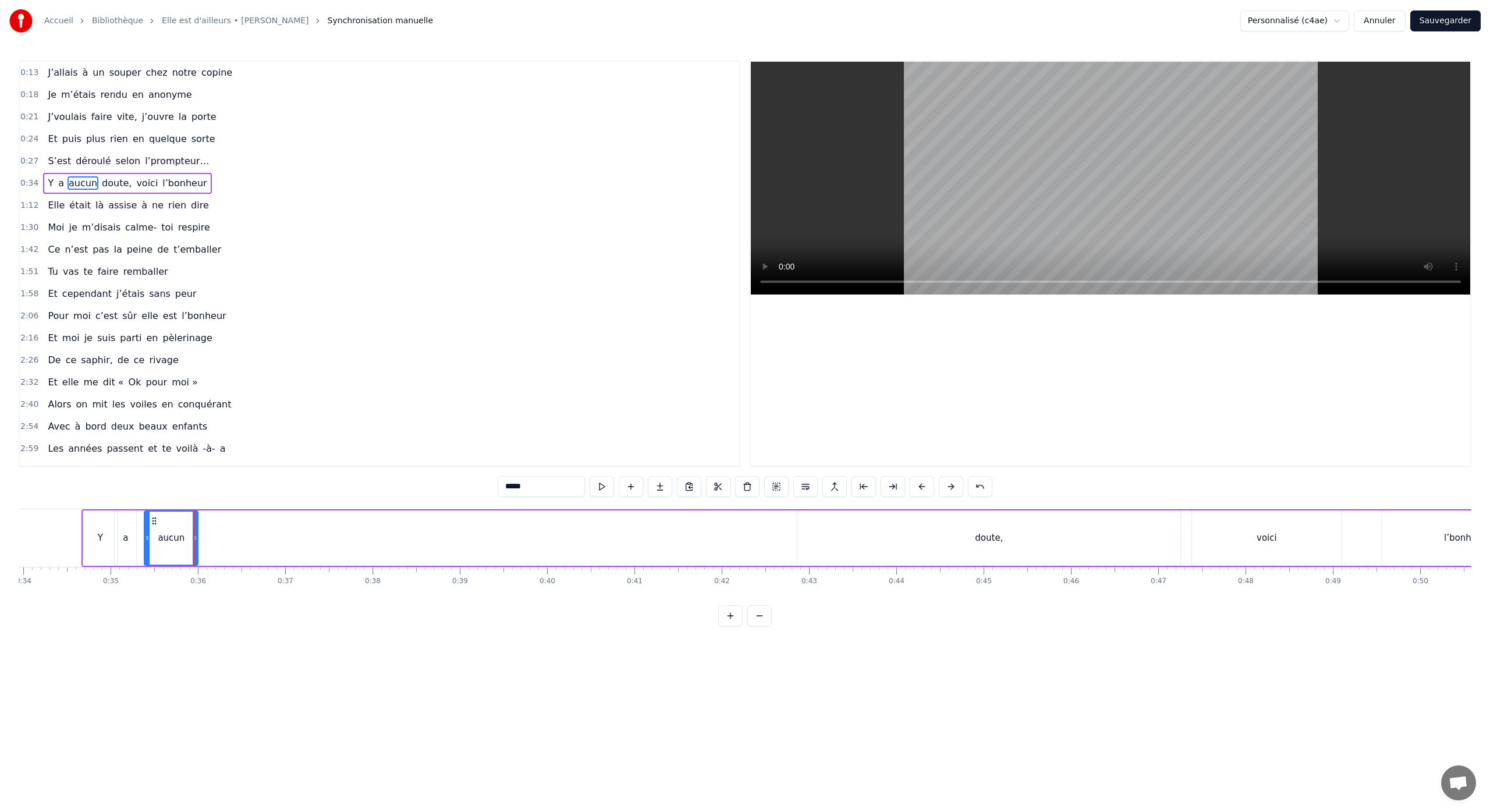
scroll to position [0, 3086]
click at [821, 549] on div "doute," at bounding box center [865, 538] width 383 height 55
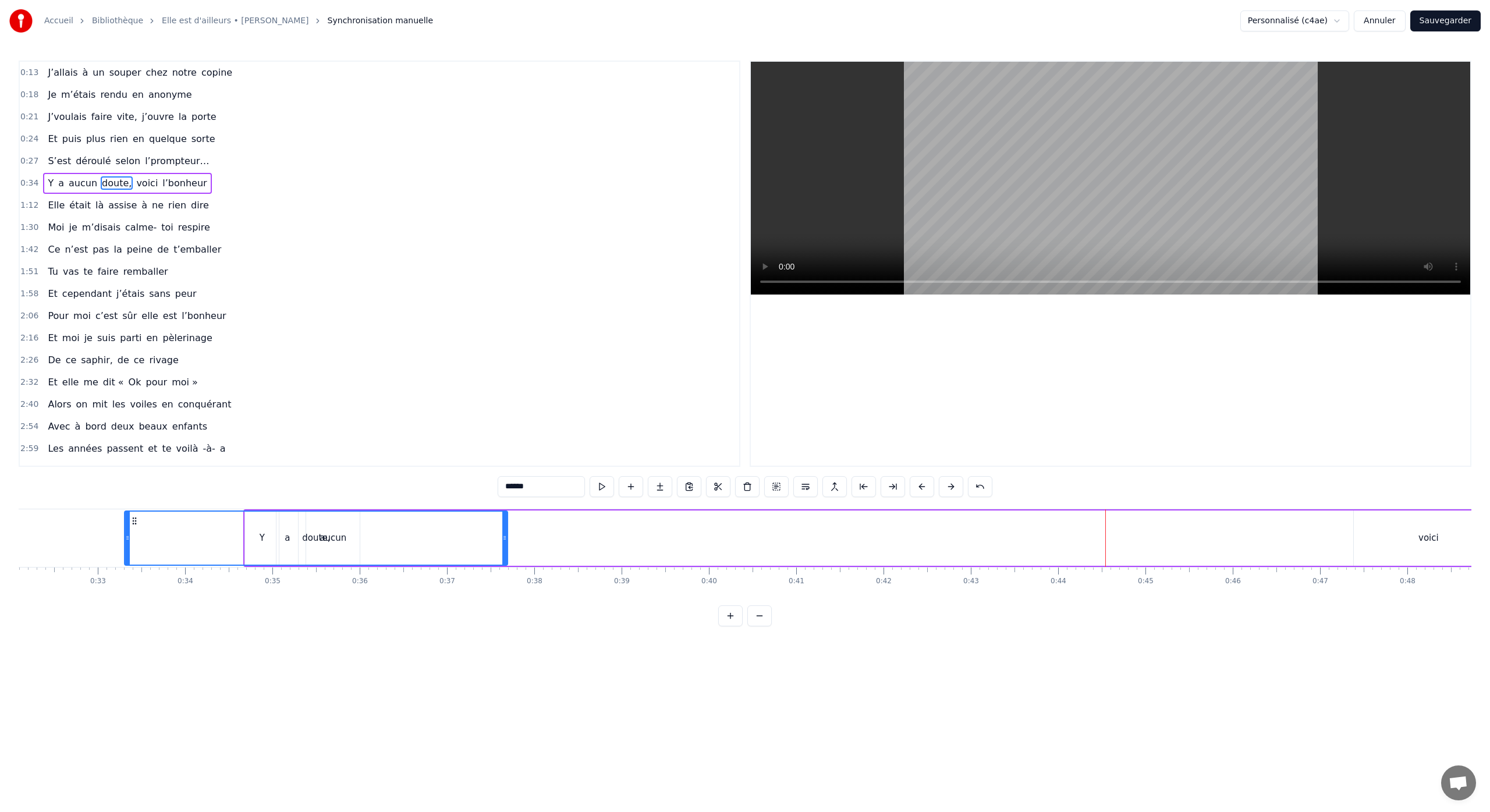
scroll to position [0, 2767]
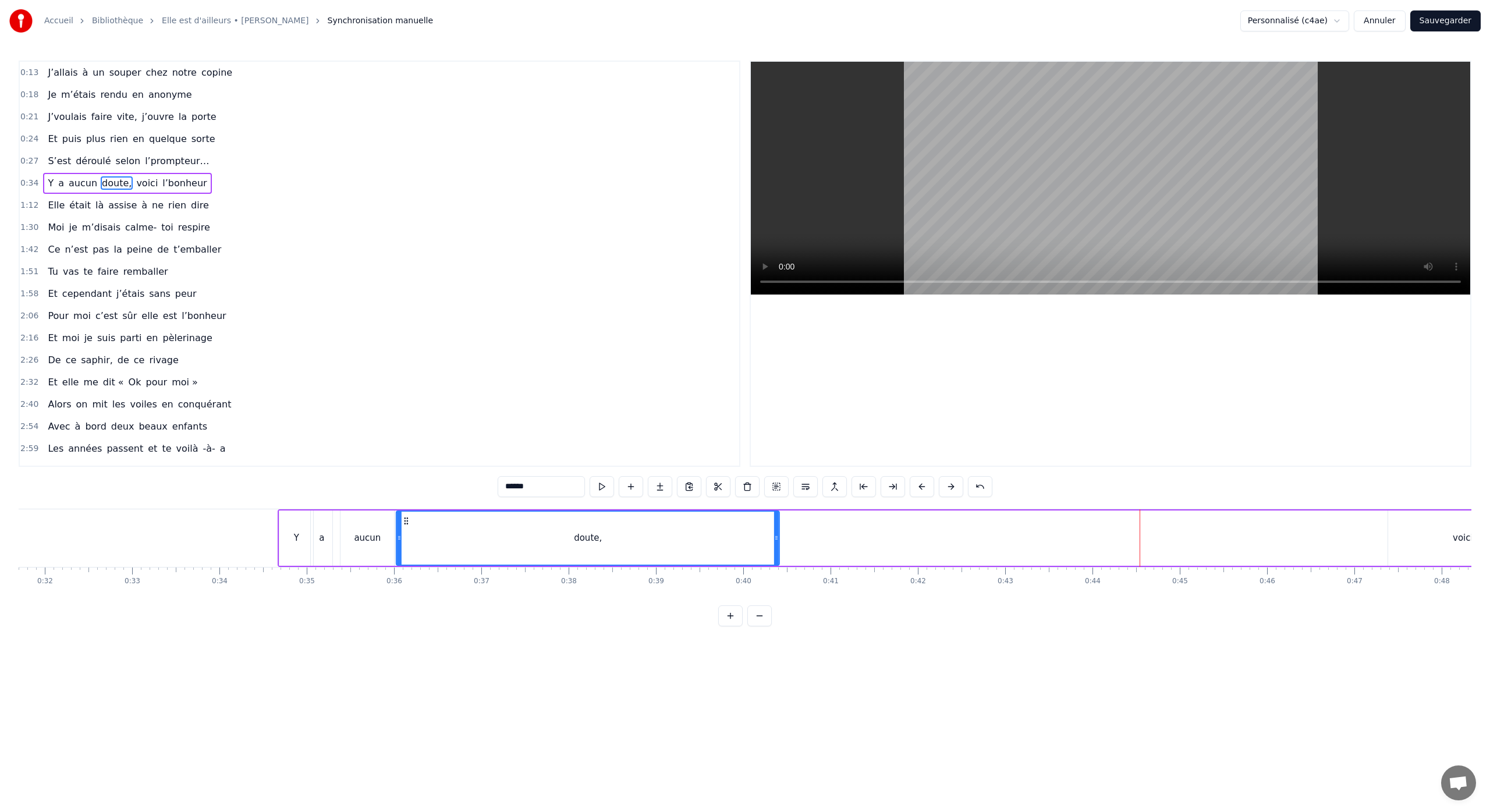
drag, startPoint x: 684, startPoint y: 521, endPoint x: 405, endPoint y: 592, distance: 287.9
click at [405, 592] on div "J’allais à un souper chez notre copine Je m’étais rendu en anonyme J’voulais fa…" at bounding box center [745, 552] width 1452 height 88
drag, startPoint x: 776, startPoint y: 540, endPoint x: 465, endPoint y: 550, distance: 311.2
click at [465, 550] on div at bounding box center [465, 538] width 5 height 53
click at [1464, 544] on div "voici" at bounding box center [1462, 538] width 21 height 14
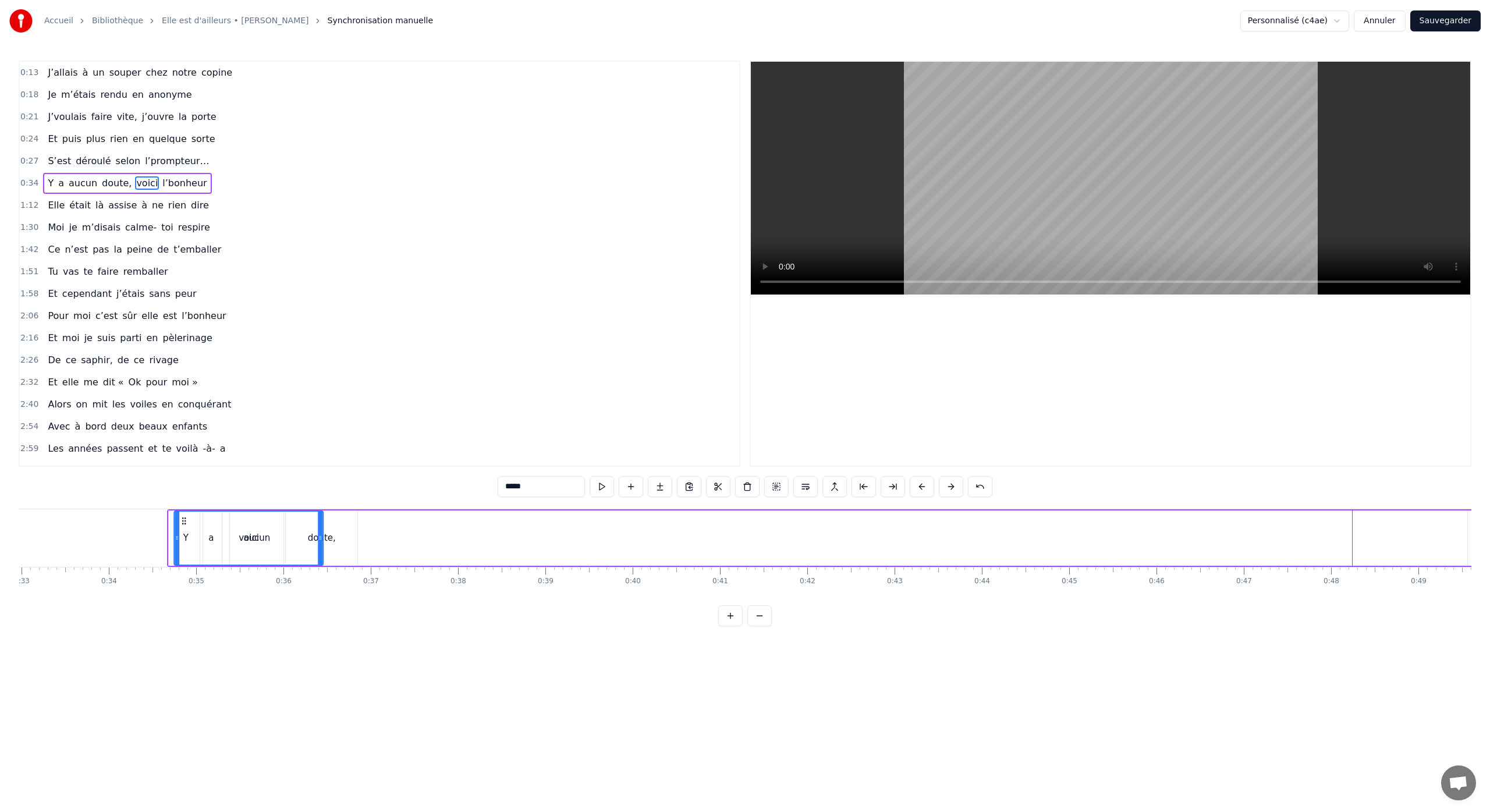
scroll to position [0, 2864]
drag, startPoint x: 1056, startPoint y: 521, endPoint x: 365, endPoint y: 551, distance: 691.7
click at [365, 551] on div "voici" at bounding box center [429, 538] width 148 height 53
drag, startPoint x: 497, startPoint y: 537, endPoint x: 391, endPoint y: 537, distance: 106.0
click at [392, 537] on icon at bounding box center [393, 538] width 5 height 9
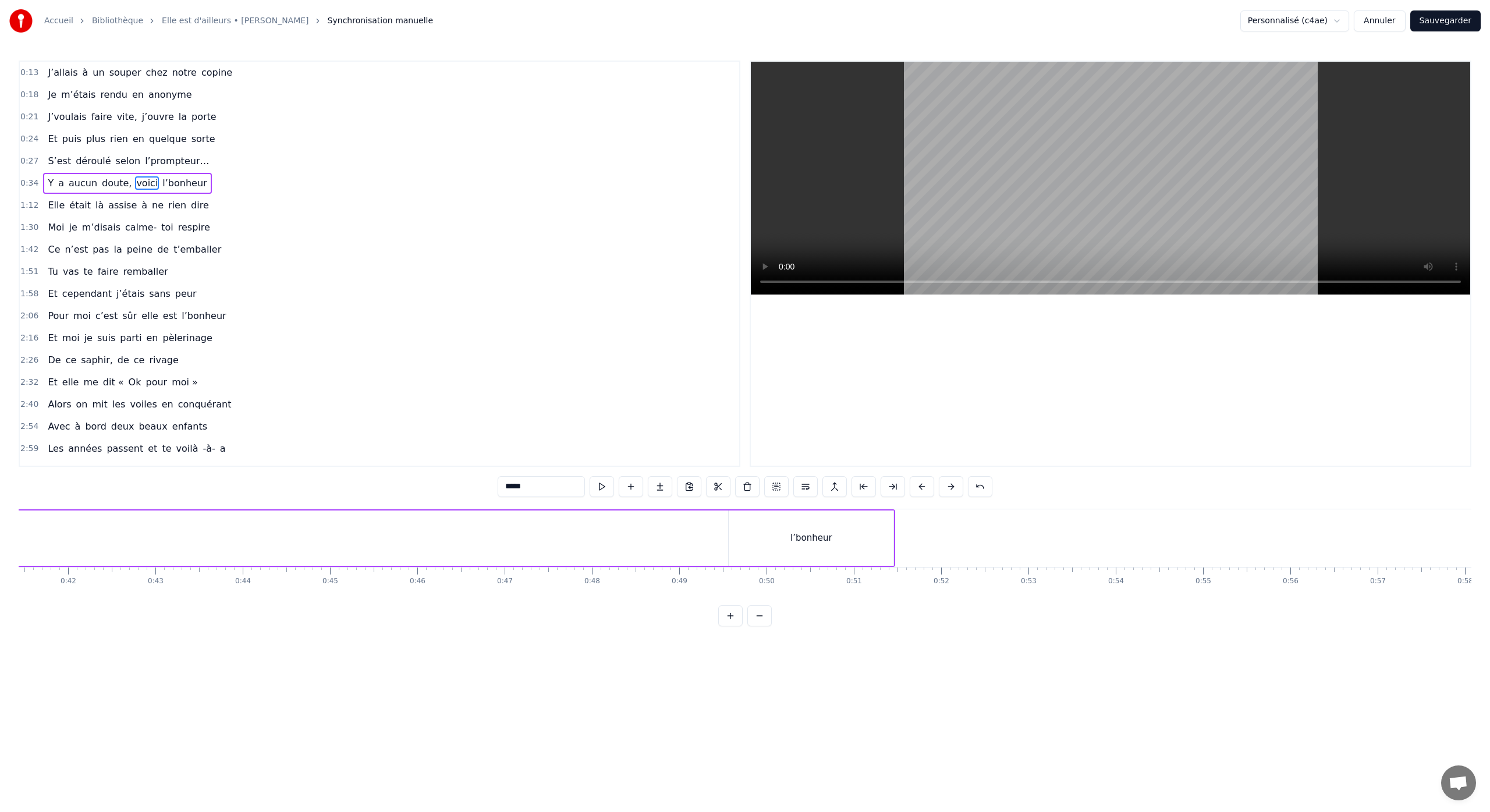
scroll to position [0, 3716]
click at [663, 524] on div "l’bonheur" at bounding box center [712, 538] width 164 height 55
type input "*********"
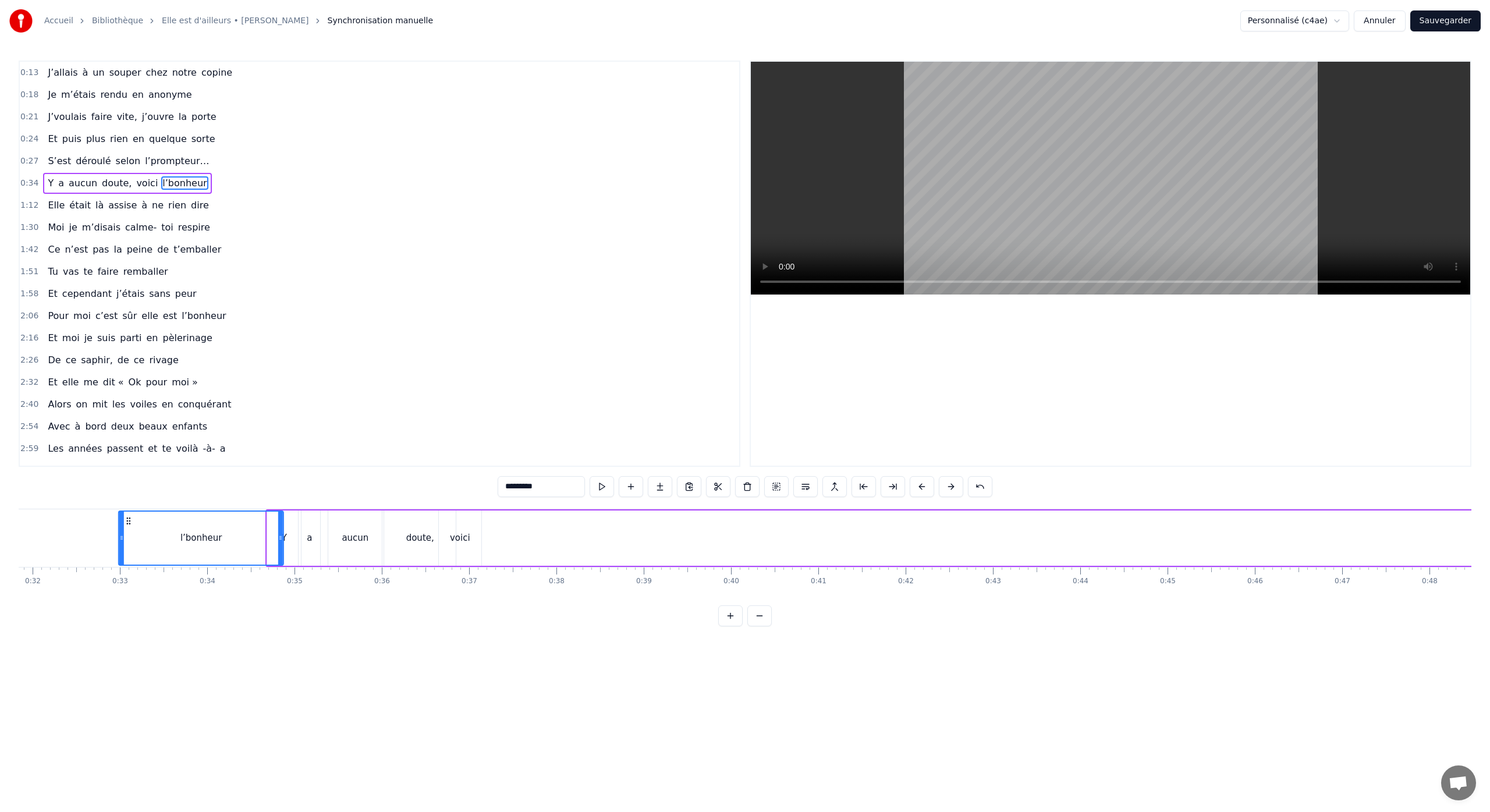
scroll to position [0, 2772]
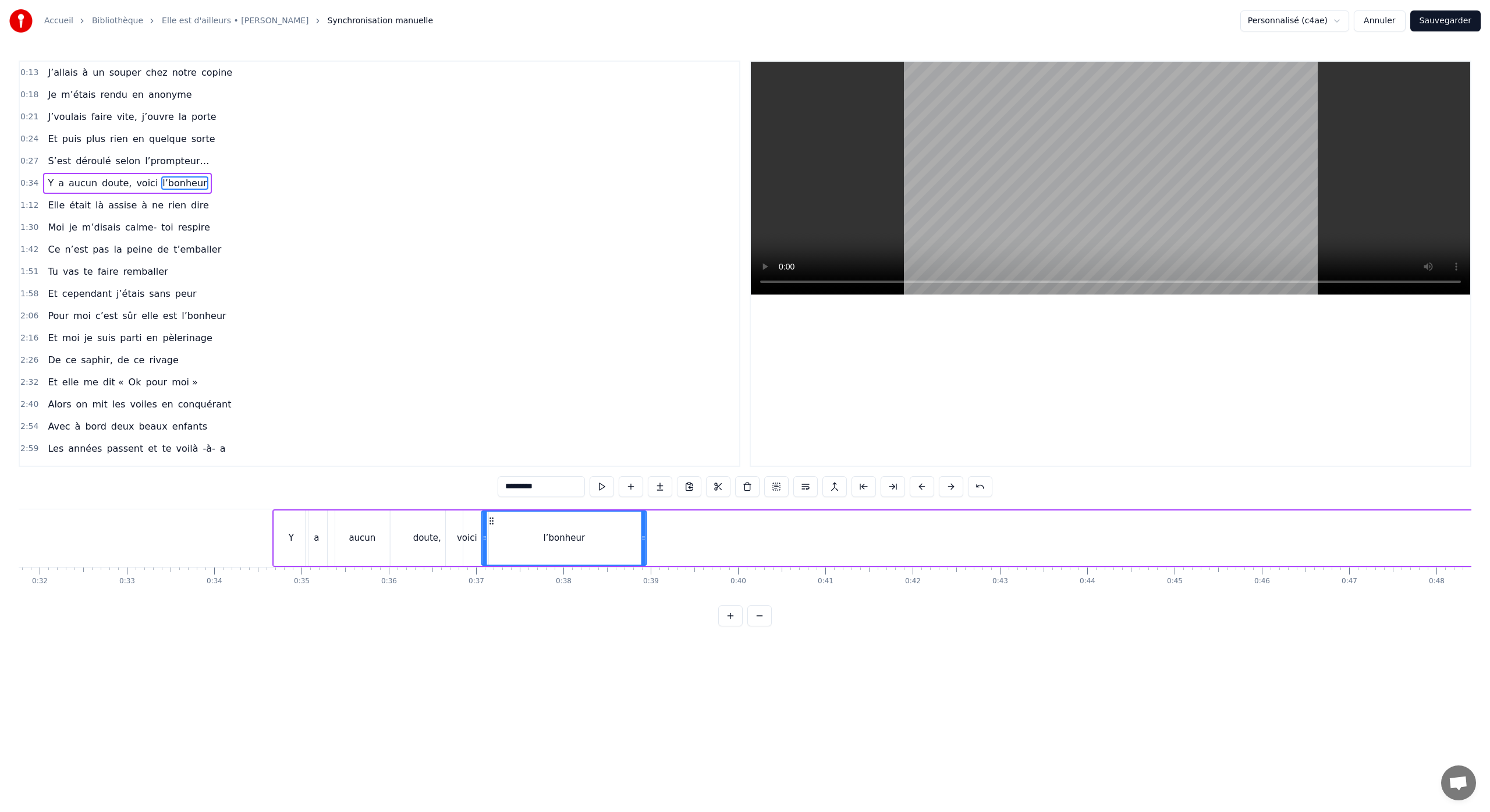
drag, startPoint x: 640, startPoint y: 521, endPoint x: 489, endPoint y: 615, distance: 177.9
click at [491, 613] on div "0:13 J’allais à un souper chez notre copine 0:18 Je m’étais rendu en anonyme 0:…" at bounding box center [745, 343] width 1452 height 566
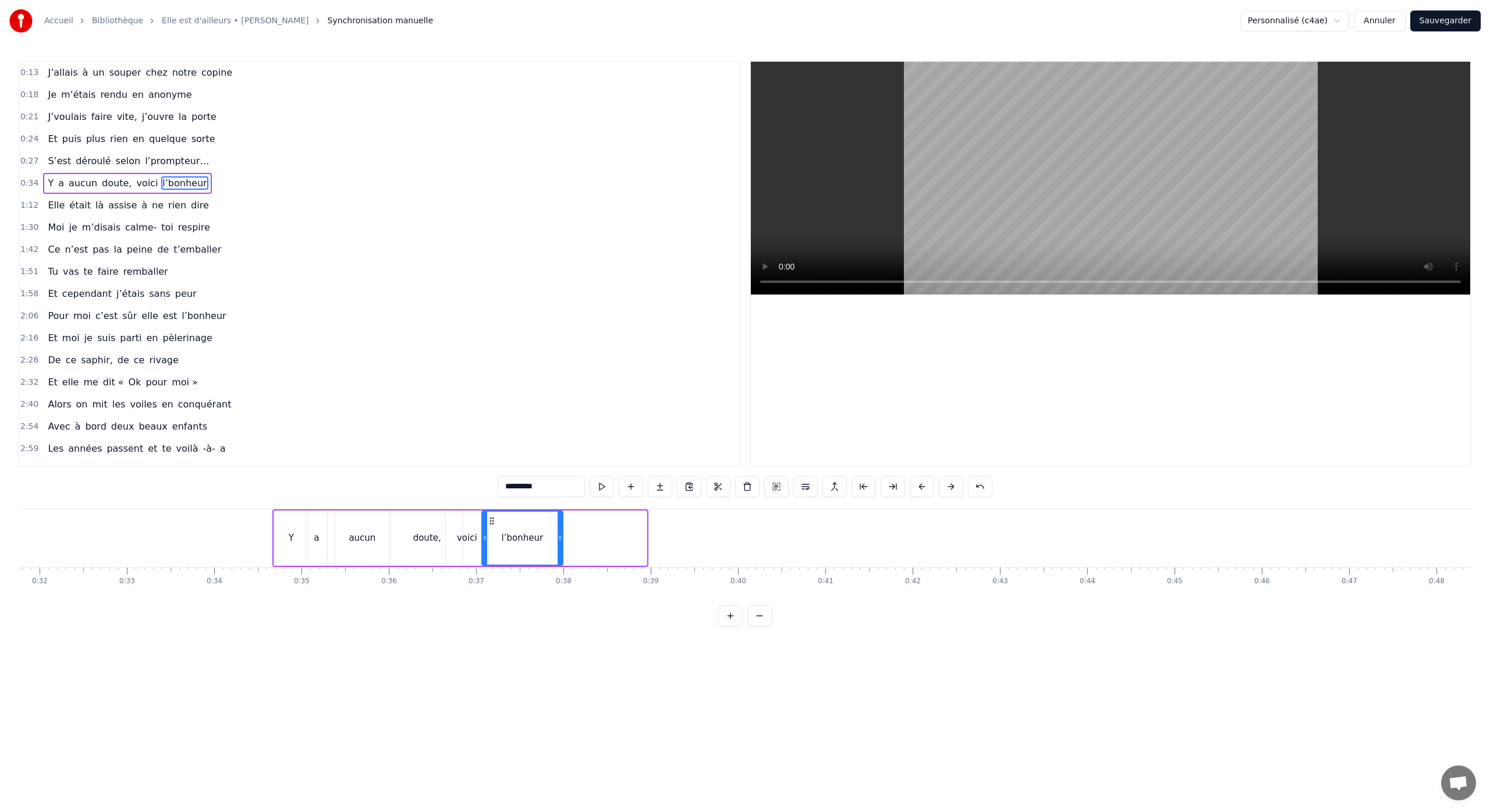
drag, startPoint x: 643, startPoint y: 540, endPoint x: 560, endPoint y: 545, distance: 83.2
click at [560, 545] on div at bounding box center [560, 538] width 5 height 53
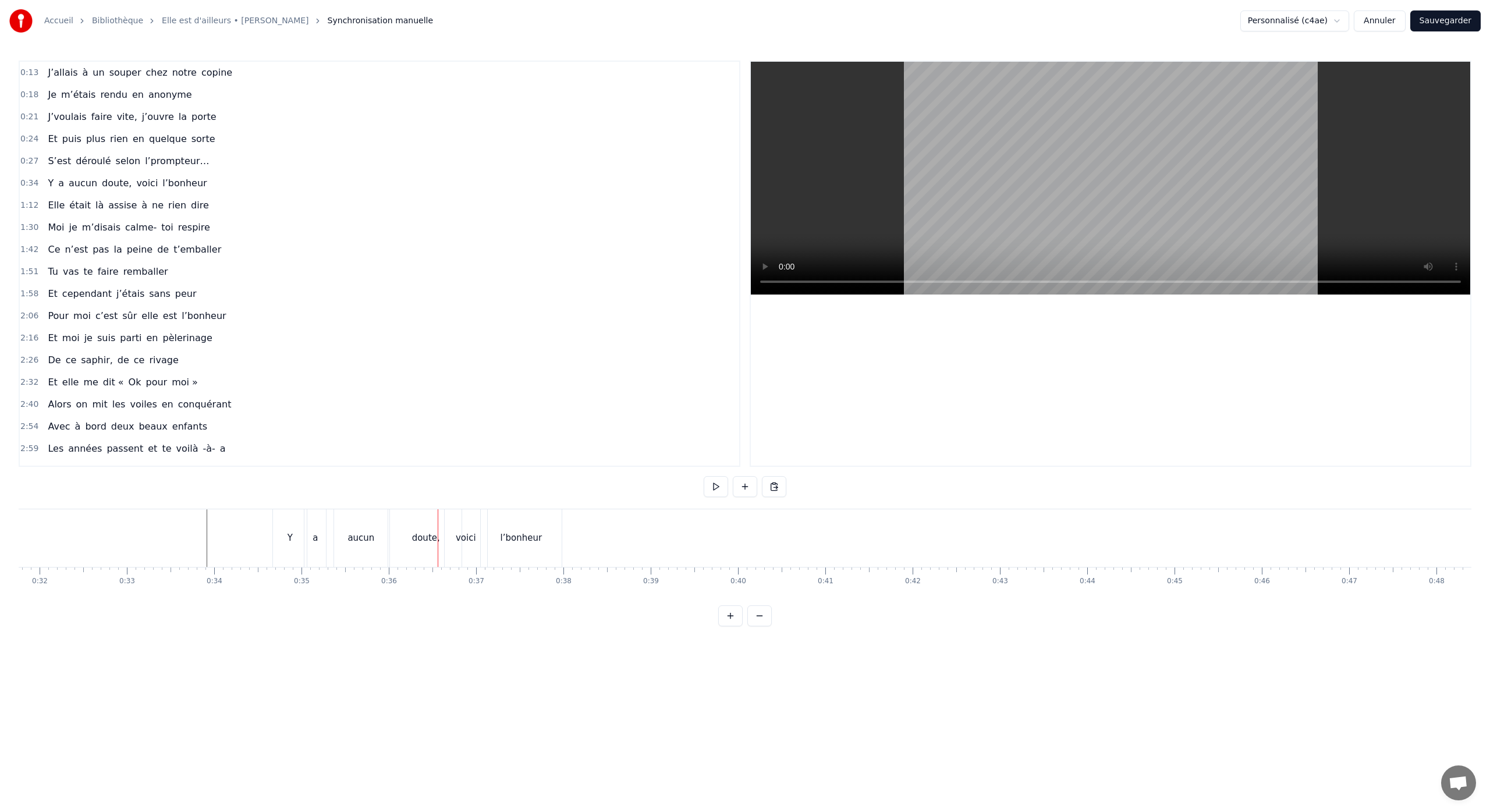
click at [369, 541] on div "aucun" at bounding box center [361, 538] width 27 height 14
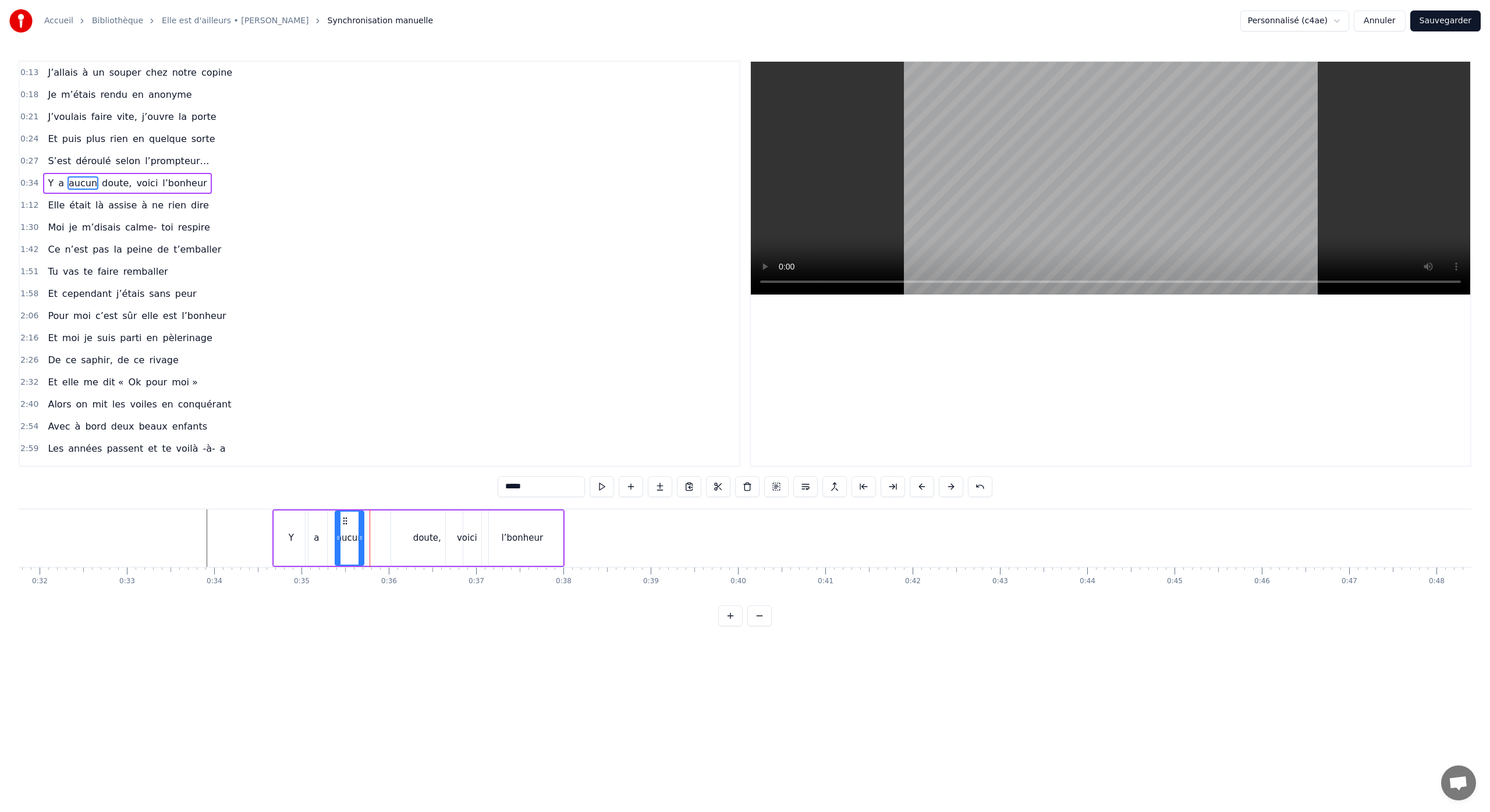
drag, startPoint x: 384, startPoint y: 537, endPoint x: 359, endPoint y: 541, distance: 25.3
click at [359, 541] on icon at bounding box center [360, 538] width 5 height 9
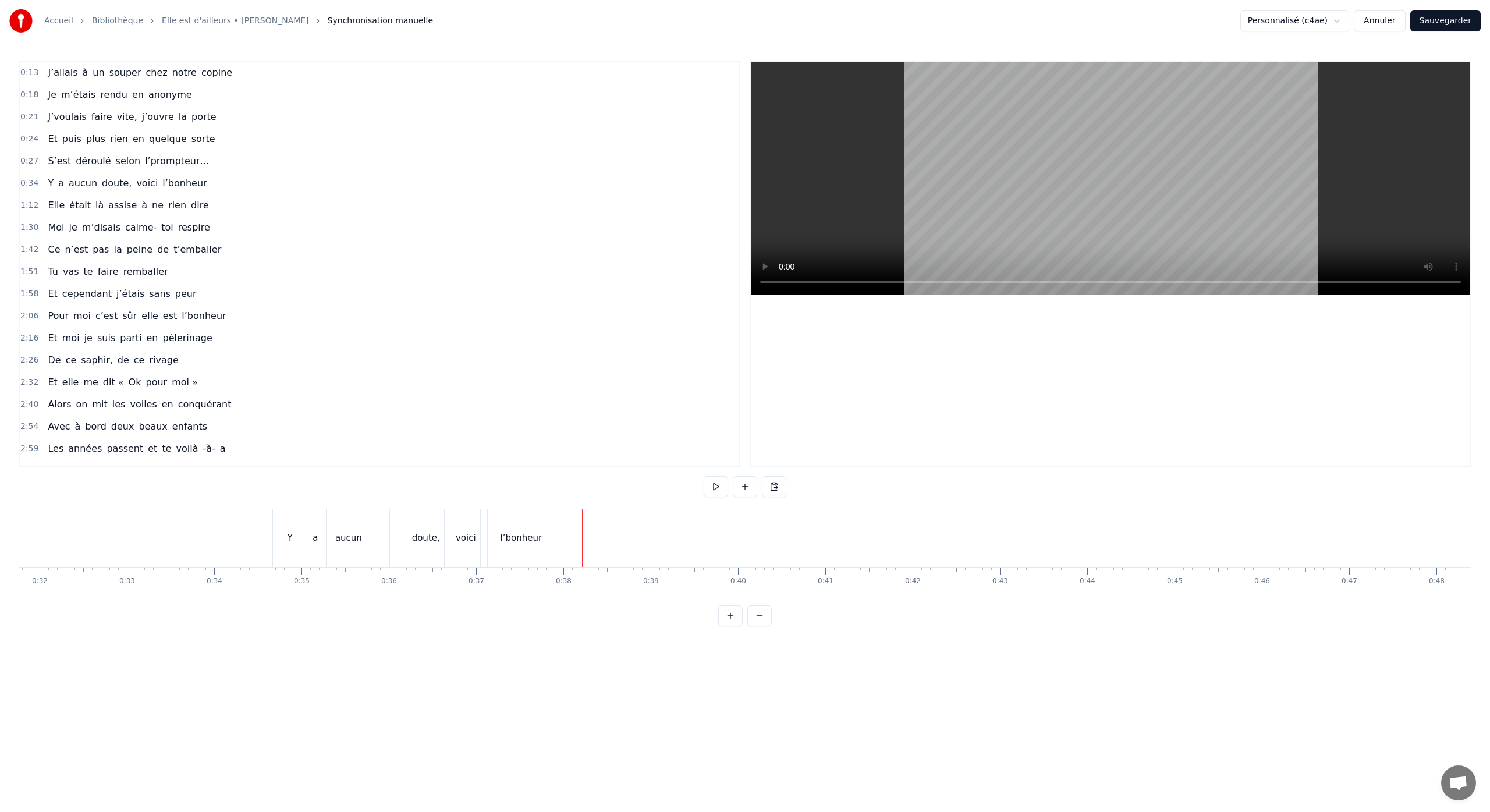
click at [370, 511] on div "Y a aucun doute, voici l’bonheur" at bounding box center [418, 538] width 292 height 58
drag, startPoint x: 284, startPoint y: 520, endPoint x: 365, endPoint y: 530, distance: 81.6
click at [365, 530] on div "Y a aucun doute, voici l’bonheur" at bounding box center [498, 538] width 292 height 58
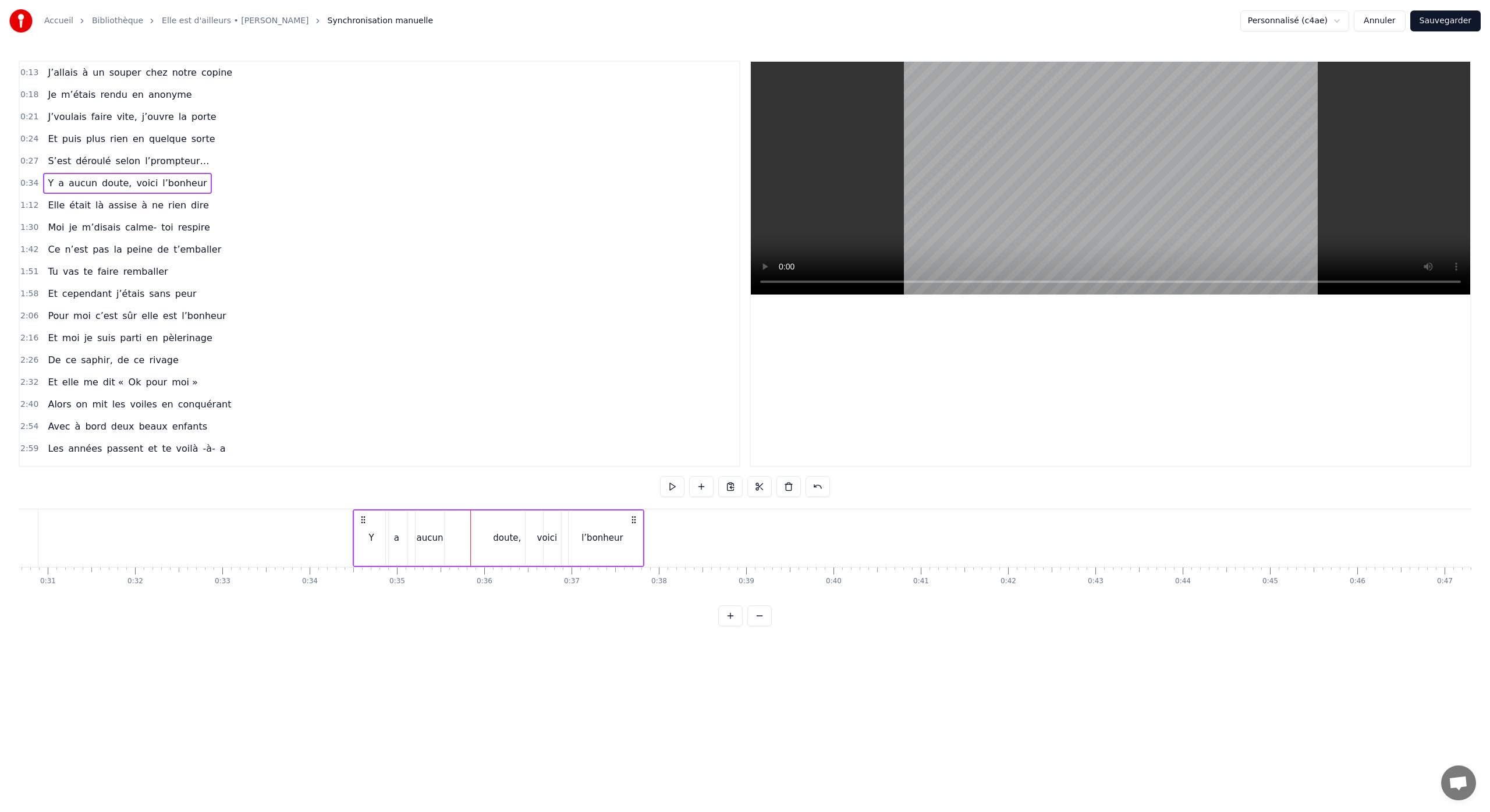
click at [508, 548] on div "doute," at bounding box center [505, 538] width 71 height 58
drag, startPoint x: 481, startPoint y: 521, endPoint x: 452, endPoint y: 537, distance: 33.1
click at [467, 521] on icon at bounding box center [467, 521] width 9 height 9
click at [440, 539] on div "aucun" at bounding box center [430, 538] width 27 height 14
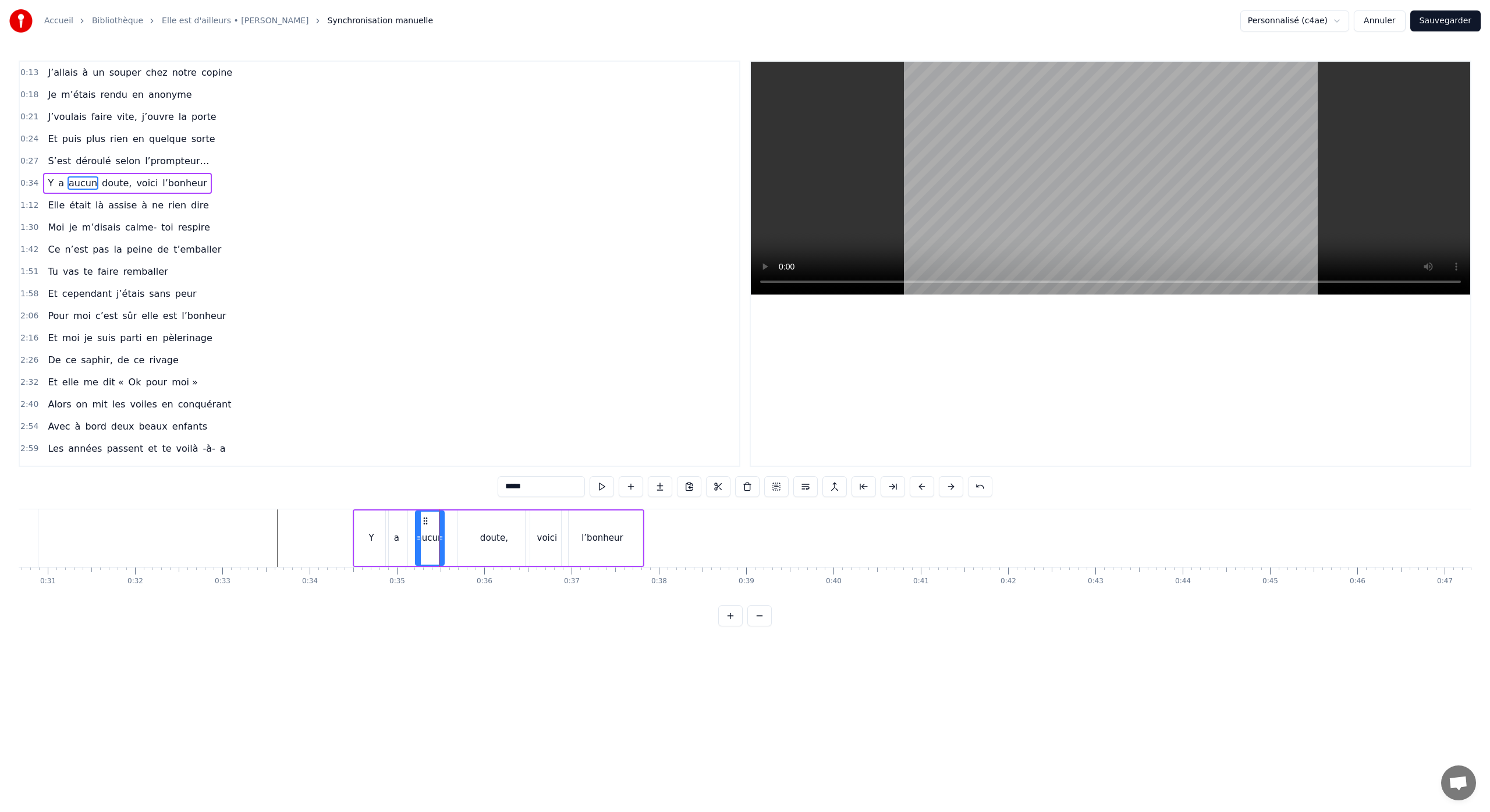
click at [472, 530] on div "doute," at bounding box center [493, 538] width 71 height 55
drag, startPoint x: 469, startPoint y: 521, endPoint x: 459, endPoint y: 523, distance: 10.2
click at [459, 523] on icon at bounding box center [458, 521] width 9 height 9
click at [566, 541] on div "l’bonheur" at bounding box center [602, 538] width 81 height 55
drag, startPoint x: 563, startPoint y: 540, endPoint x: 588, endPoint y: 541, distance: 25.0
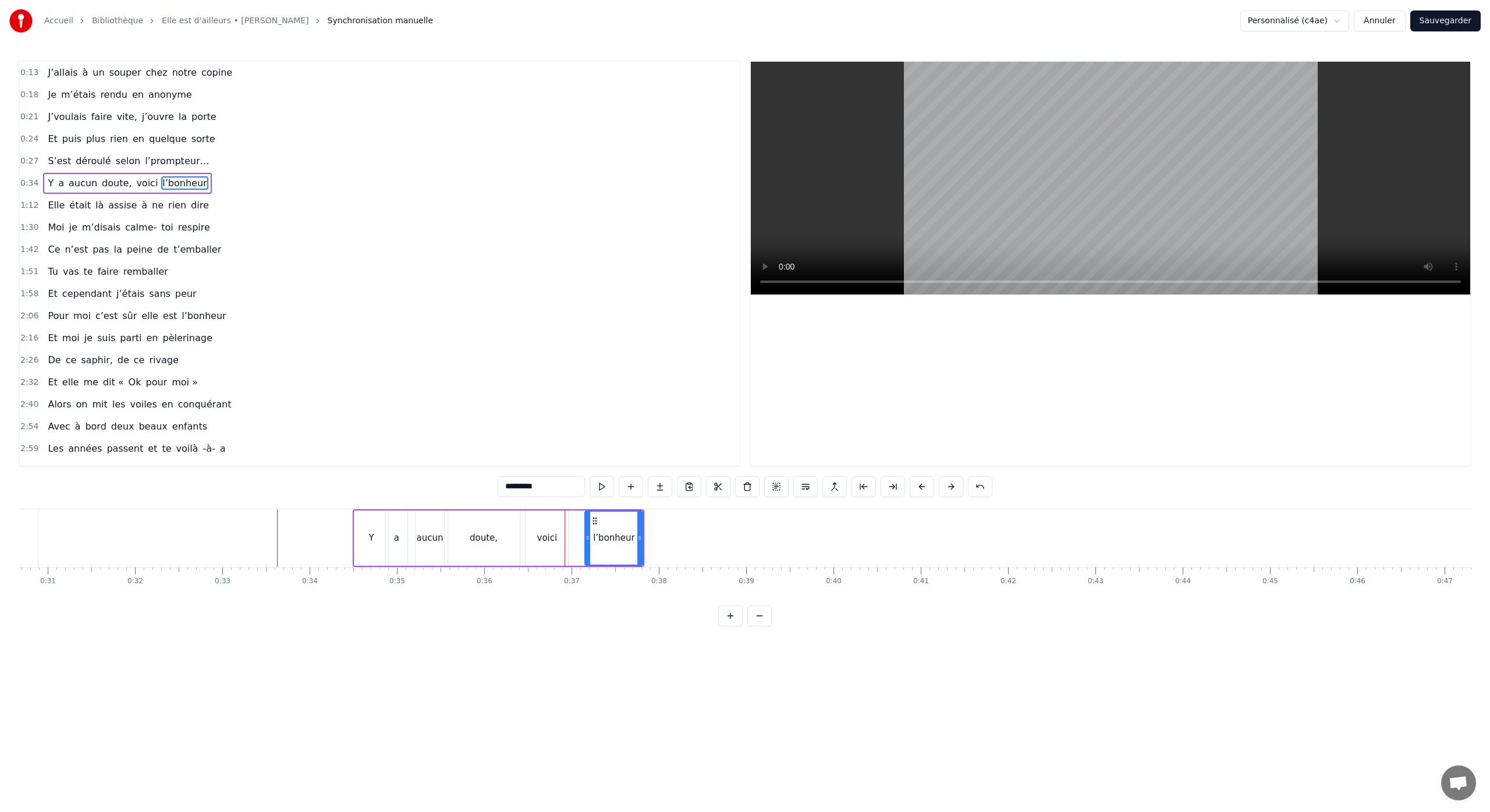
click at [588, 541] on icon at bounding box center [588, 538] width 5 height 9
drag, startPoint x: 596, startPoint y: 523, endPoint x: 564, endPoint y: 530, distance: 32.8
click at [572, 525] on div "l’bonheur" at bounding box center [594, 538] width 56 height 53
click at [550, 535] on div "voici" at bounding box center [547, 538] width 21 height 14
click at [532, 521] on icon at bounding box center [532, 521] width 9 height 9
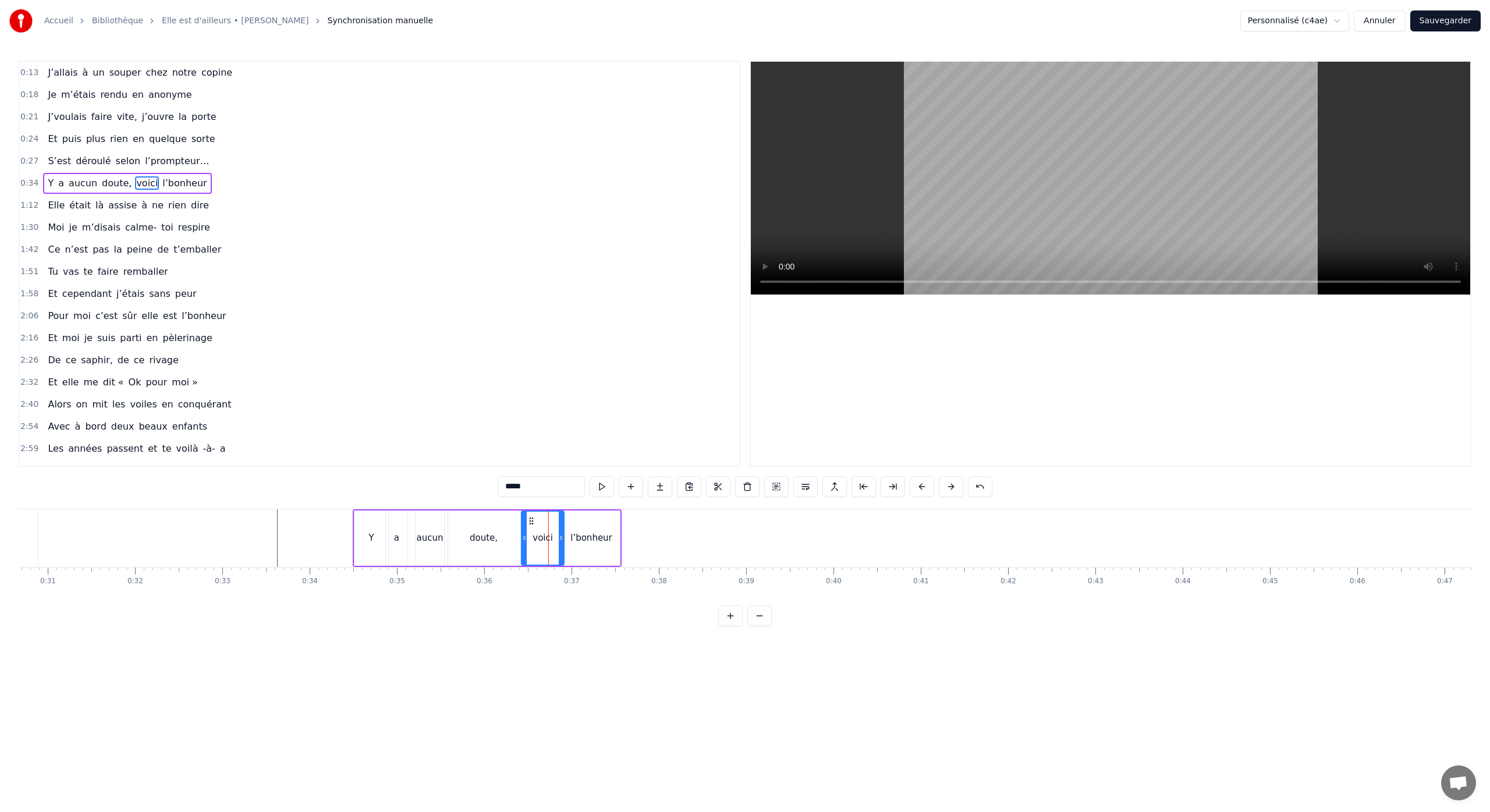
click at [574, 521] on div "l’bonheur" at bounding box center [591, 538] width 57 height 55
type input "*********"
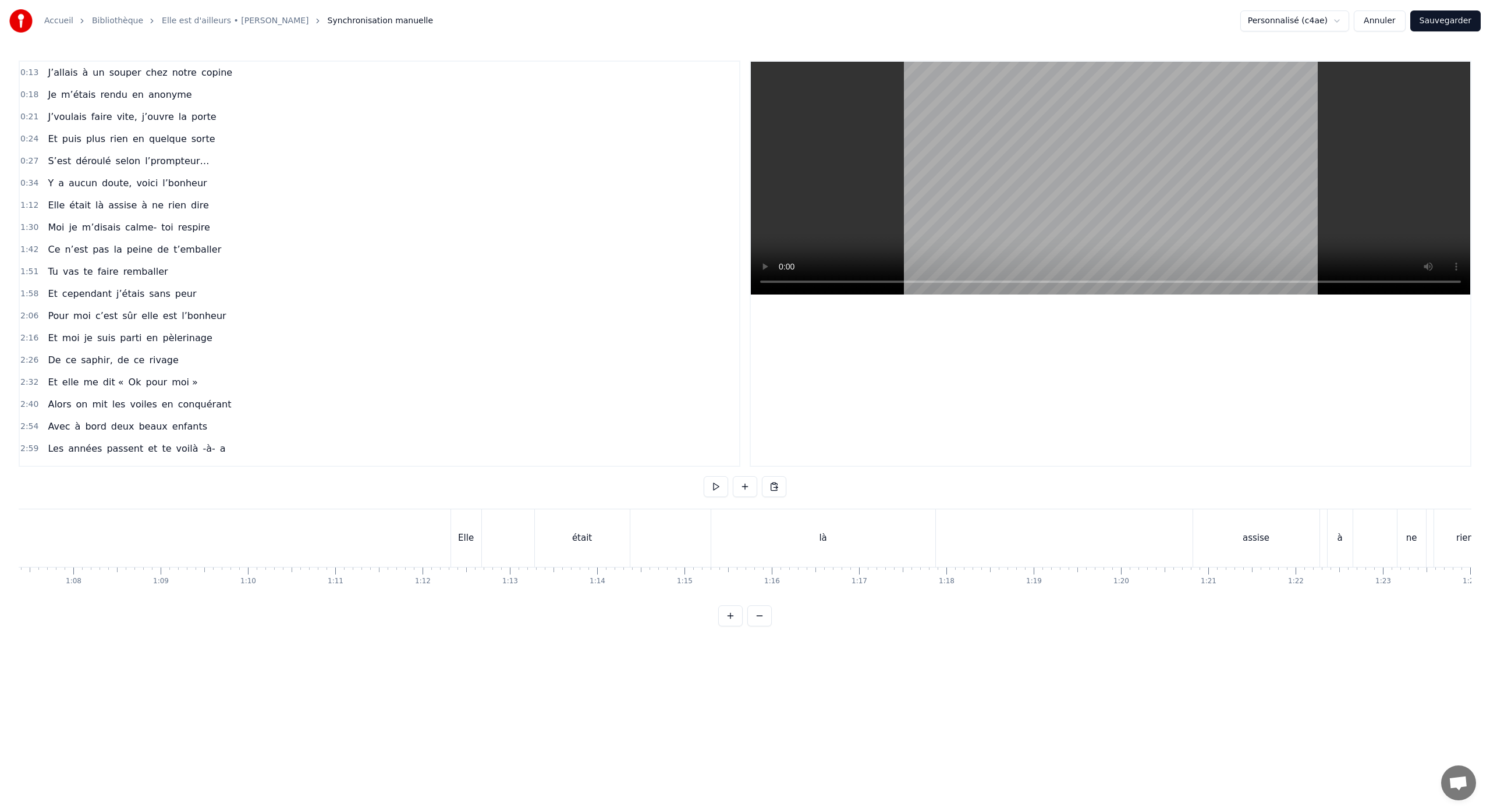
scroll to position [0, 5906]
click at [482, 522] on div "Elle était là assise à ne rien dire" at bounding box center [1202, 538] width 1552 height 58
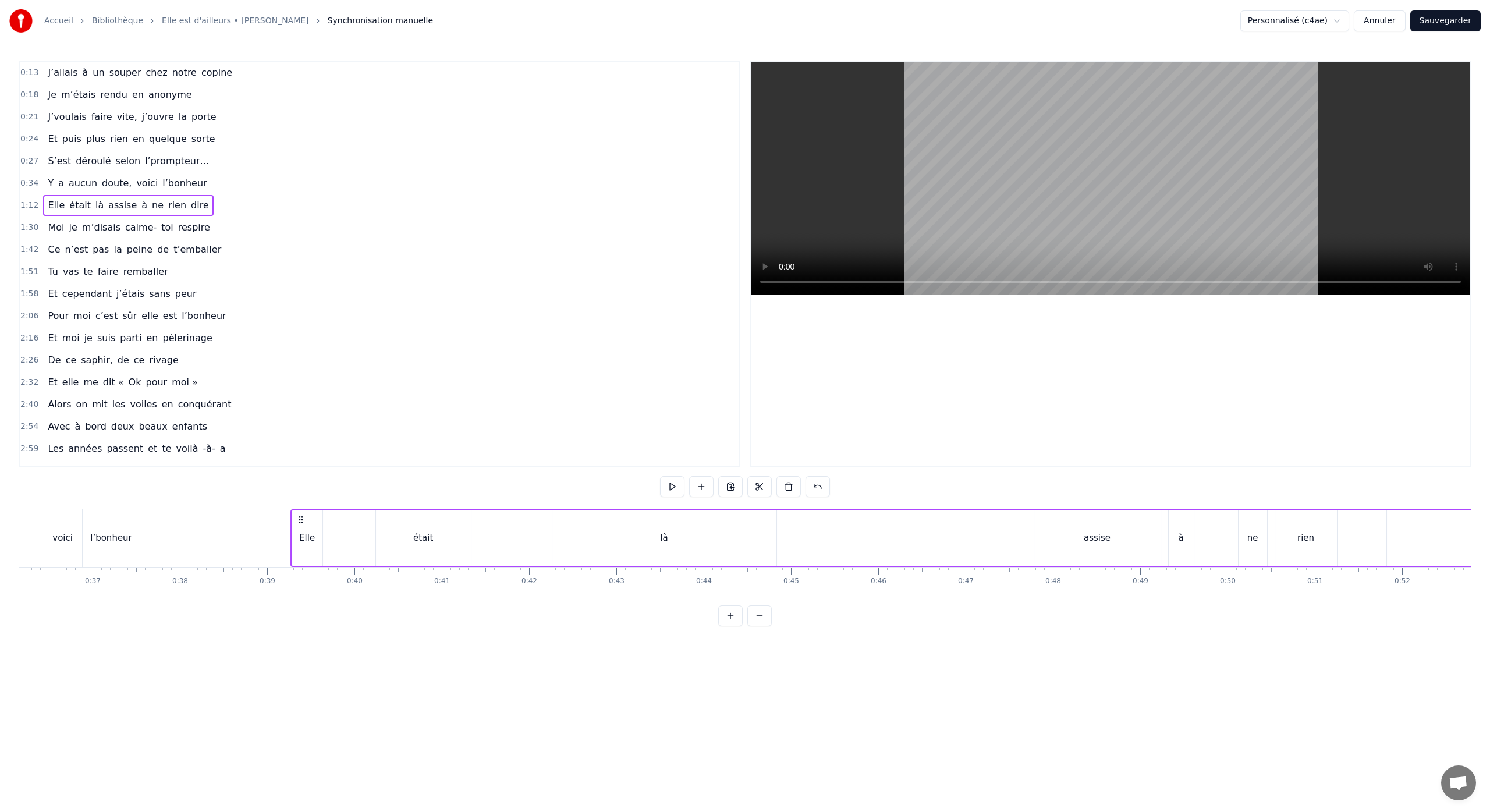
scroll to position [0, 3153]
drag, startPoint x: 437, startPoint y: 519, endPoint x: 408, endPoint y: 577, distance: 64.8
click at [408, 577] on div "J’allais à un souper chez notre copine Je m’étais rendu en anonyme J’voulais fa…" at bounding box center [745, 552] width 1452 height 88
drag, startPoint x: 409, startPoint y: 521, endPoint x: 399, endPoint y: 523, distance: 10.2
click at [399, 523] on div "Elle était là assise à ne rien dire" at bounding box center [1163, 538] width 1552 height 58
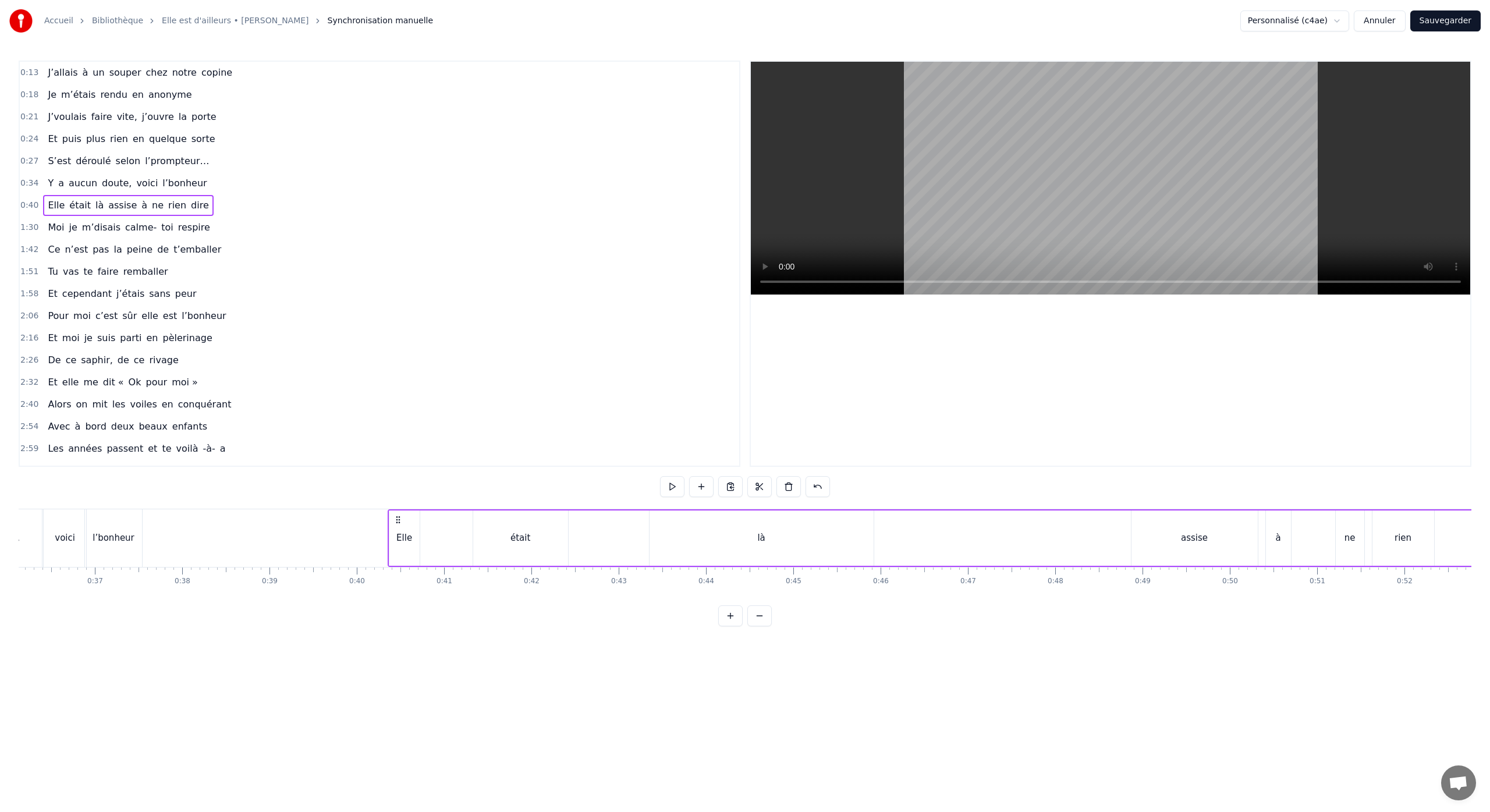
click at [505, 541] on div "était" at bounding box center [520, 538] width 95 height 55
drag, startPoint x: 483, startPoint y: 521, endPoint x: 430, endPoint y: 523, distance: 53.0
click at [427, 521] on icon at bounding box center [427, 521] width 9 height 9
drag, startPoint x: 509, startPoint y: 539, endPoint x: 462, endPoint y: 545, distance: 47.4
click at [462, 545] on div at bounding box center [461, 538] width 5 height 53
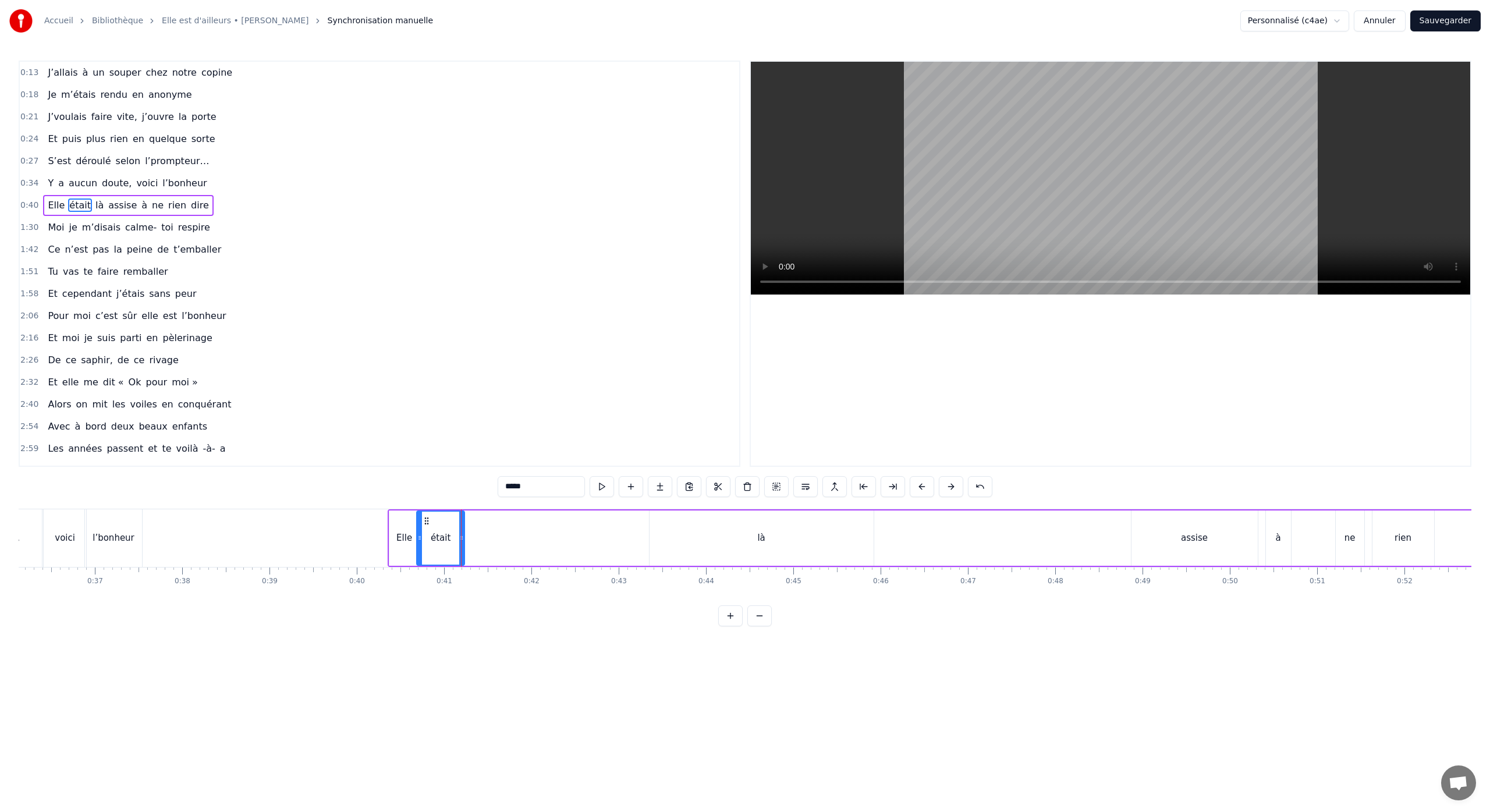
click at [764, 546] on div "là" at bounding box center [762, 538] width 224 height 55
drag, startPoint x: 660, startPoint y: 520, endPoint x: 464, endPoint y: 529, distance: 196.2
click at [464, 529] on div "là" at bounding box center [565, 538] width 223 height 53
drag, startPoint x: 674, startPoint y: 539, endPoint x: 474, endPoint y: 546, distance: 200.1
click at [474, 546] on div at bounding box center [473, 538] width 5 height 53
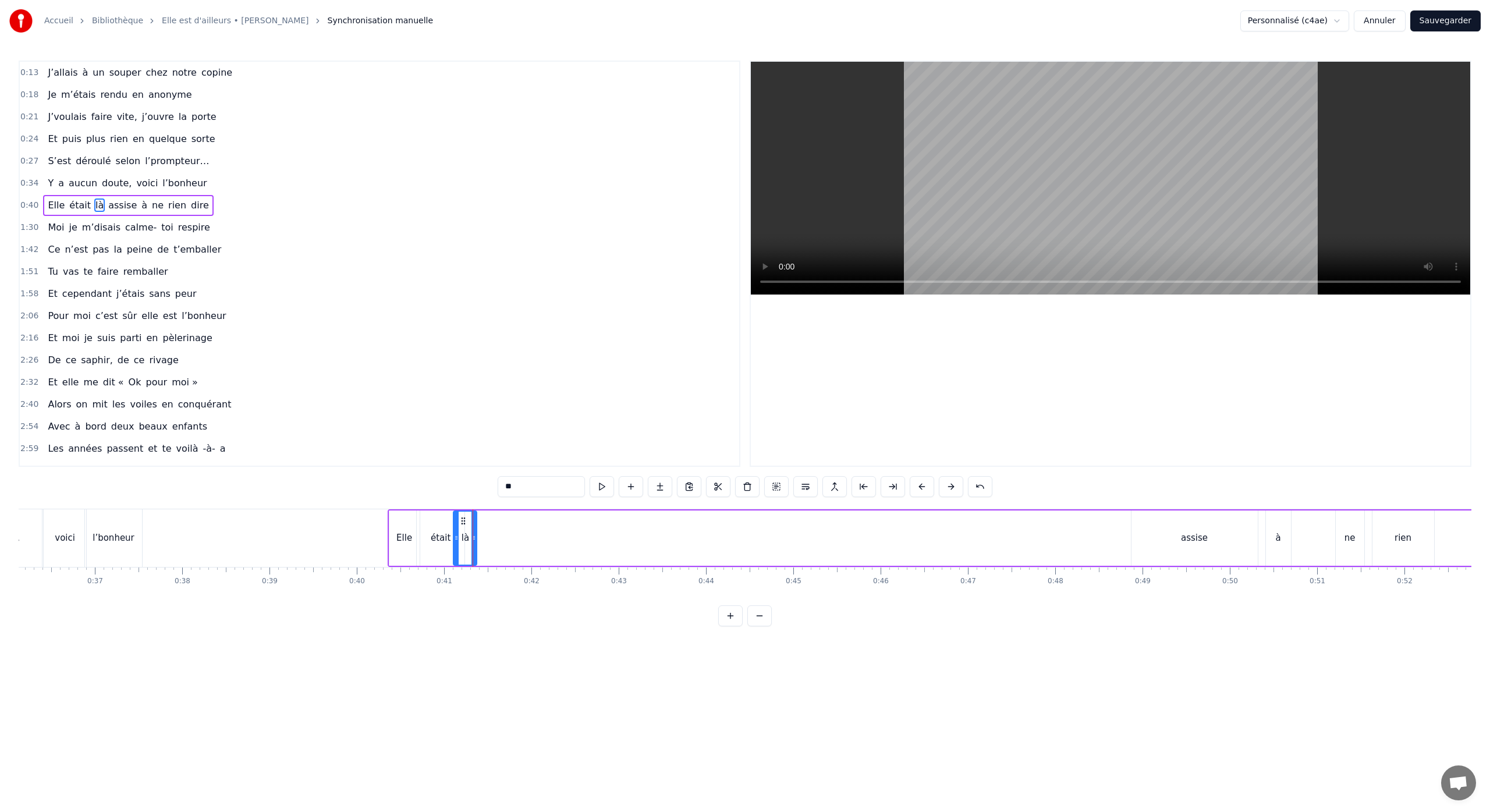
click at [1174, 555] on div "assise" at bounding box center [1195, 538] width 126 height 55
drag, startPoint x: 1141, startPoint y: 523, endPoint x: 485, endPoint y: 567, distance: 657.5
click at [485, 567] on div "J’allais à un souper chez notre copine Je m’étais rendu en anonyme J’voulais fa…" at bounding box center [745, 552] width 1452 height 88
drag, startPoint x: 599, startPoint y: 538, endPoint x: 528, endPoint y: 543, distance: 71.2
click at [528, 543] on div at bounding box center [527, 538] width 5 height 53
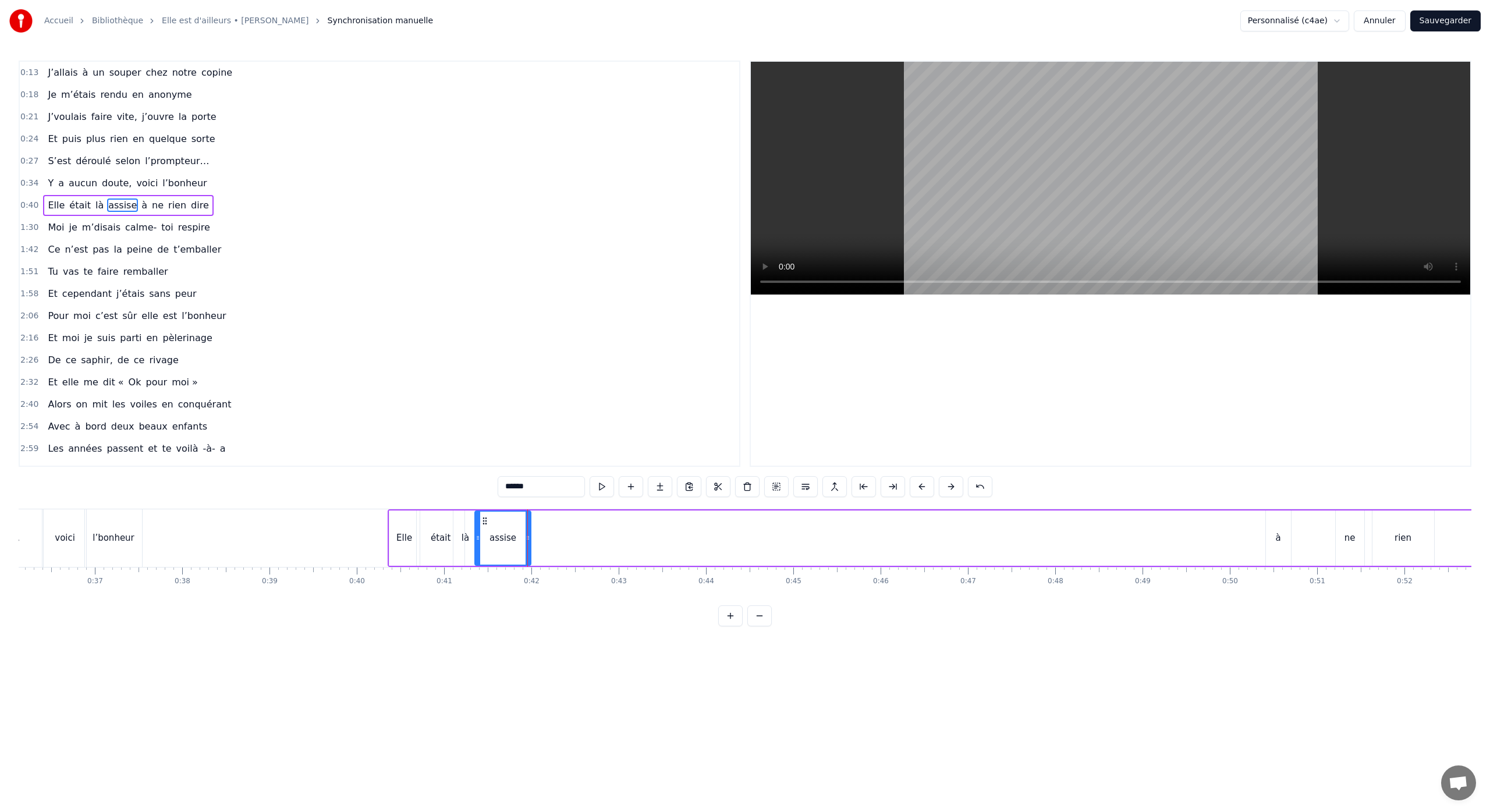
click at [1278, 542] on div "à" at bounding box center [1278, 538] width 5 height 14
drag, startPoint x: 1275, startPoint y: 521, endPoint x: 529, endPoint y: 543, distance: 746.3
click at [529, 543] on div "à" at bounding box center [532, 538] width 23 height 53
click at [1342, 537] on div "ne" at bounding box center [1350, 538] width 29 height 55
drag, startPoint x: 1345, startPoint y: 521, endPoint x: 550, endPoint y: 521, distance: 795.0
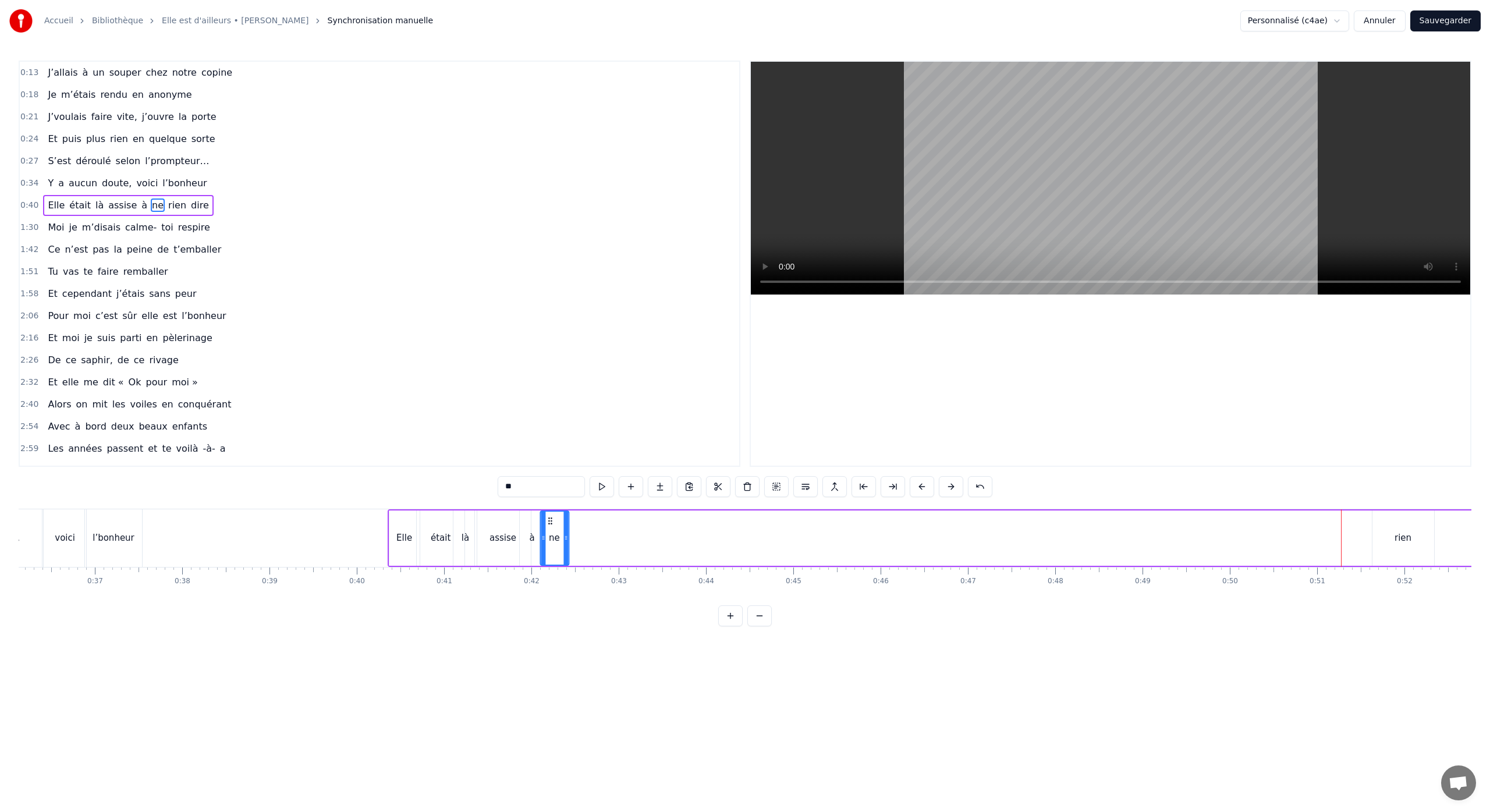
click at [550, 521] on icon at bounding box center [550, 521] width 9 height 9
click at [1411, 550] on div "rien" at bounding box center [1402, 538] width 61 height 55
drag, startPoint x: 1383, startPoint y: 521, endPoint x: 558, endPoint y: 545, distance: 825.3
click at [557, 545] on div "rien" at bounding box center [576, 538] width 60 height 53
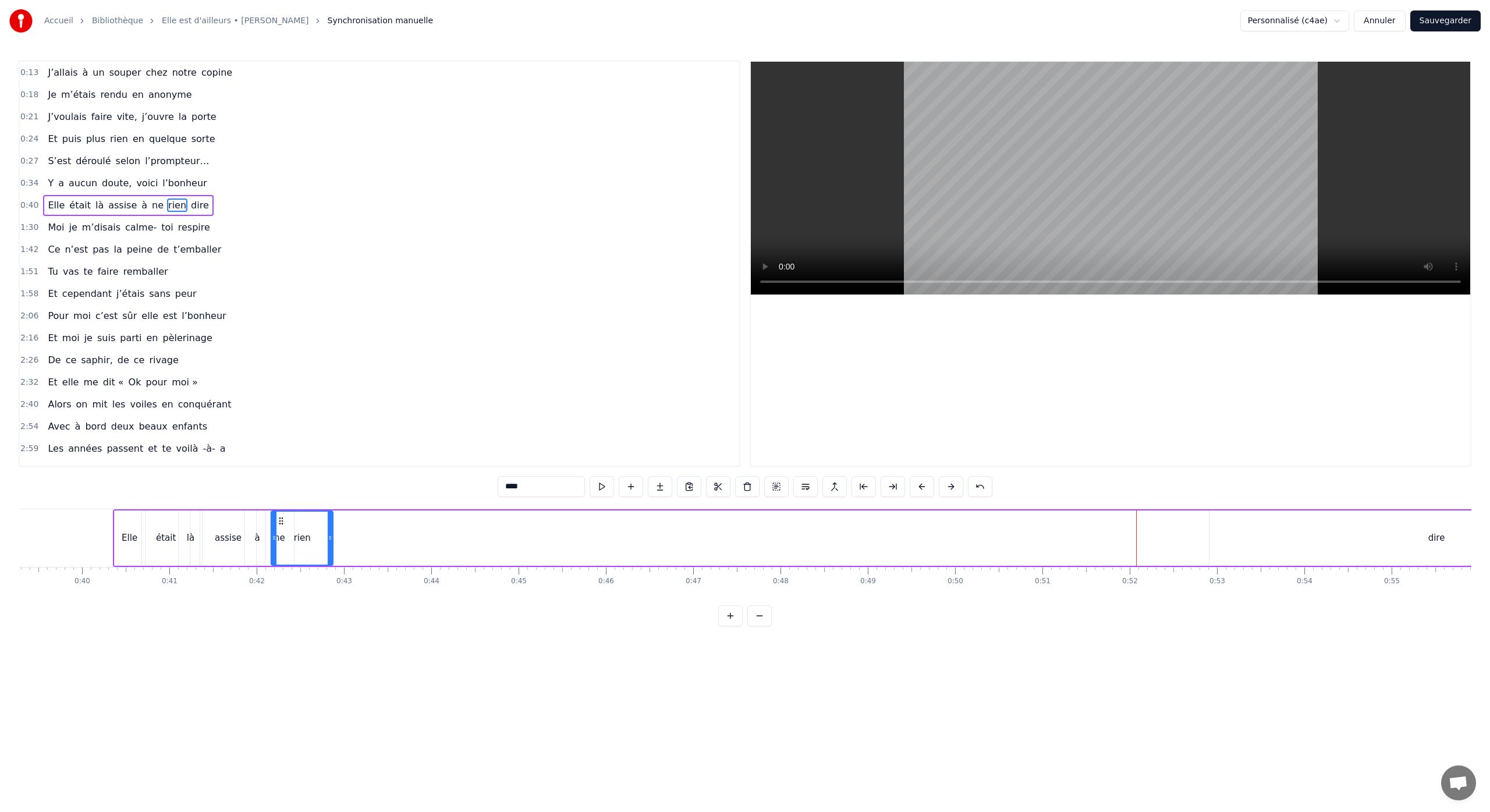
scroll to position [0, 3420]
click at [1439, 546] on div "dire" at bounding box center [1445, 538] width 455 height 55
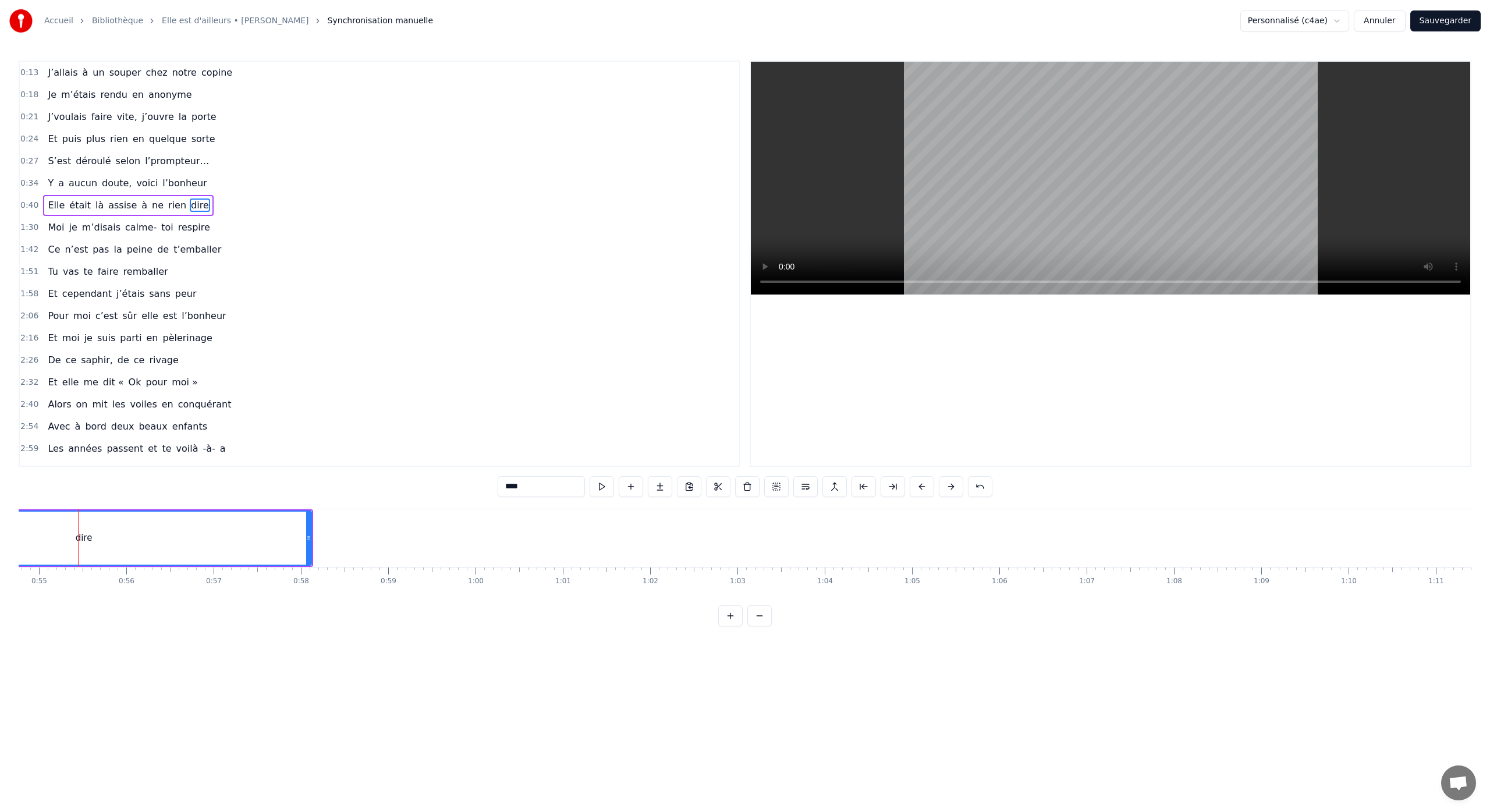
scroll to position [0, 4781]
click at [296, 538] on div "dire" at bounding box center [83, 538] width 453 height 53
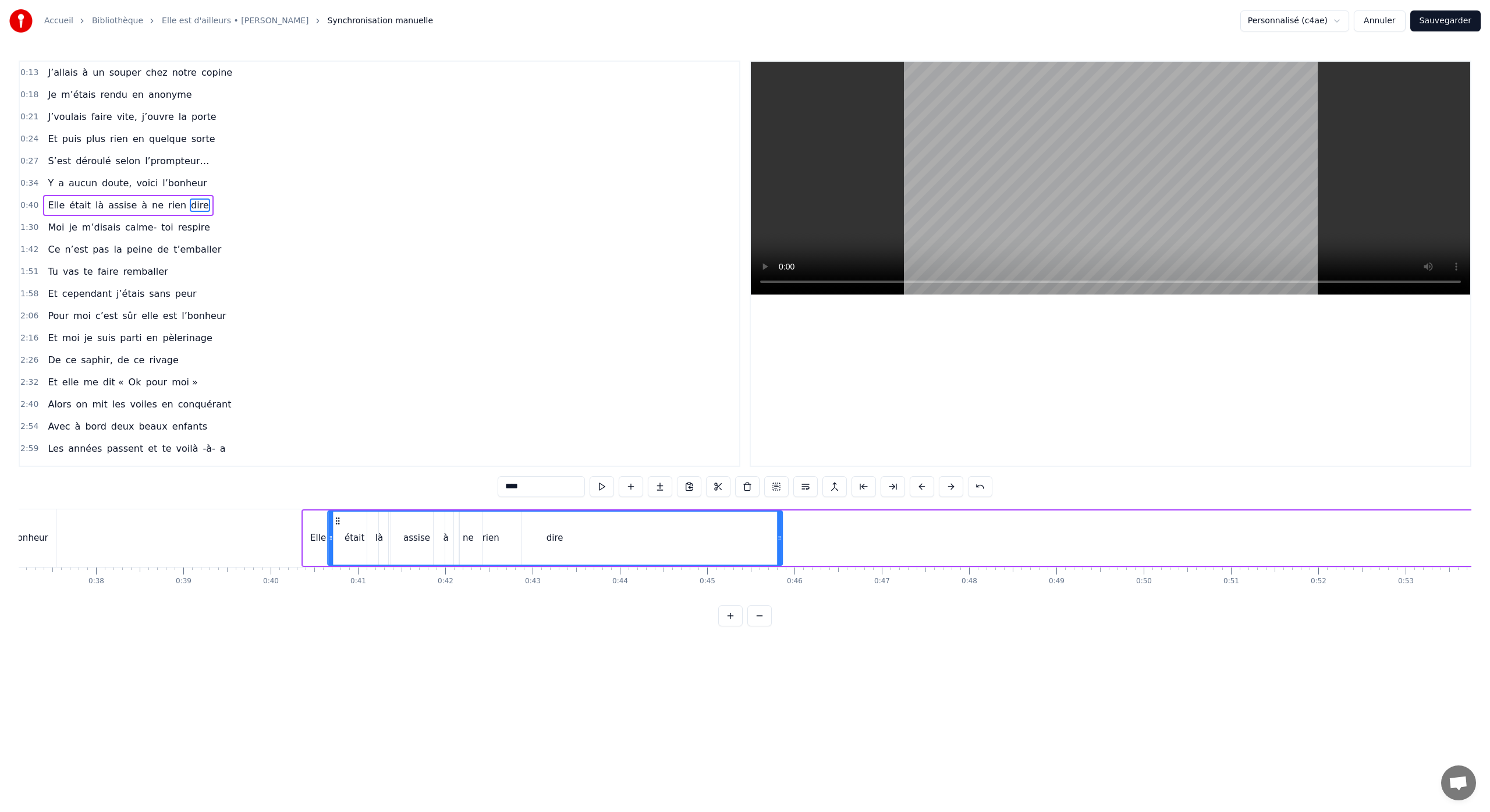
scroll to position [0, 3238]
drag, startPoint x: 461, startPoint y: 519, endPoint x: 514, endPoint y: 601, distance: 97.6
click at [515, 595] on div "J’allais à un souper chez notre copine Je m’étais rendu en anonyme J’voulais fa…" at bounding box center [745, 552] width 1452 height 88
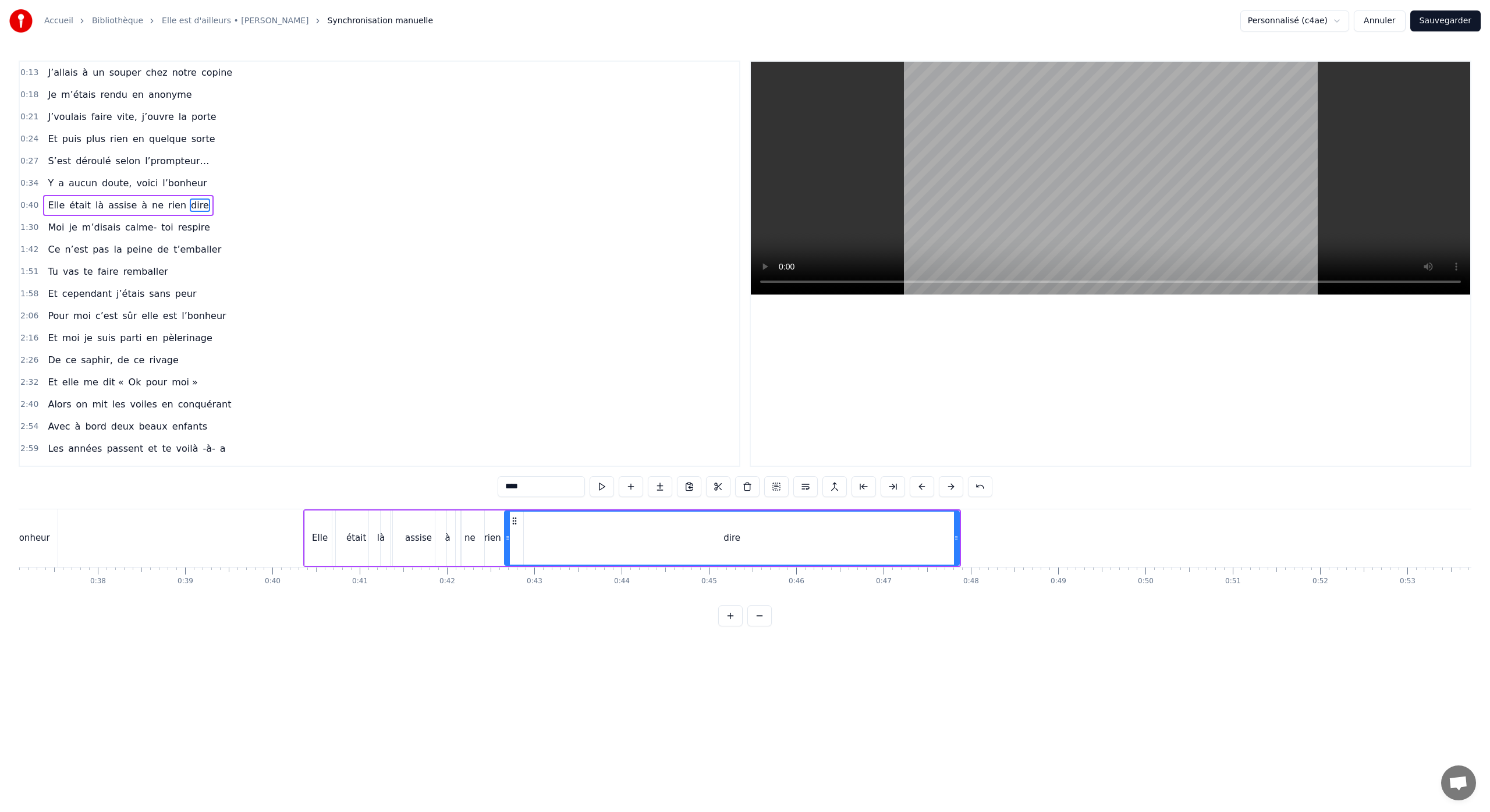
click at [404, 544] on div "assise" at bounding box center [419, 538] width 56 height 55
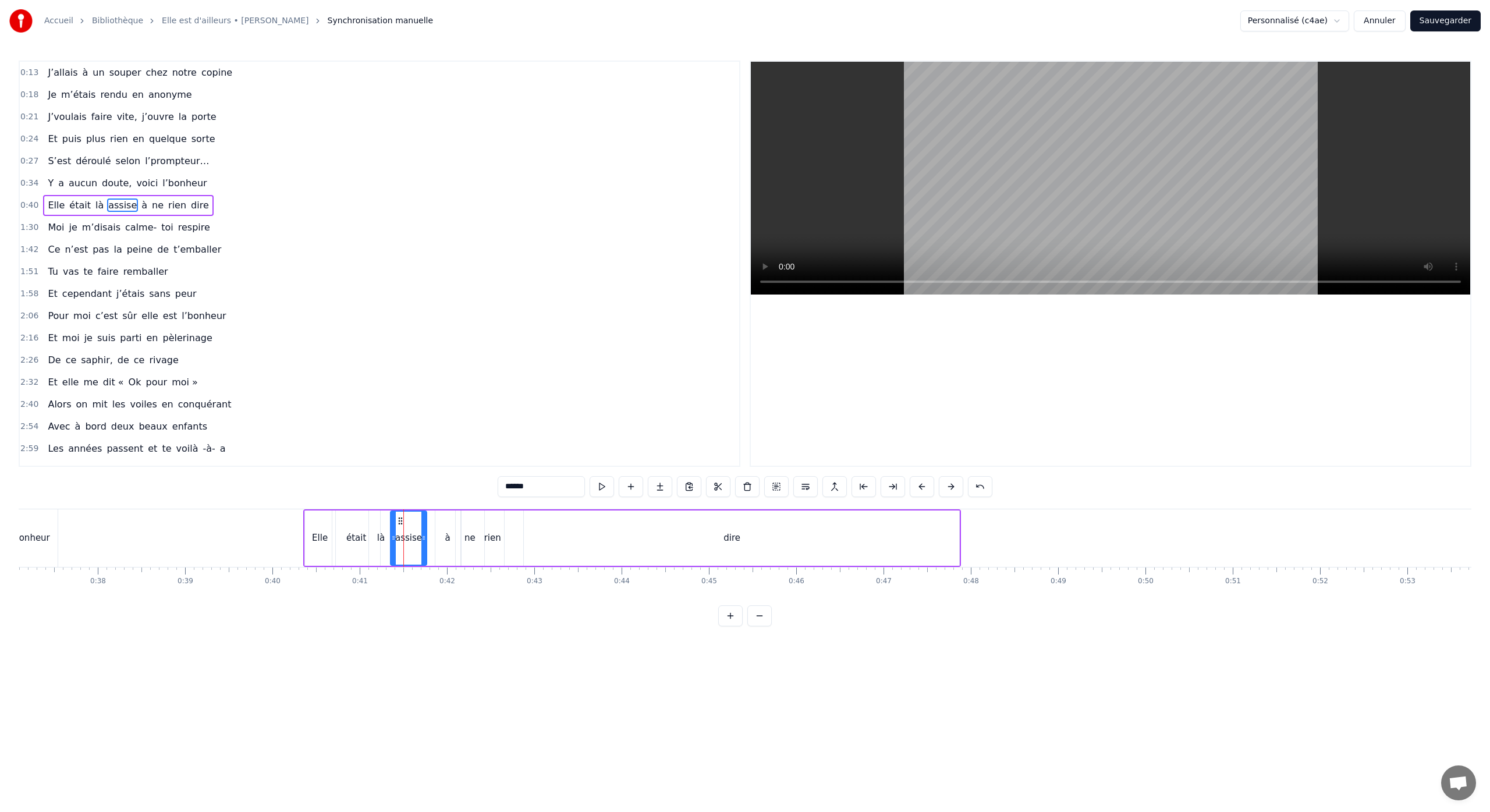
drag, startPoint x: 441, startPoint y: 538, endPoint x: 421, endPoint y: 540, distance: 20.1
click at [421, 540] on icon at bounding box center [423, 538] width 5 height 9
click at [445, 541] on div "à" at bounding box center [448, 538] width 5 height 14
drag, startPoint x: 457, startPoint y: 541, endPoint x: 449, endPoint y: 541, distance: 8.0
click at [449, 542] on div at bounding box center [449, 538] width 5 height 53
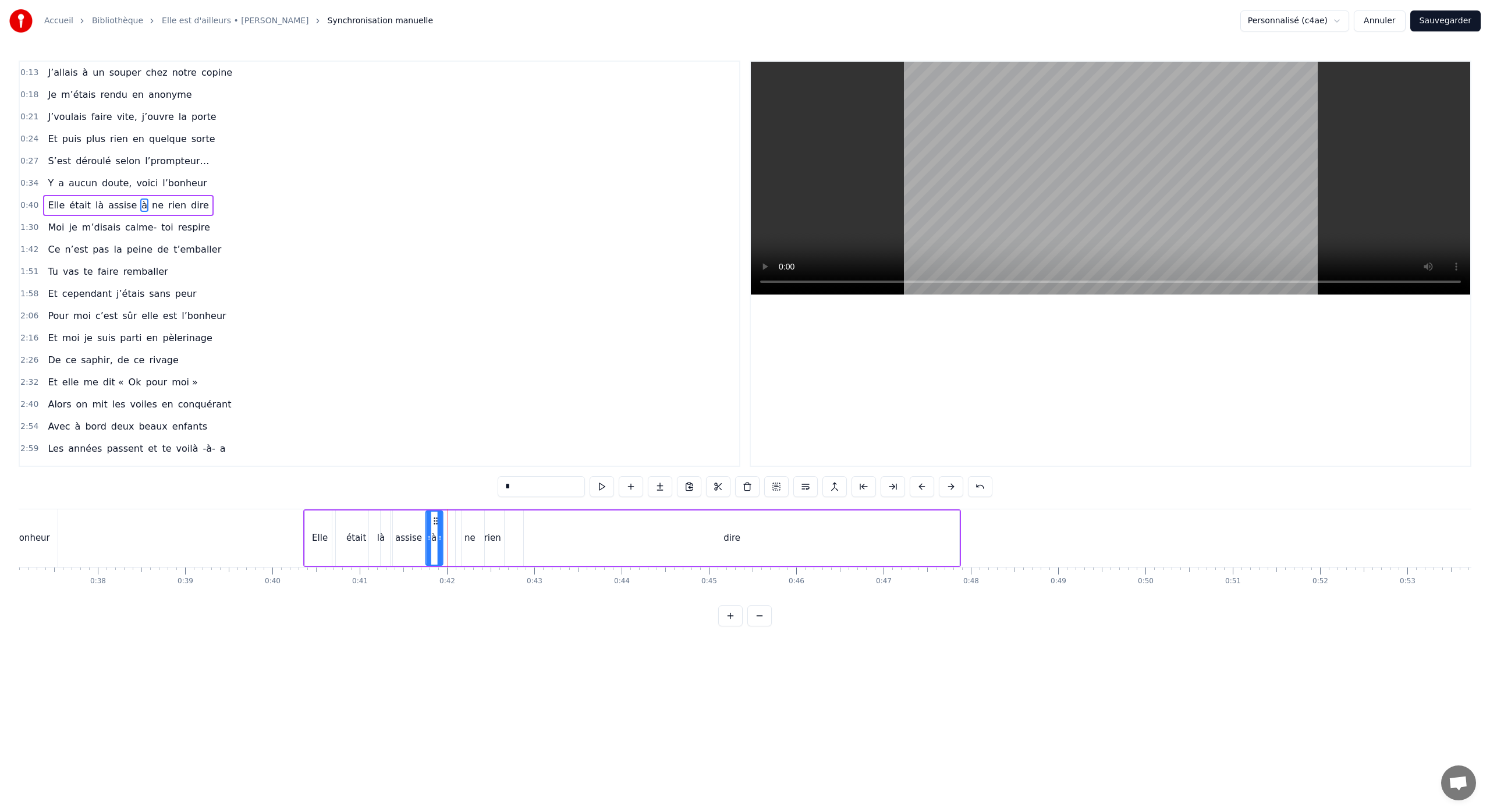
drag, startPoint x: 445, startPoint y: 521, endPoint x: 436, endPoint y: 525, distance: 9.8
click at [436, 525] on div "à" at bounding box center [433, 538] width 15 height 53
click at [464, 533] on div "rien" at bounding box center [492, 538] width 61 height 55
drag, startPoint x: 466, startPoint y: 540, endPoint x: 472, endPoint y: 540, distance: 6.0
click at [486, 541] on icon at bounding box center [486, 538] width 5 height 9
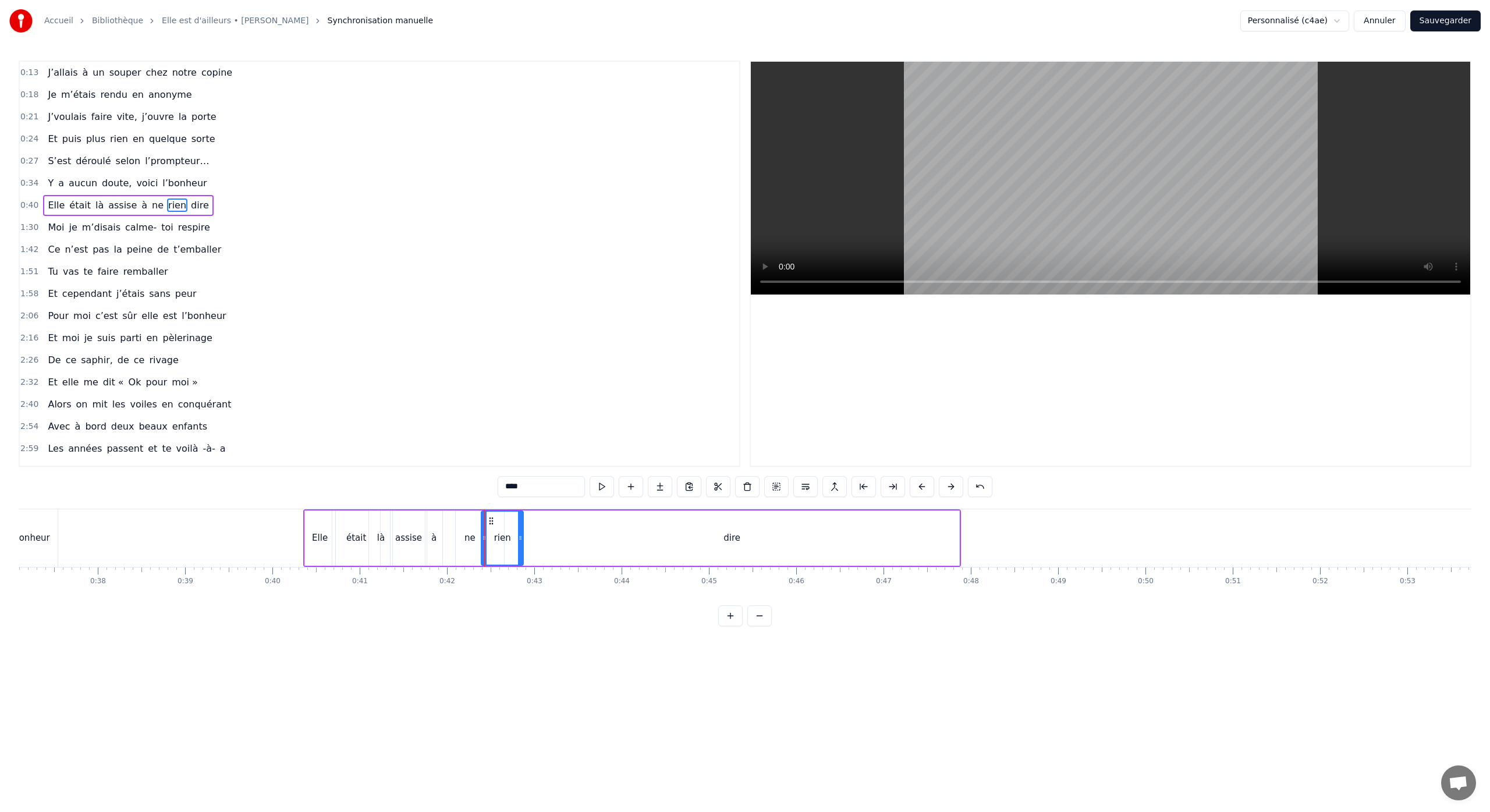
click at [471, 540] on div "ne" at bounding box center [470, 538] width 11 height 14
drag, startPoint x: 479, startPoint y: 540, endPoint x: 471, endPoint y: 541, distance: 8.1
click at [471, 541] on icon at bounding box center [473, 538] width 5 height 9
drag, startPoint x: 466, startPoint y: 522, endPoint x: 458, endPoint y: 527, distance: 9.4
click at [449, 527] on div "ne" at bounding box center [450, 538] width 20 height 53
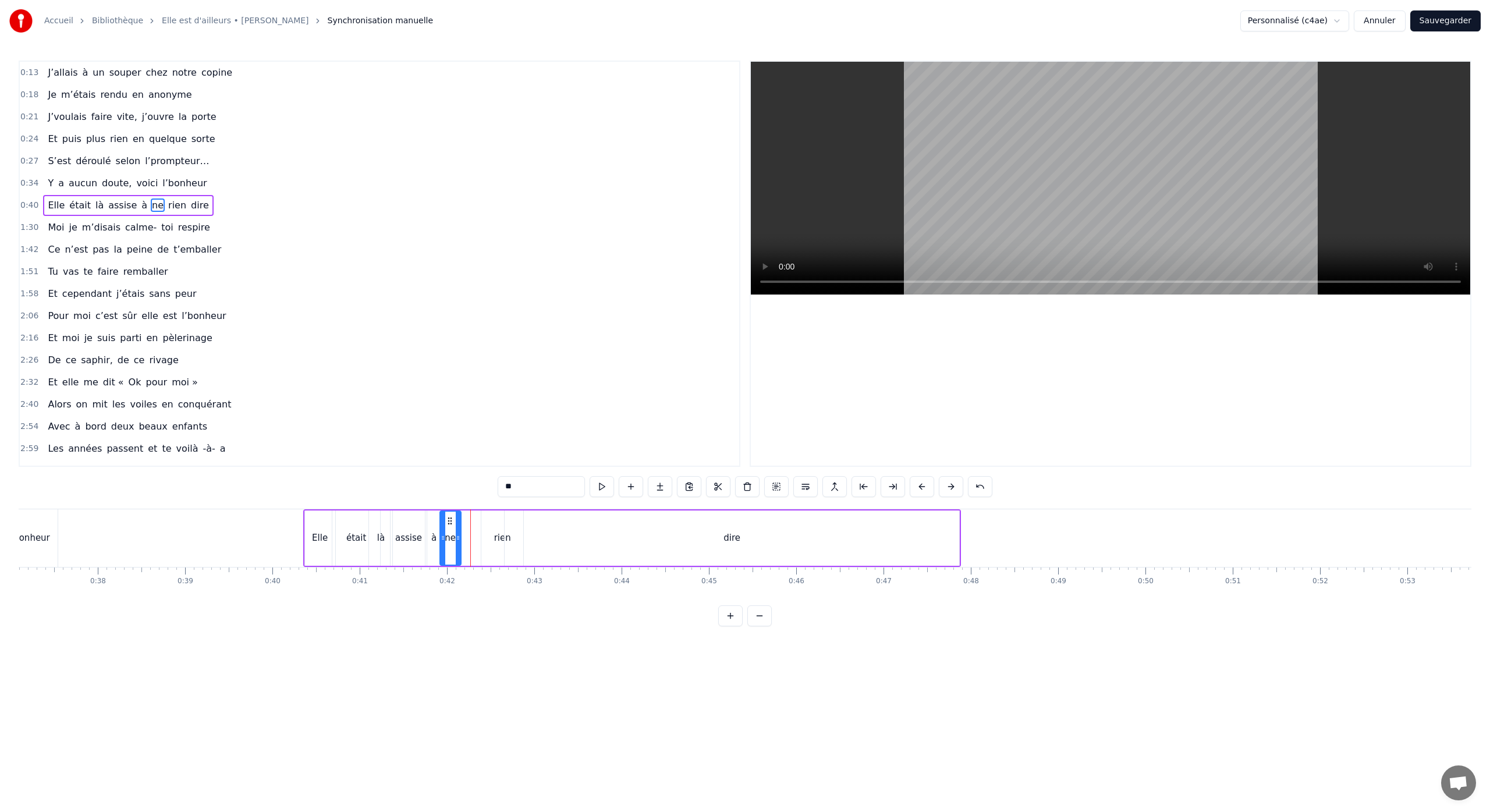
click at [489, 534] on div "rien" at bounding box center [502, 538] width 42 height 55
drag, startPoint x: 491, startPoint y: 521, endPoint x: 465, endPoint y: 526, distance: 26.5
click at [465, 526] on div "rien" at bounding box center [477, 538] width 41 height 53
click at [734, 544] on div "dire" at bounding box center [732, 538] width 455 height 55
type input "****"
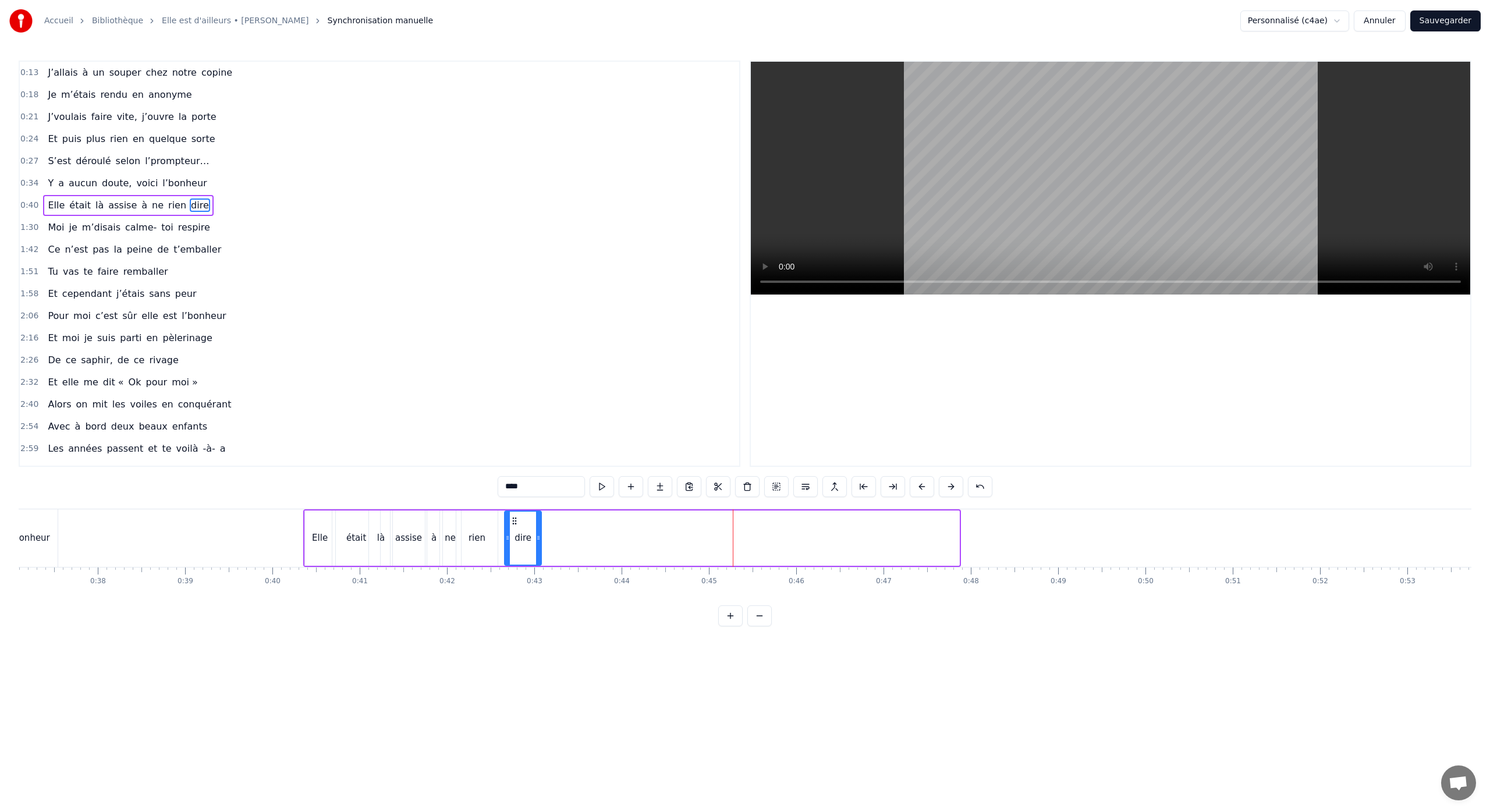
drag, startPoint x: 956, startPoint y: 540, endPoint x: 556, endPoint y: 579, distance: 401.9
click at [536, 575] on div "J’allais à un souper chez notre copine Je m’étais rendu en anonyme J’voulais fa…" at bounding box center [745, 552] width 1452 height 88
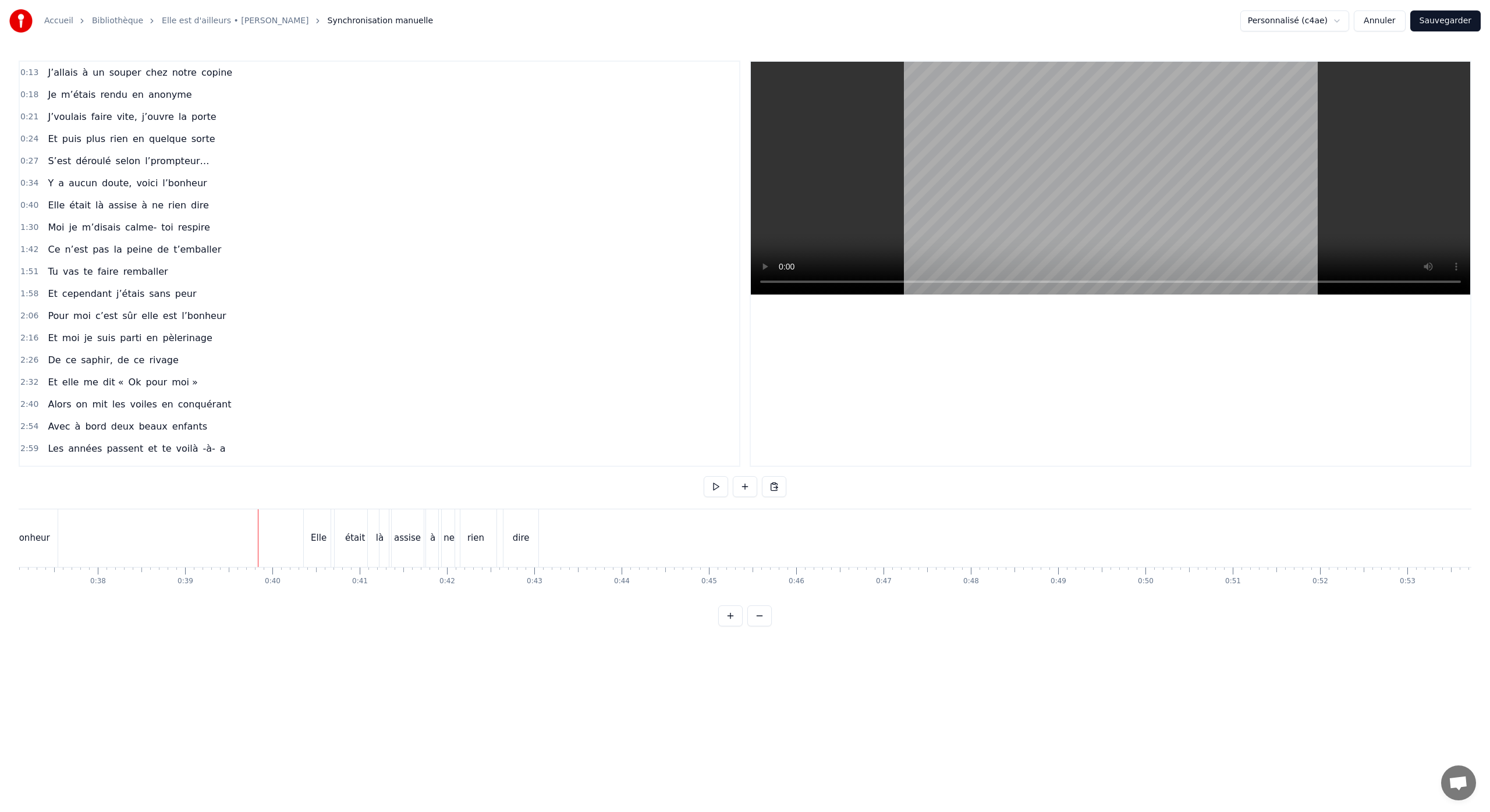
click at [356, 545] on div "était" at bounding box center [355, 538] width 48 height 58
drag, startPoint x: 378, startPoint y: 542, endPoint x: 354, endPoint y: 545, distance: 24.2
click at [354, 545] on div at bounding box center [352, 538] width 5 height 53
click at [382, 542] on div "là" at bounding box center [381, 538] width 7 height 14
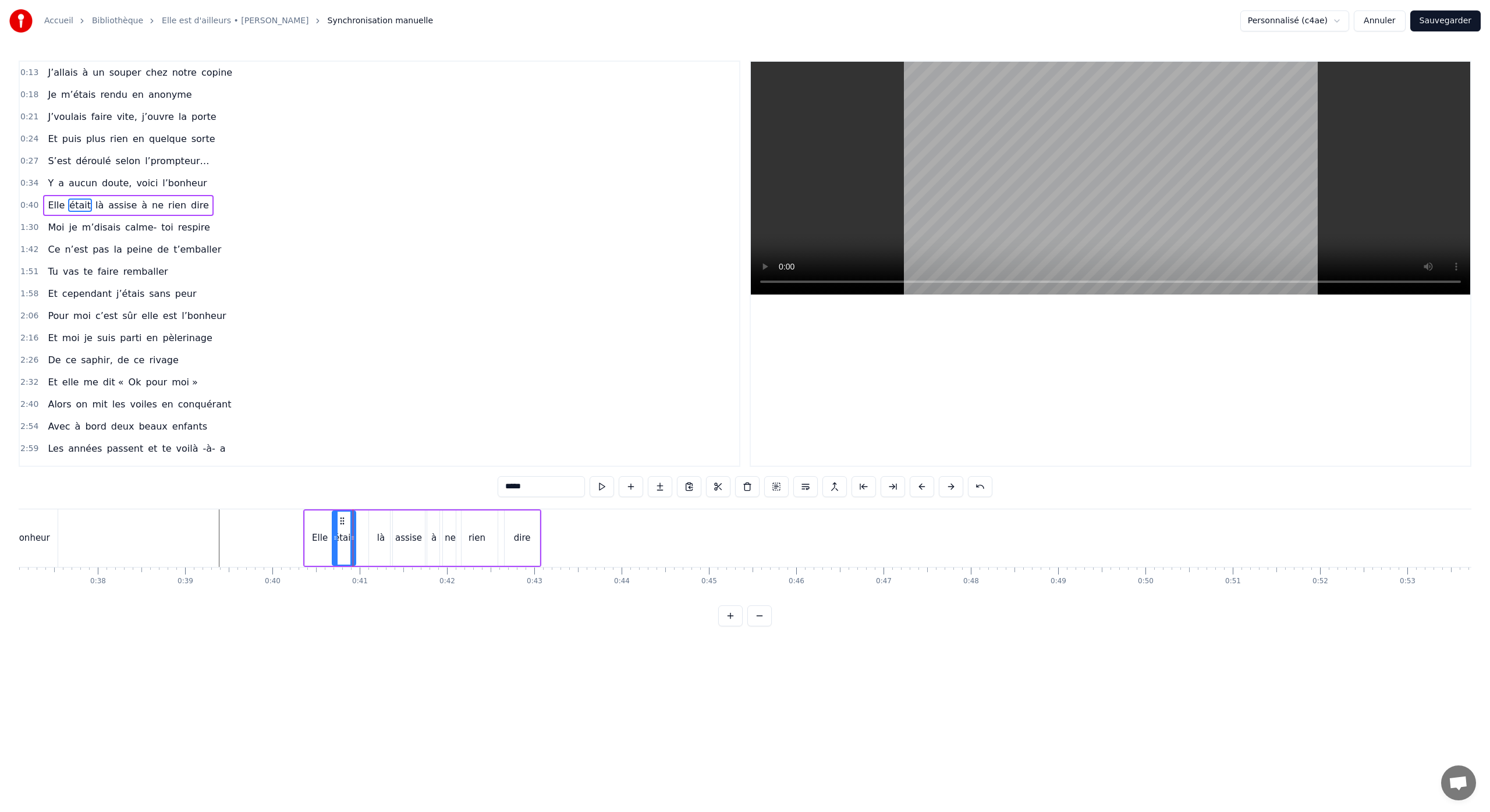
type input "**"
drag, startPoint x: 381, startPoint y: 523, endPoint x: 367, endPoint y: 525, distance: 14.1
click at [377, 521] on div "là" at bounding box center [380, 538] width 23 height 58
drag, startPoint x: 379, startPoint y: 521, endPoint x: 361, endPoint y: 523, distance: 18.1
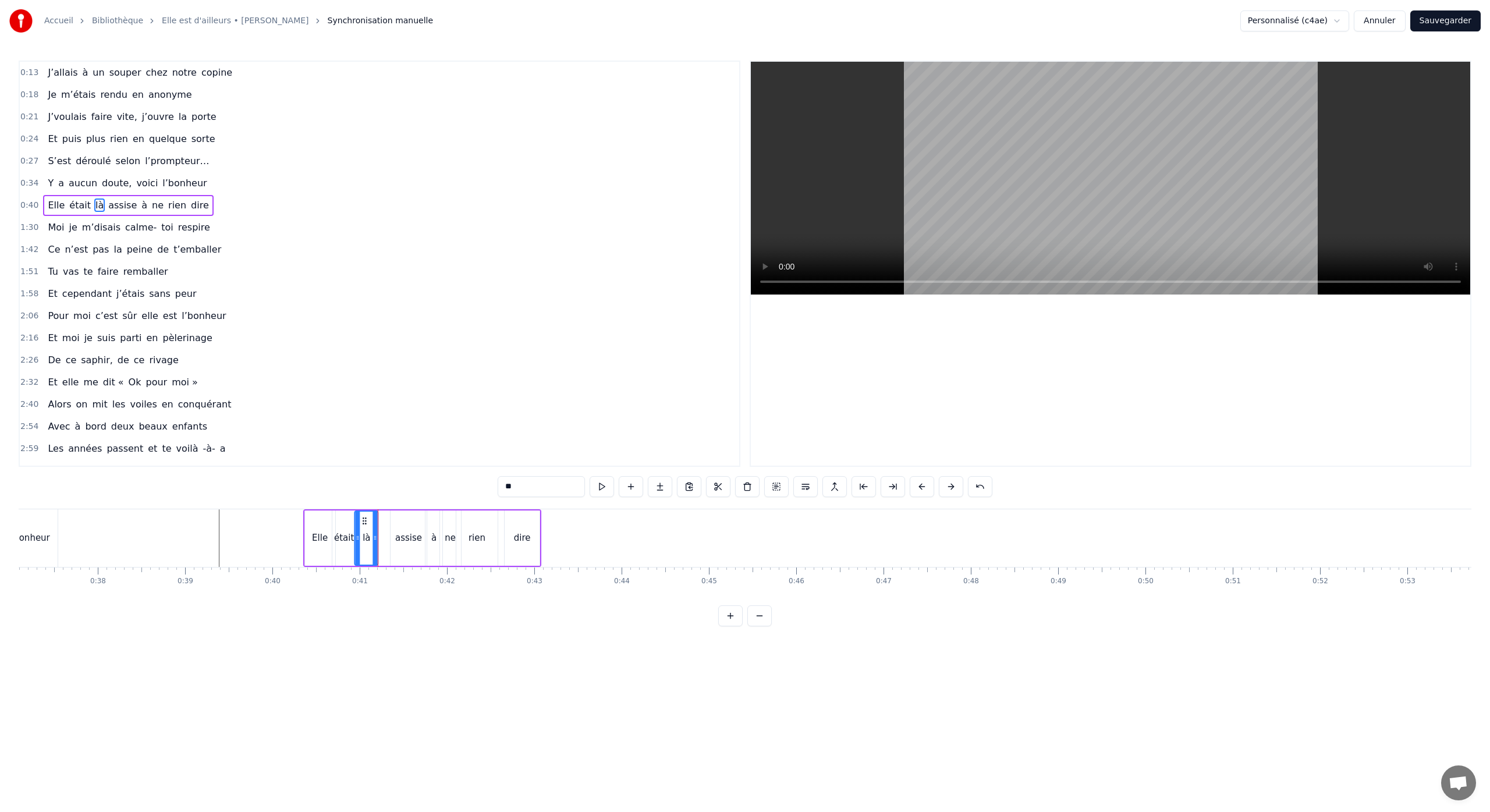
click at [363, 522] on icon at bounding box center [365, 521] width 9 height 9
click at [327, 541] on div "Elle" at bounding box center [319, 538] width 15 height 14
drag, startPoint x: 333, startPoint y: 541, endPoint x: 324, endPoint y: 545, distance: 9.8
click at [324, 545] on div at bounding box center [323, 538] width 5 height 53
click at [342, 544] on div "était" at bounding box center [344, 538] width 23 height 55
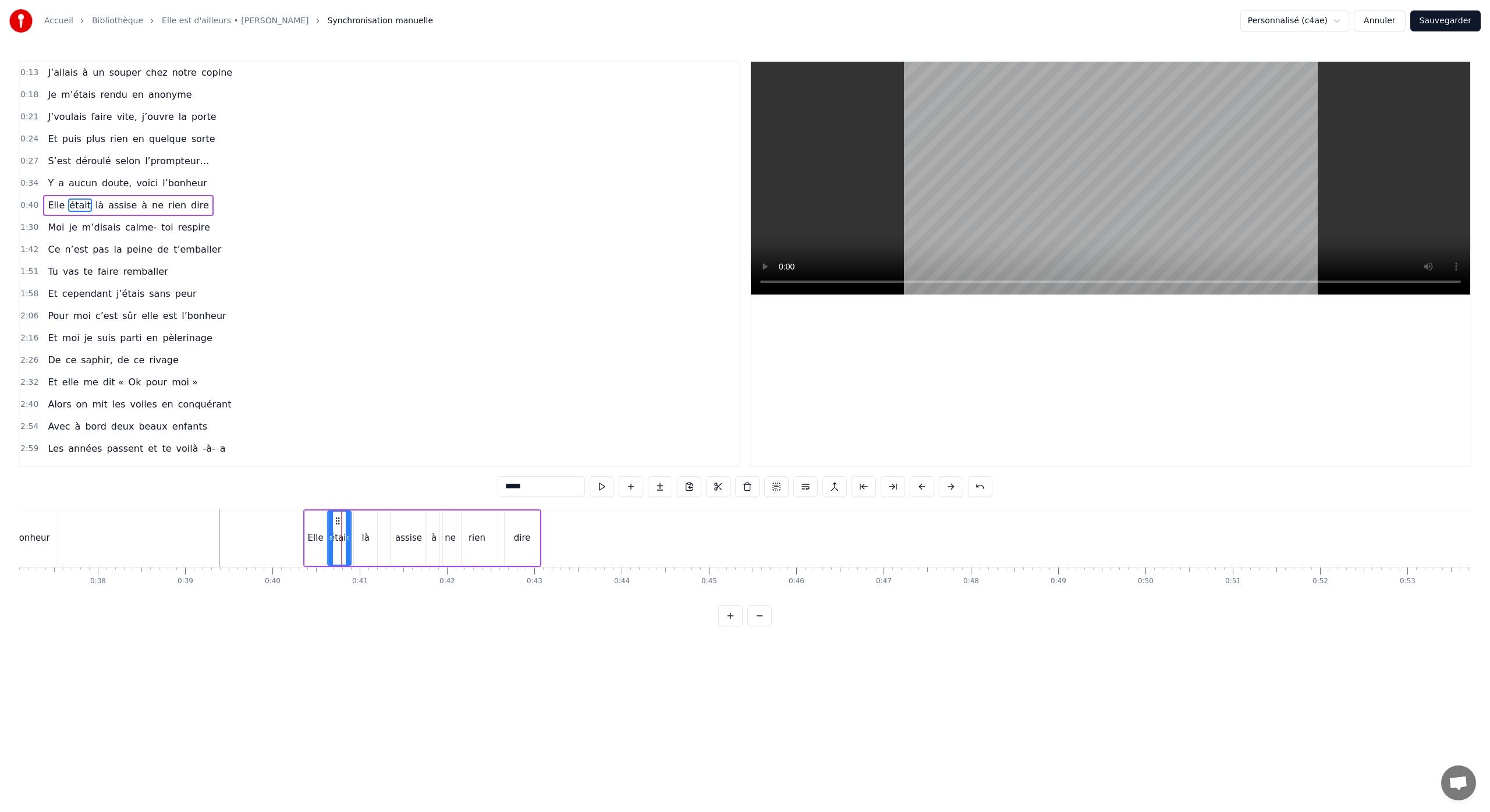
click at [338, 523] on icon at bounding box center [338, 521] width 9 height 9
click at [363, 527] on div "là" at bounding box center [366, 538] width 23 height 55
type input "**"
click at [358, 524] on icon at bounding box center [358, 521] width 9 height 9
click at [376, 540] on div "Elle était là assise à ne rien dire" at bounding box center [422, 538] width 238 height 58
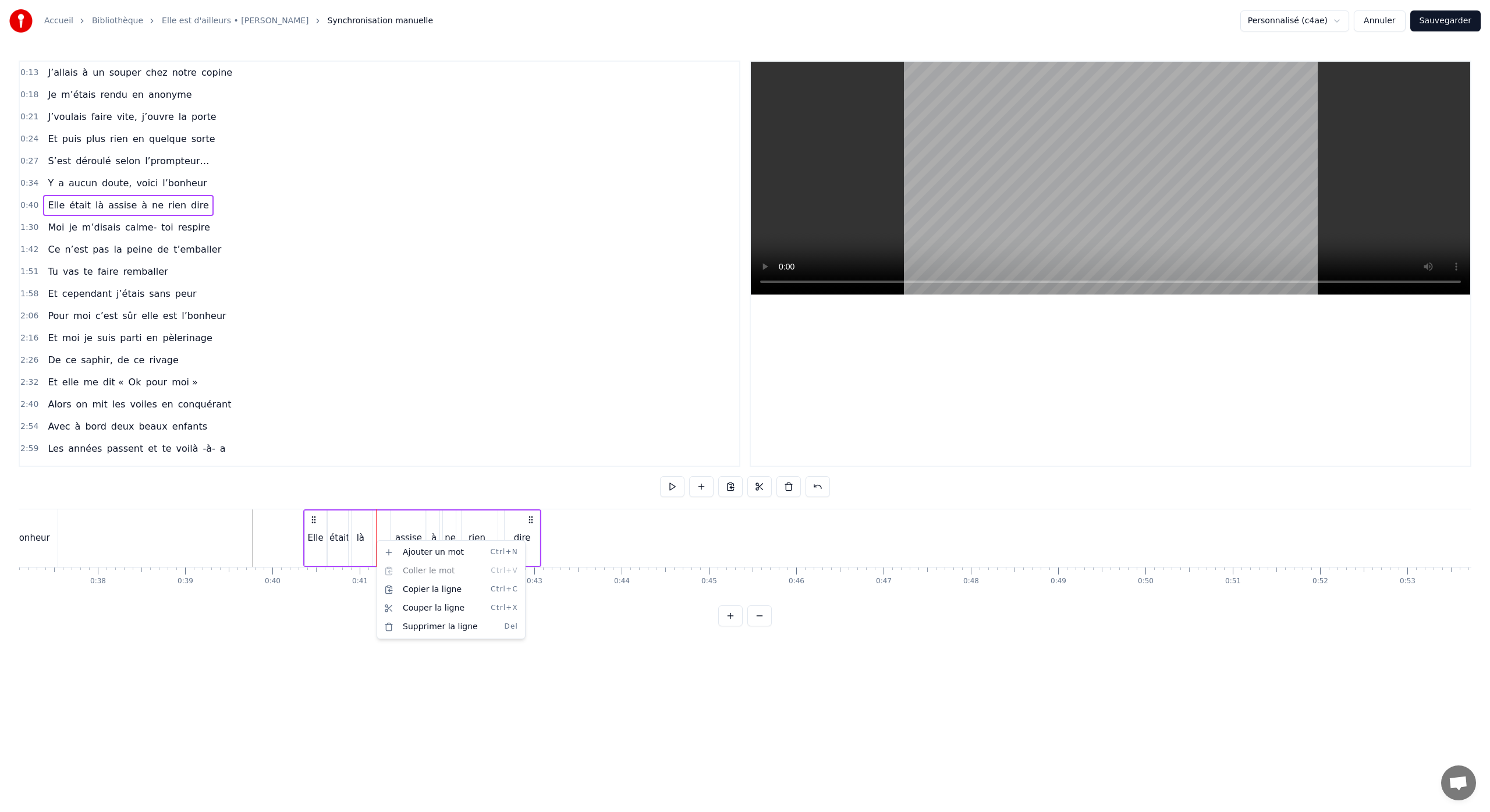
click at [631, 446] on html "Accueil Bibliothèque Elle est d'ailleurs • [PERSON_NAME] Synchronisation manuel…" at bounding box center [745, 322] width 1490 height 644
click at [755, 491] on button at bounding box center [759, 485] width 24 height 21
click at [756, 487] on button at bounding box center [759, 485] width 24 height 21
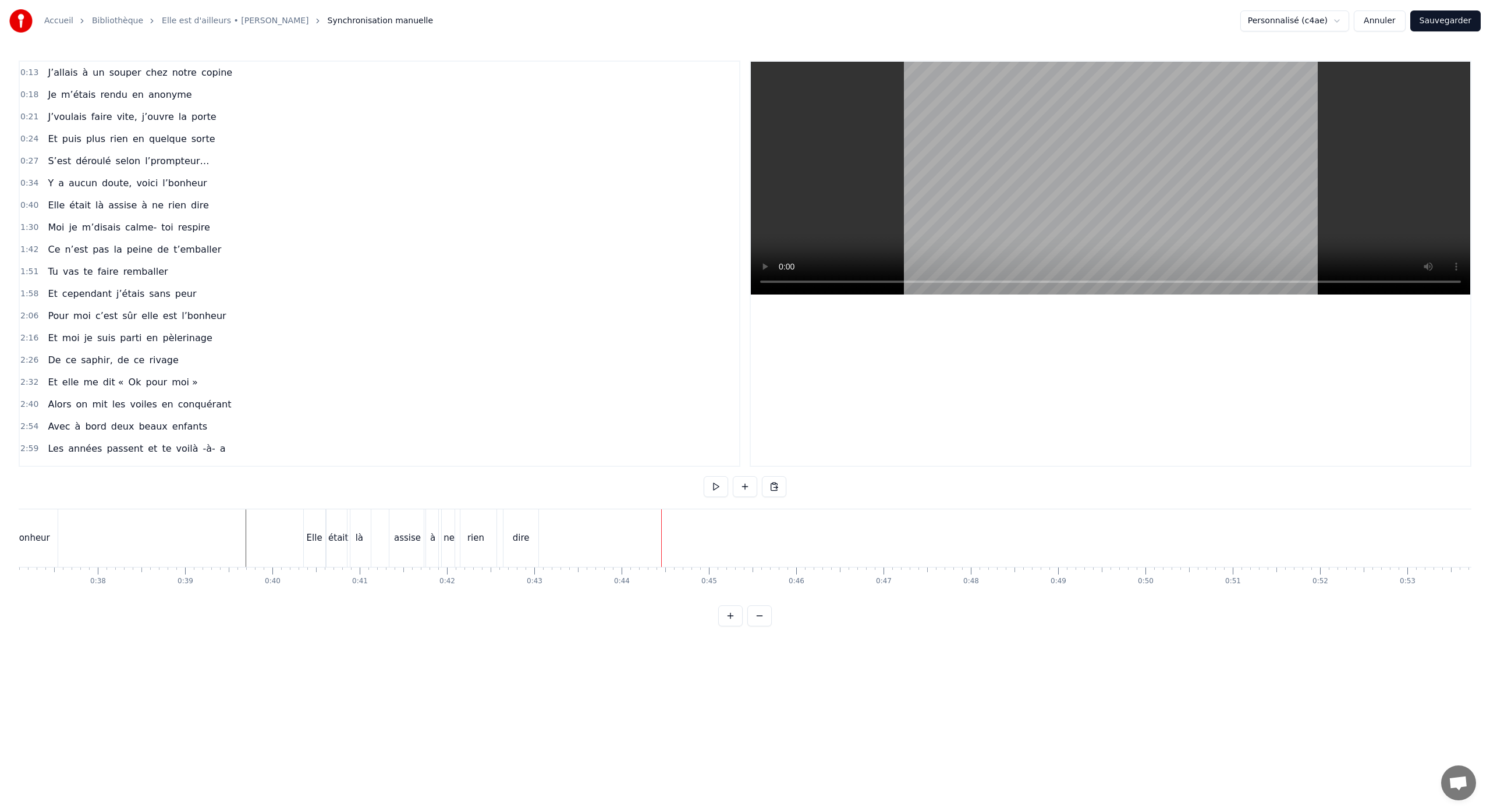
click at [534, 537] on div "dire" at bounding box center [521, 538] width 35 height 58
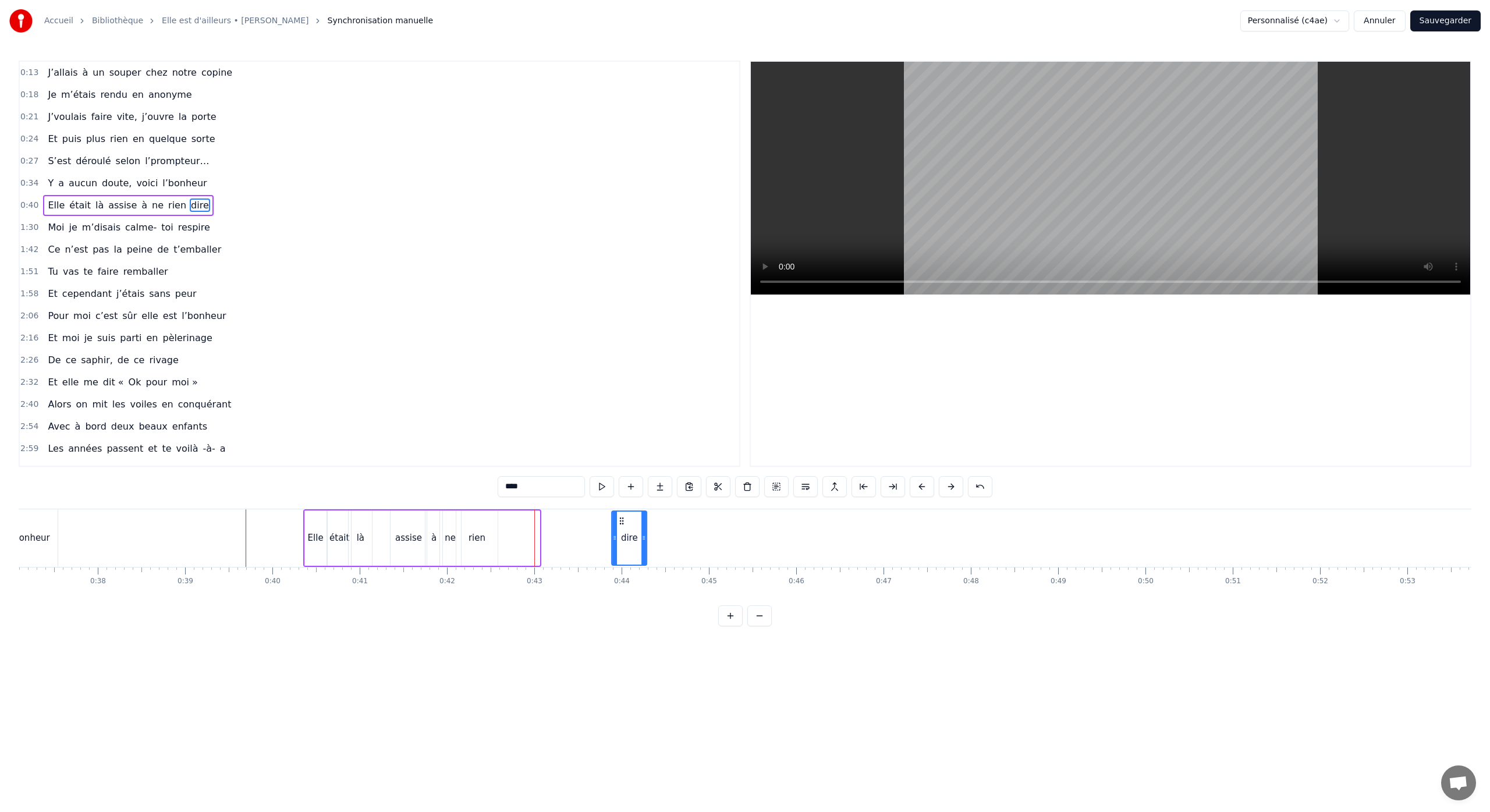
drag, startPoint x: 514, startPoint y: 520, endPoint x: 621, endPoint y: 532, distance: 107.7
click at [622, 532] on div "dire" at bounding box center [628, 538] width 33 height 53
click at [477, 536] on div "rien" at bounding box center [477, 538] width 17 height 14
drag, startPoint x: 466, startPoint y: 521, endPoint x: 559, endPoint y: 534, distance: 93.9
click at [578, 533] on div "rien" at bounding box center [591, 538] width 41 height 53
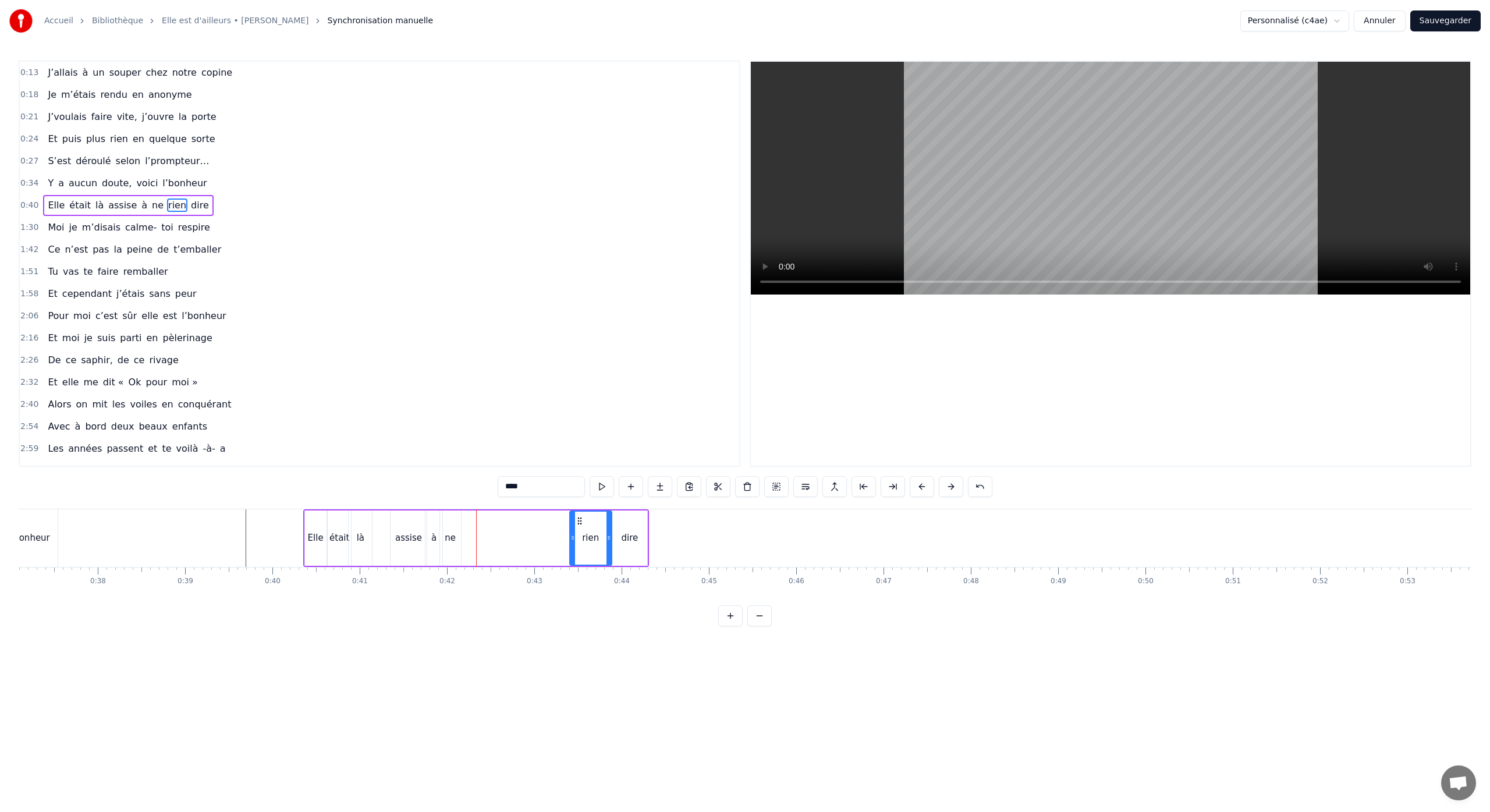
click at [457, 537] on div "ne" at bounding box center [449, 538] width 21 height 55
drag, startPoint x: 449, startPoint y: 521, endPoint x: 569, endPoint y: 537, distance: 121.1
click at [569, 537] on div "ne" at bounding box center [569, 538] width 20 height 53
click at [433, 533] on div "à" at bounding box center [434, 538] width 5 height 14
drag, startPoint x: 435, startPoint y: 521, endPoint x: 560, endPoint y: 535, distance: 125.8
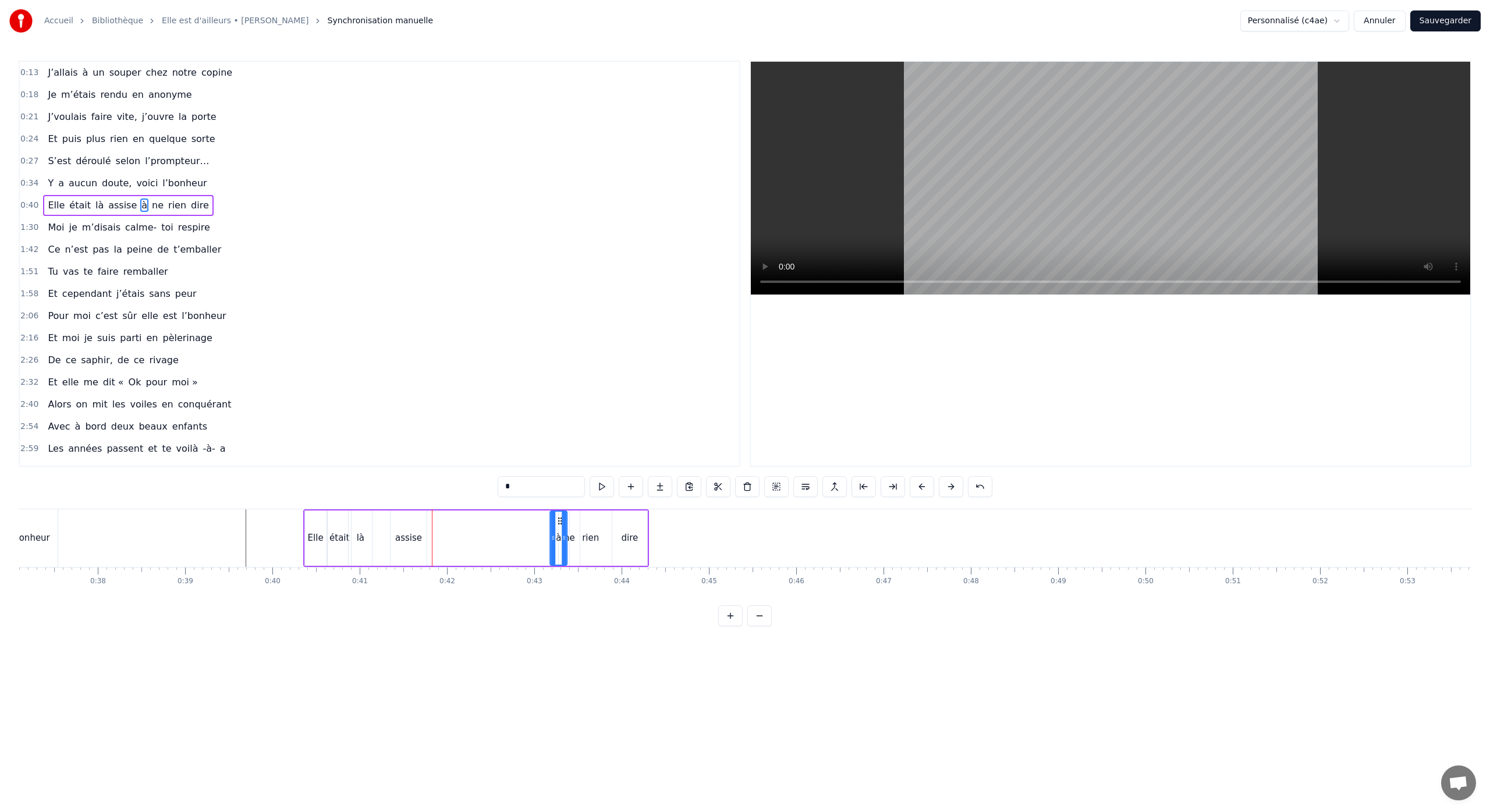
click at [560, 535] on div "à" at bounding box center [558, 538] width 15 height 53
click at [409, 527] on div "assise" at bounding box center [409, 538] width 36 height 55
type input "******"
drag, startPoint x: 403, startPoint y: 520, endPoint x: 451, endPoint y: 526, distance: 48.4
click at [451, 526] on div "assise" at bounding box center [458, 538] width 35 height 53
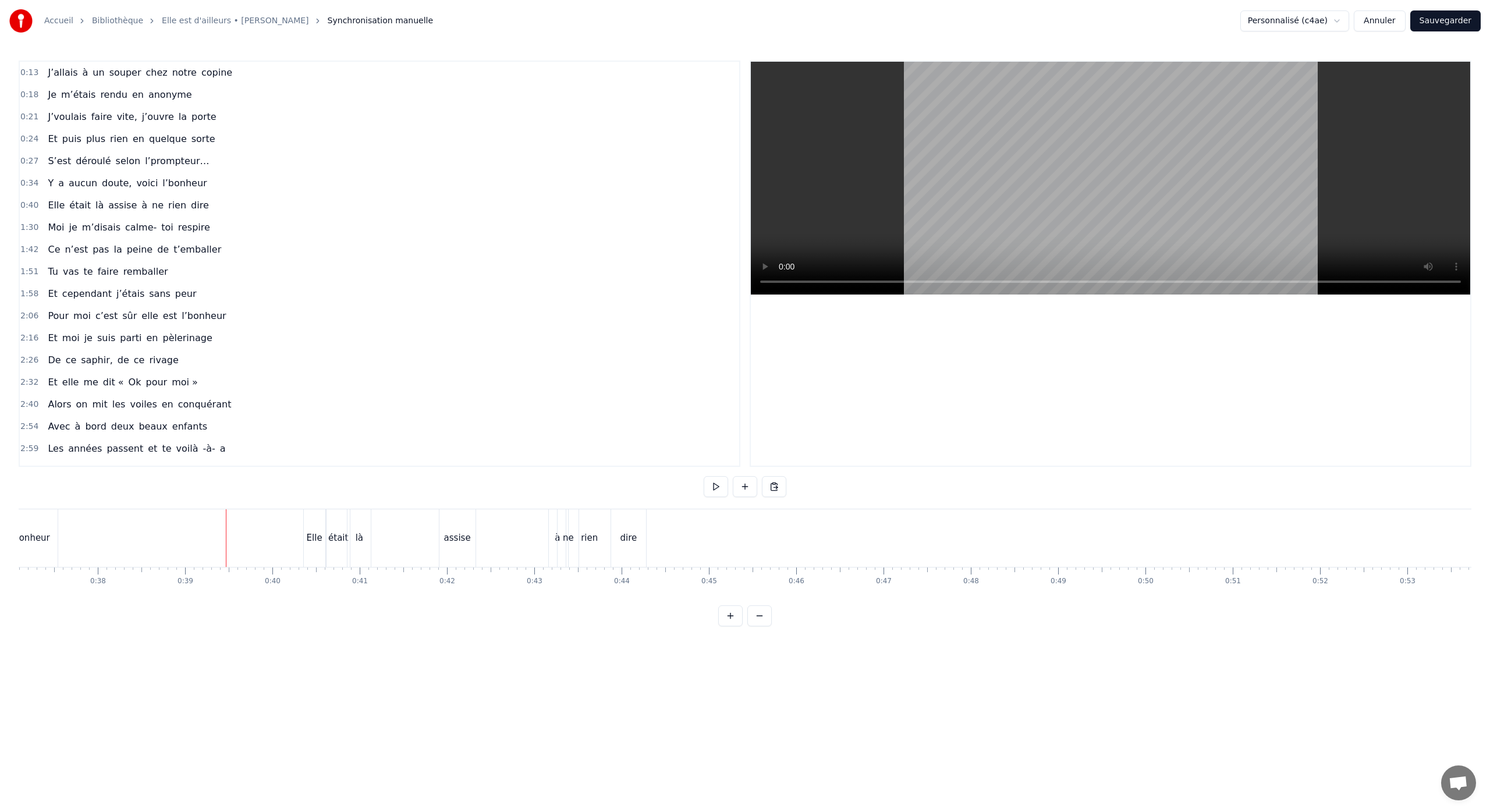
click at [226, 535] on div at bounding box center [226, 538] width 1 height 58
click at [443, 535] on div "assise" at bounding box center [458, 538] width 36 height 58
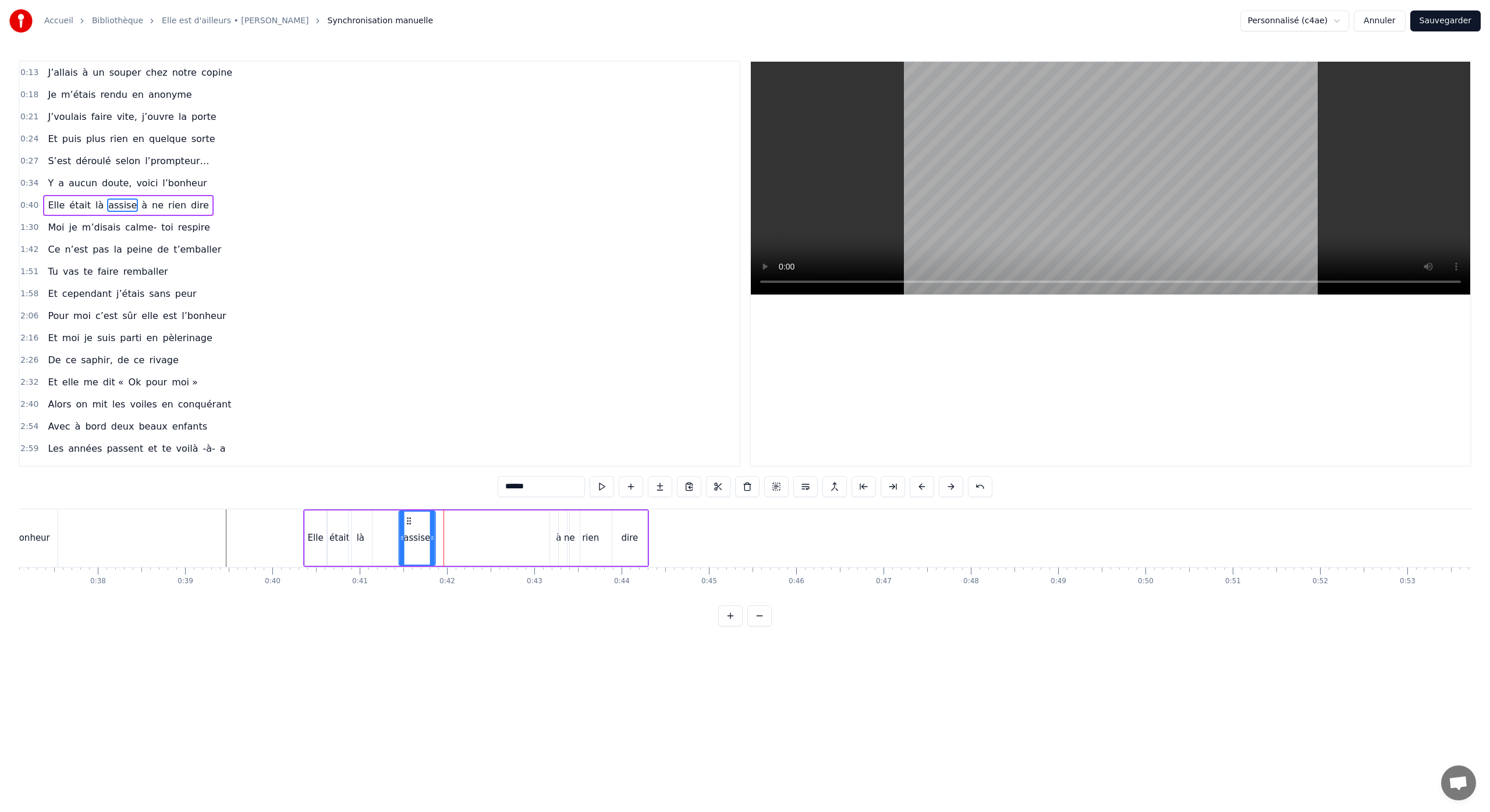
drag, startPoint x: 449, startPoint y: 520, endPoint x: 408, endPoint y: 527, distance: 41.6
click at [408, 527] on div "assise" at bounding box center [416, 538] width 35 height 53
drag, startPoint x: 431, startPoint y: 539, endPoint x: 490, endPoint y: 549, distance: 59.8
click at [489, 549] on div at bounding box center [486, 538] width 5 height 53
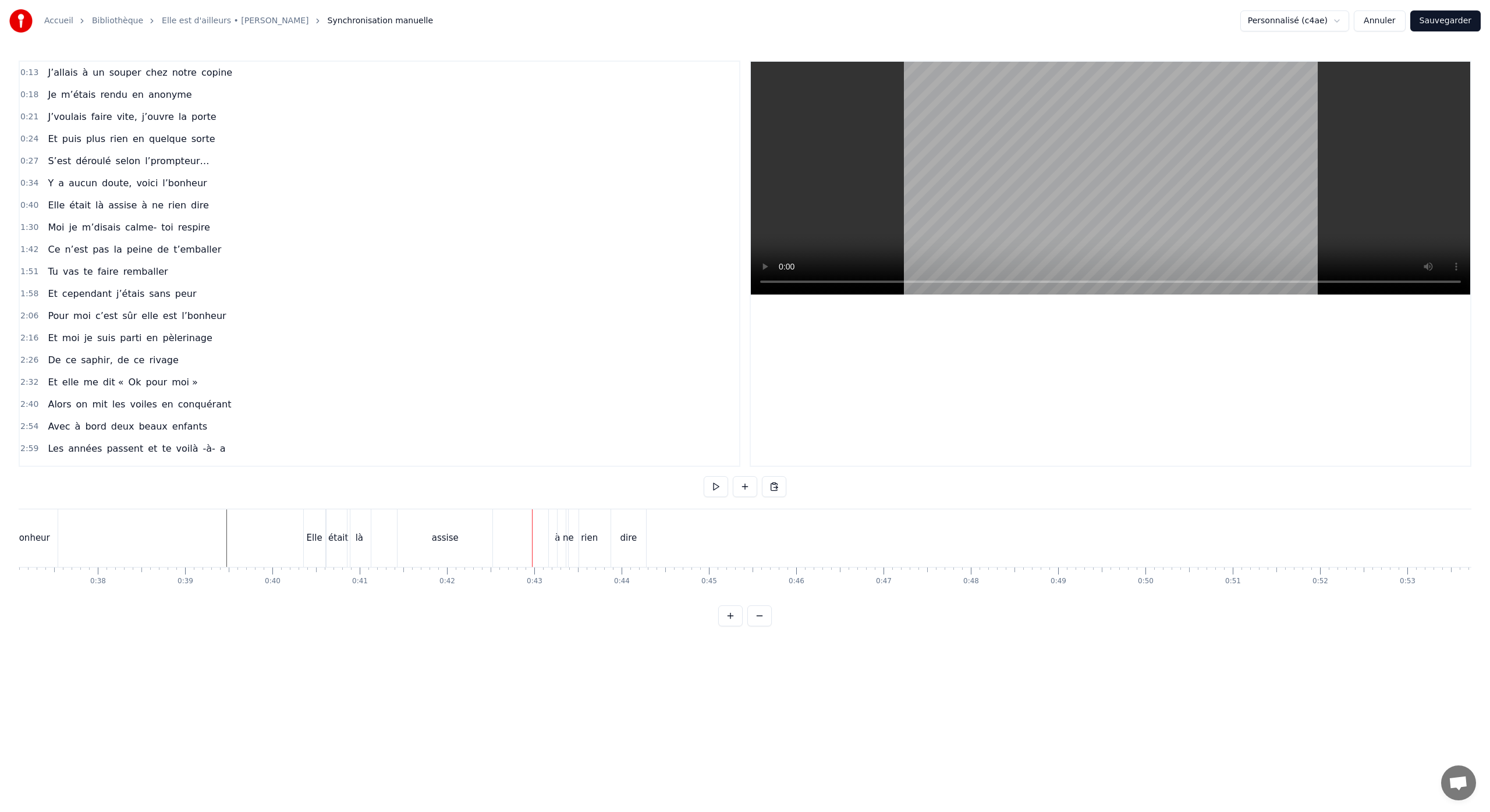
click at [1447, 21] on button "Sauvegarder" at bounding box center [1445, 21] width 70 height 21
